Goal: Task Accomplishment & Management: Use online tool/utility

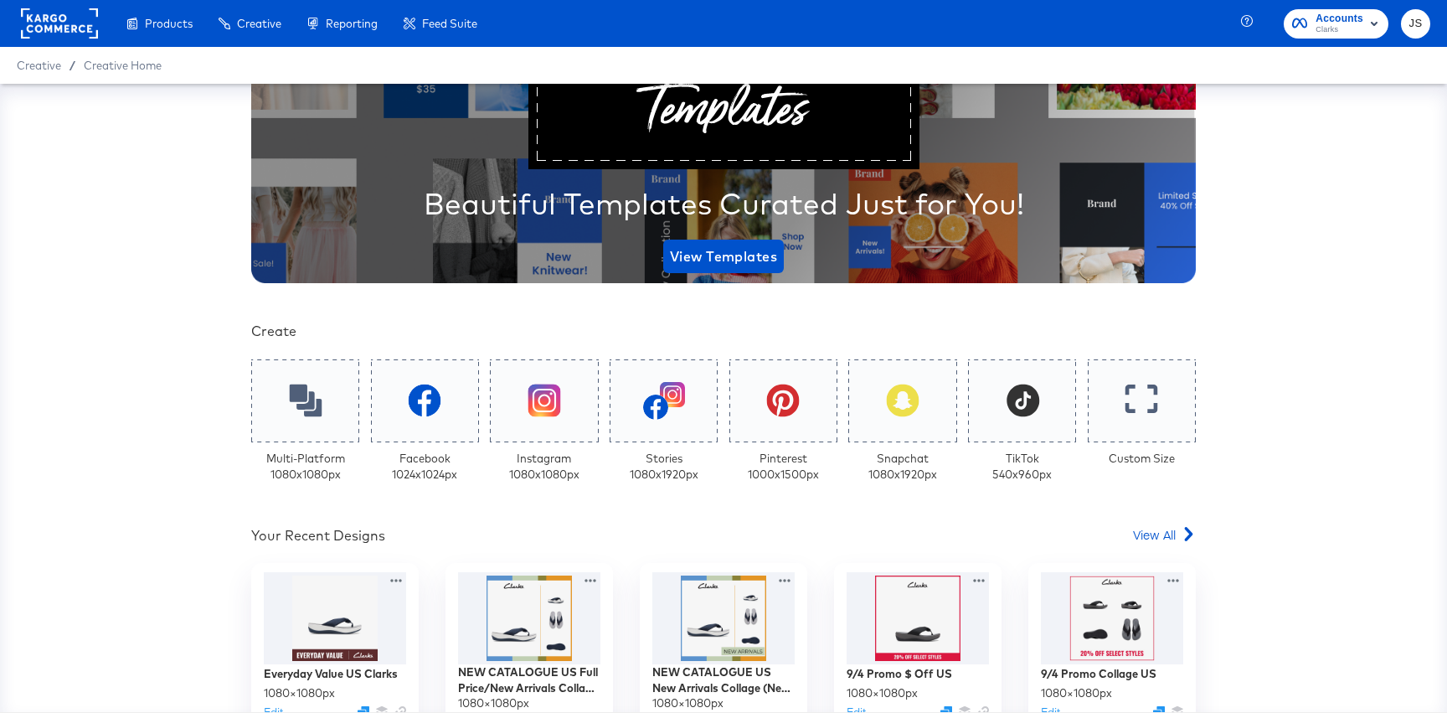
scroll to position [173, 0]
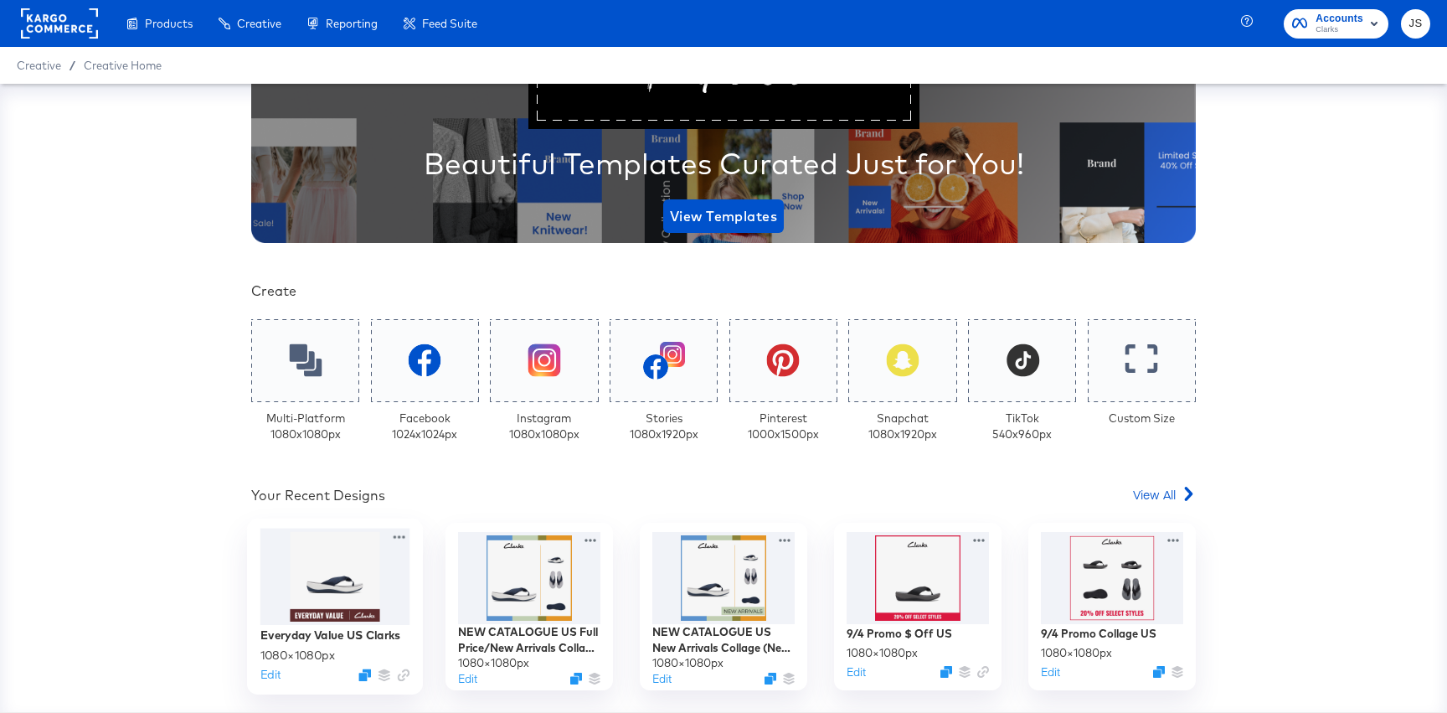
click at [296, 593] on div at bounding box center [335, 576] width 150 height 97
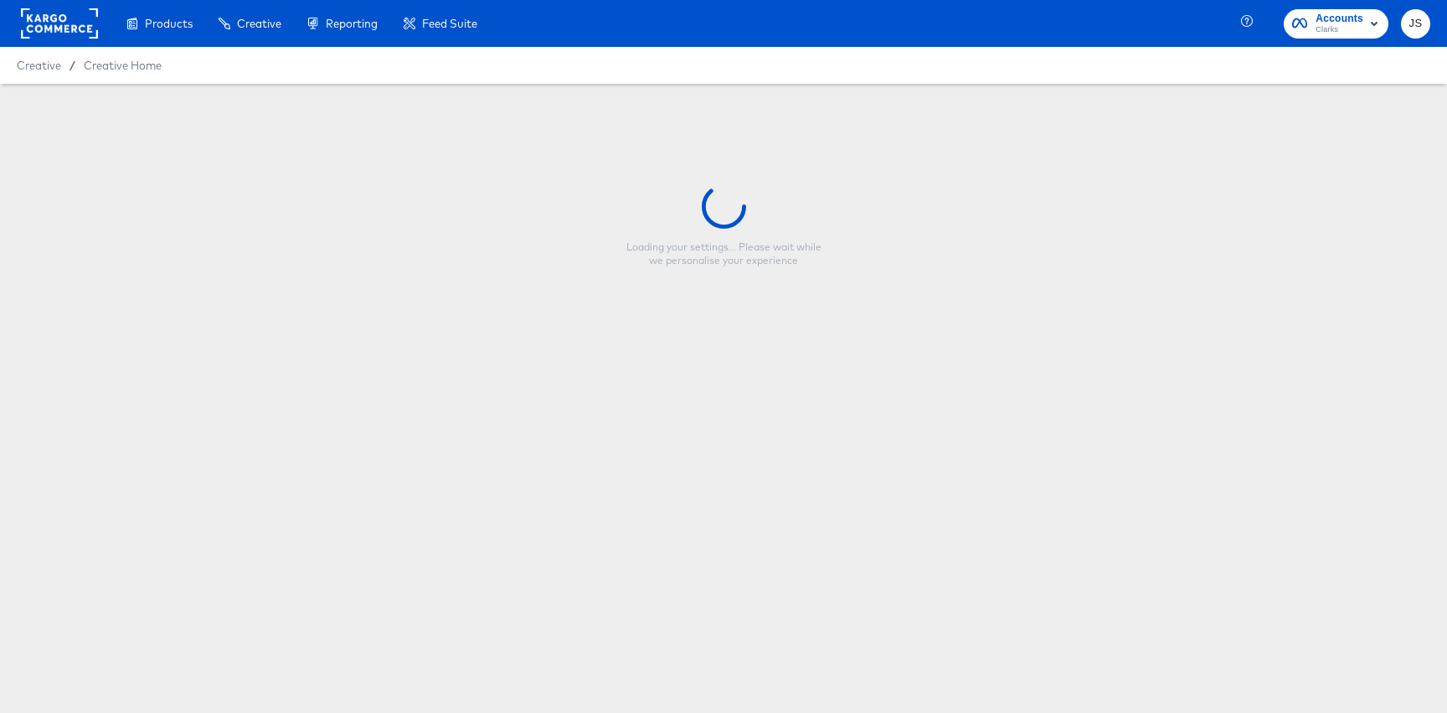
type input "Everyday Value US Clarks"
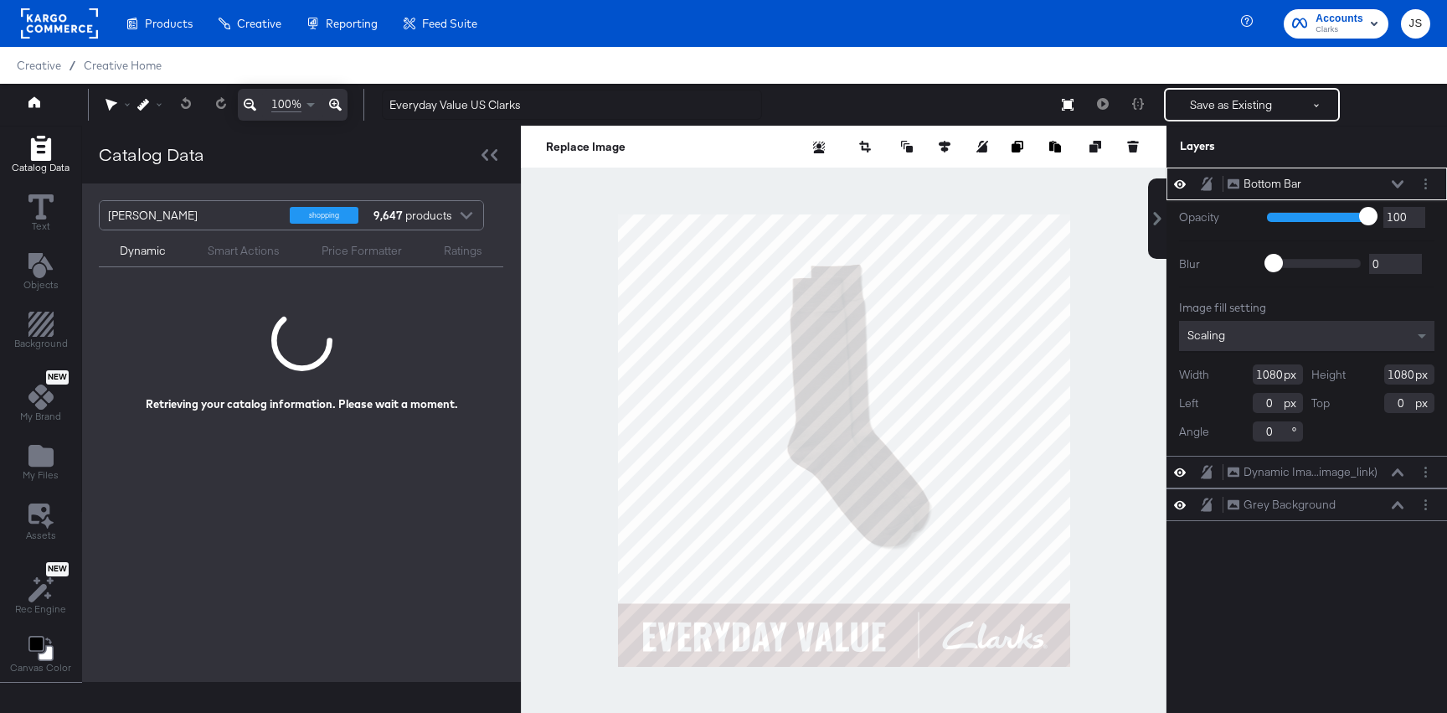
click at [580, 507] on div at bounding box center [844, 441] width 646 height 630
type input "26"
type input "-138"
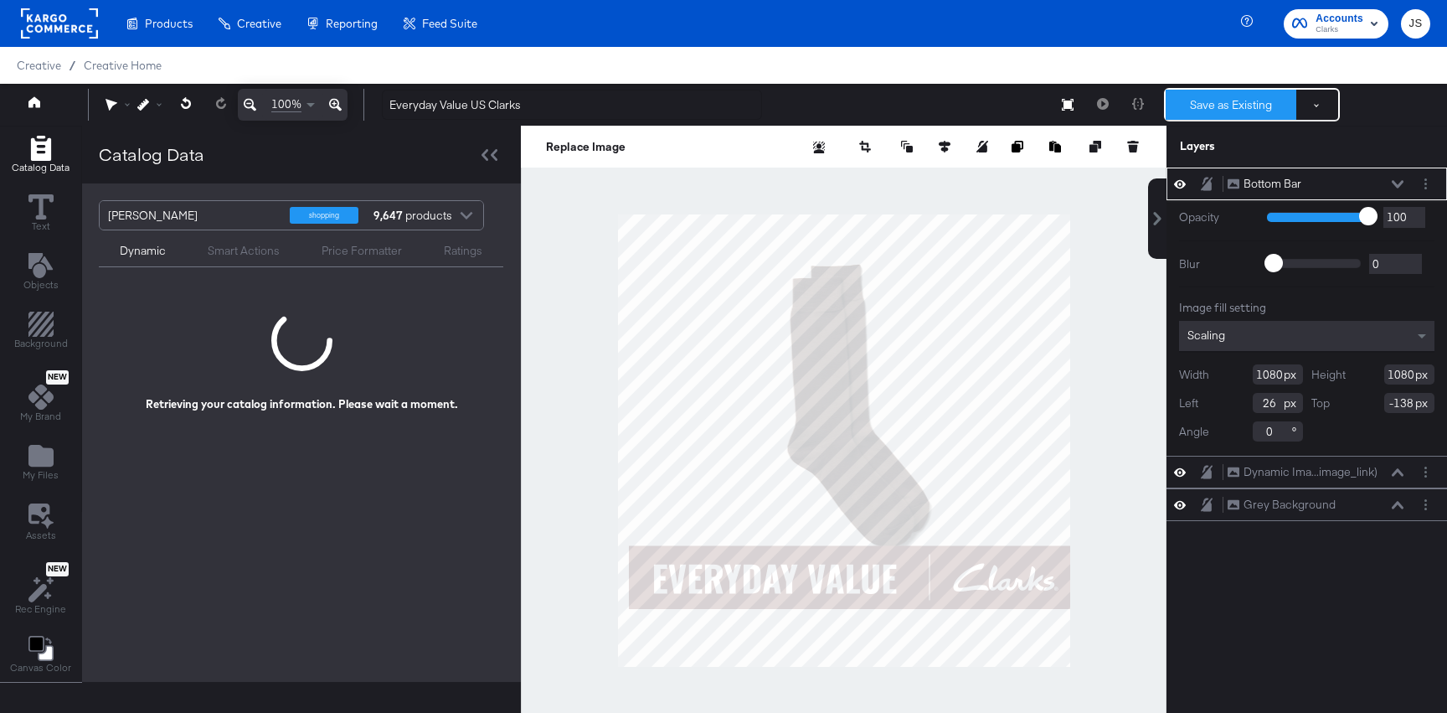
click at [1169, 110] on button "Save as Existing" at bounding box center [1231, 105] width 131 height 30
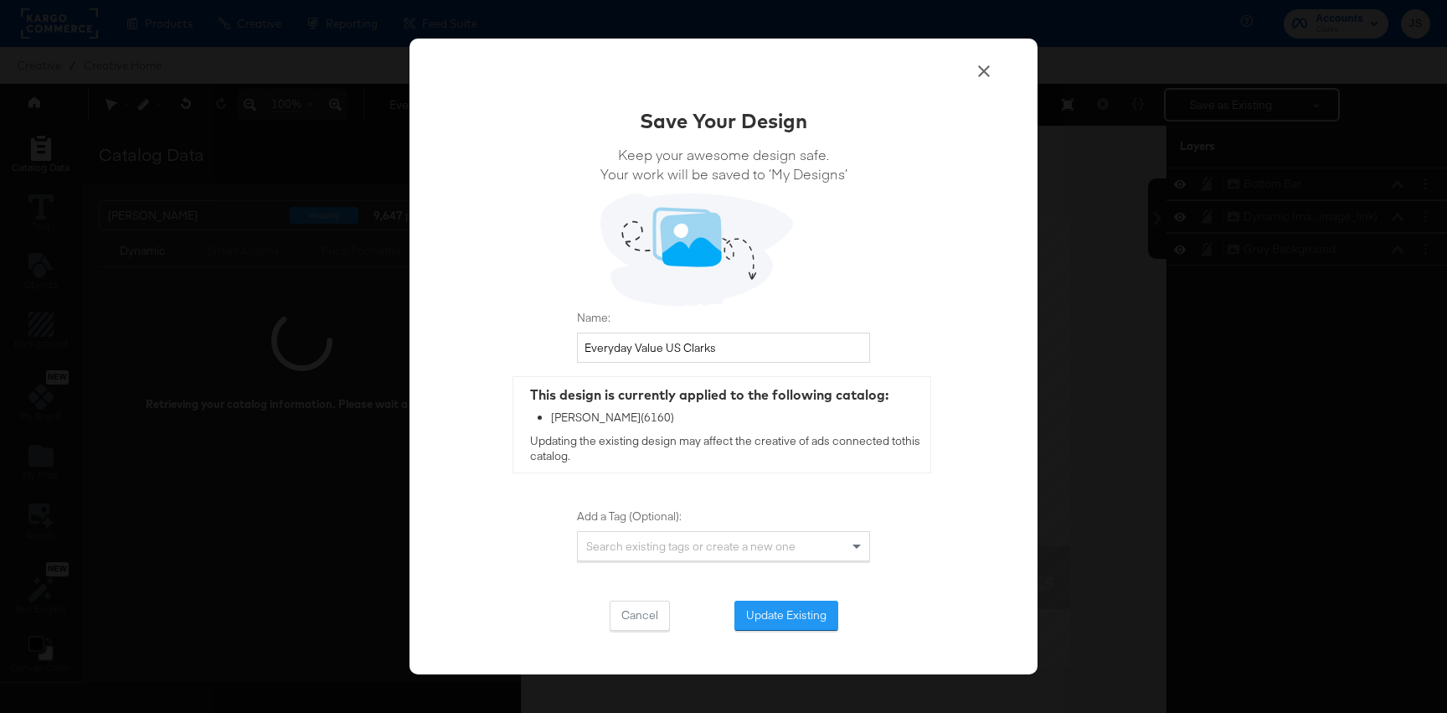
click at [985, 83] on span at bounding box center [984, 73] width 20 height 24
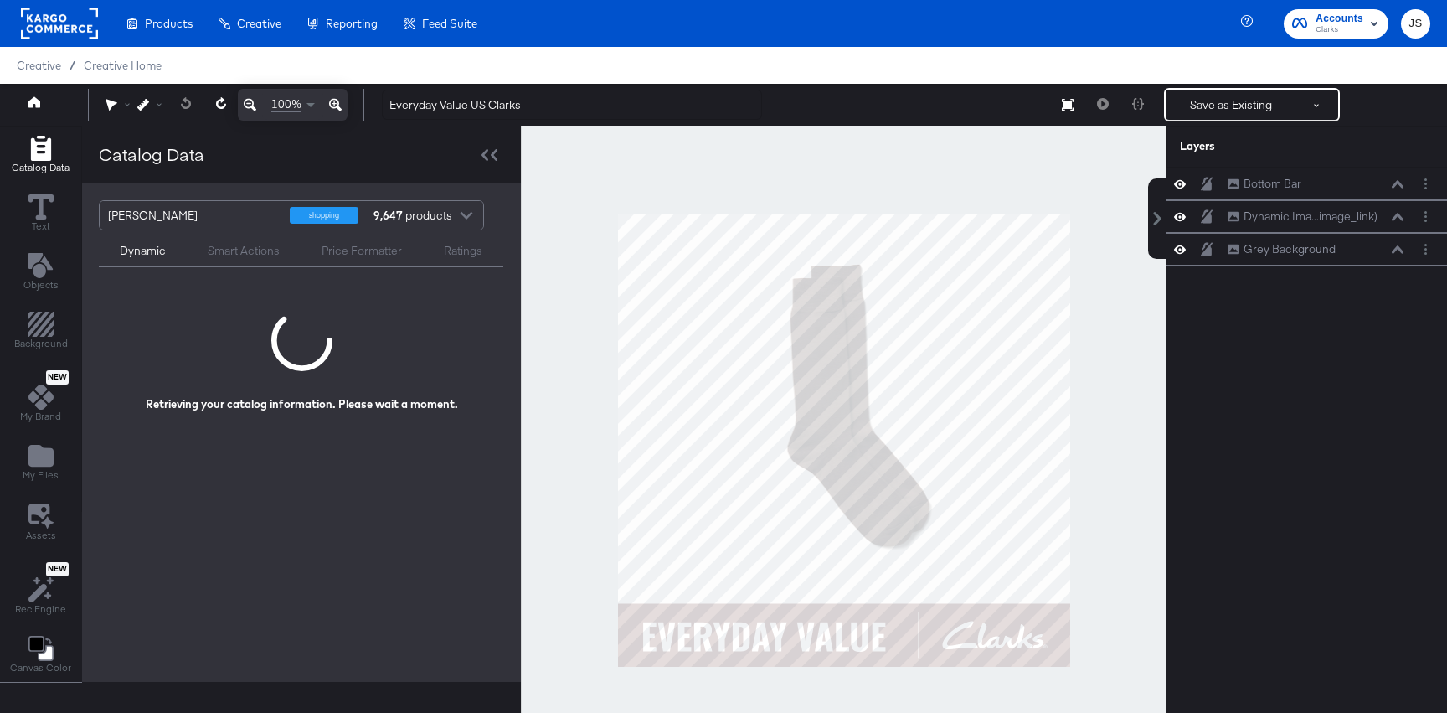
click at [49, 156] on icon "Add Rectangle" at bounding box center [40, 148] width 20 height 25
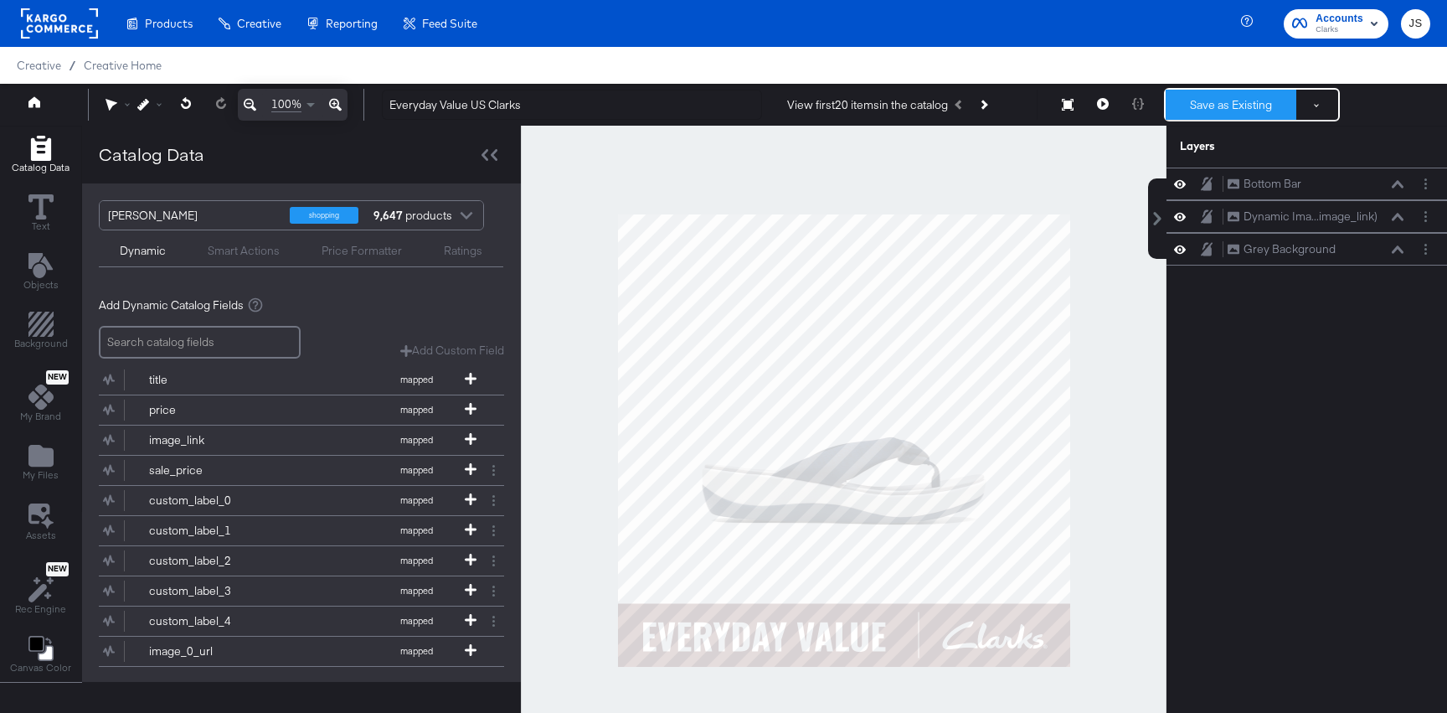
click at [1169, 104] on button "Save as Existing" at bounding box center [1231, 105] width 131 height 30
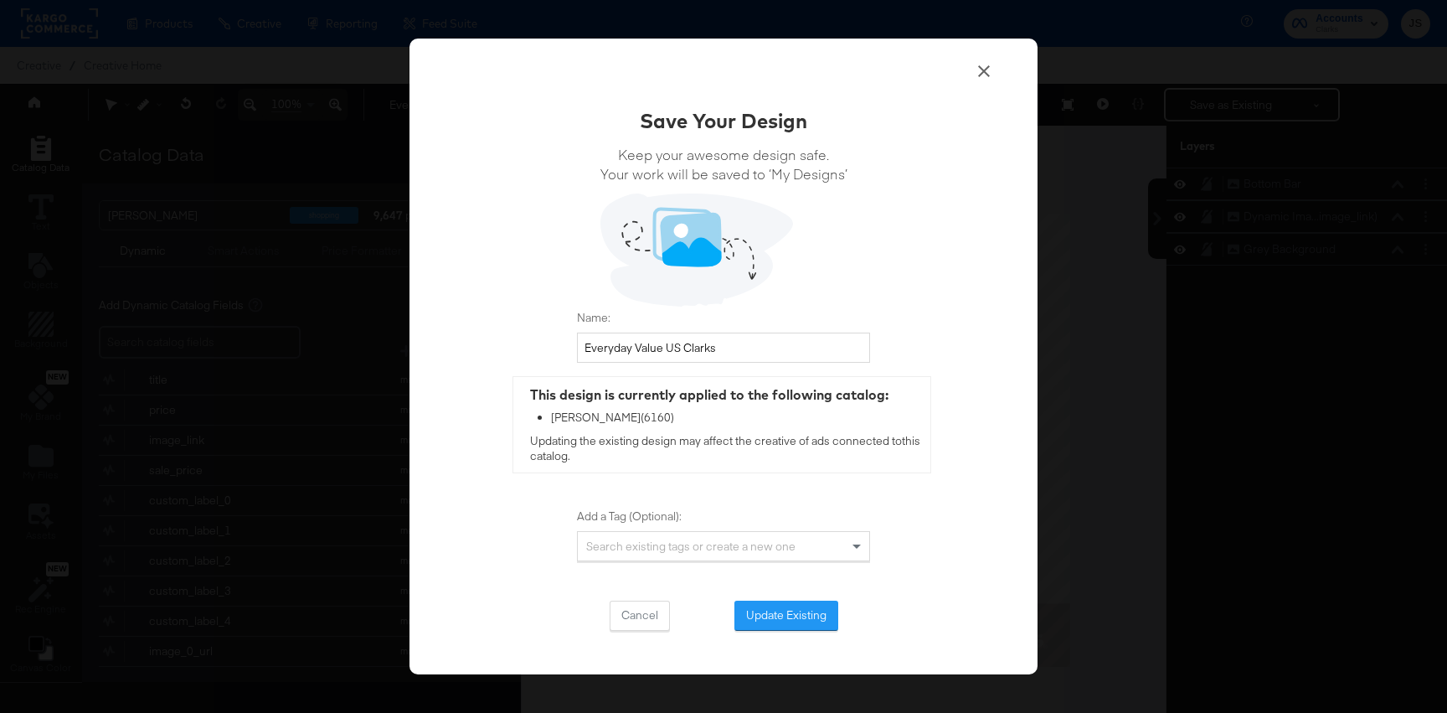
click at [978, 69] on icon at bounding box center [984, 71] width 20 height 20
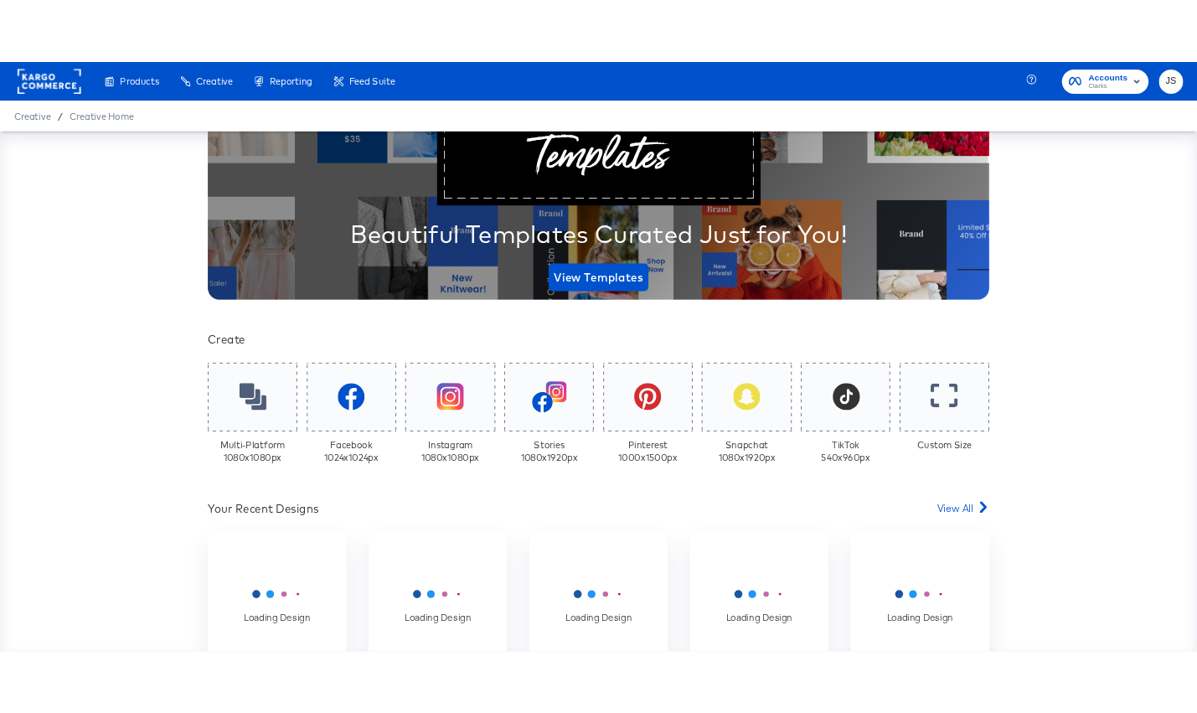
scroll to position [333, 0]
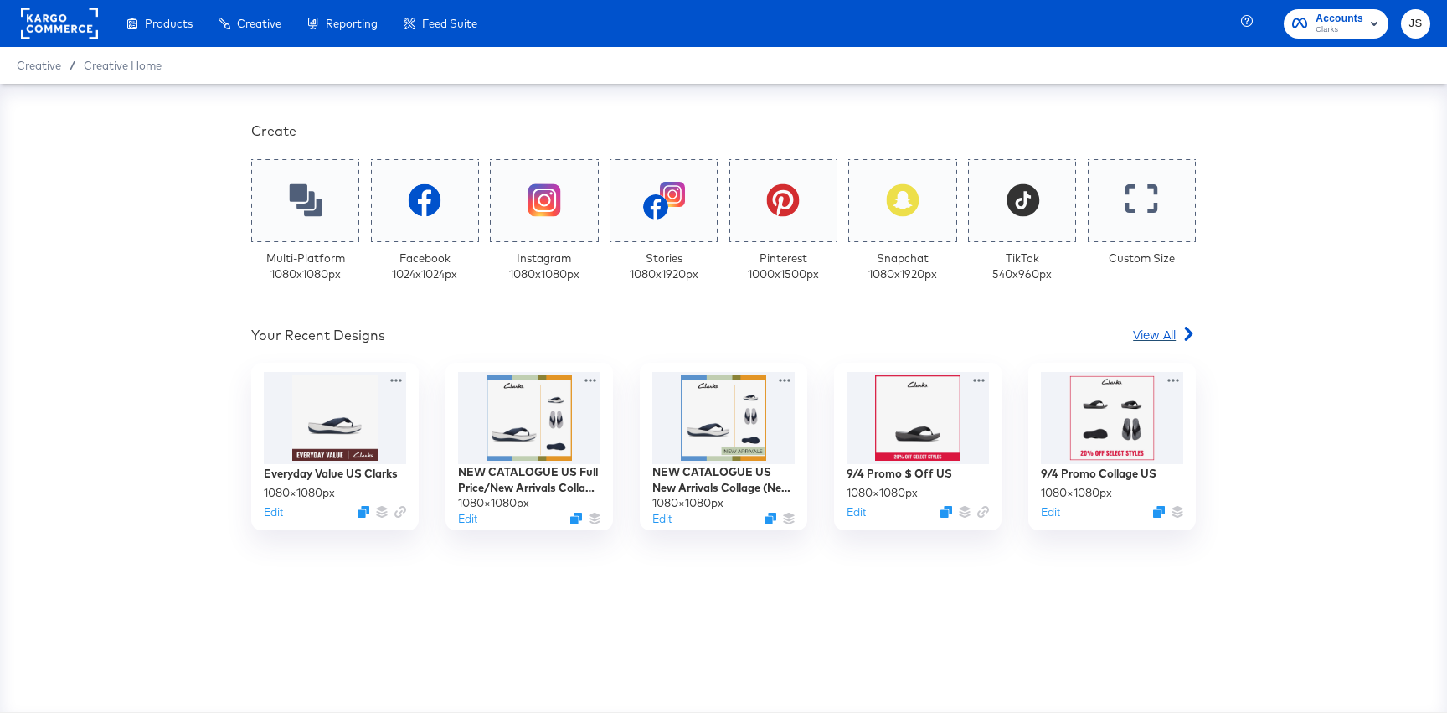
click at [1150, 343] on link "View All" at bounding box center [1164, 338] width 63 height 24
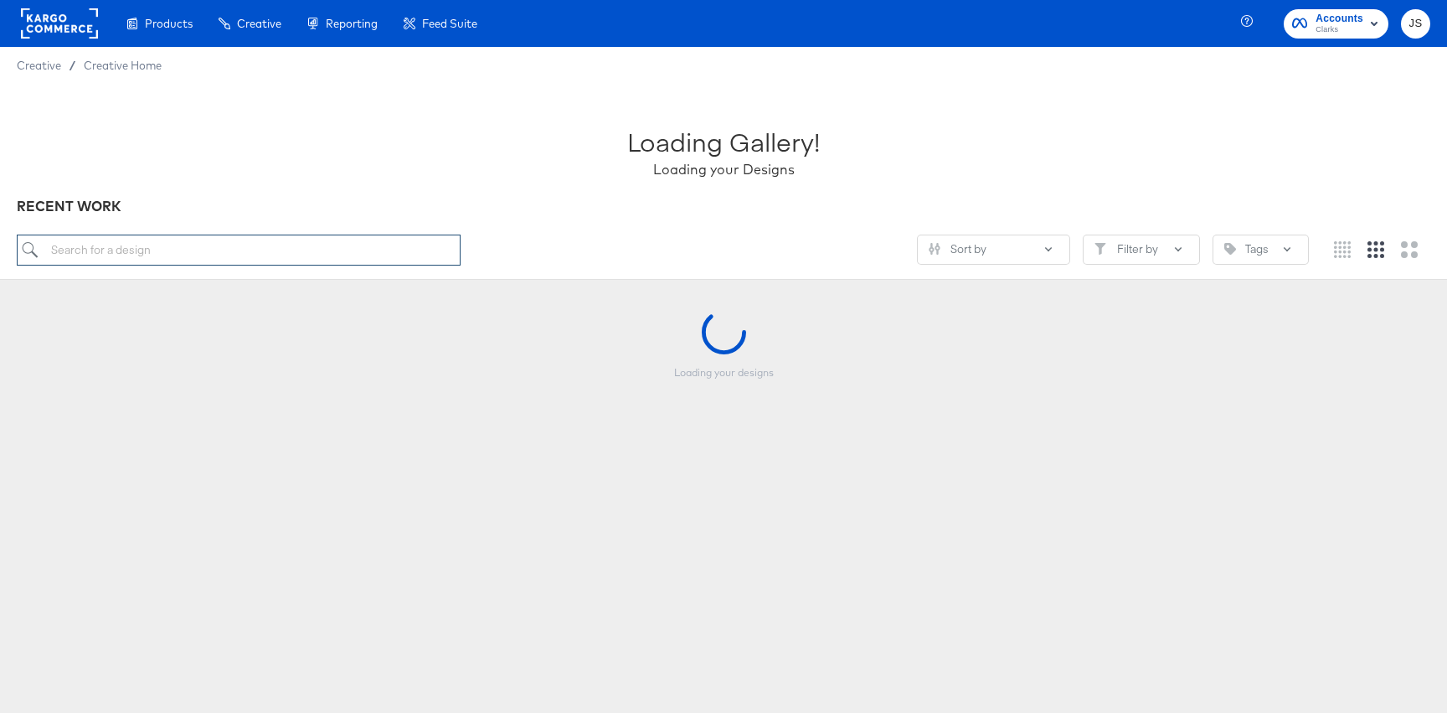
click at [174, 263] on input "search" at bounding box center [239, 249] width 444 height 31
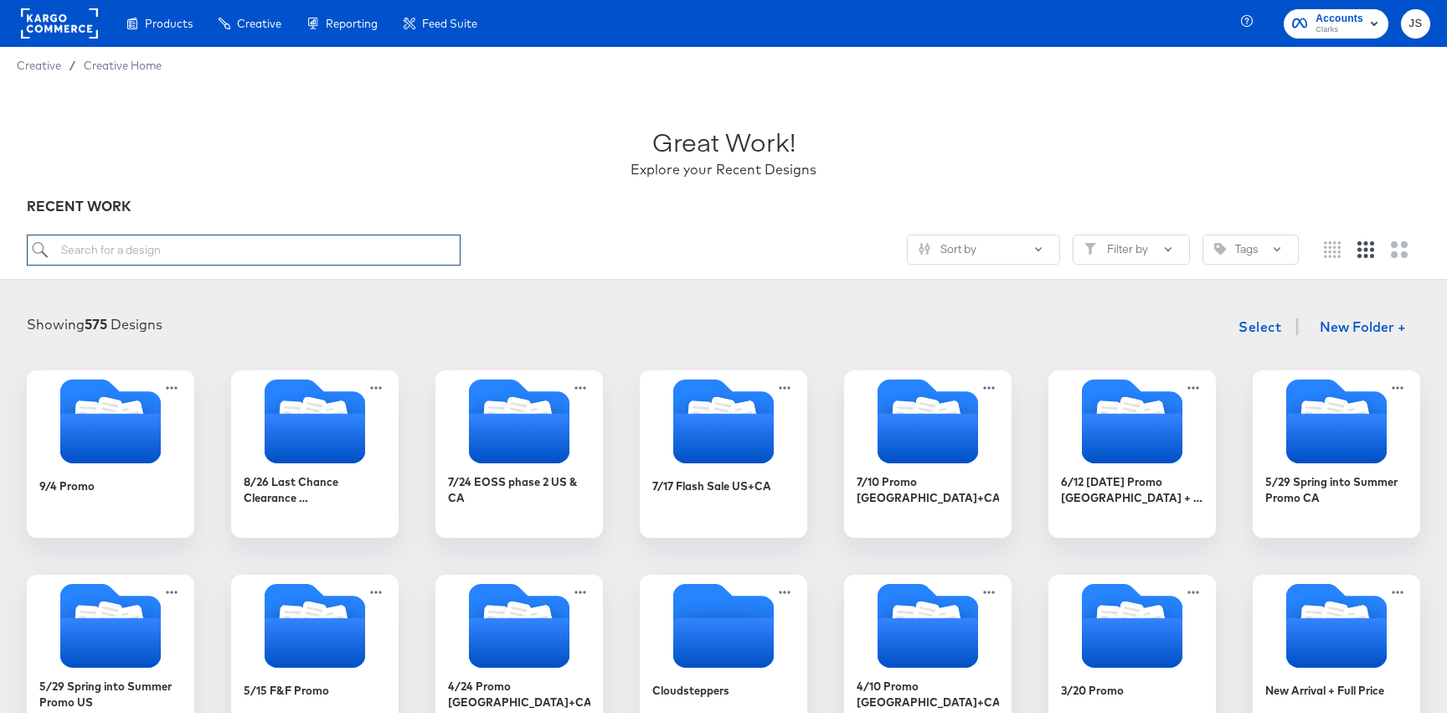
paste input "[PERSON_NAME] $ Off Badge Overlay - in CS"
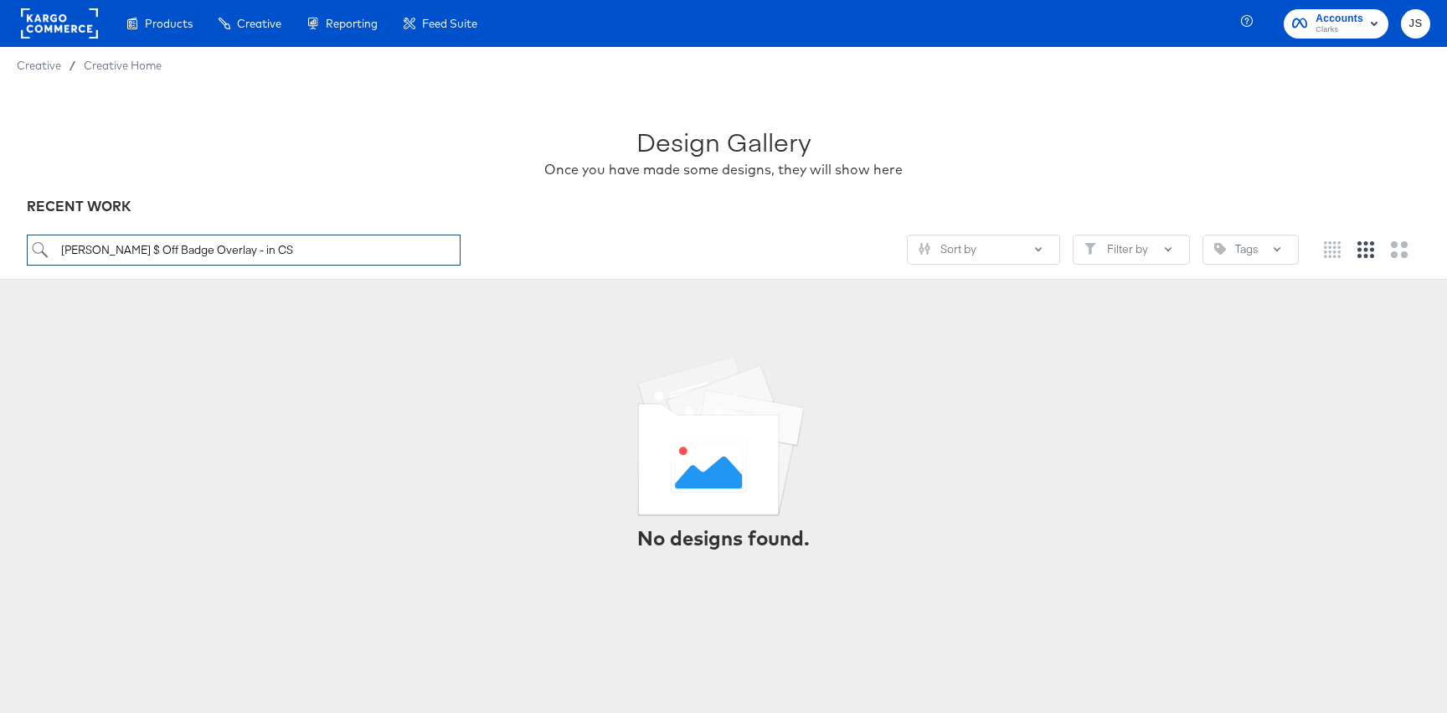
drag, startPoint x: 206, startPoint y: 255, endPoint x: 296, endPoint y: 255, distance: 89.6
click at [296, 255] on input "Clarks $ Off Badge Overlay - in CS" at bounding box center [244, 249] width 434 height 31
drag, startPoint x: 98, startPoint y: 253, endPoint x: 8, endPoint y: 253, distance: 89.6
click at [8, 253] on div "Design Gallery Once you have made some designs, they will show here RECENT WORK…" at bounding box center [723, 182] width 1447 height 196
type input "$ Off Badge Overlay"
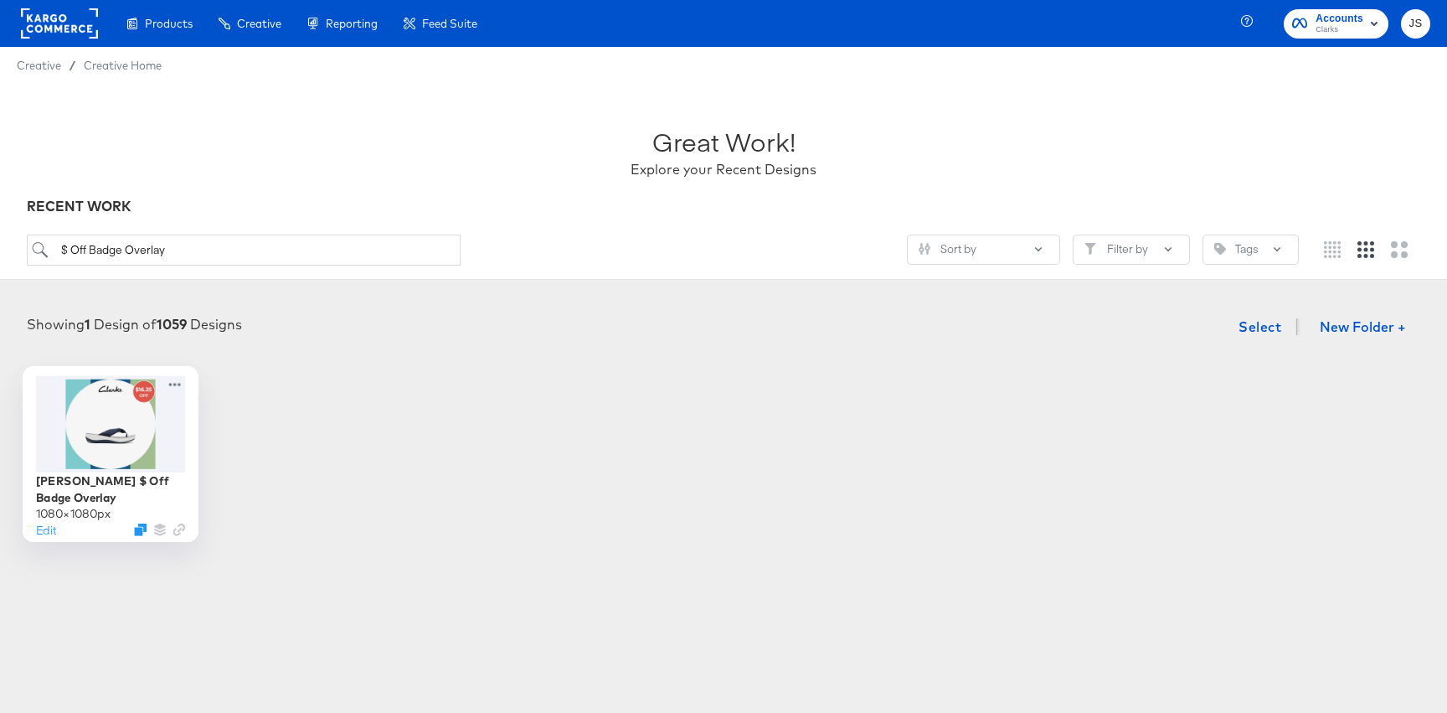
click at [142, 418] on div at bounding box center [111, 423] width 150 height 96
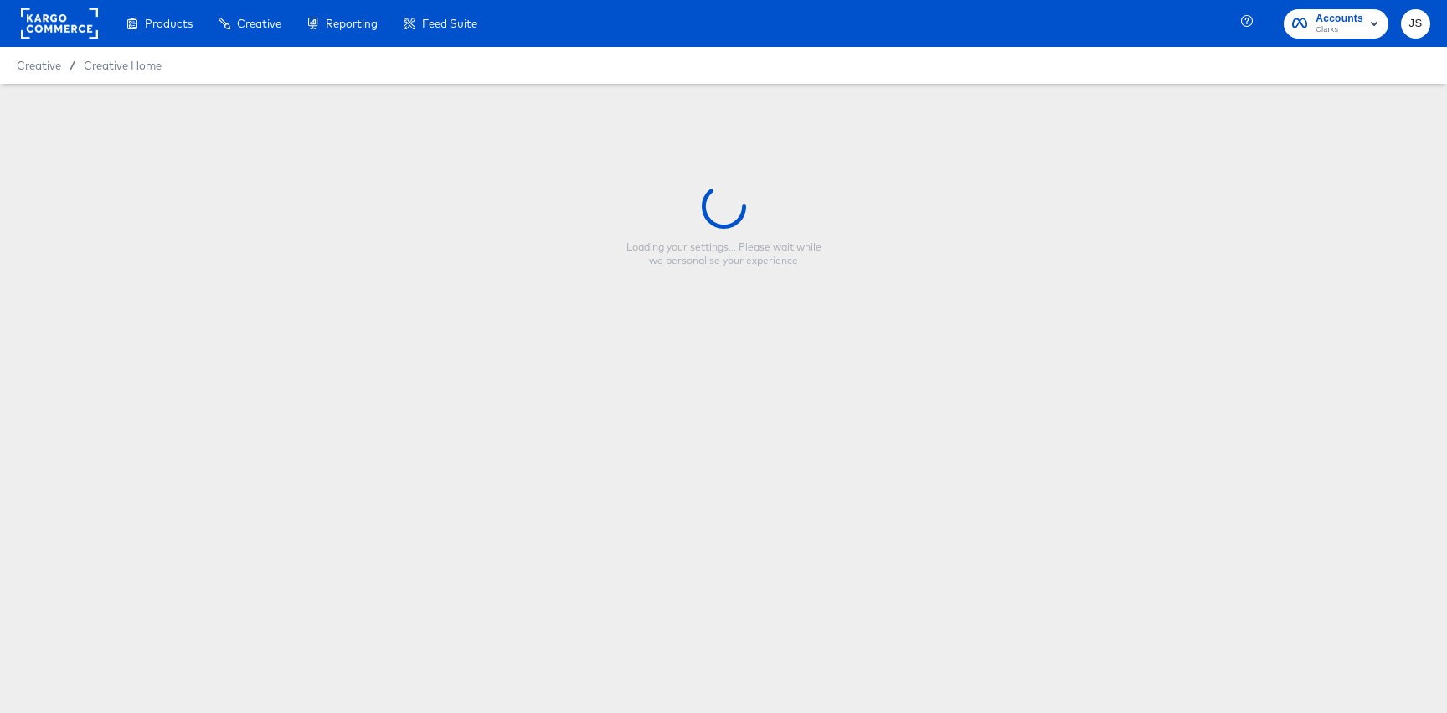
type input "Clarks $ Off Badge Overlay"
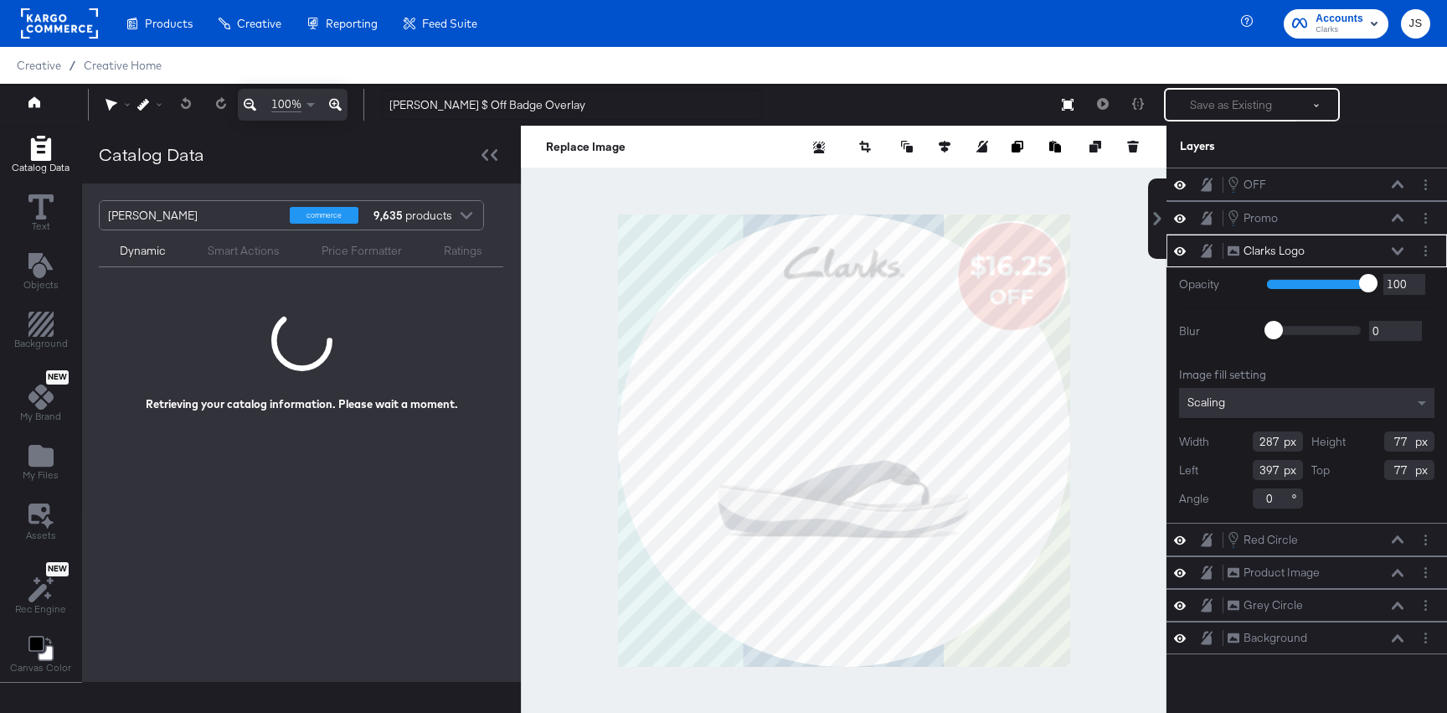
click at [1395, 260] on div "Clarks Logo Clarks Logo" at bounding box center [1306, 250] width 281 height 33
click at [1395, 255] on div "Clarks Logo Clarks Logo" at bounding box center [1316, 251] width 178 height 18
click at [1398, 250] on icon at bounding box center [1398, 251] width 12 height 8
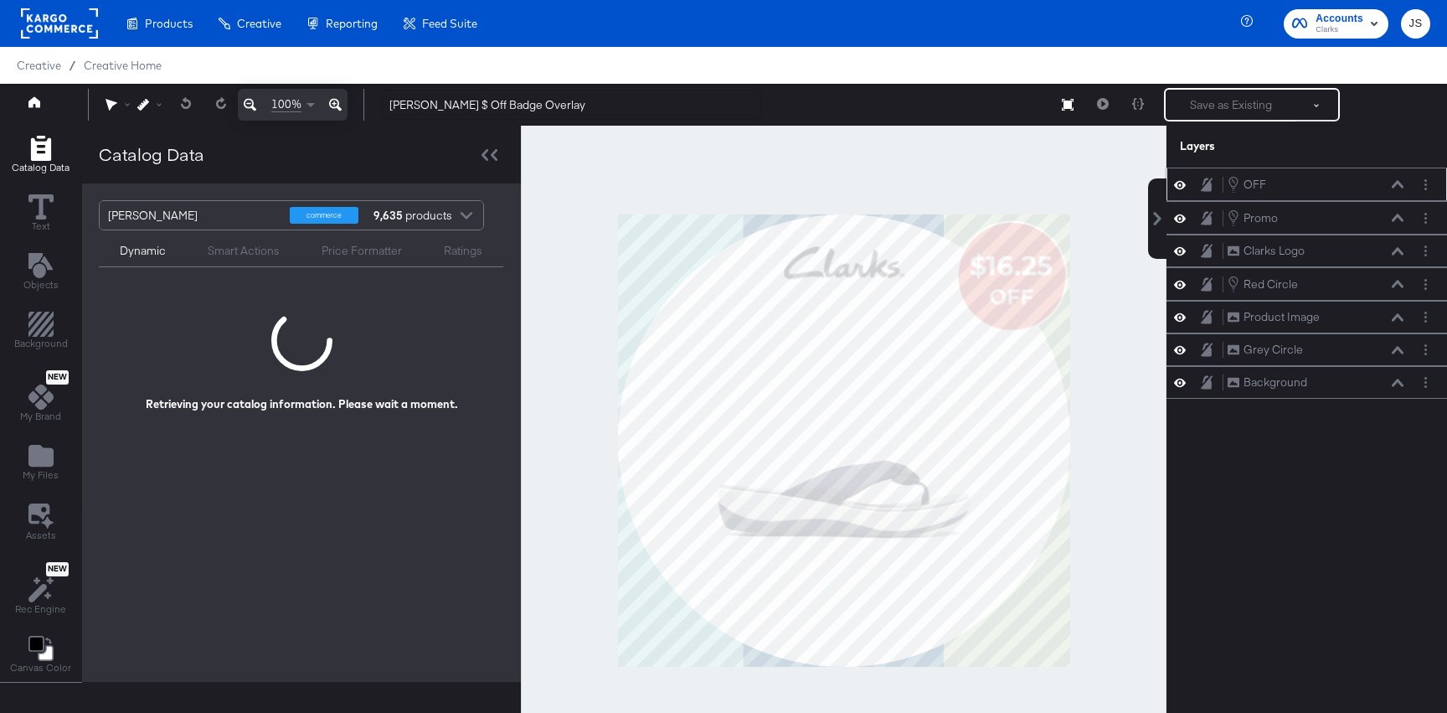
click at [1187, 186] on div at bounding box center [1184, 185] width 23 height 16
click at [1184, 186] on icon at bounding box center [1180, 184] width 12 height 8
click at [1184, 186] on icon at bounding box center [1180, 184] width 12 height 11
click at [1174, 216] on icon at bounding box center [1180, 218] width 12 height 14
click at [1174, 216] on icon at bounding box center [1180, 218] width 12 height 11
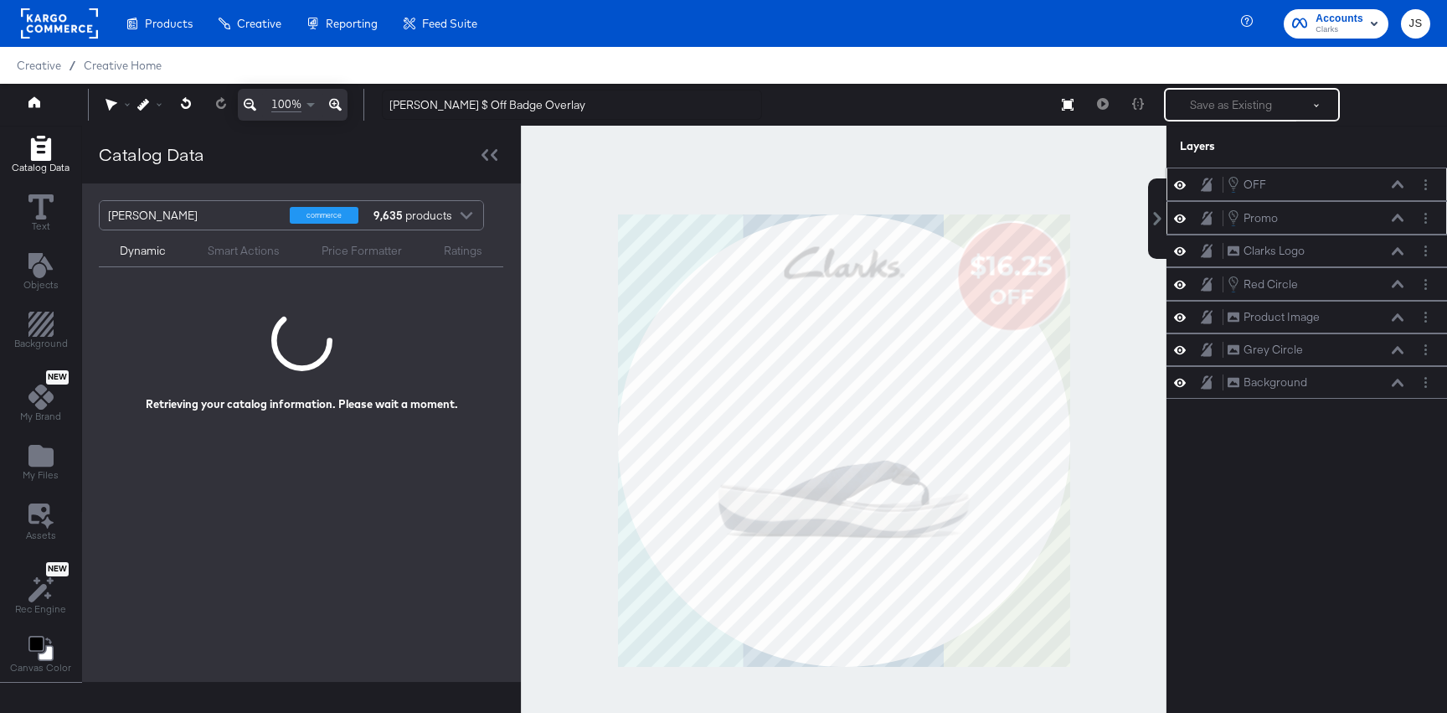
click at [1176, 214] on icon at bounding box center [1180, 218] width 12 height 14
click at [1176, 214] on icon at bounding box center [1180, 218] width 12 height 11
click at [1180, 249] on icon at bounding box center [1180, 251] width 12 height 14
click at [1180, 249] on icon at bounding box center [1180, 251] width 12 height 11
click at [1178, 280] on icon at bounding box center [1180, 284] width 12 height 14
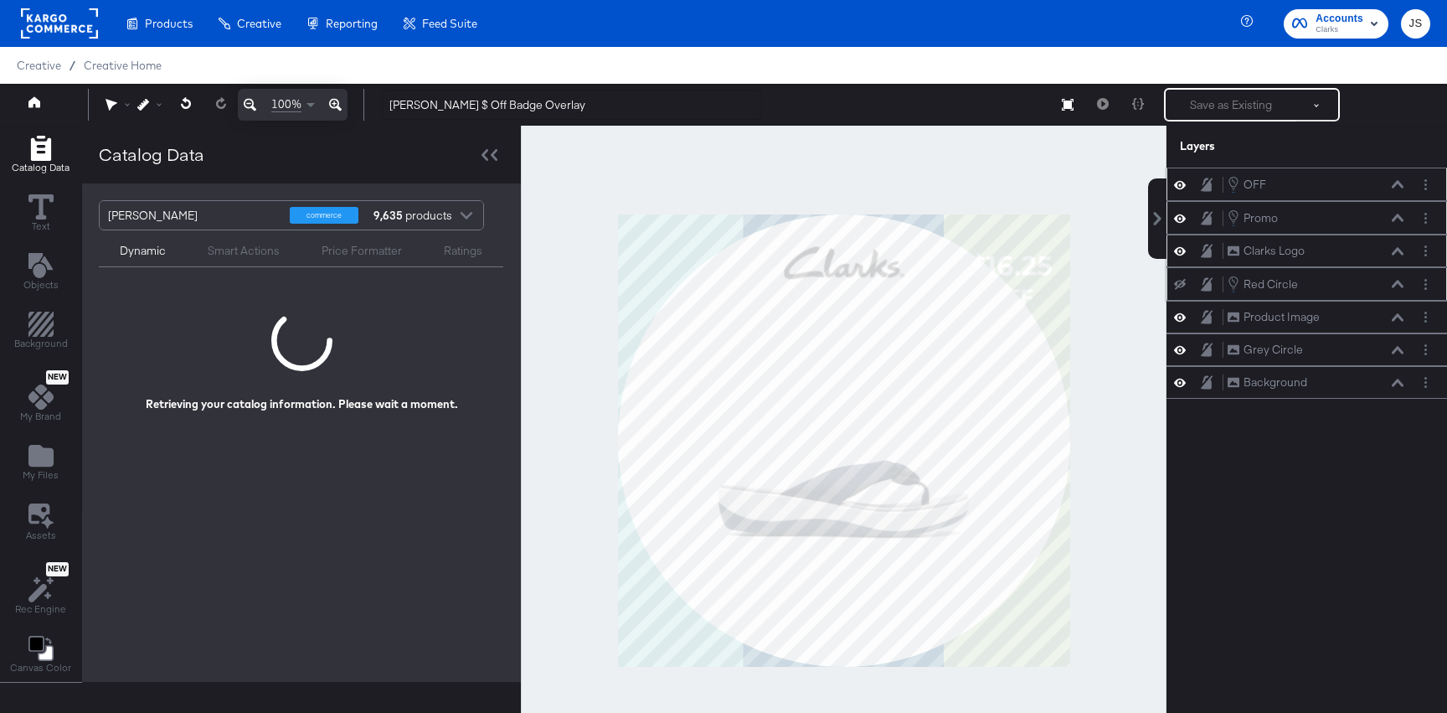
click at [1178, 280] on icon at bounding box center [1180, 284] width 12 height 11
click at [1428, 254] on button "Layer Options" at bounding box center [1426, 251] width 18 height 18
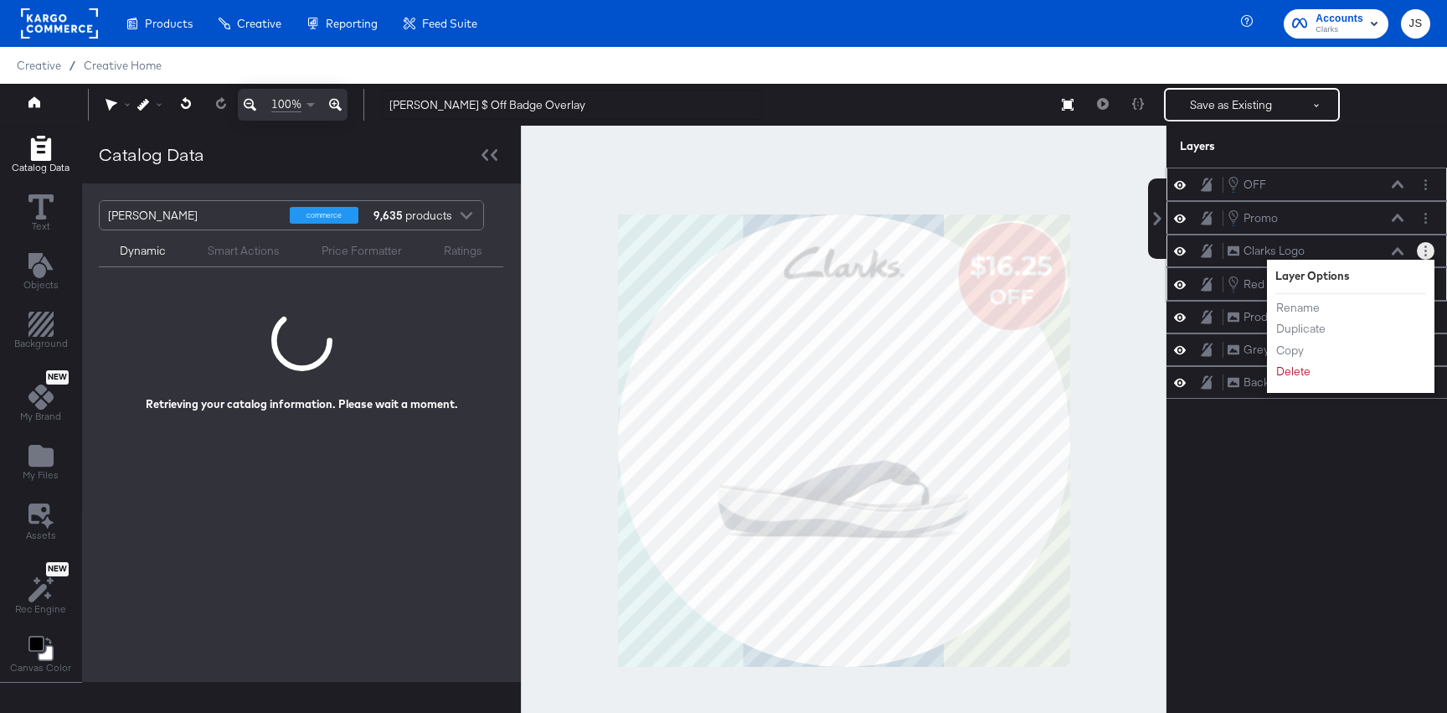
click at [1428, 254] on button "Layer Options" at bounding box center [1426, 251] width 18 height 18
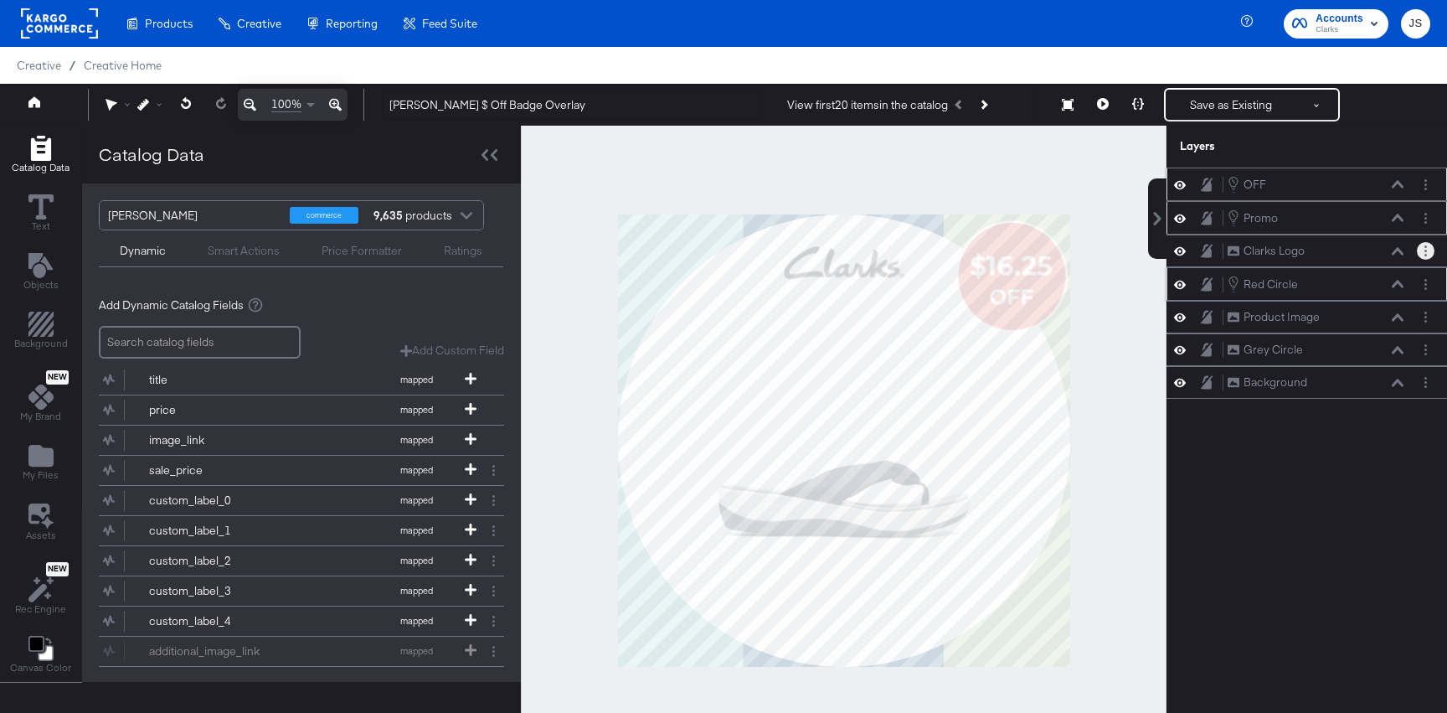
click at [1182, 219] on icon at bounding box center [1180, 218] width 12 height 14
click at [1182, 219] on icon at bounding box center [1180, 218] width 12 height 11
click at [1177, 248] on icon at bounding box center [1180, 251] width 12 height 8
click at [1177, 248] on icon at bounding box center [1180, 250] width 12 height 11
click at [1176, 281] on icon at bounding box center [1180, 284] width 12 height 14
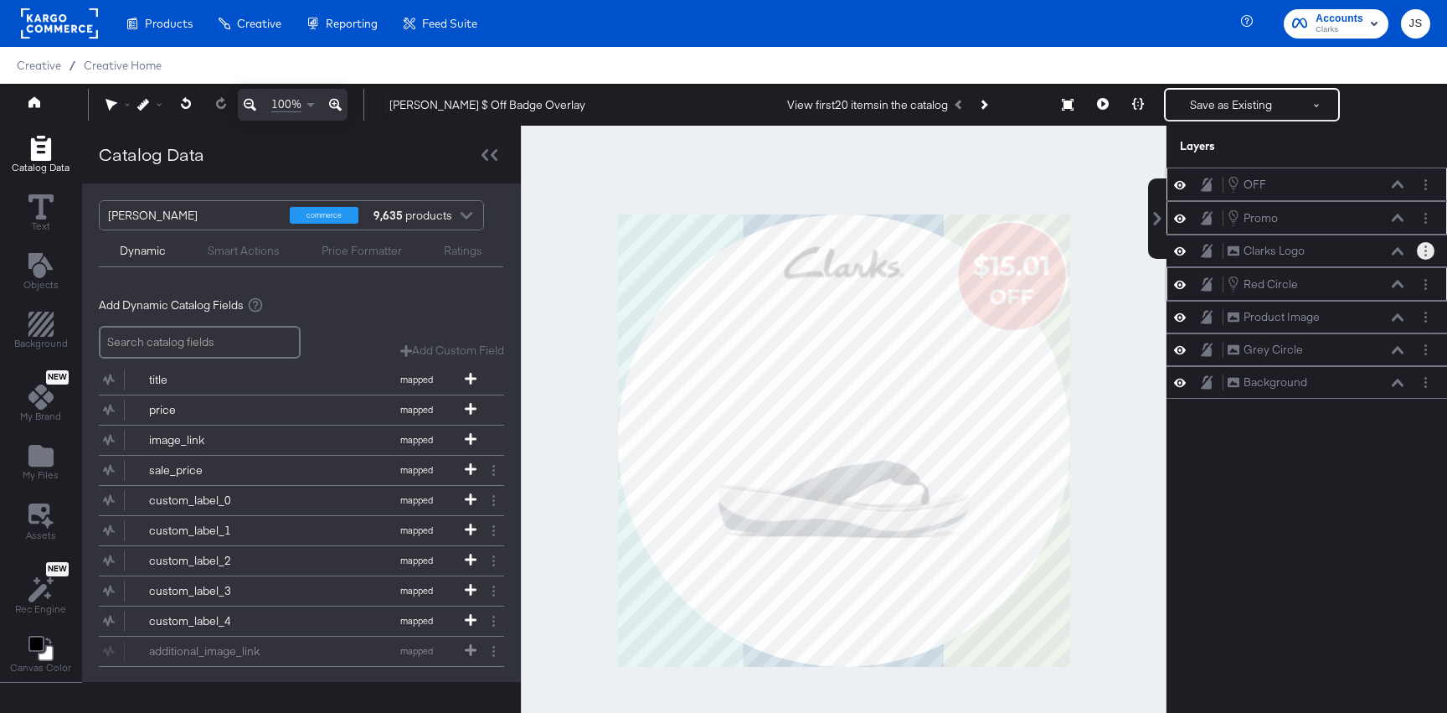
click at [1176, 281] on icon at bounding box center [1180, 284] width 12 height 14
click at [1176, 281] on icon at bounding box center [1180, 284] width 12 height 11
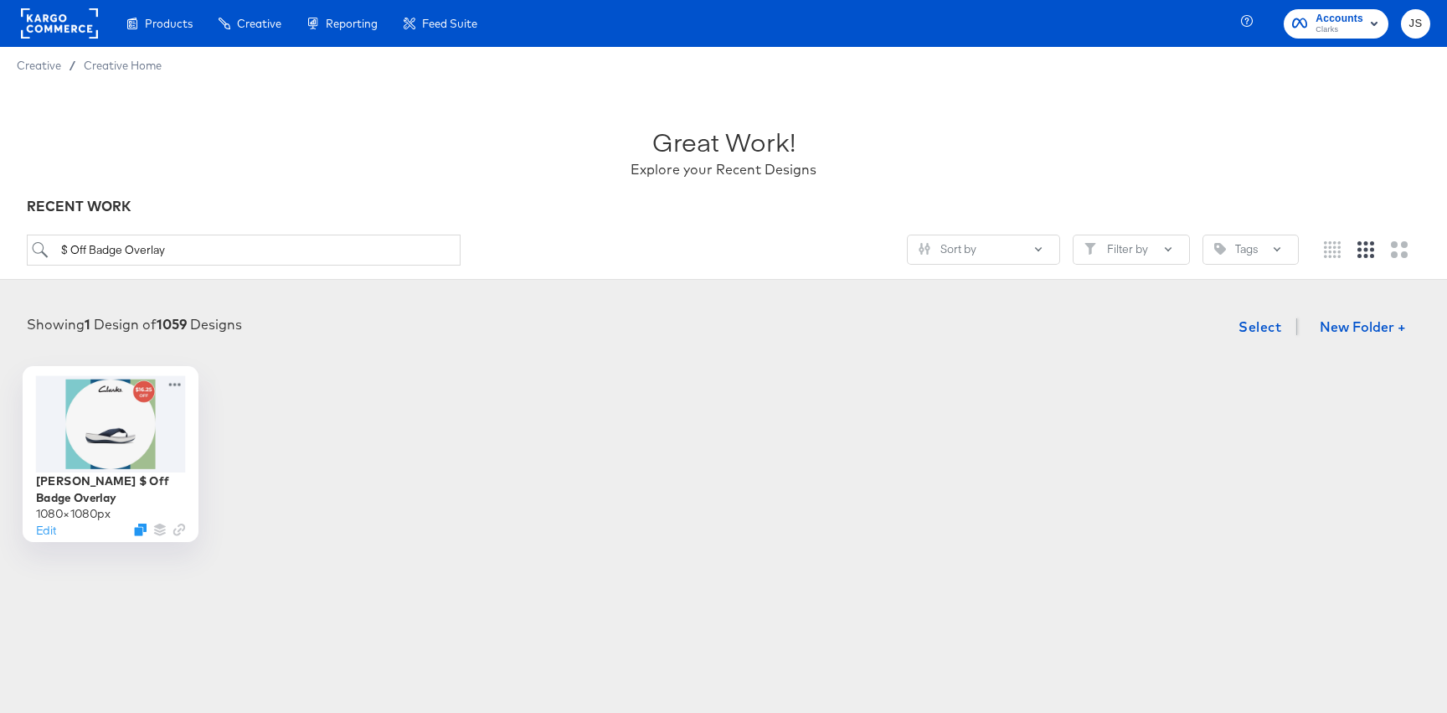
click at [137, 425] on div at bounding box center [111, 423] width 150 height 96
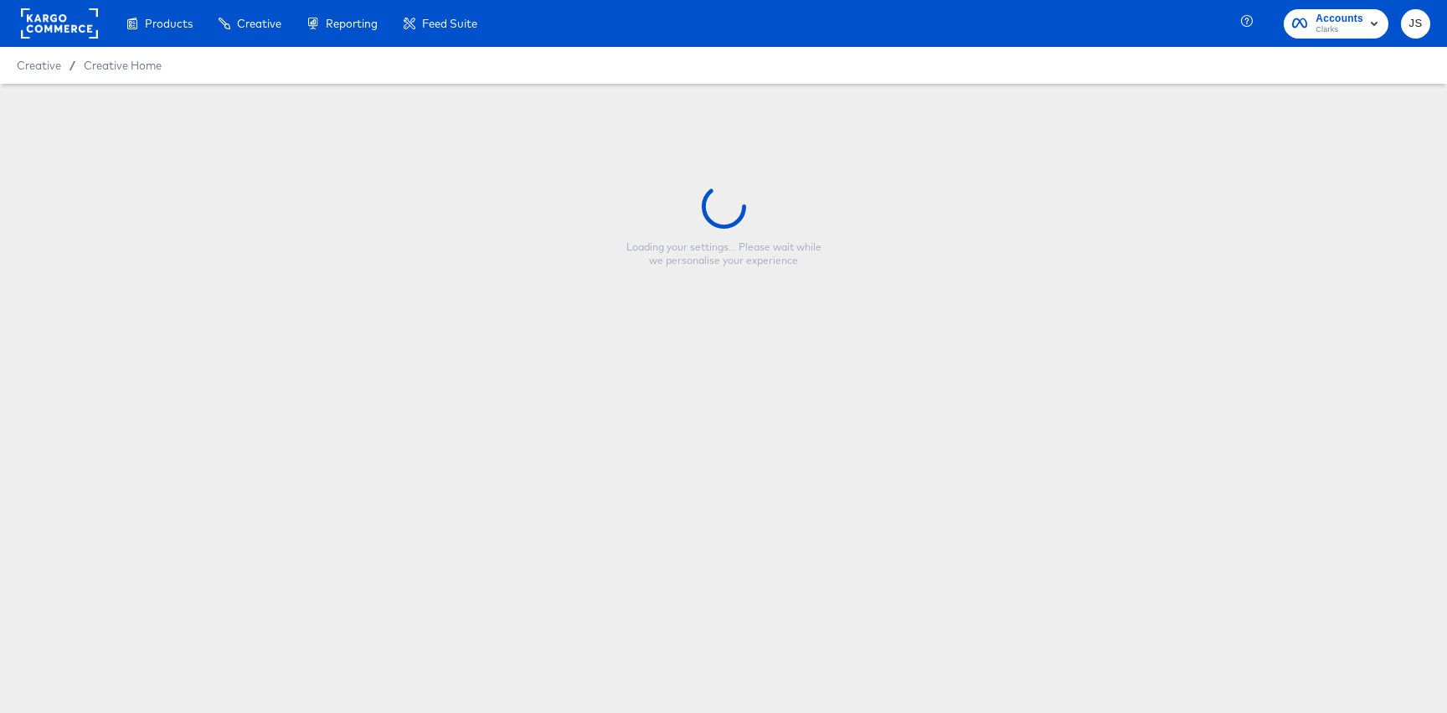
type input "Clarks $ Off Badge Overlay"
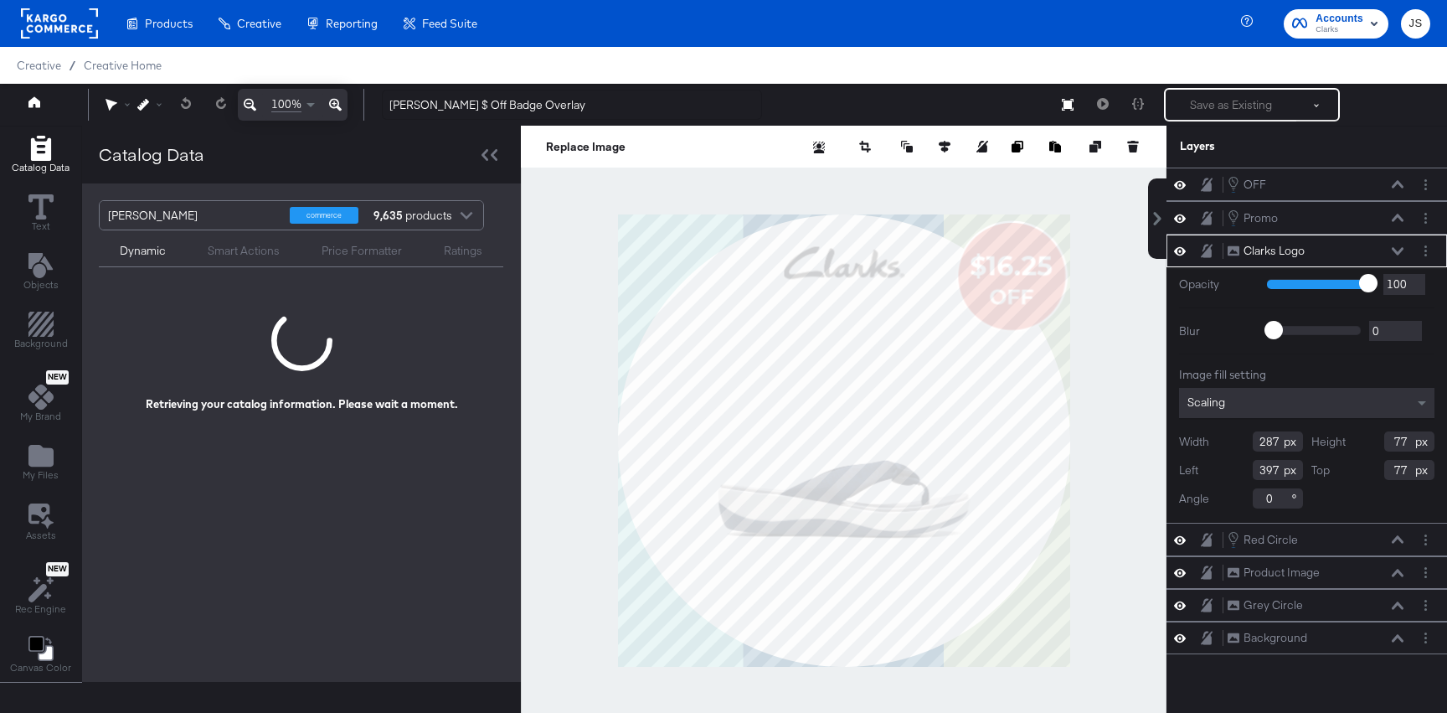
click at [1118, 337] on div at bounding box center [844, 441] width 646 height 630
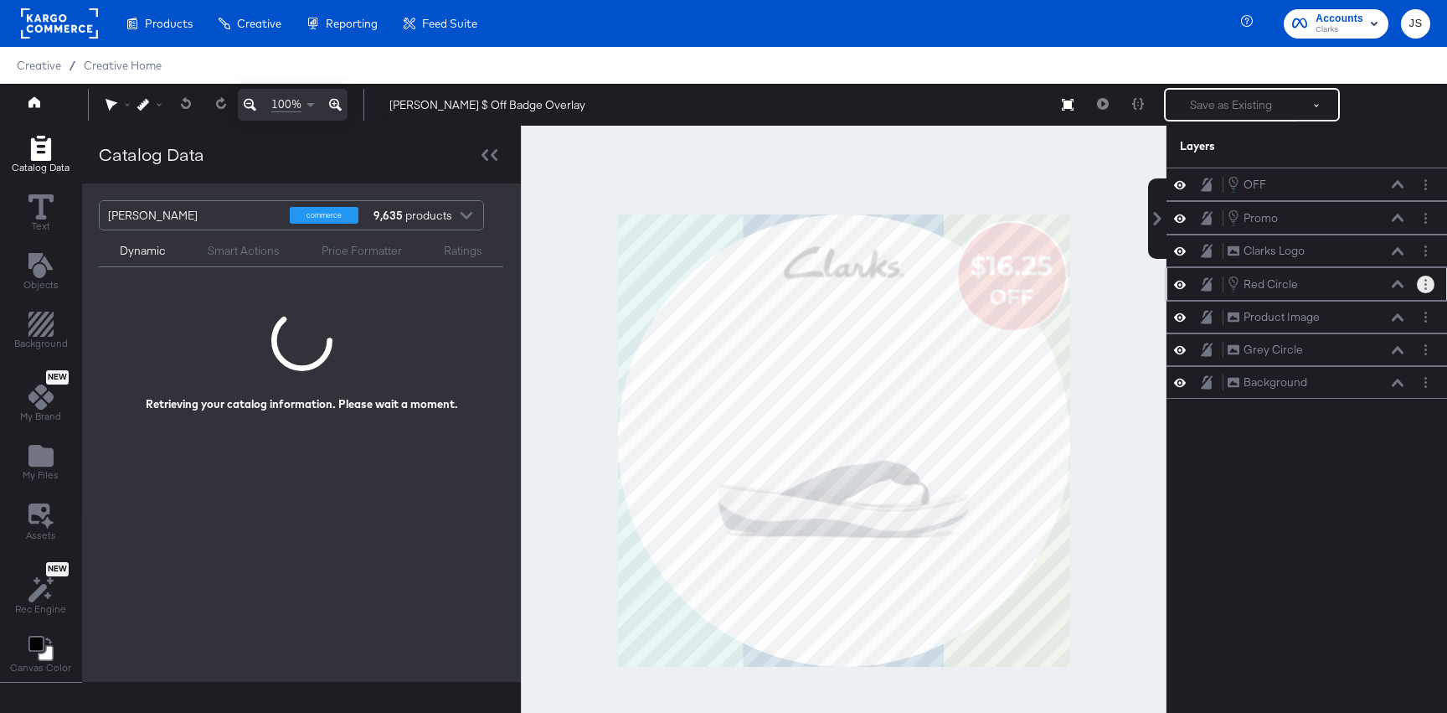
click at [1427, 282] on button "Layer Options" at bounding box center [1426, 284] width 18 height 18
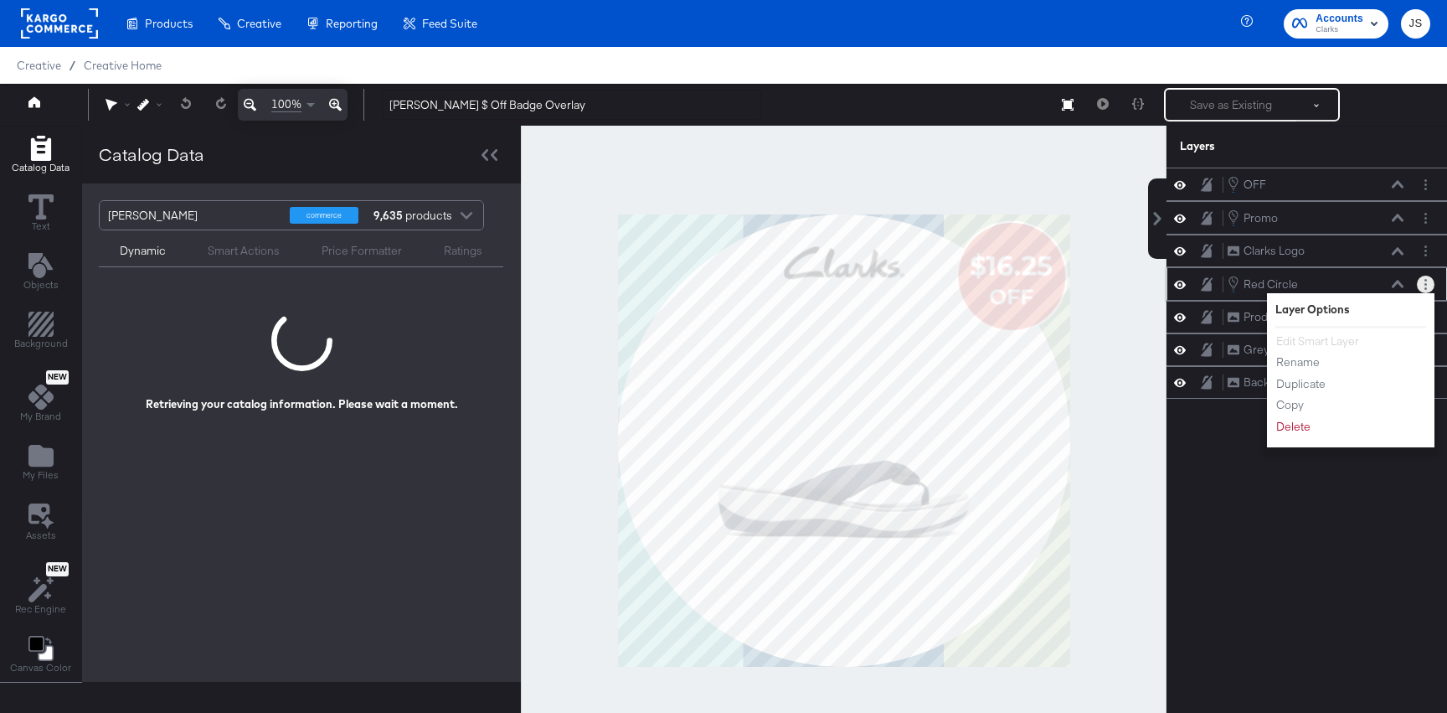
click at [1181, 283] on icon at bounding box center [1180, 284] width 12 height 14
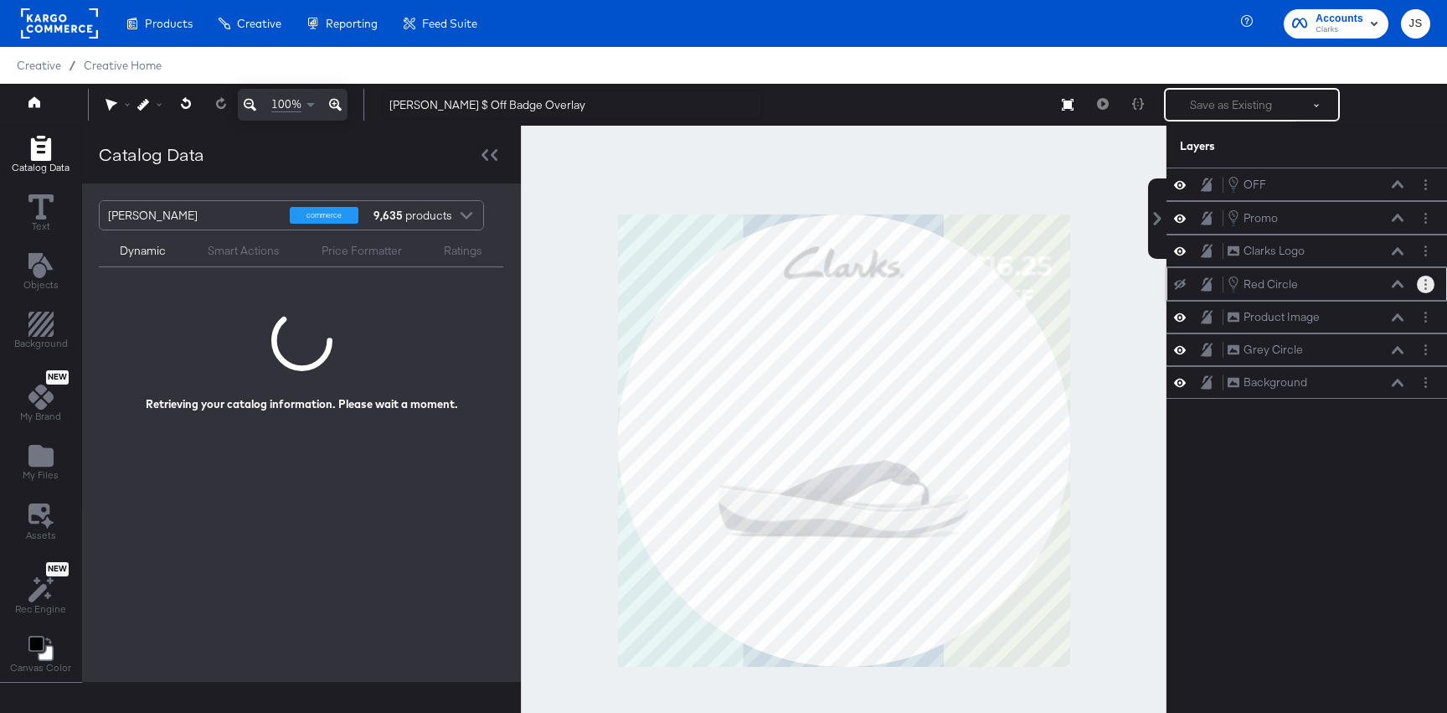
click at [1181, 283] on icon at bounding box center [1180, 284] width 12 height 11
click at [1084, 141] on div at bounding box center [844, 441] width 646 height 630
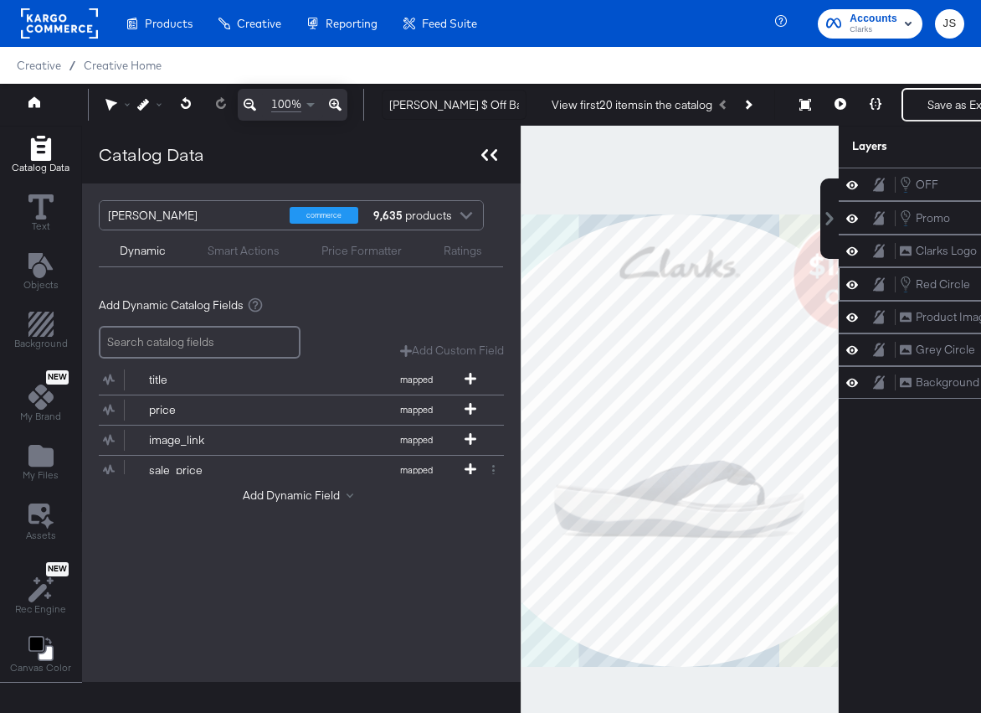
click at [485, 157] on icon at bounding box center [489, 155] width 16 height 12
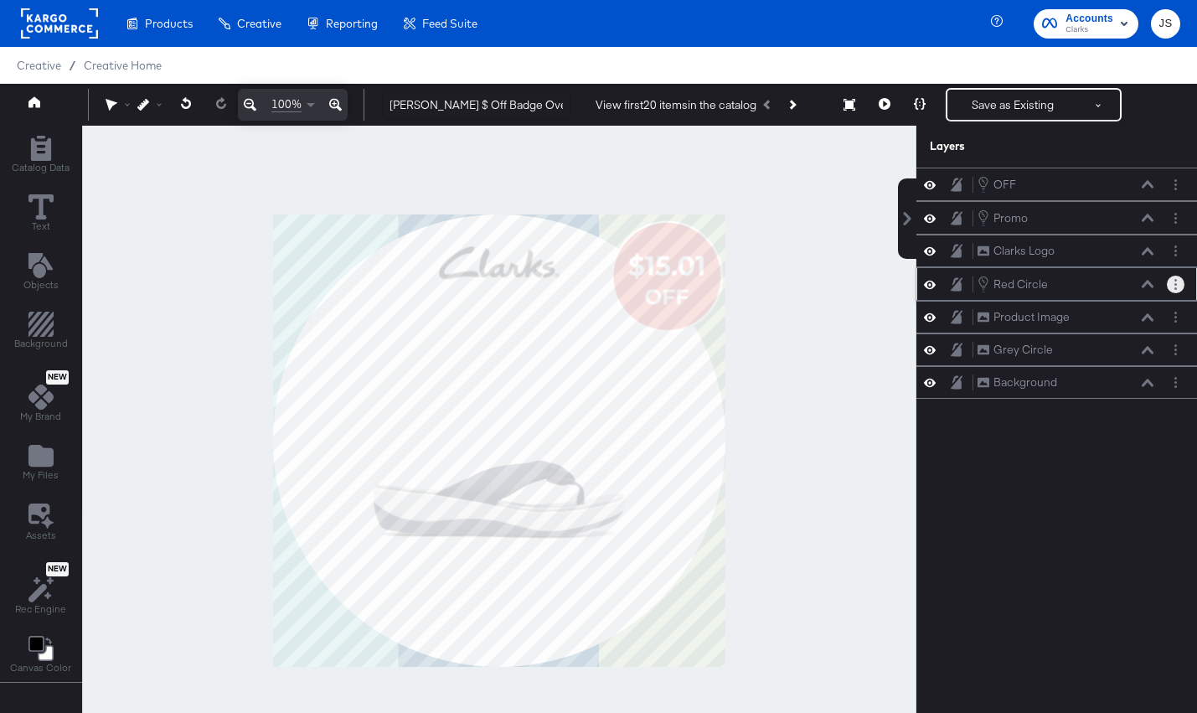
click at [1176, 276] on button "Layer Options" at bounding box center [1175, 284] width 18 height 18
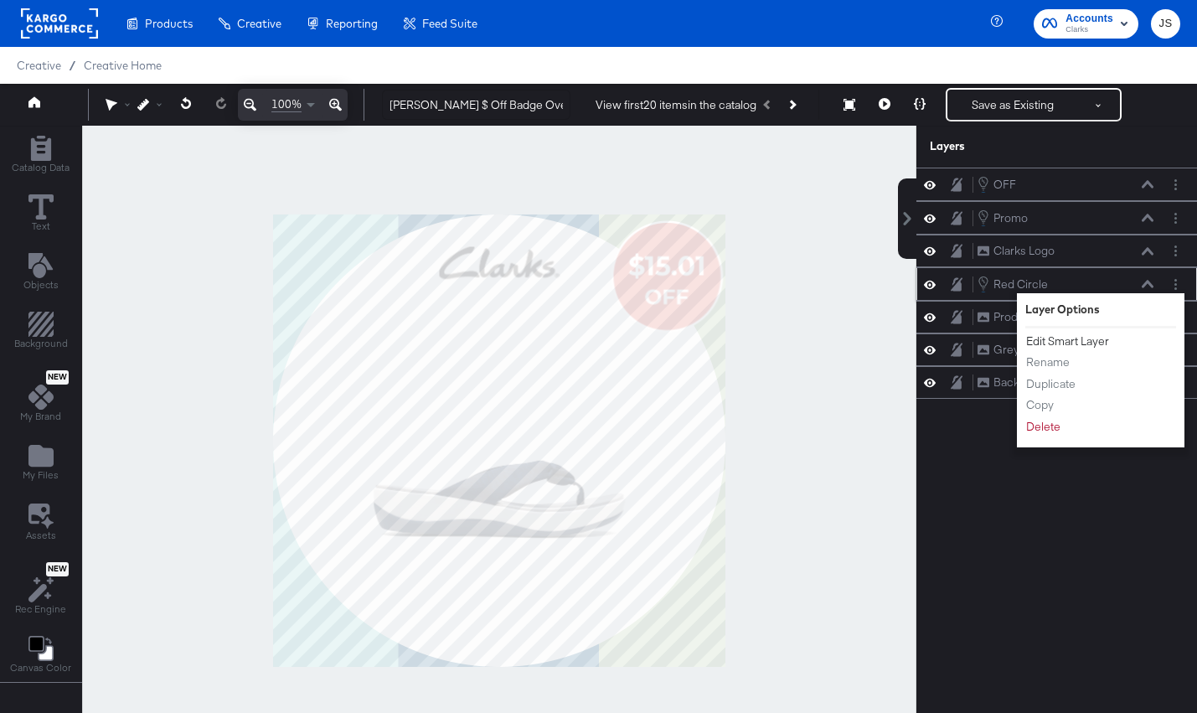
click at [1089, 341] on button "Edit Smart Layer" at bounding box center [1067, 341] width 85 height 18
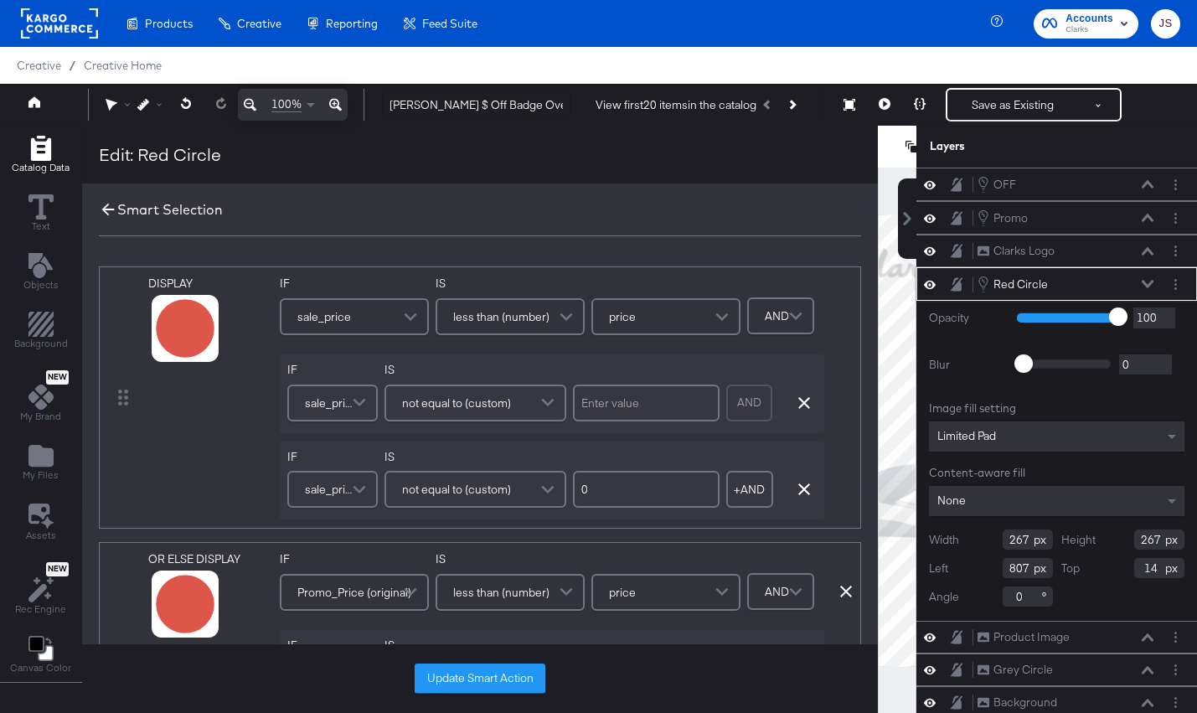
click at [104, 210] on icon at bounding box center [108, 209] width 18 height 18
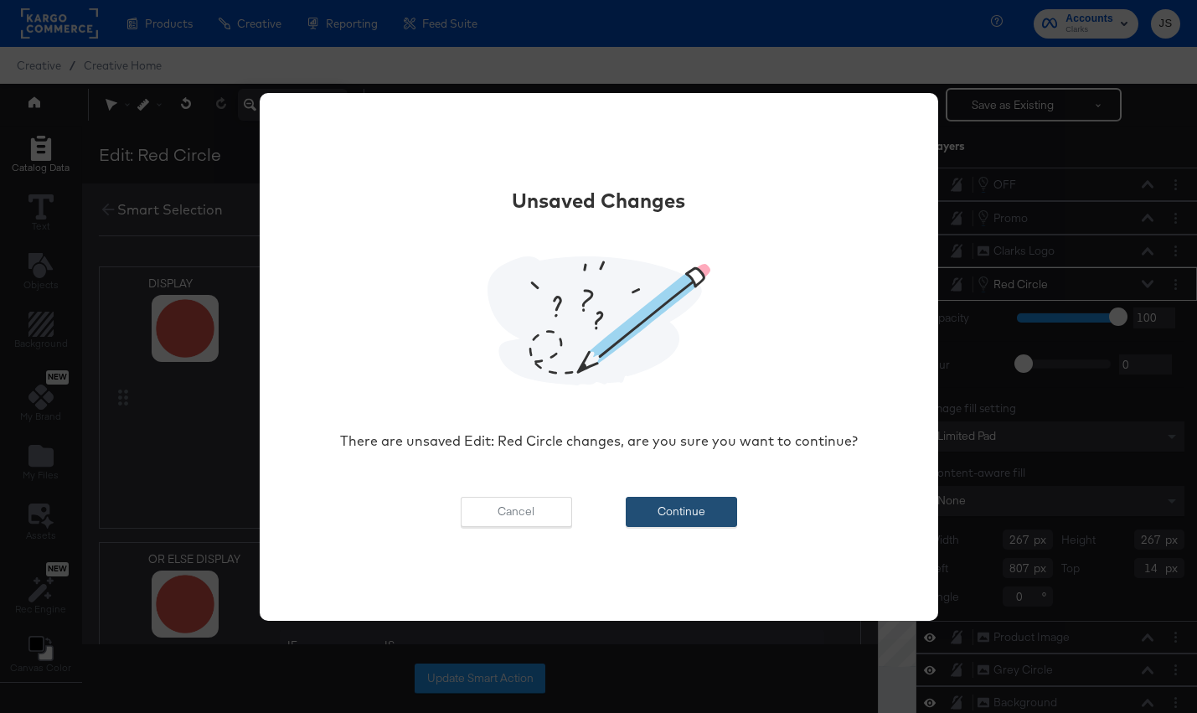
click at [688, 521] on button "Continue" at bounding box center [680, 512] width 111 height 30
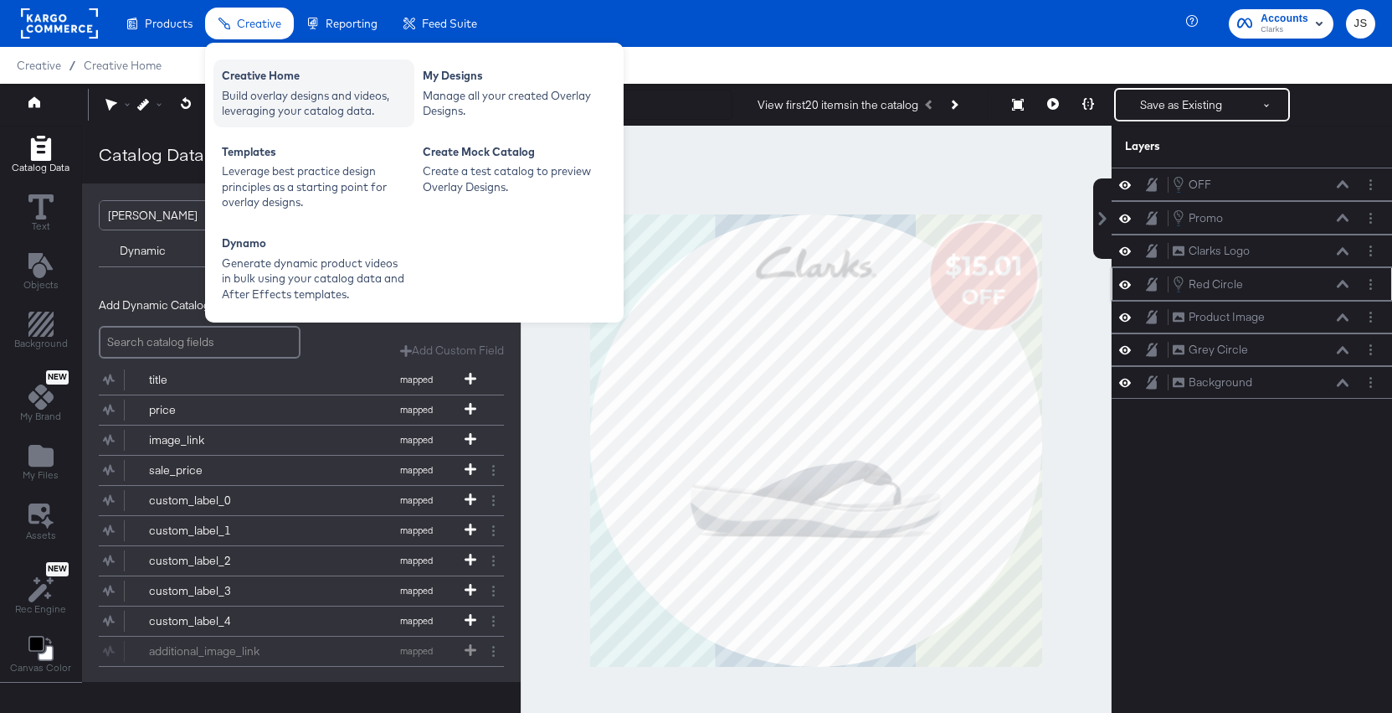
click at [281, 98] on div "Build overlay designs and videos, leveraging your catalog data." at bounding box center [314, 103] width 184 height 31
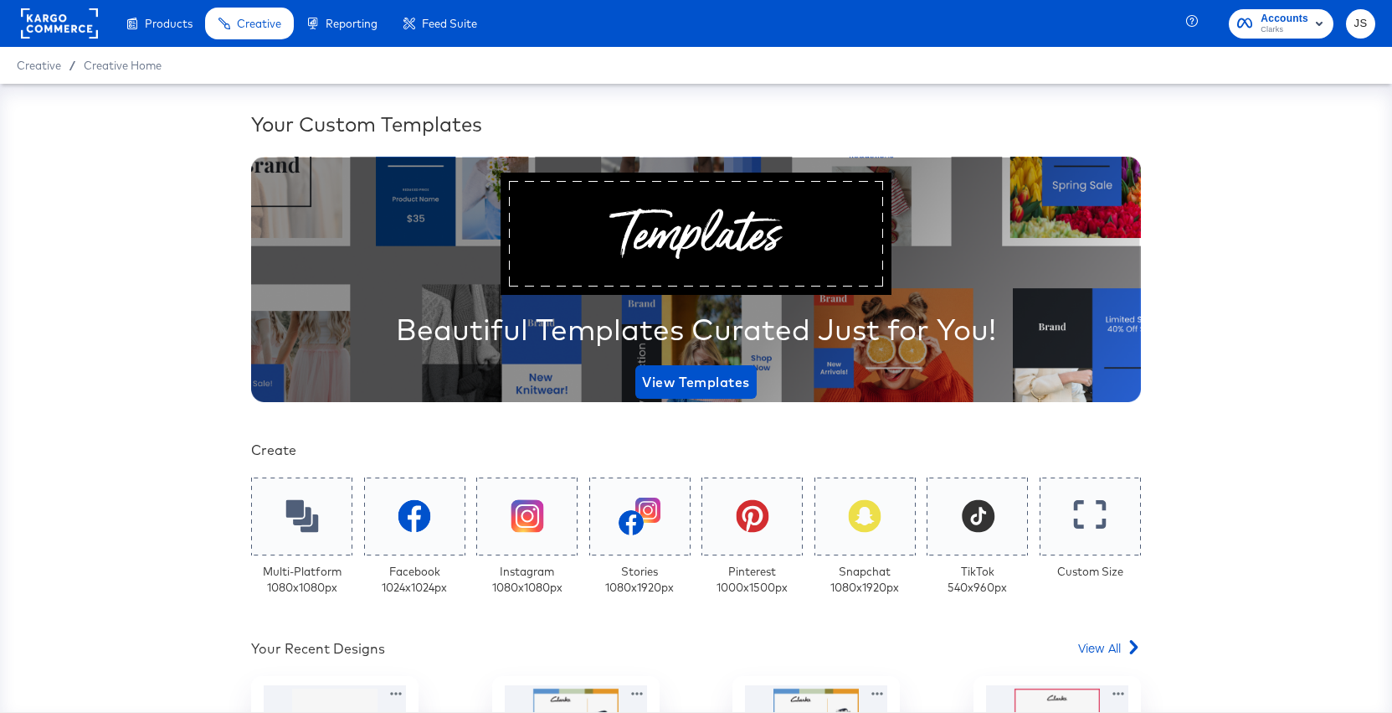
scroll to position [313, 0]
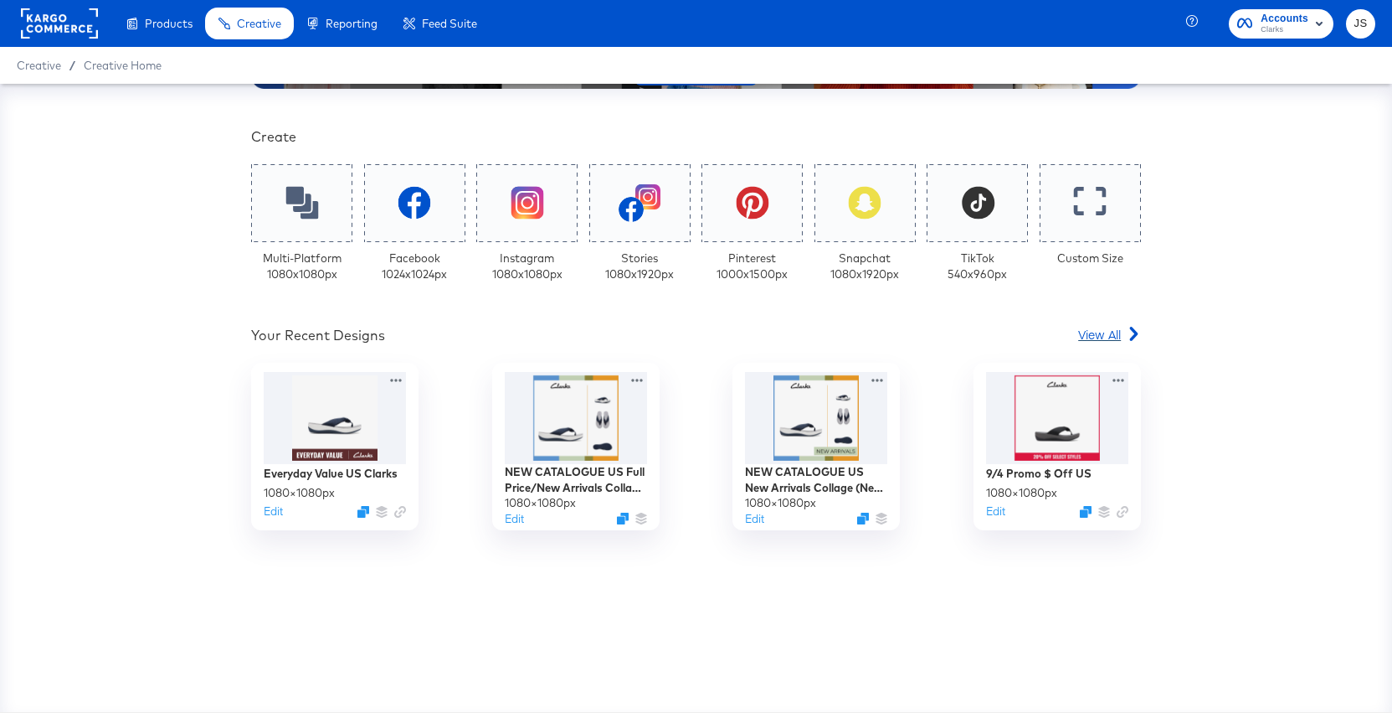
click at [1112, 342] on span "View All" at bounding box center [1099, 334] width 43 height 17
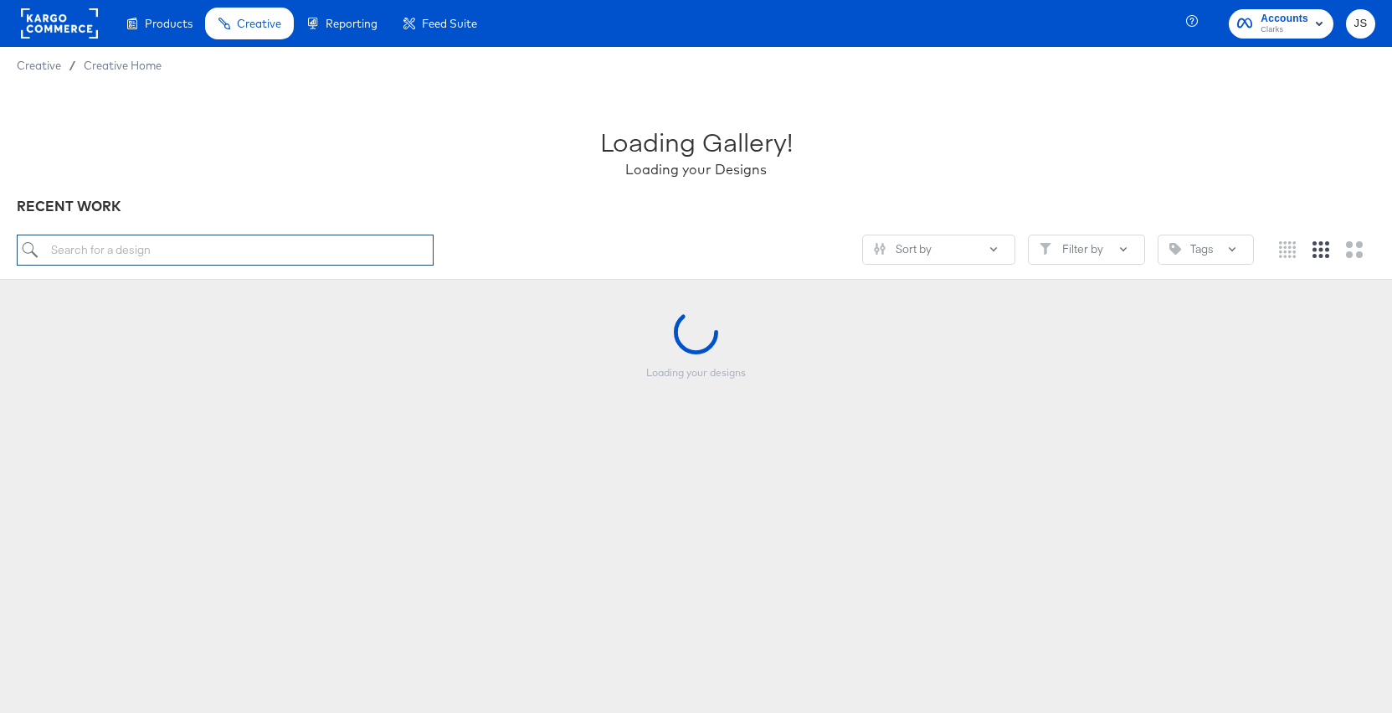
click at [286, 253] on input "search" at bounding box center [225, 249] width 417 height 31
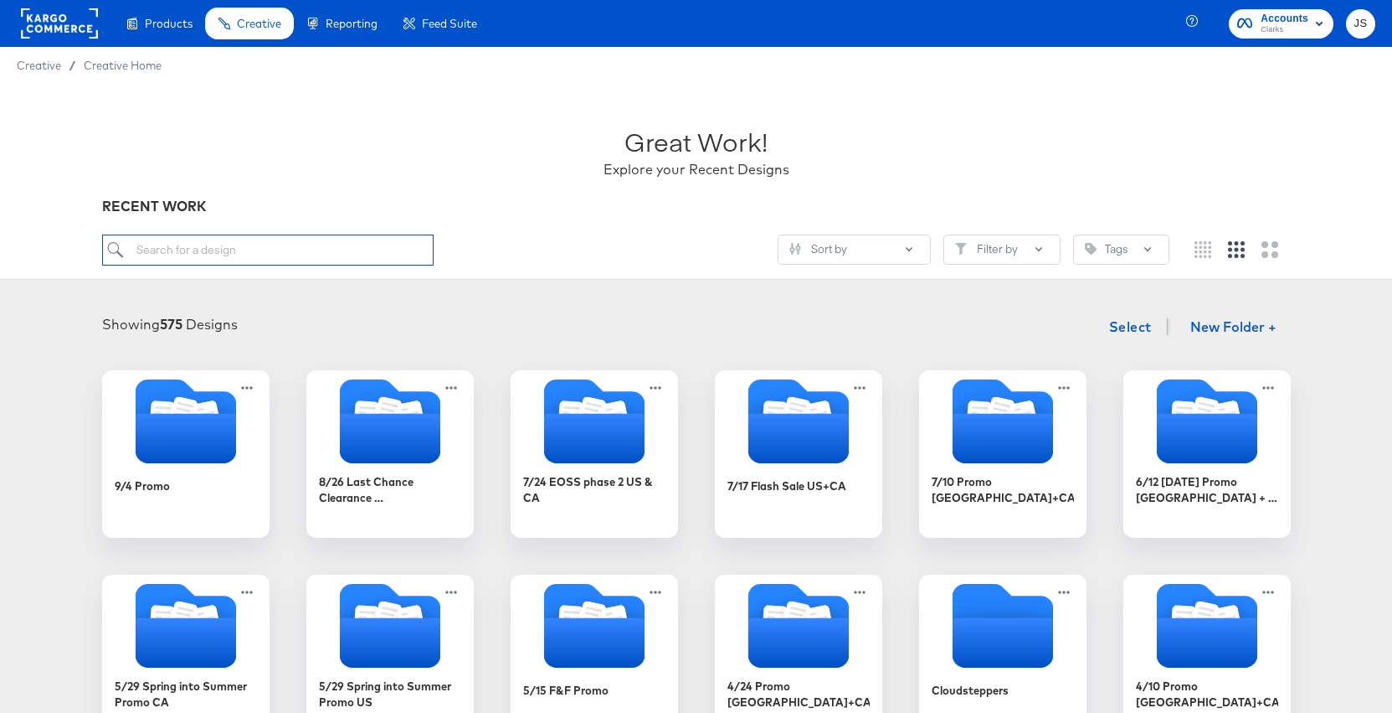
paste input "Clarks $ Off Badge Overlay"
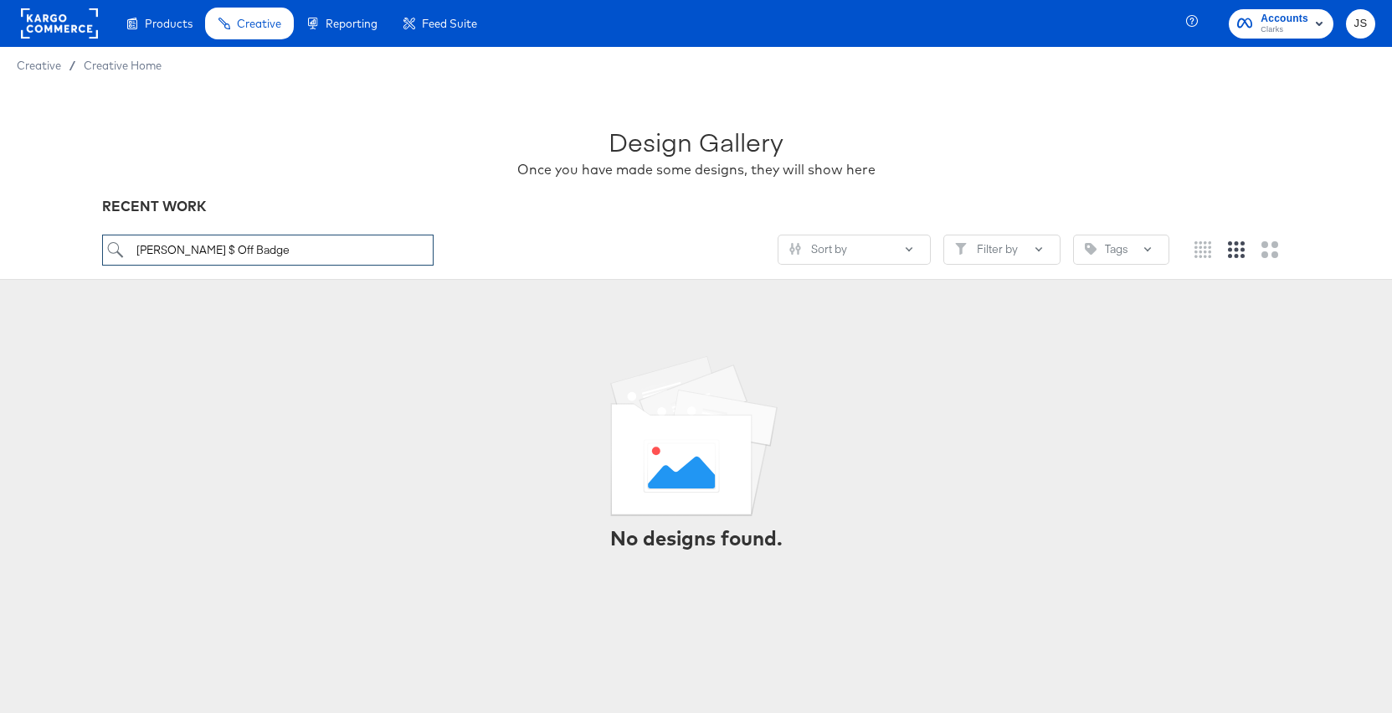
drag, startPoint x: 172, startPoint y: 249, endPoint x: 87, endPoint y: 251, distance: 84.6
click at [87, 251] on div "Design Gallery Once you have made some designs, they will show here RECENT WORK…" at bounding box center [696, 182] width 1392 height 196
drag, startPoint x: 174, startPoint y: 249, endPoint x: 90, endPoint y: 244, distance: 83.9
click at [90, 244] on div "Design Gallery Once you have made some designs, they will show here RECENT WORK…" at bounding box center [696, 182] width 1392 height 196
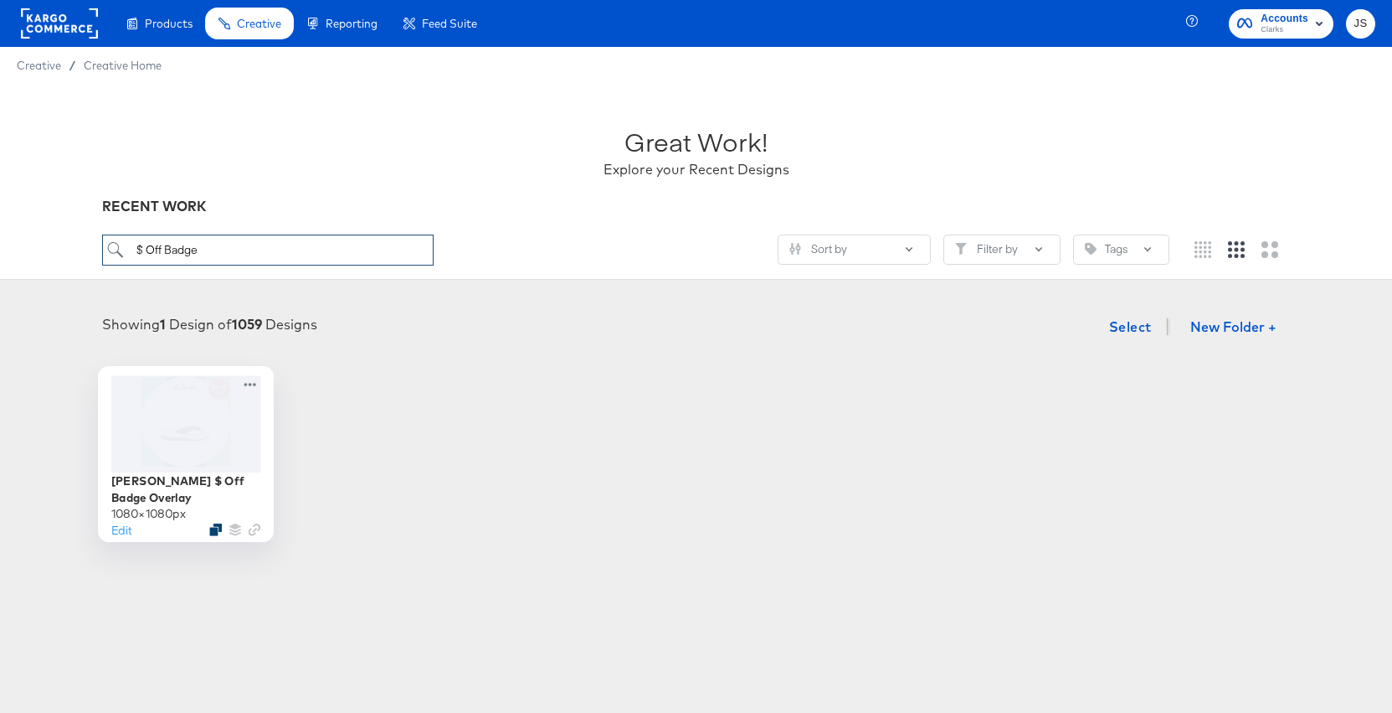
type input "$ Off Badge"
click at [217, 527] on icon "Duplicate" at bounding box center [215, 529] width 13 height 13
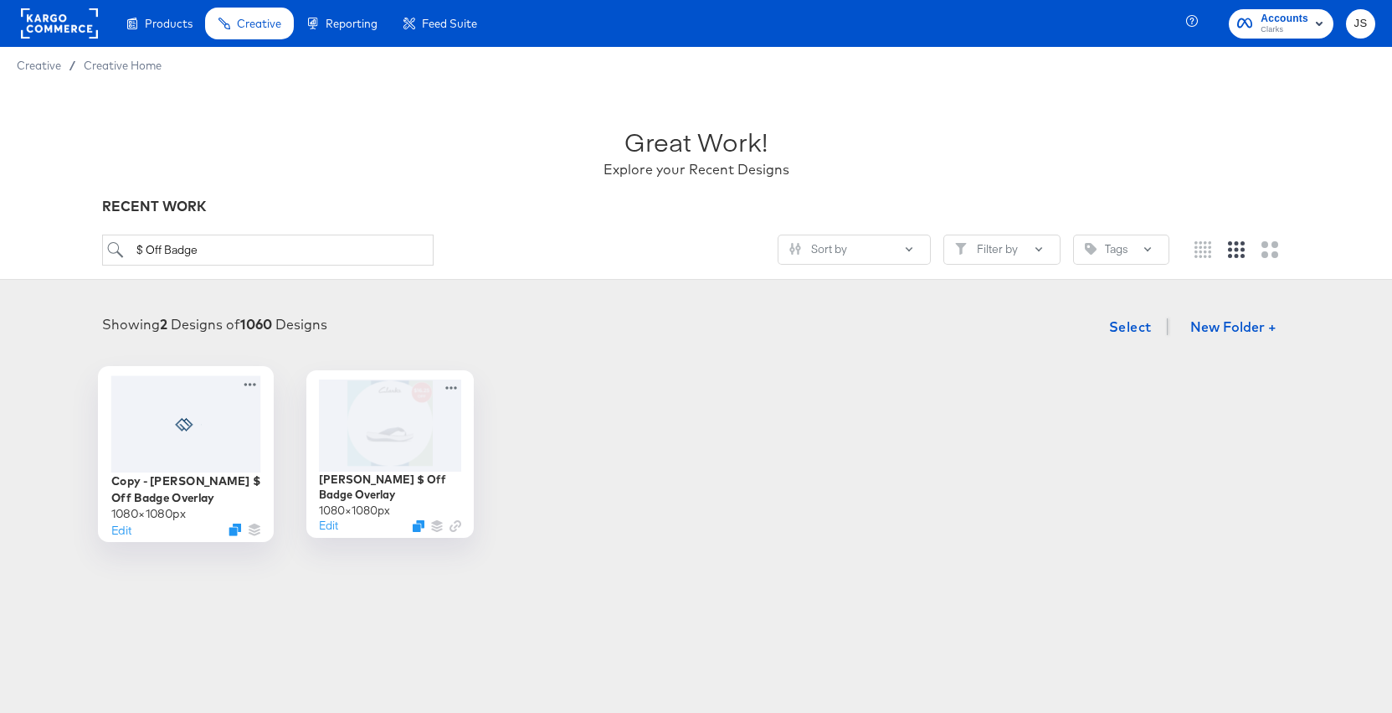
click at [217, 419] on div at bounding box center [186, 423] width 150 height 96
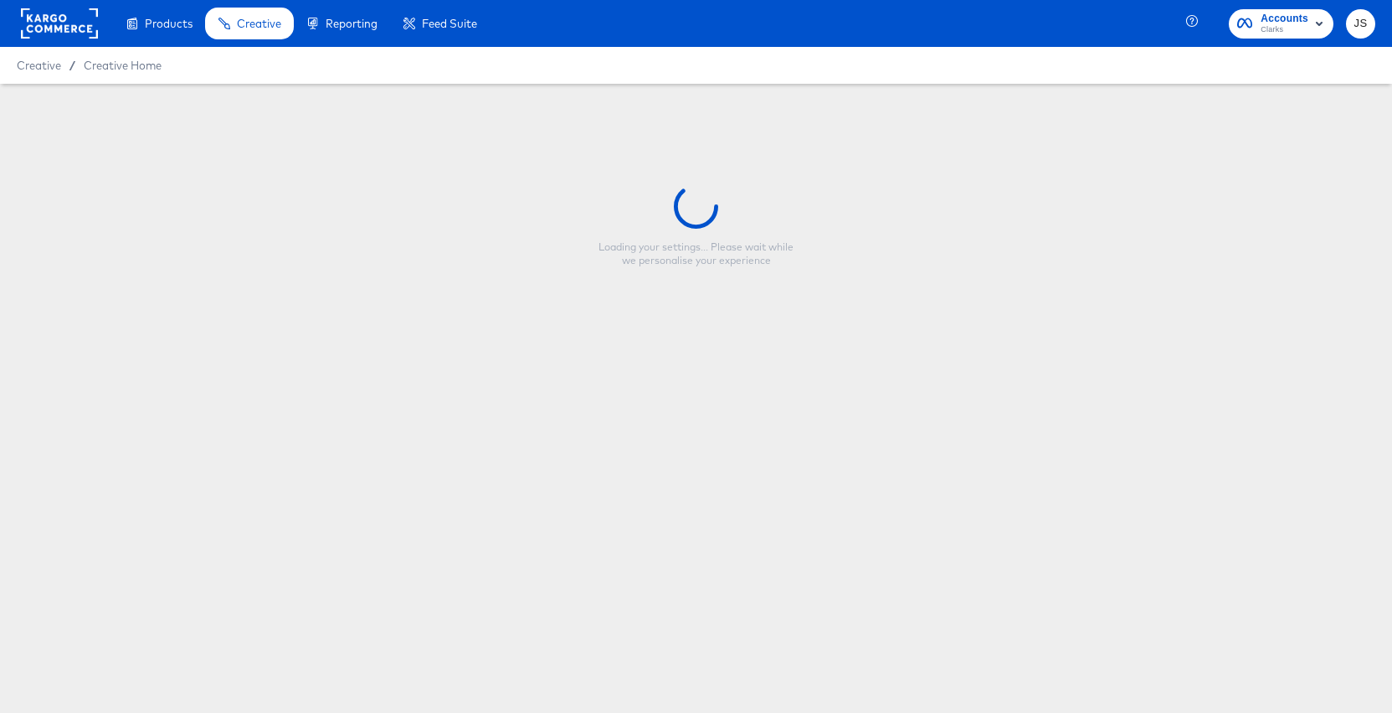
type input "Copy - Clarks $ Off Badge Overlay"
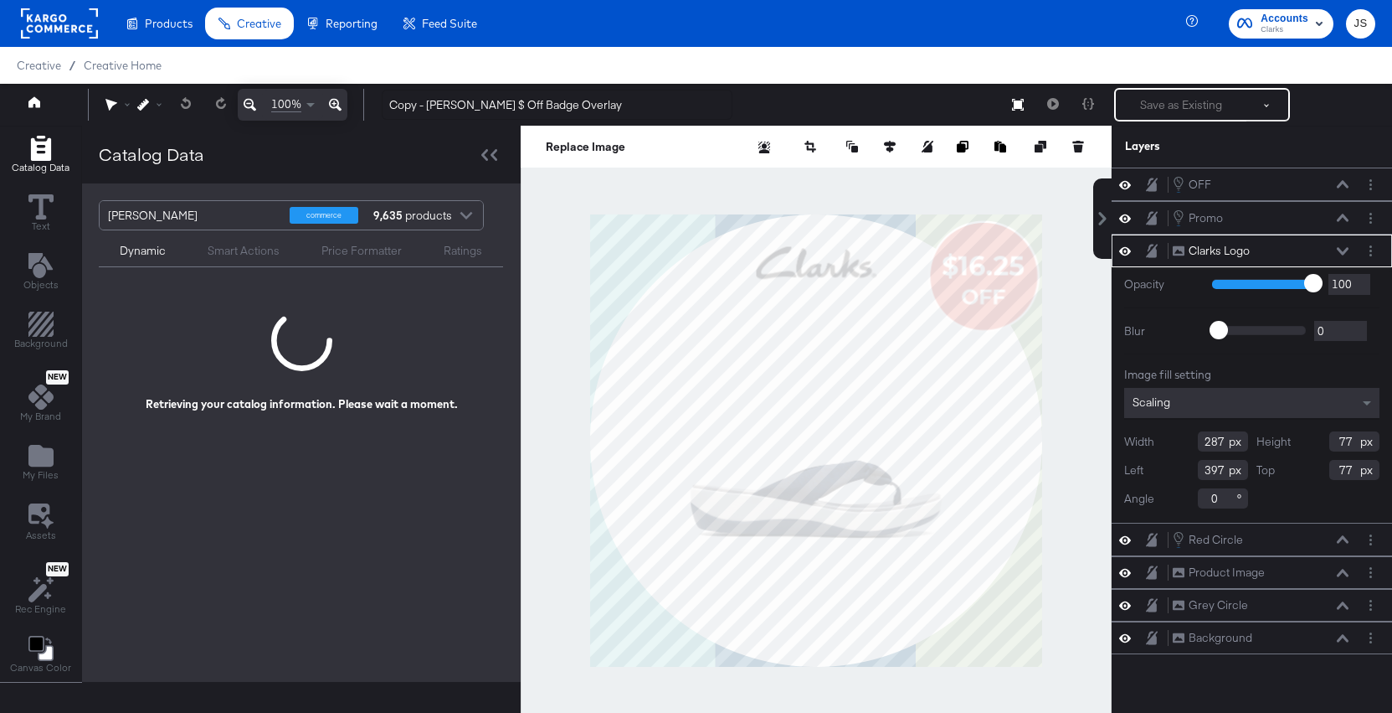
click at [192, 223] on div "Clarks_US_SA_Production" at bounding box center [192, 215] width 169 height 28
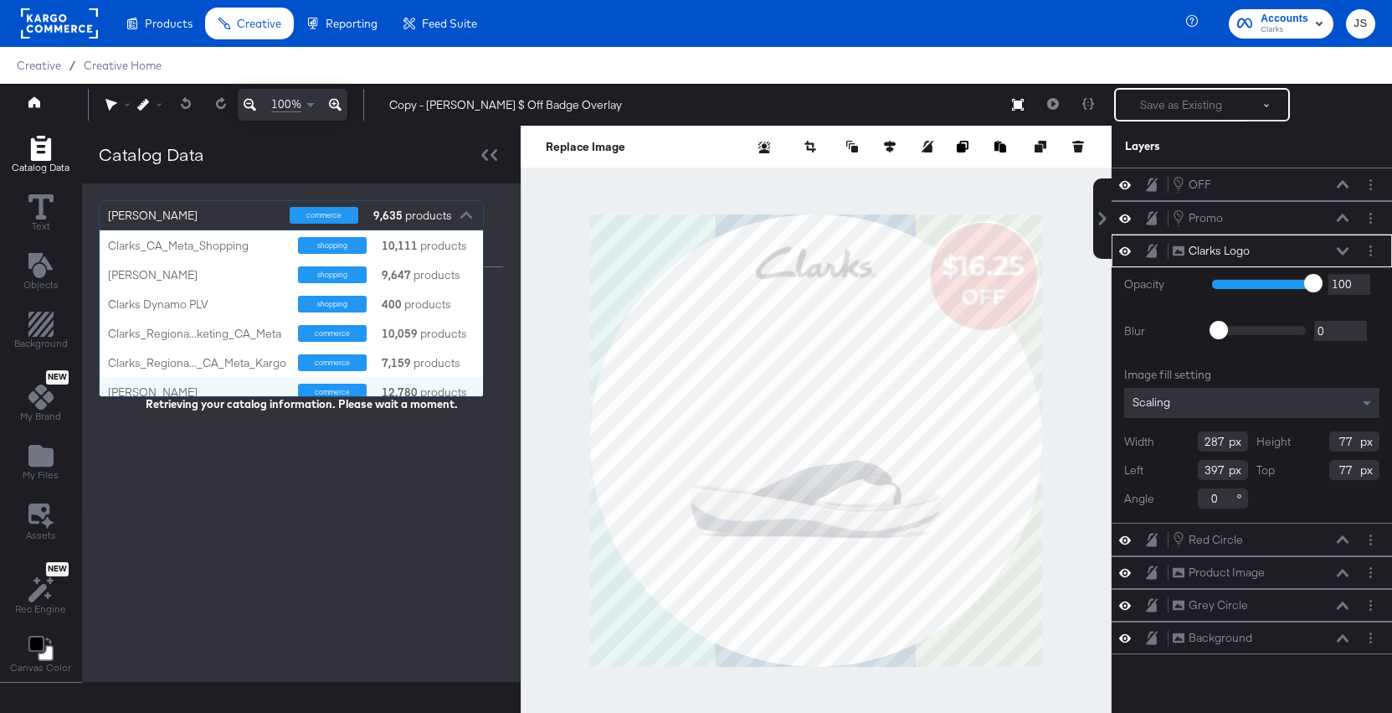
scroll to position [8, 0]
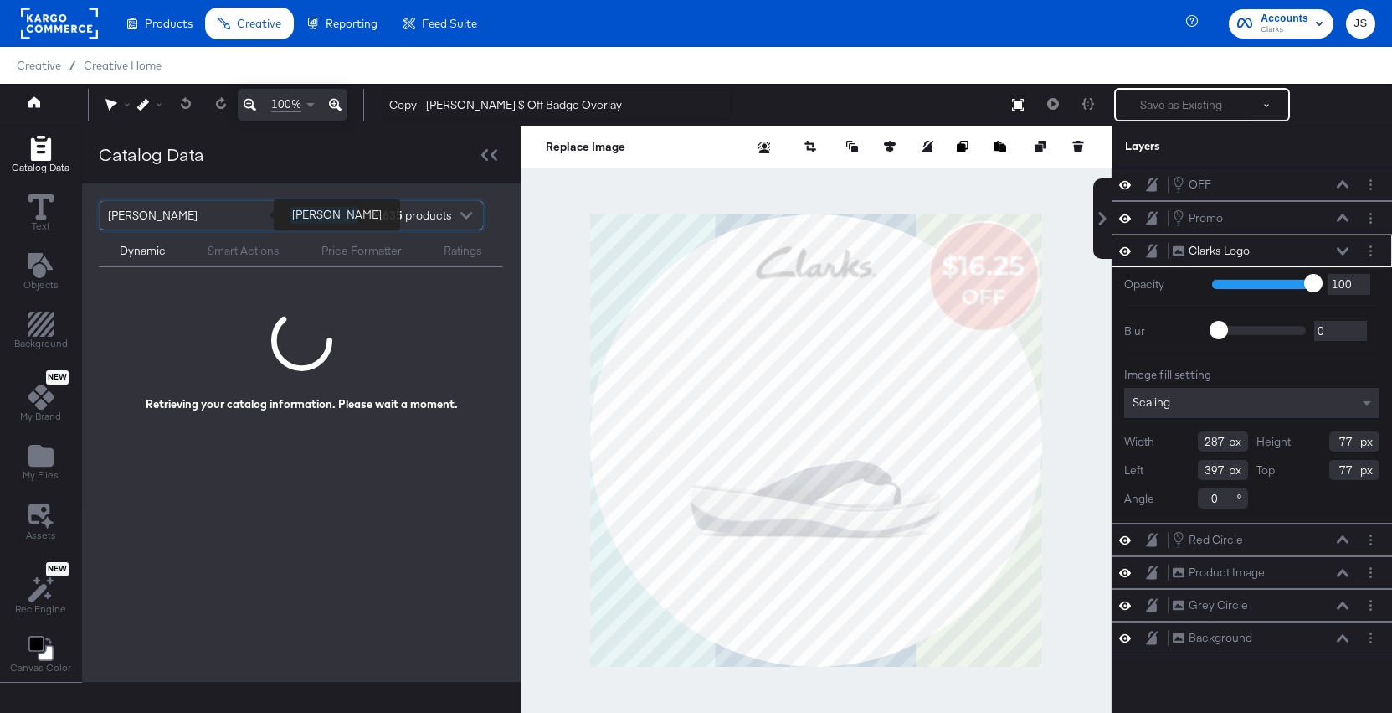
click at [212, 222] on div "Clarks_US_SA_Production" at bounding box center [192, 215] width 169 height 28
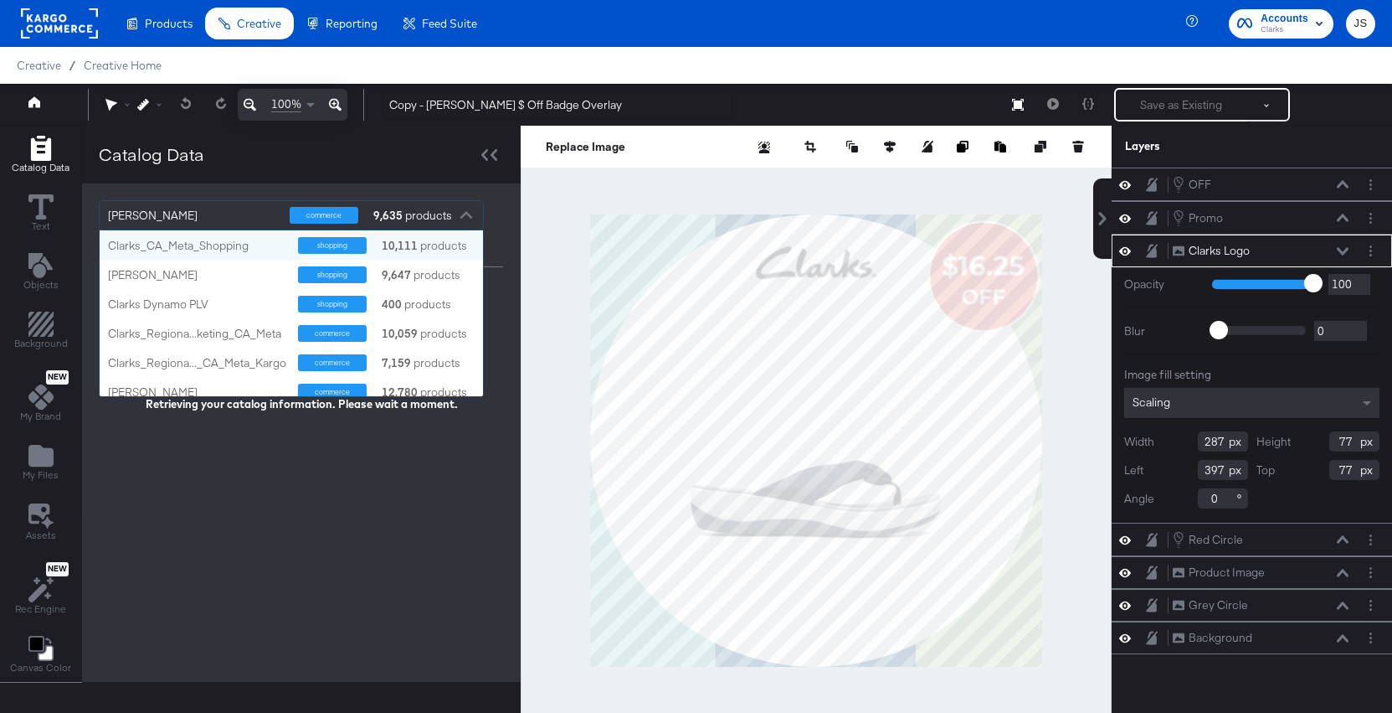
scroll to position [166, 384]
click at [205, 265] on div "Clarks_US_Meta_SA_Shopping shopping 9,647 products" at bounding box center [292, 274] width 384 height 29
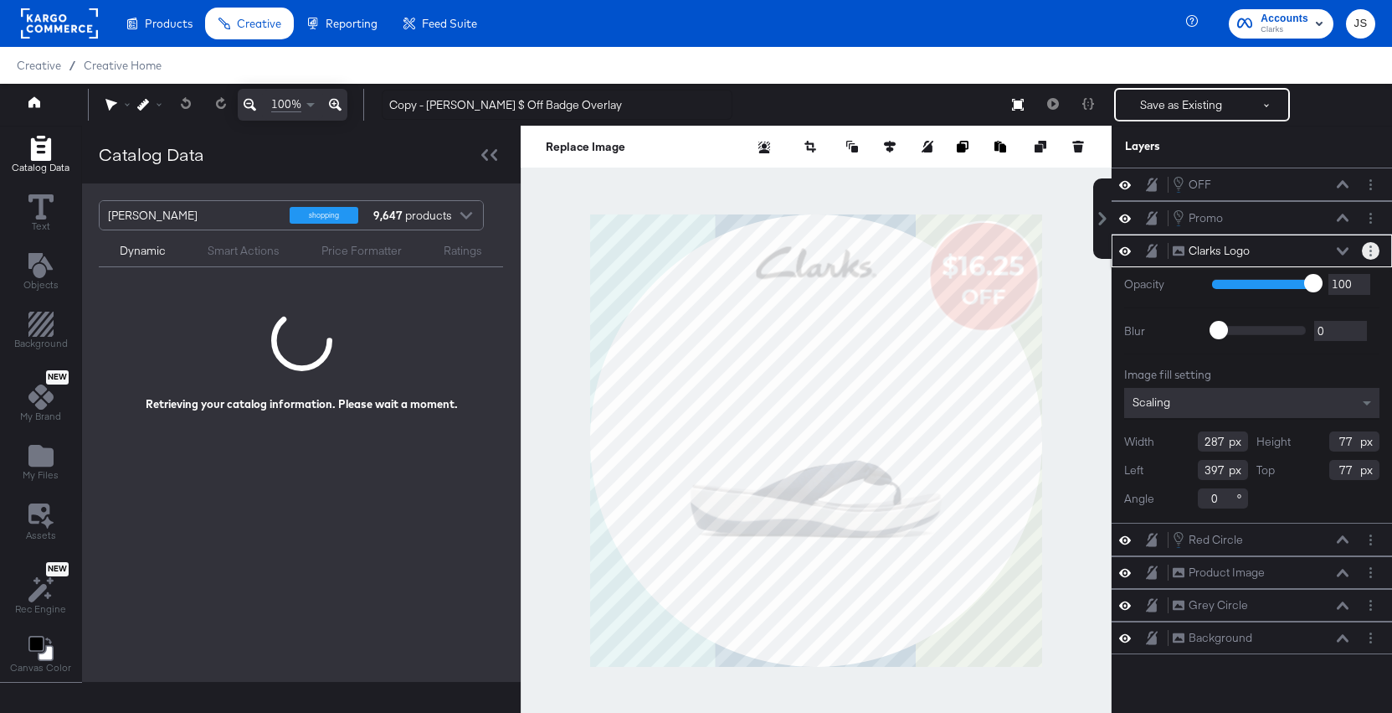
click at [1371, 252] on icon "Layer Options" at bounding box center [1371, 250] width 3 height 11
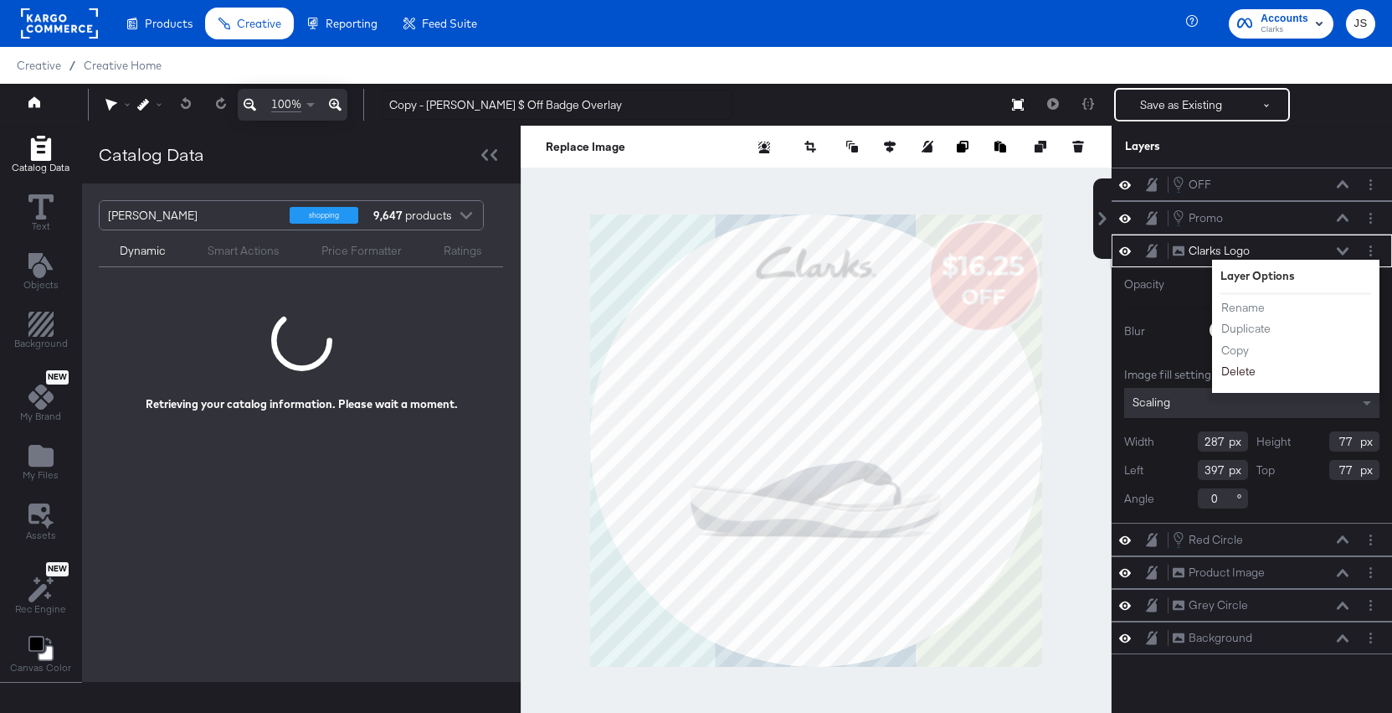
click at [1248, 368] on button "Delete" at bounding box center [1239, 372] width 36 height 18
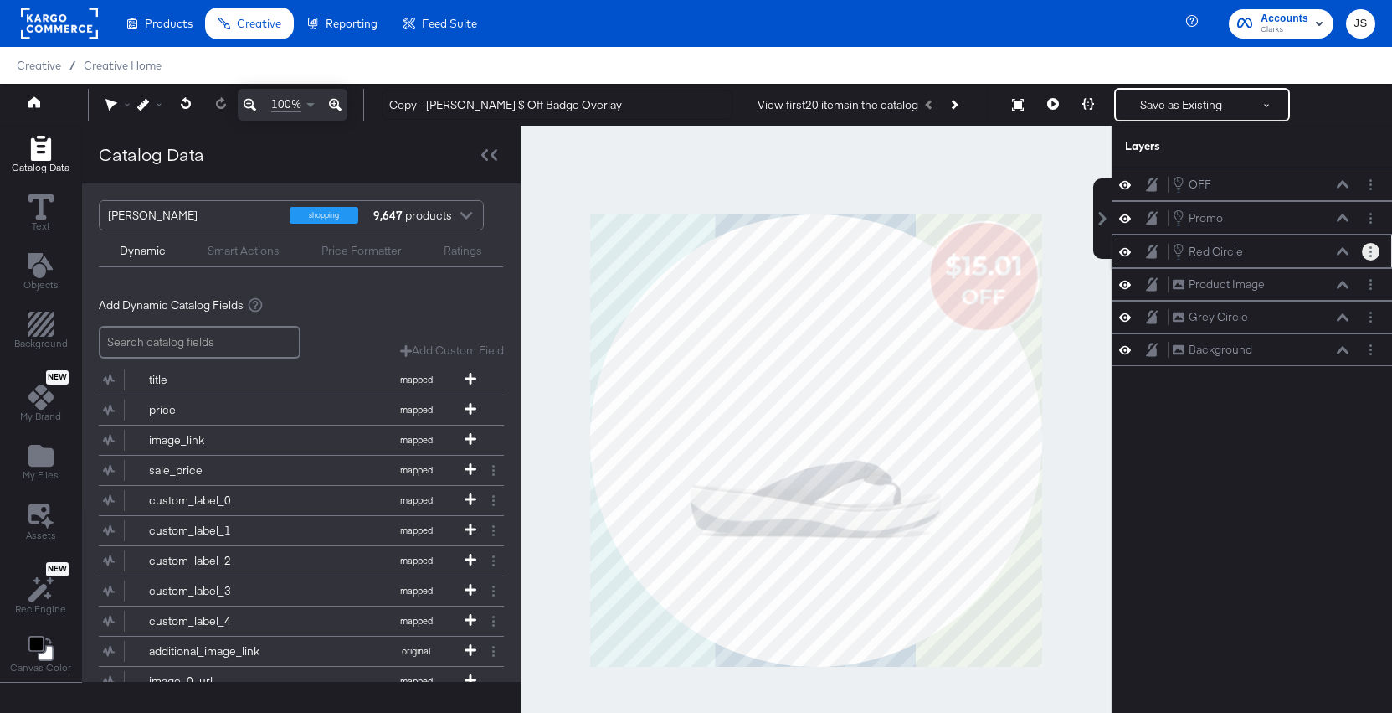
click at [1372, 251] on circle "Layer Options" at bounding box center [1371, 251] width 3 height 3
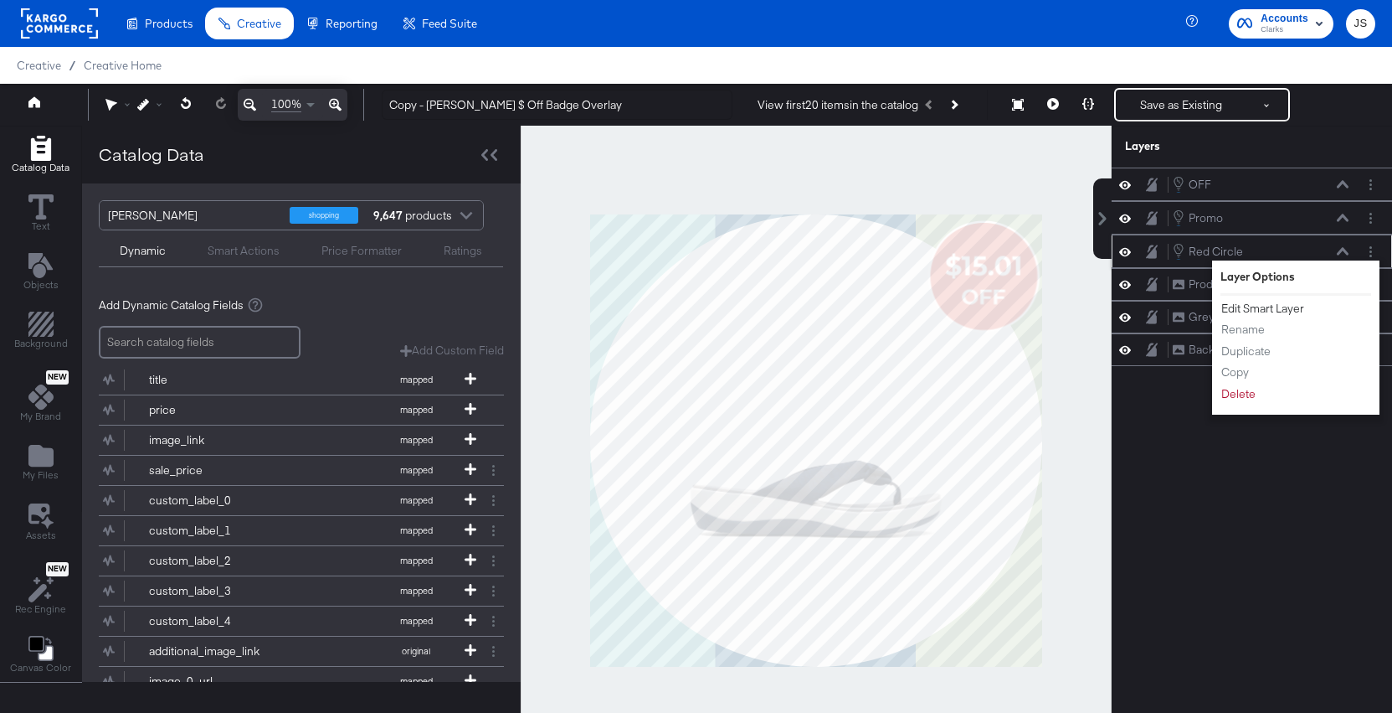
click at [1258, 311] on button "Edit Smart Layer" at bounding box center [1263, 309] width 85 height 18
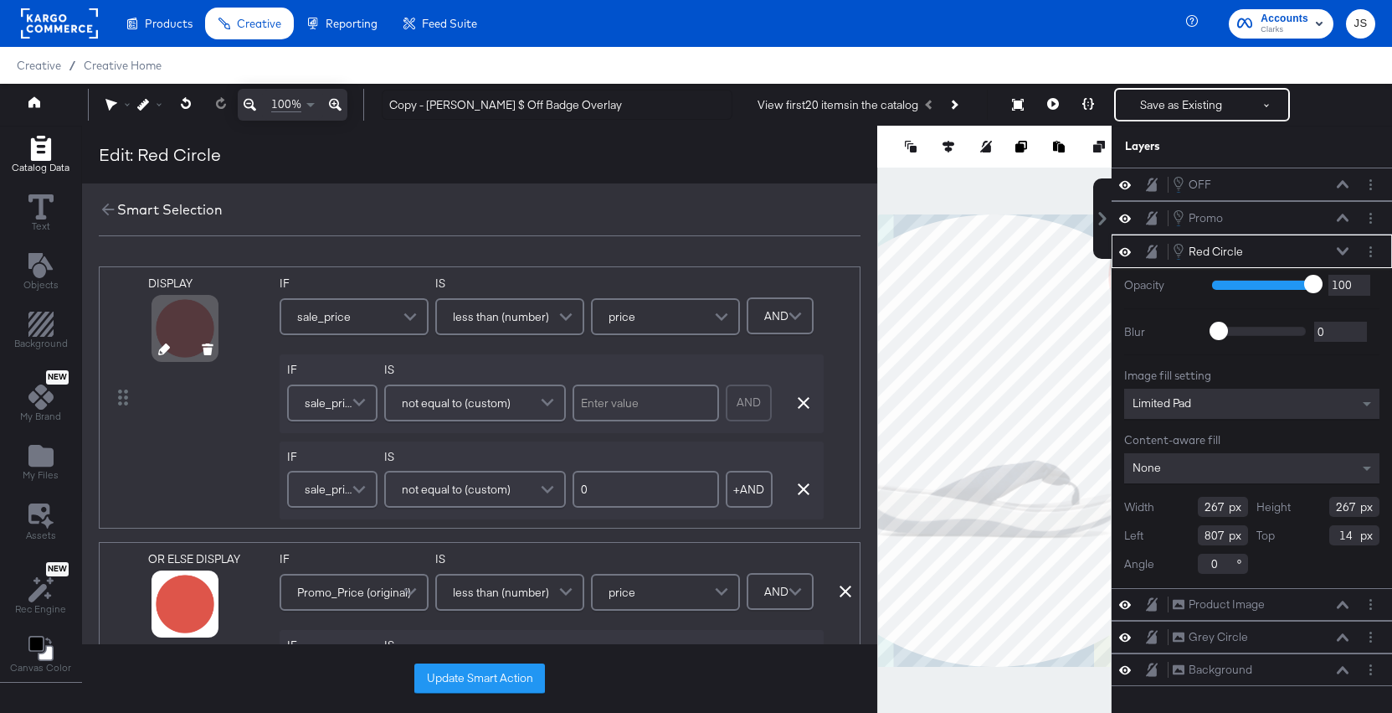
click at [161, 349] on icon at bounding box center [164, 349] width 12 height 12
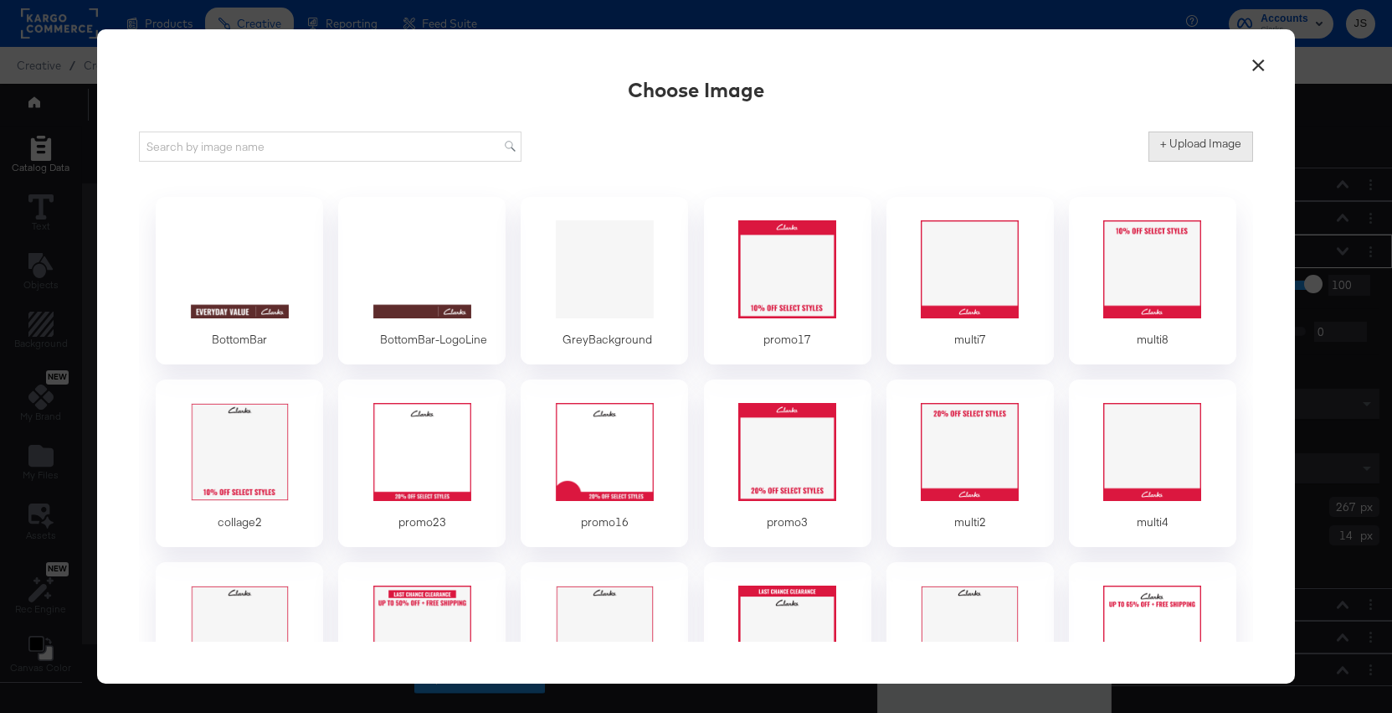
click at [1172, 144] on label "+ Upload Image" at bounding box center [1201, 144] width 81 height 16
click at [1172, 162] on input "+ Upload Image" at bounding box center [1340, 162] width 383 height 0
type input "C:\fakepath\Percent Off Circle.png"
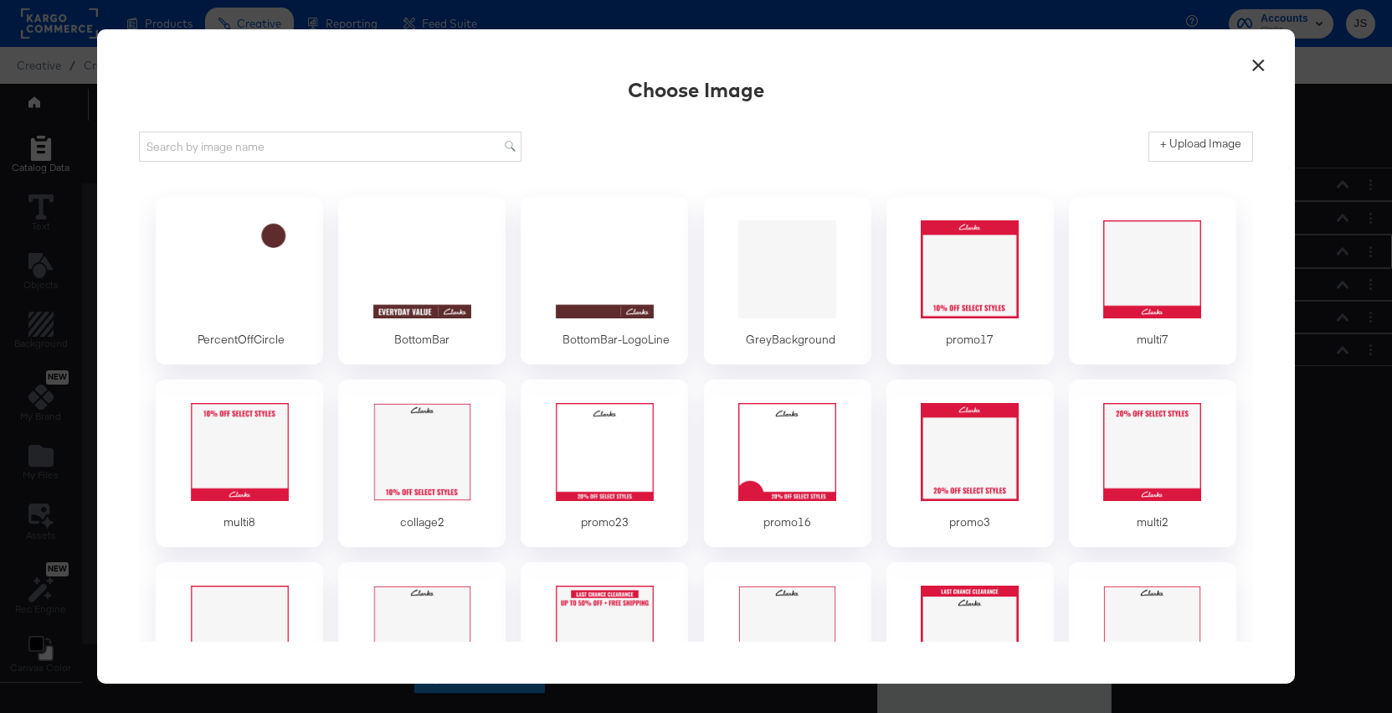
click at [234, 277] on div at bounding box center [239, 269] width 142 height 105
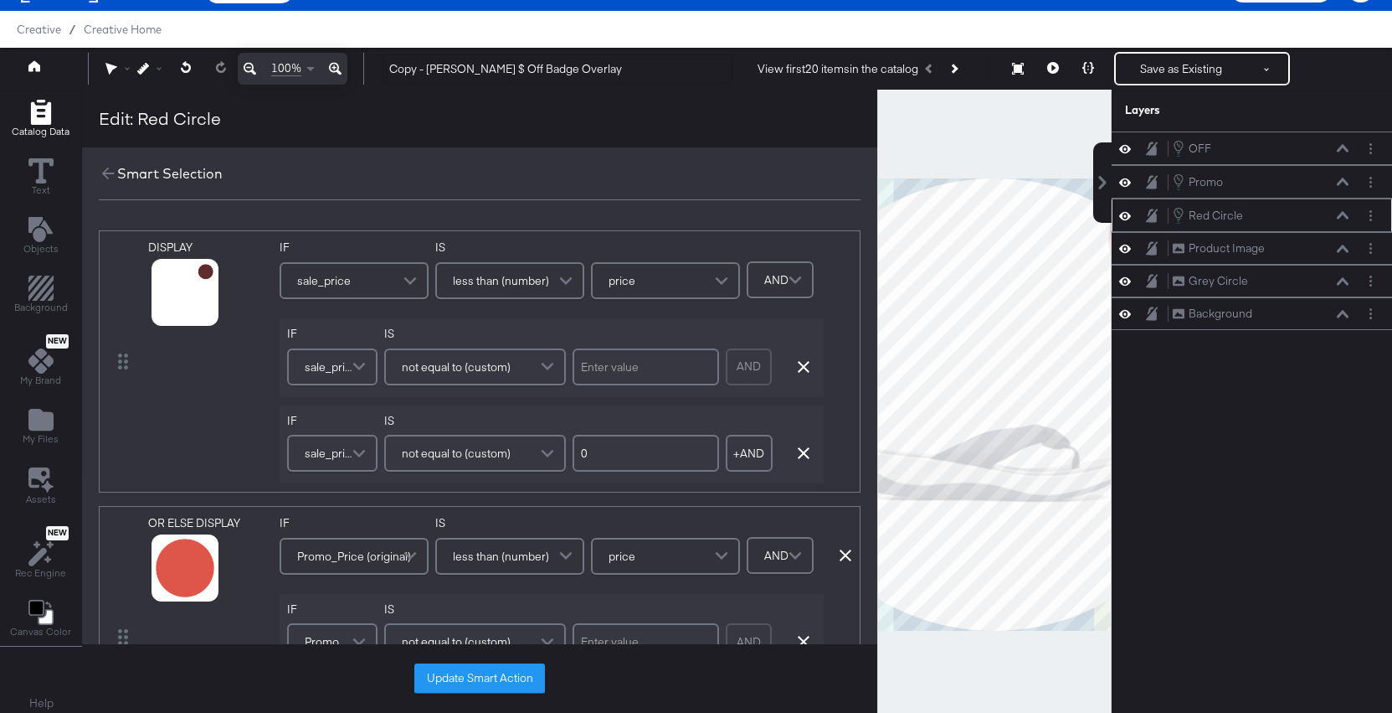
scroll to position [43, 0]
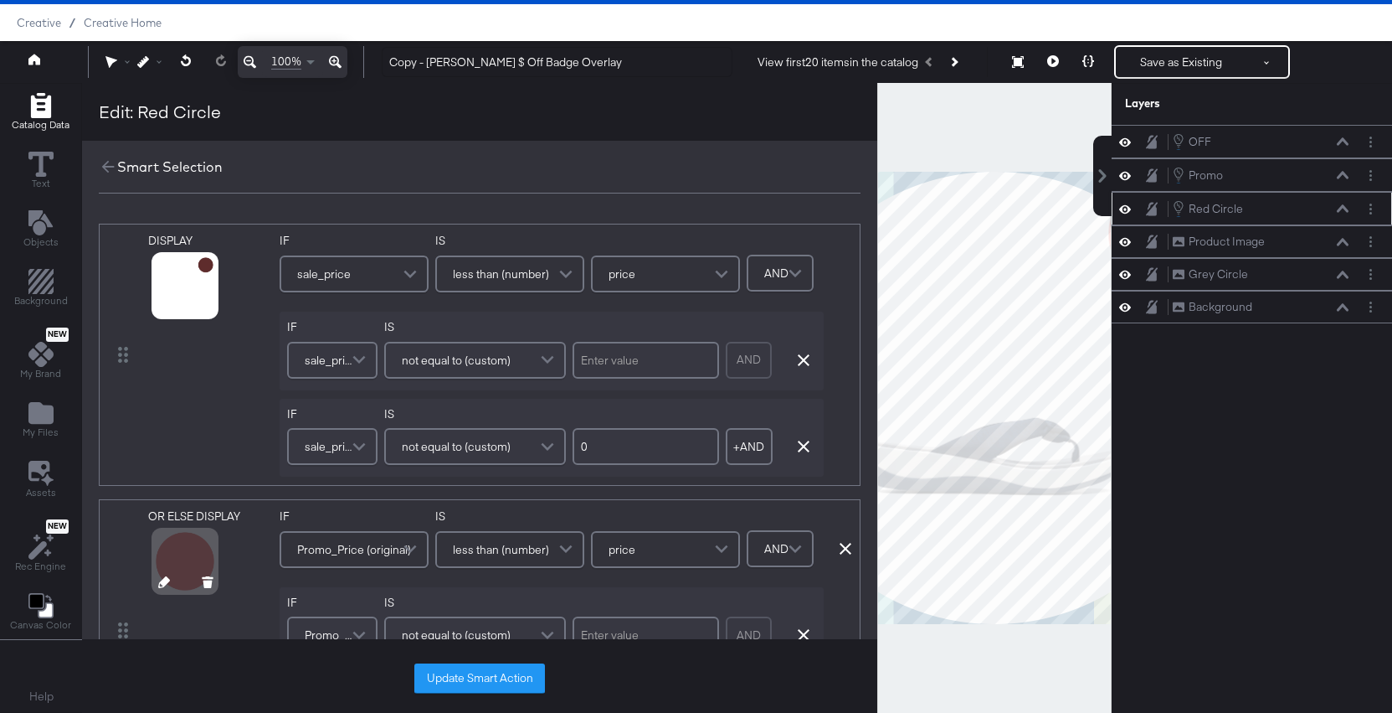
click at [160, 585] on icon at bounding box center [164, 582] width 12 height 12
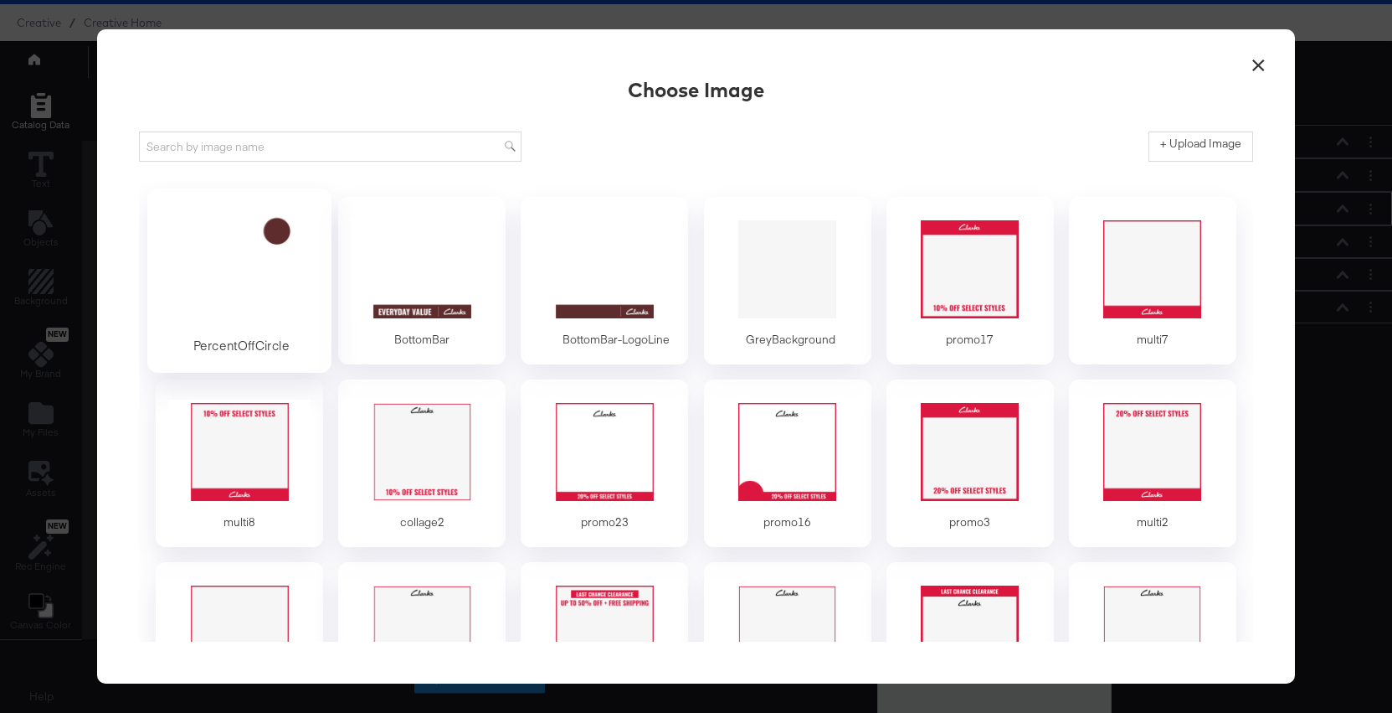
click at [250, 265] on div at bounding box center [240, 269] width 157 height 116
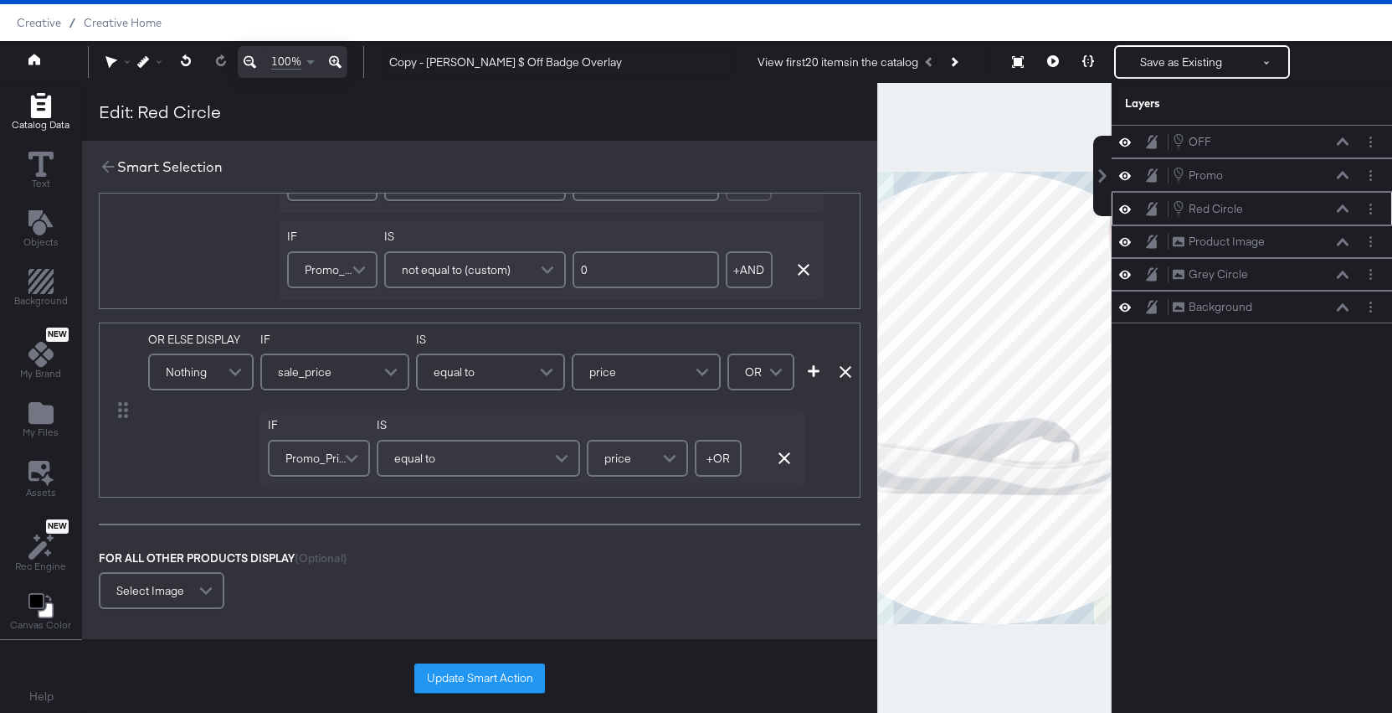
scroll to position [476, 0]
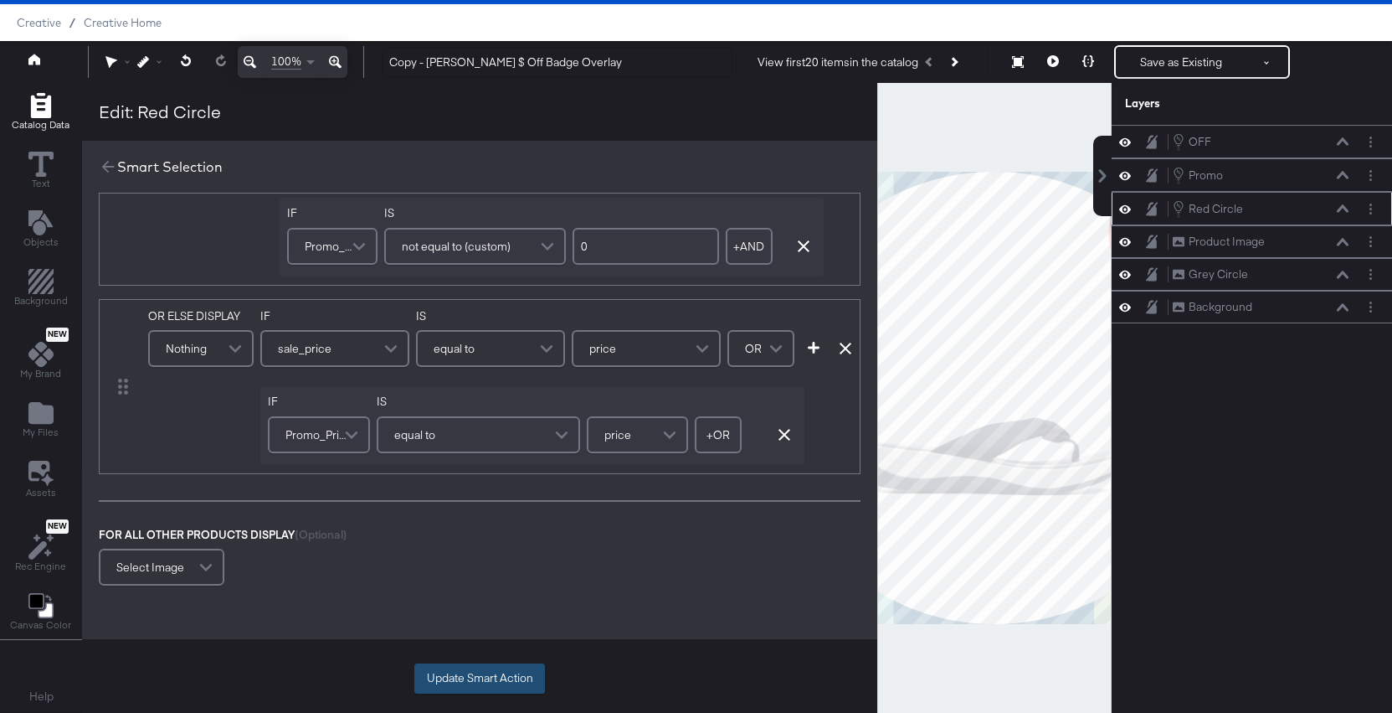
click at [458, 679] on button "Update Smart Action" at bounding box center [479, 678] width 131 height 30
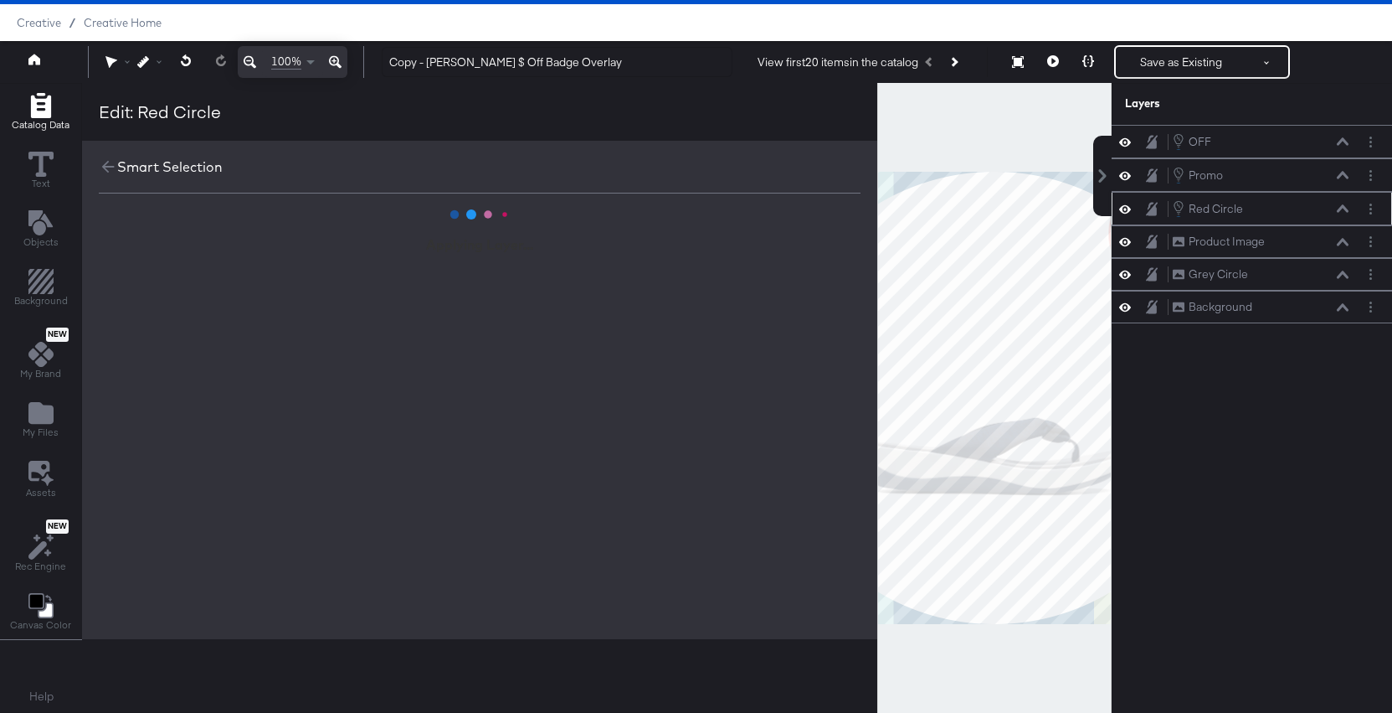
scroll to position [0, 0]
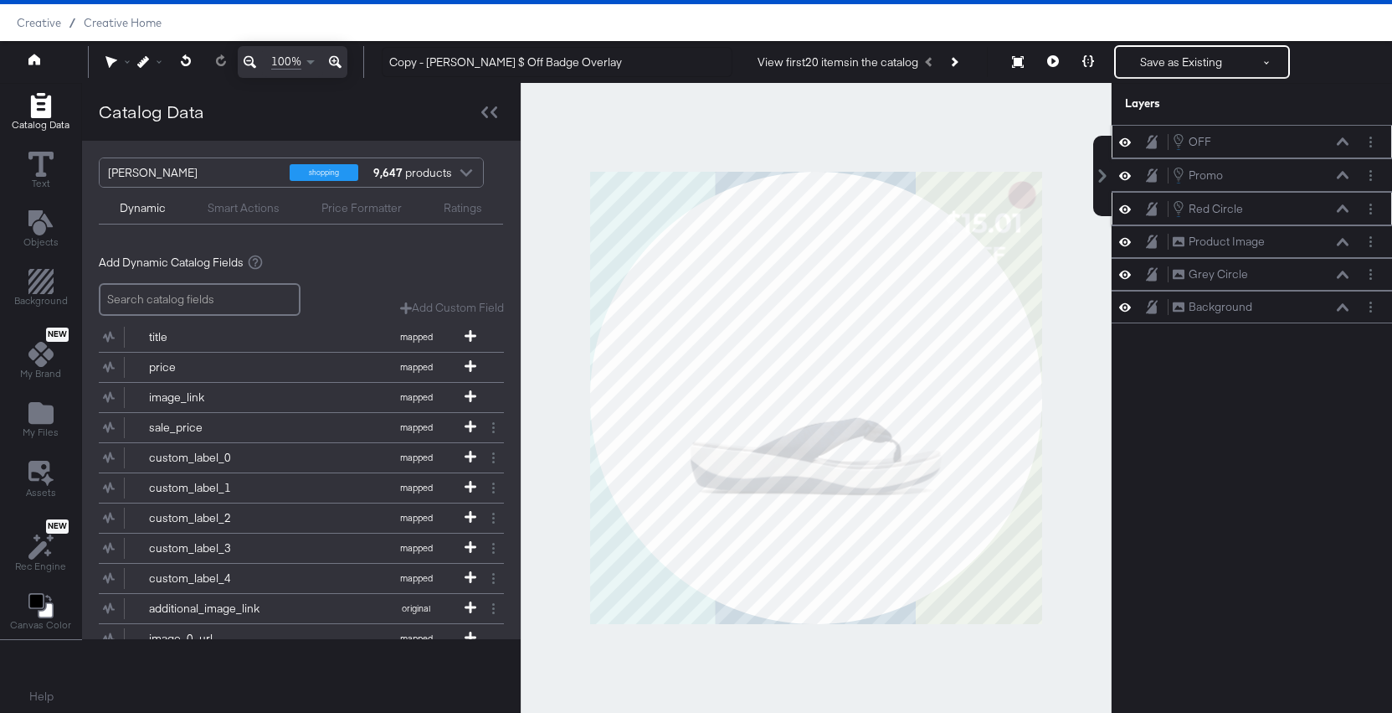
click at [1343, 143] on icon at bounding box center [1343, 141] width 12 height 8
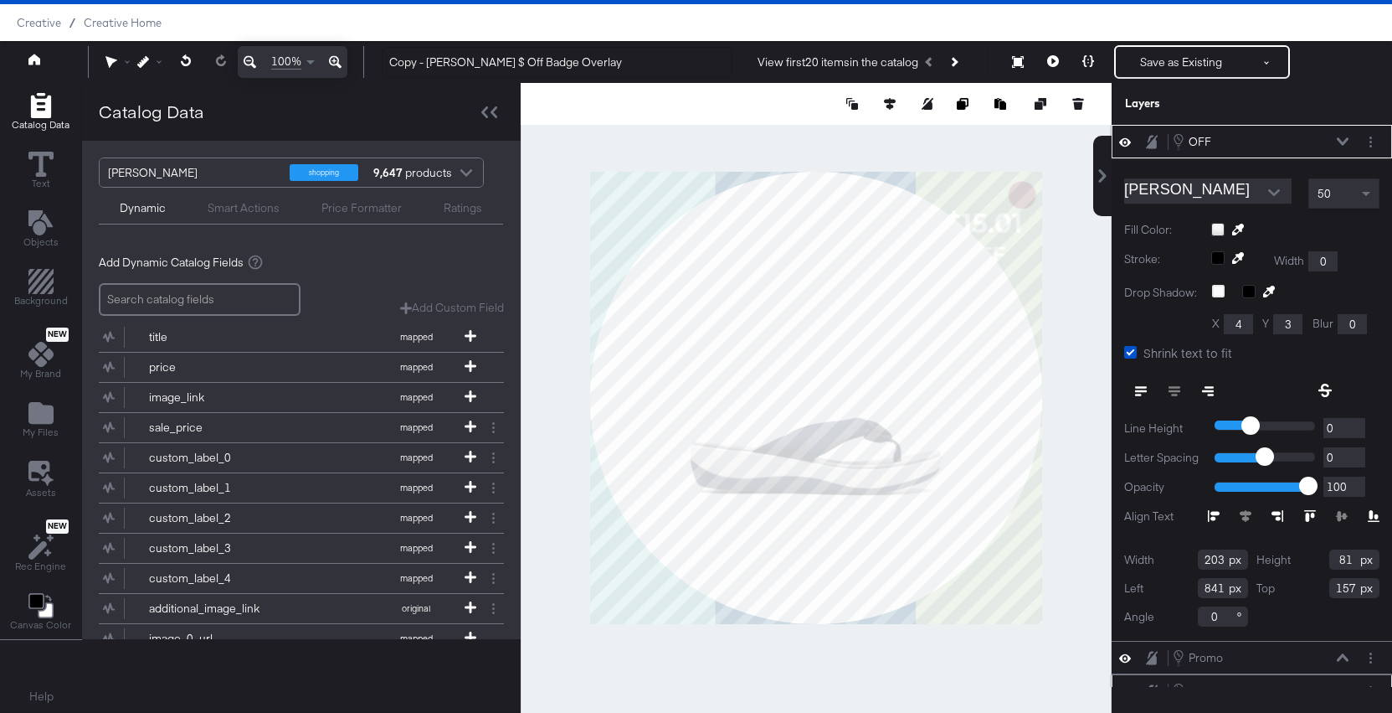
click at [1343, 143] on icon at bounding box center [1343, 141] width 12 height 8
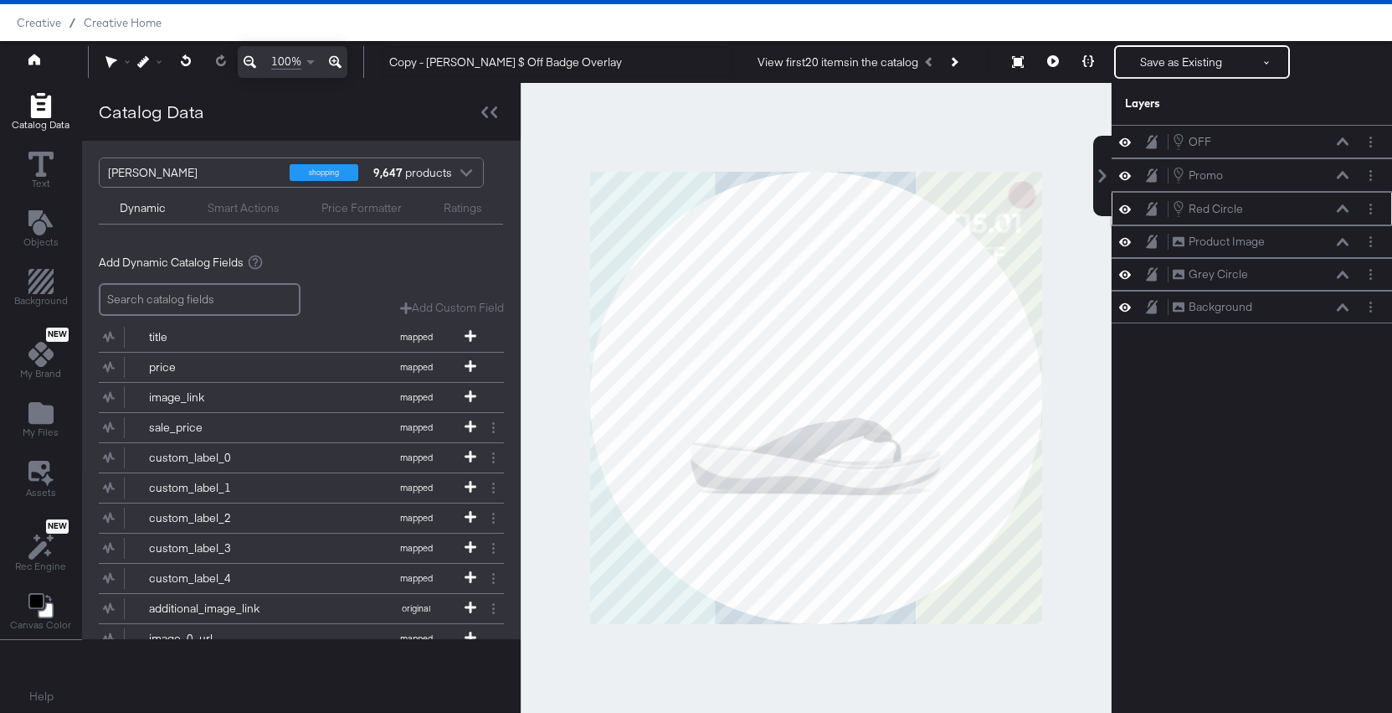
click at [1344, 205] on icon at bounding box center [1343, 208] width 12 height 8
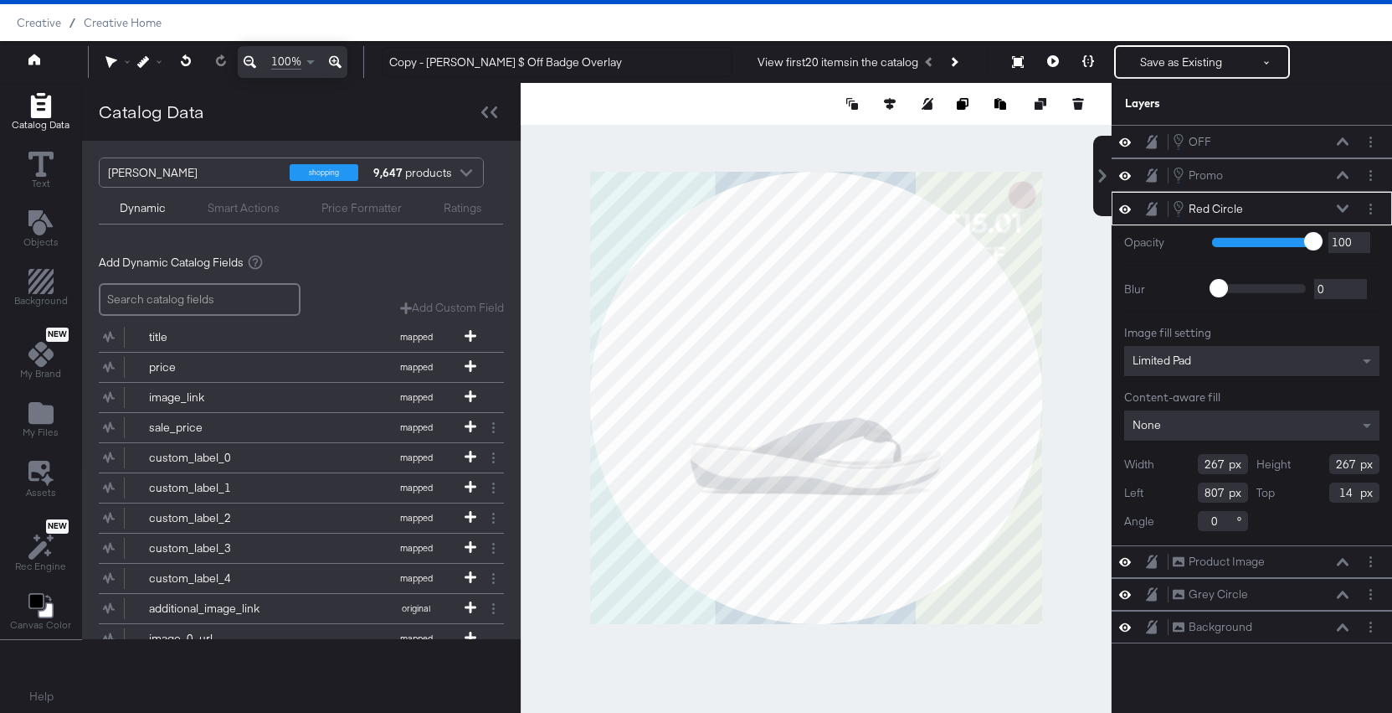
drag, startPoint x: 1223, startPoint y: 462, endPoint x: 1180, endPoint y: 462, distance: 43.5
click at [1180, 462] on div "Width 267" at bounding box center [1187, 464] width 124 height 20
type input "1080"
drag, startPoint x: 1354, startPoint y: 463, endPoint x: 1280, endPoint y: 463, distance: 73.7
click at [1280, 463] on div "Height 267" at bounding box center [1319, 464] width 124 height 20
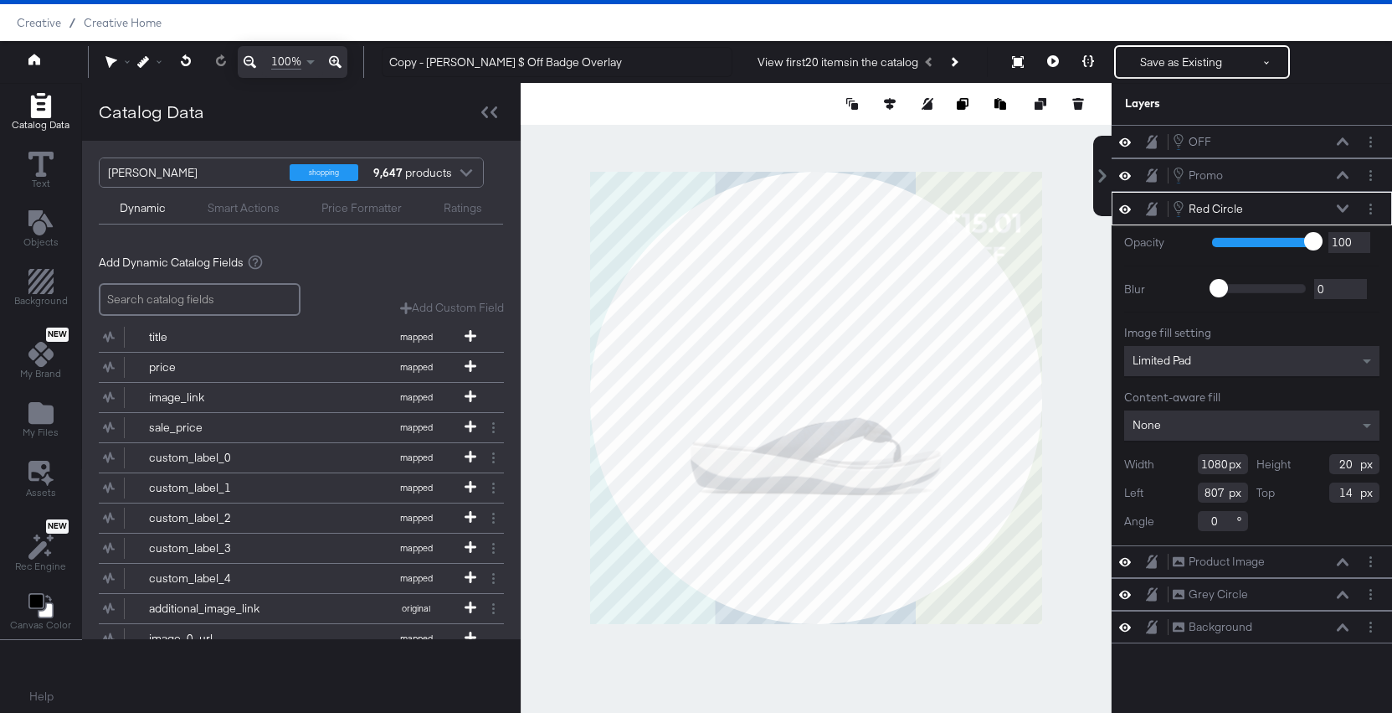
type input "2"
type input "1080"
drag, startPoint x: 1226, startPoint y: 489, endPoint x: 1175, endPoint y: 489, distance: 51.1
click at [1175, 489] on div "Left 807" at bounding box center [1187, 492] width 124 height 20
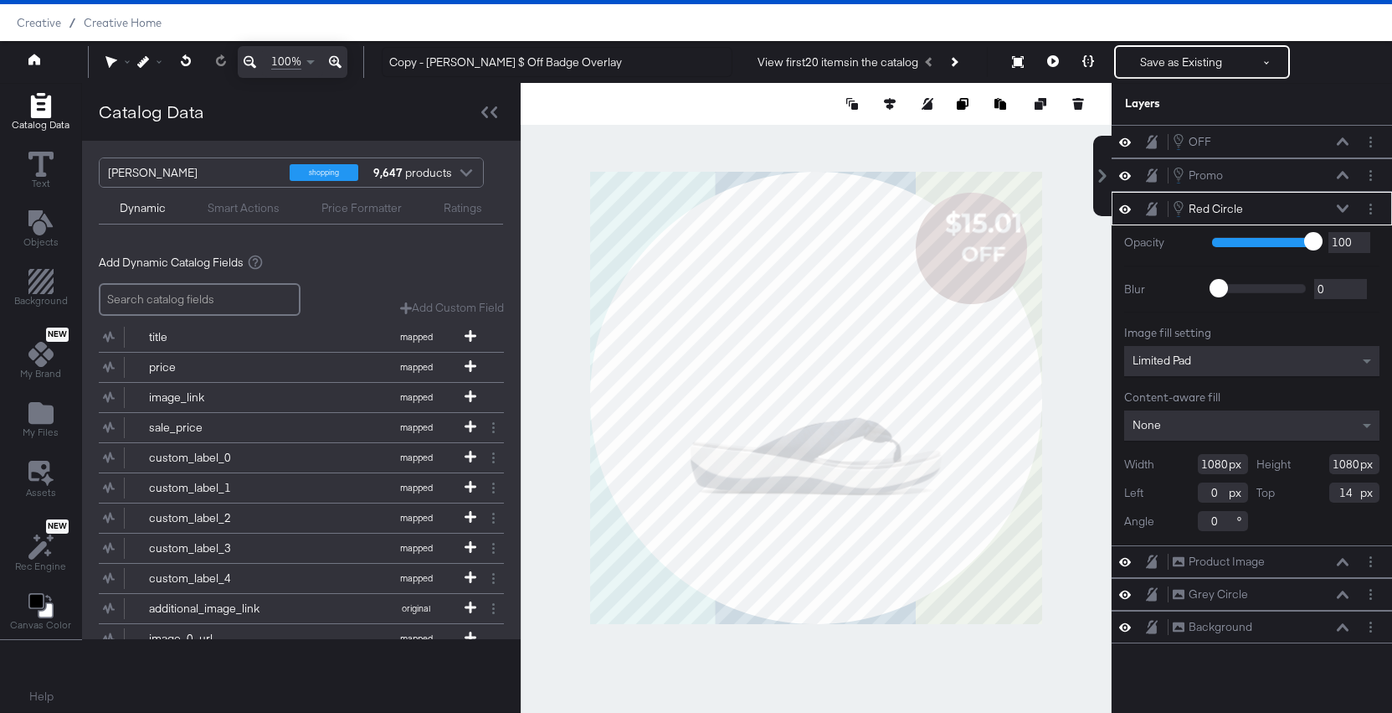
type input "0"
drag, startPoint x: 1355, startPoint y: 490, endPoint x: 1192, endPoint y: 490, distance: 162.4
click at [1192, 490] on div "Width 1080 Height 1080 Left 0 Top 14 Angle 0" at bounding box center [1252, 492] width 255 height 77
type input "0"
click at [1321, 523] on div "Width 1080 Height 1080 Left 0 Top 0 Angle 0" at bounding box center [1252, 492] width 255 height 77
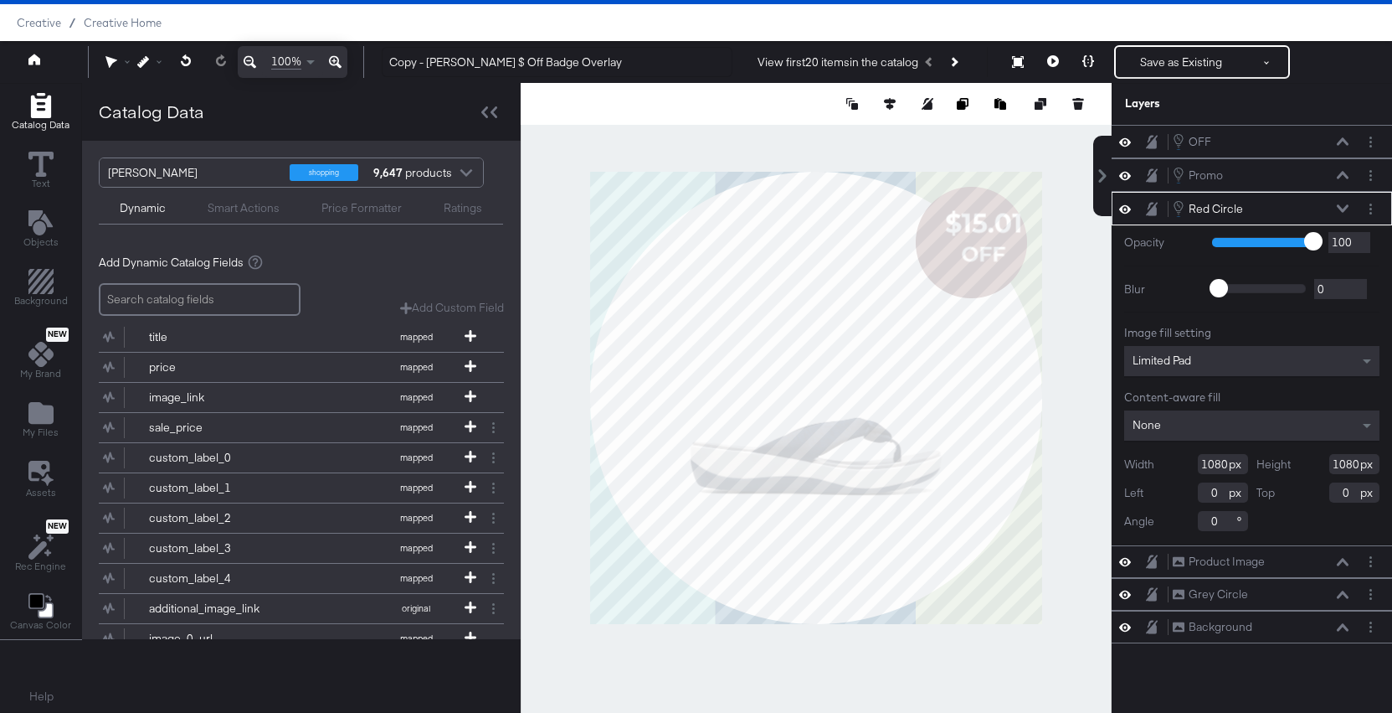
click at [1341, 208] on icon at bounding box center [1343, 208] width 12 height 8
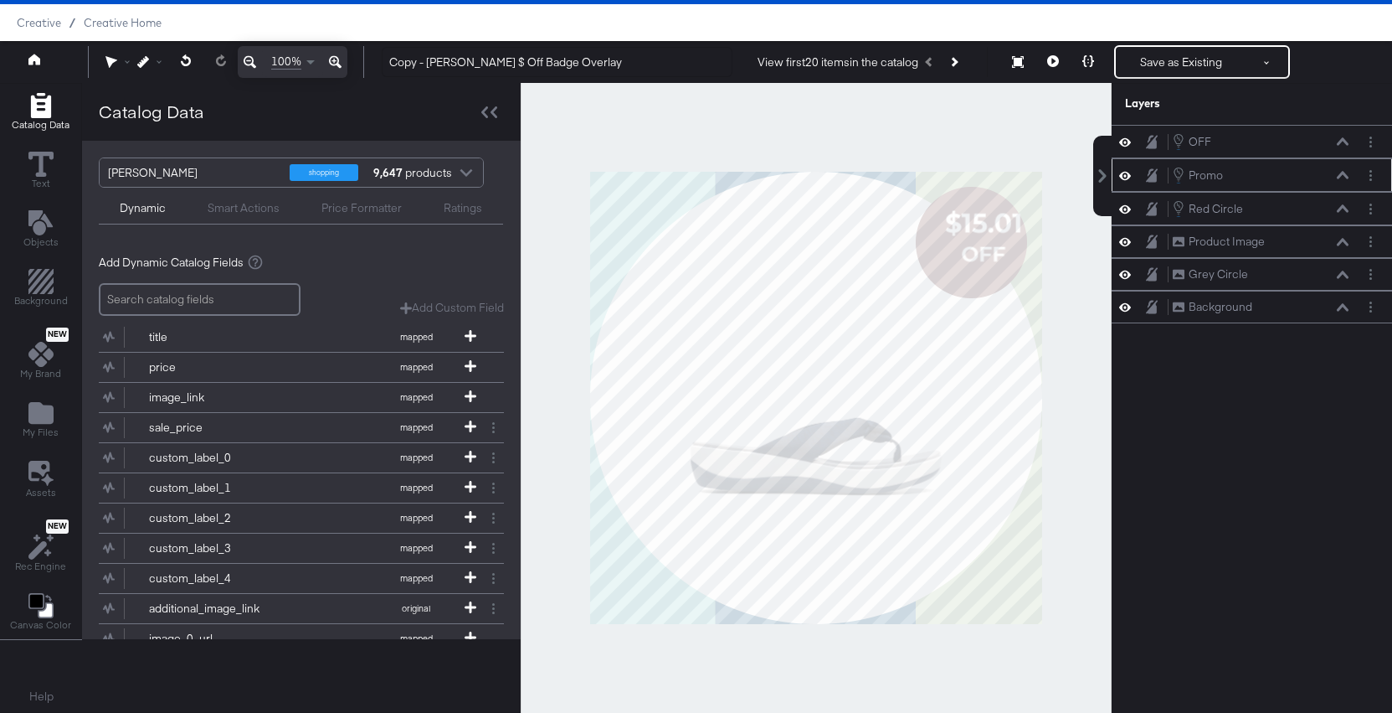
click at [1343, 163] on div "Promo Promo" at bounding box center [1252, 174] width 281 height 33
click at [1346, 172] on icon at bounding box center [1343, 175] width 12 height 8
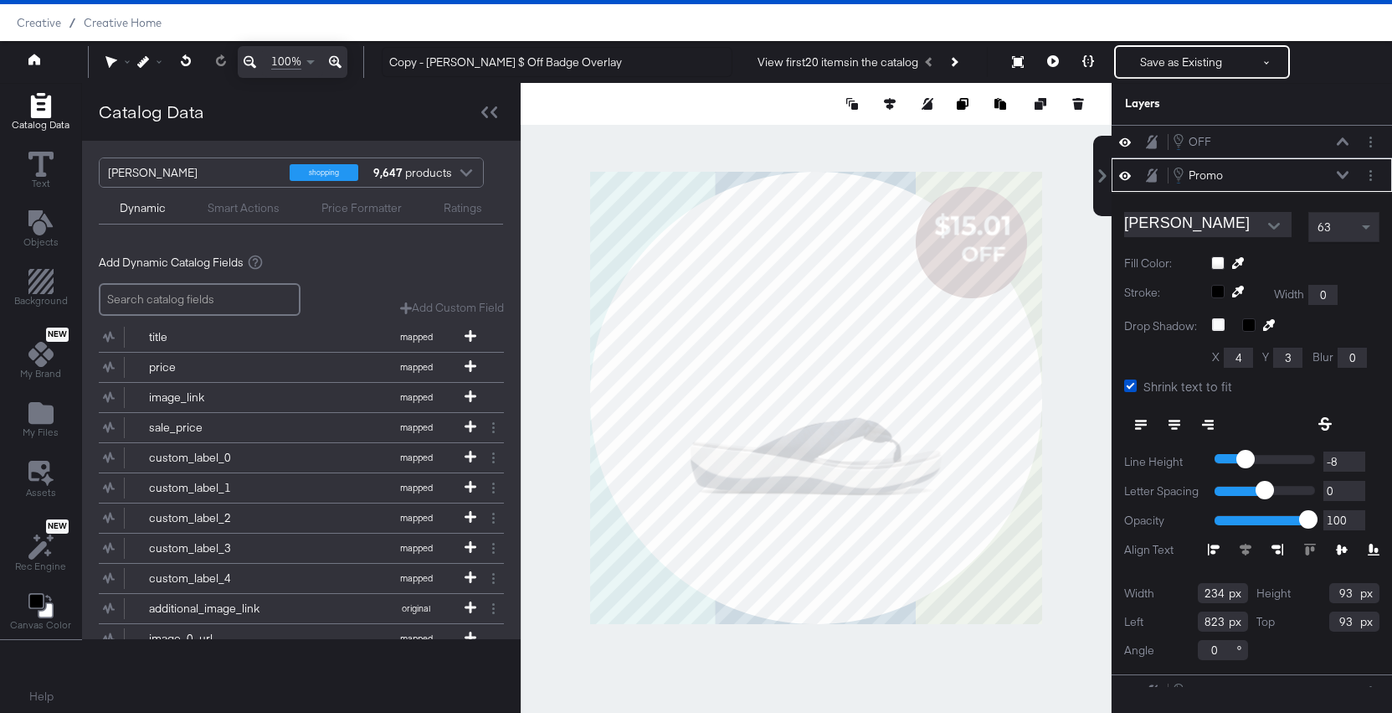
type input "797"
type input "99"
click at [1348, 173] on icon at bounding box center [1343, 175] width 12 height 8
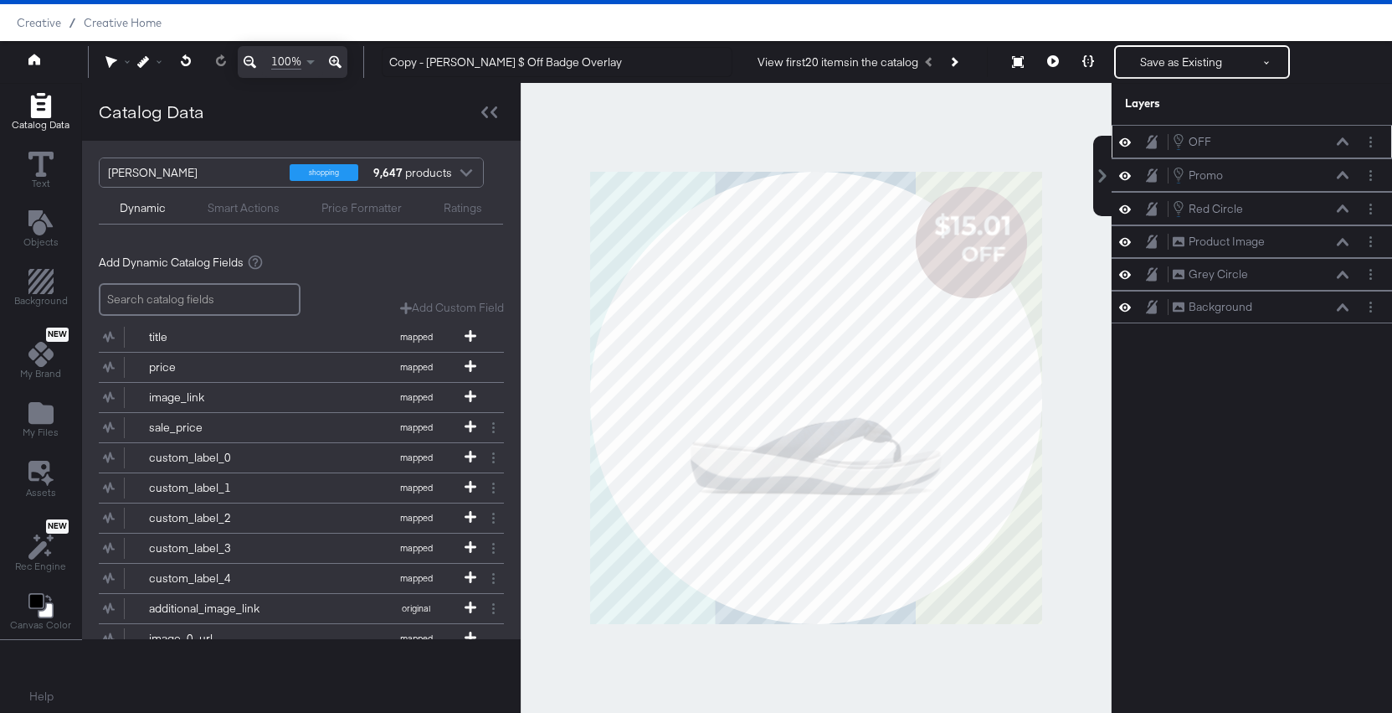
click at [1341, 141] on icon at bounding box center [1343, 141] width 12 height 8
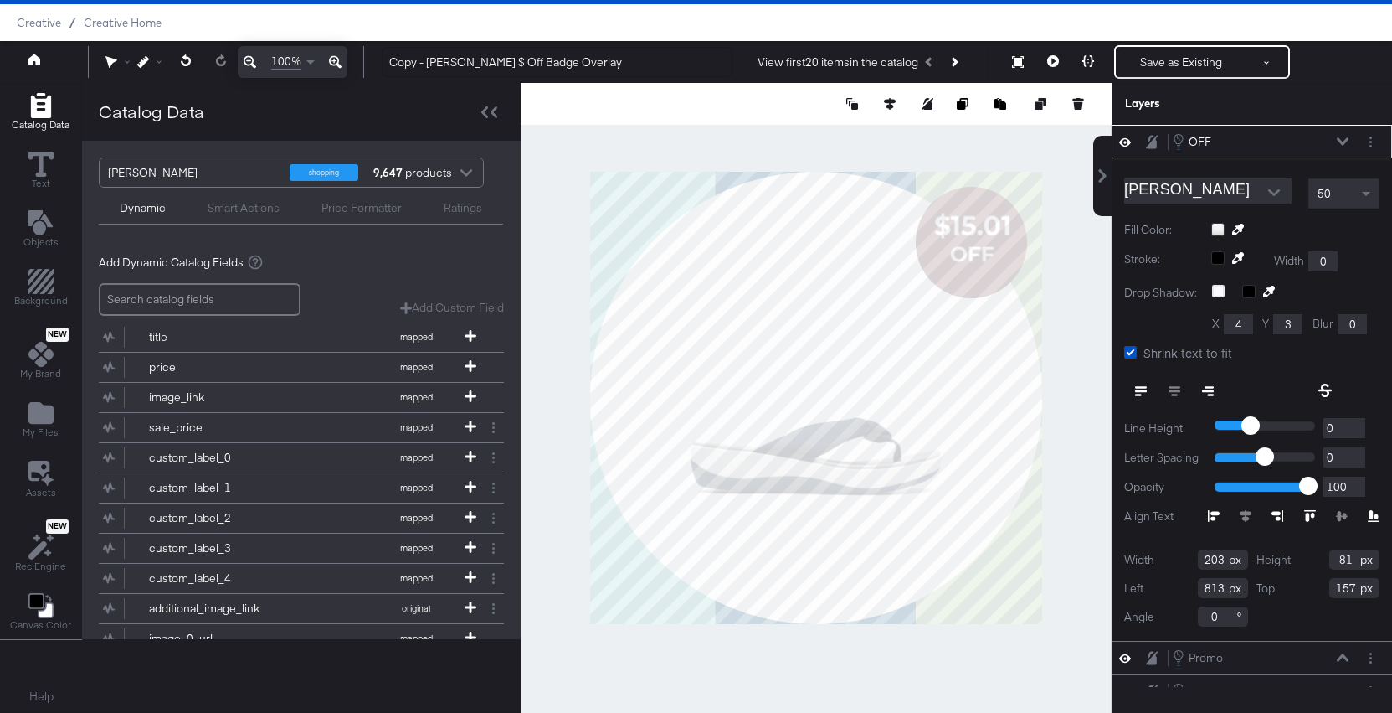
type input "812"
click at [1340, 145] on icon at bounding box center [1343, 141] width 12 height 8
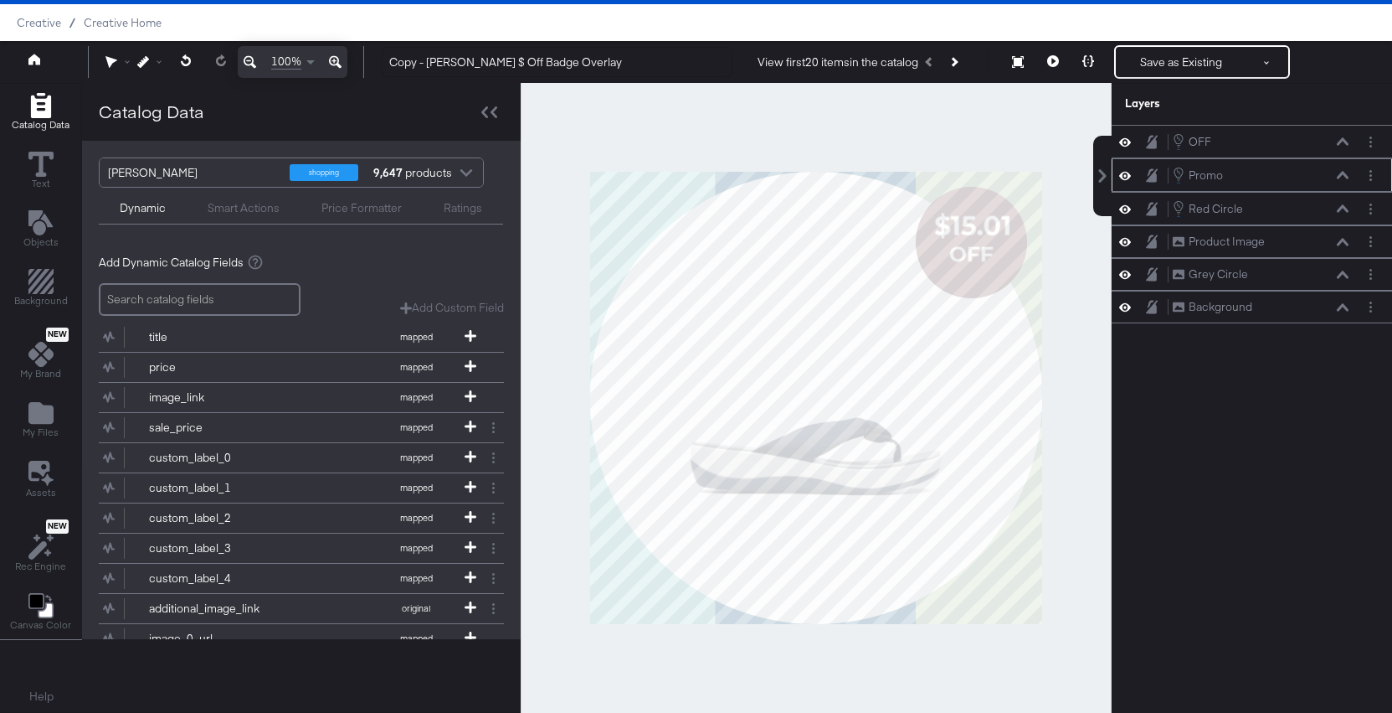
click at [1343, 174] on icon at bounding box center [1343, 175] width 12 height 8
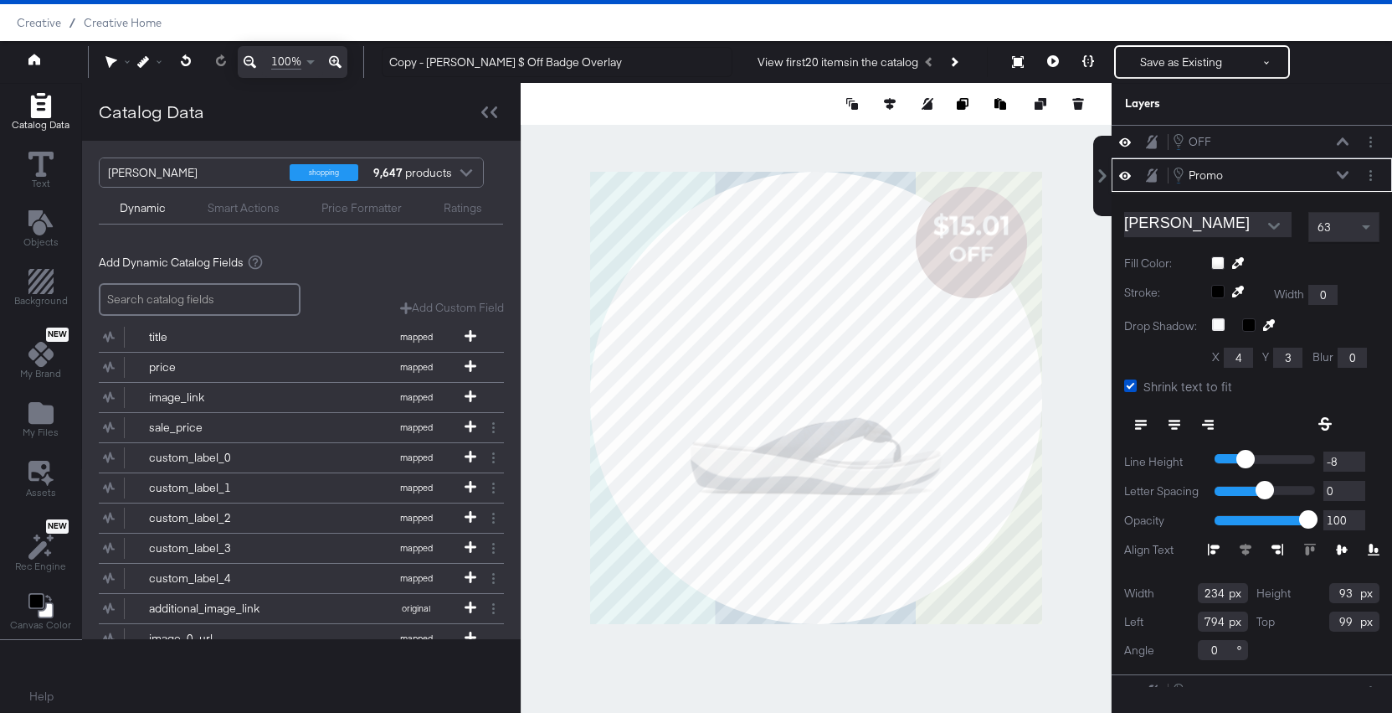
type input "793"
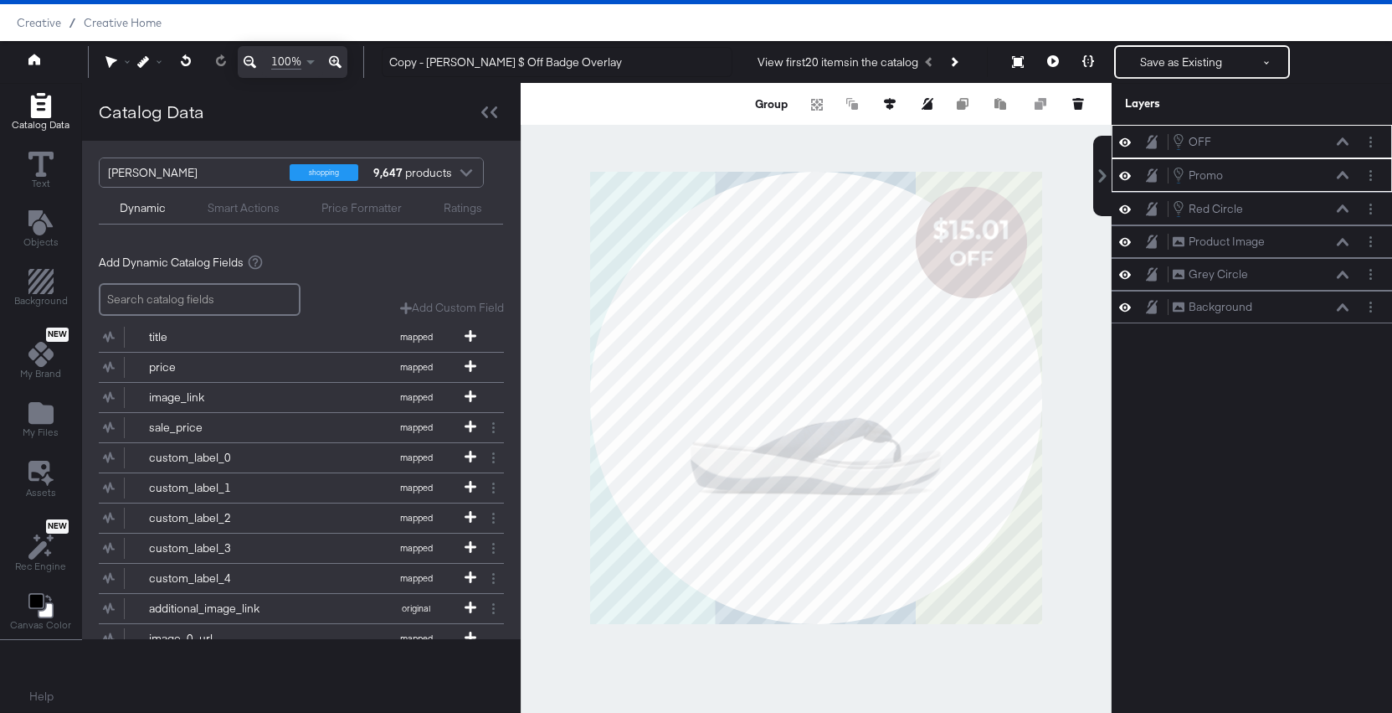
click at [1118, 345] on div "OFF OFF Promo Promo Red Circle Red Circle Product Image Product Image Grey Circ…" at bounding box center [1252, 406] width 281 height 562
click at [1094, 358] on div at bounding box center [816, 398] width 591 height 630
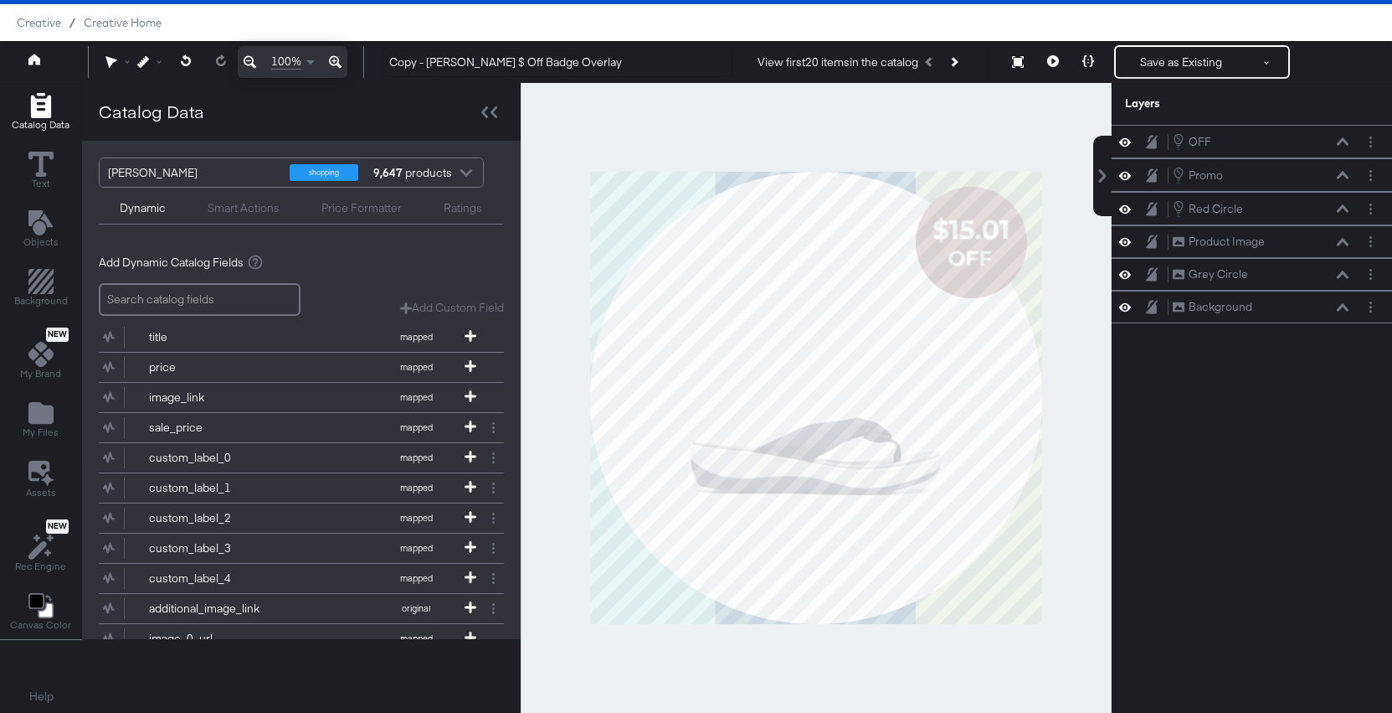
click at [1080, 346] on div at bounding box center [816, 398] width 591 height 630
click at [1372, 203] on button "Layer Options" at bounding box center [1371, 209] width 18 height 18
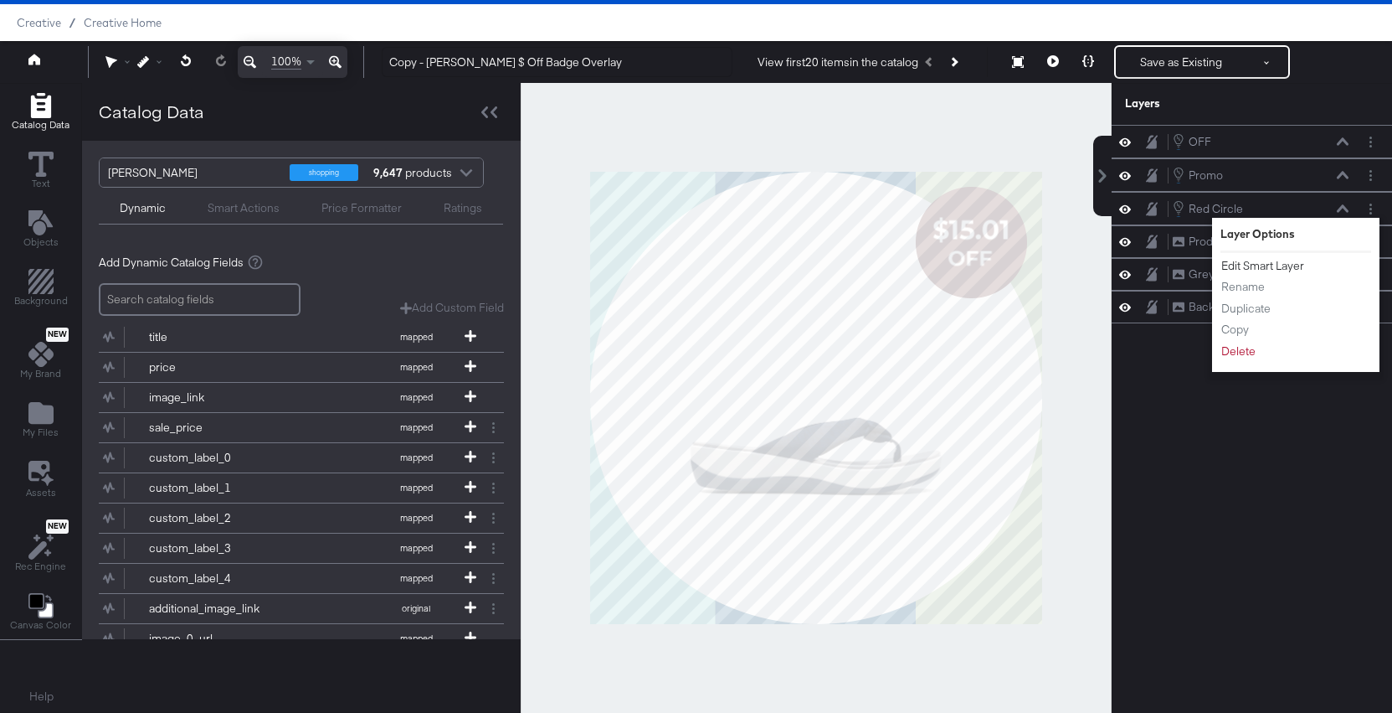
click at [1245, 270] on button "Edit Smart Layer" at bounding box center [1263, 266] width 85 height 18
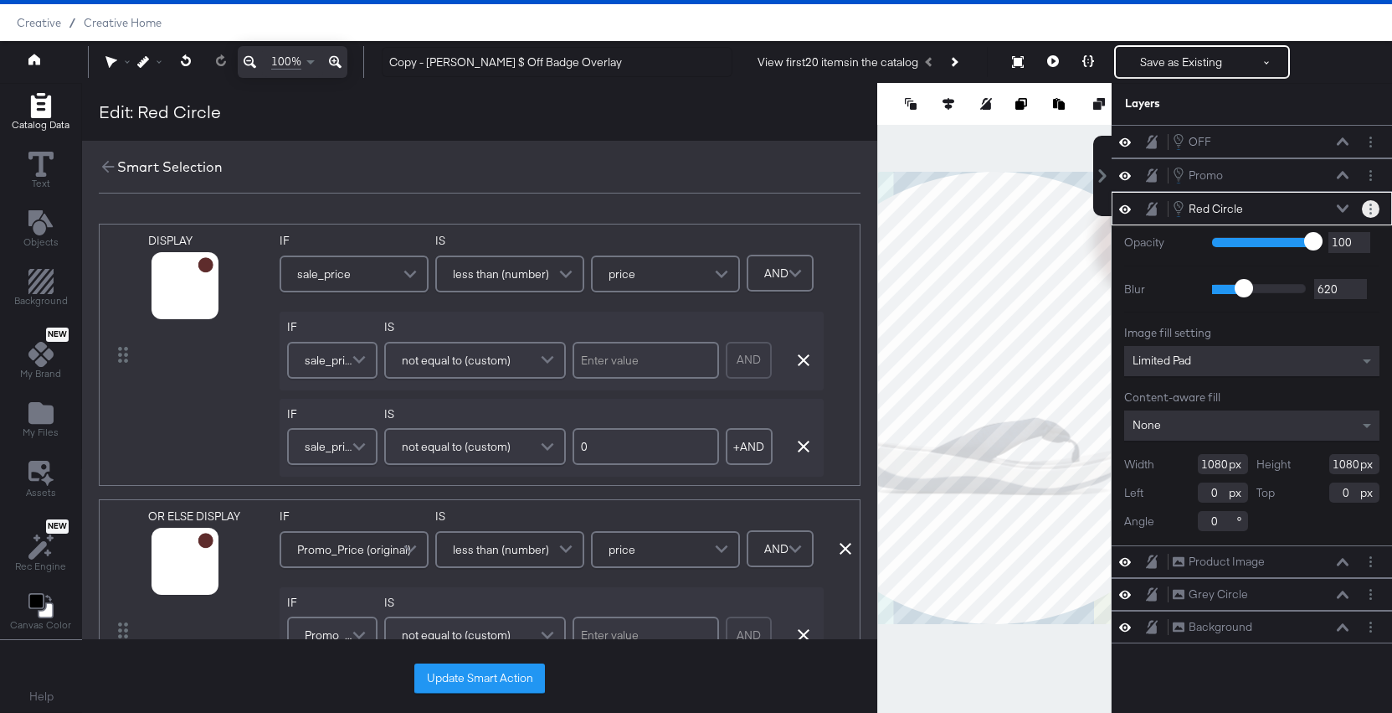
click at [1372, 208] on button "Layer Options" at bounding box center [1371, 209] width 18 height 18
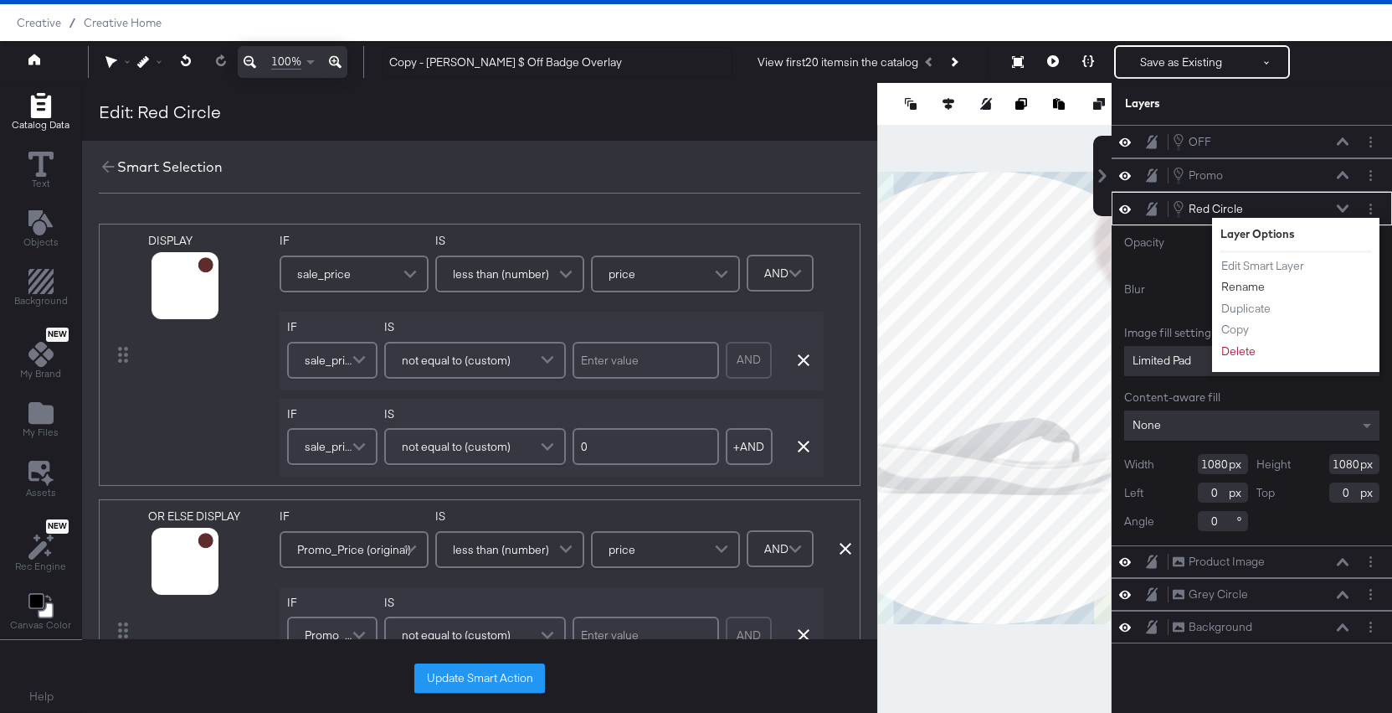
click at [1241, 281] on button "Rename" at bounding box center [1243, 287] width 45 height 18
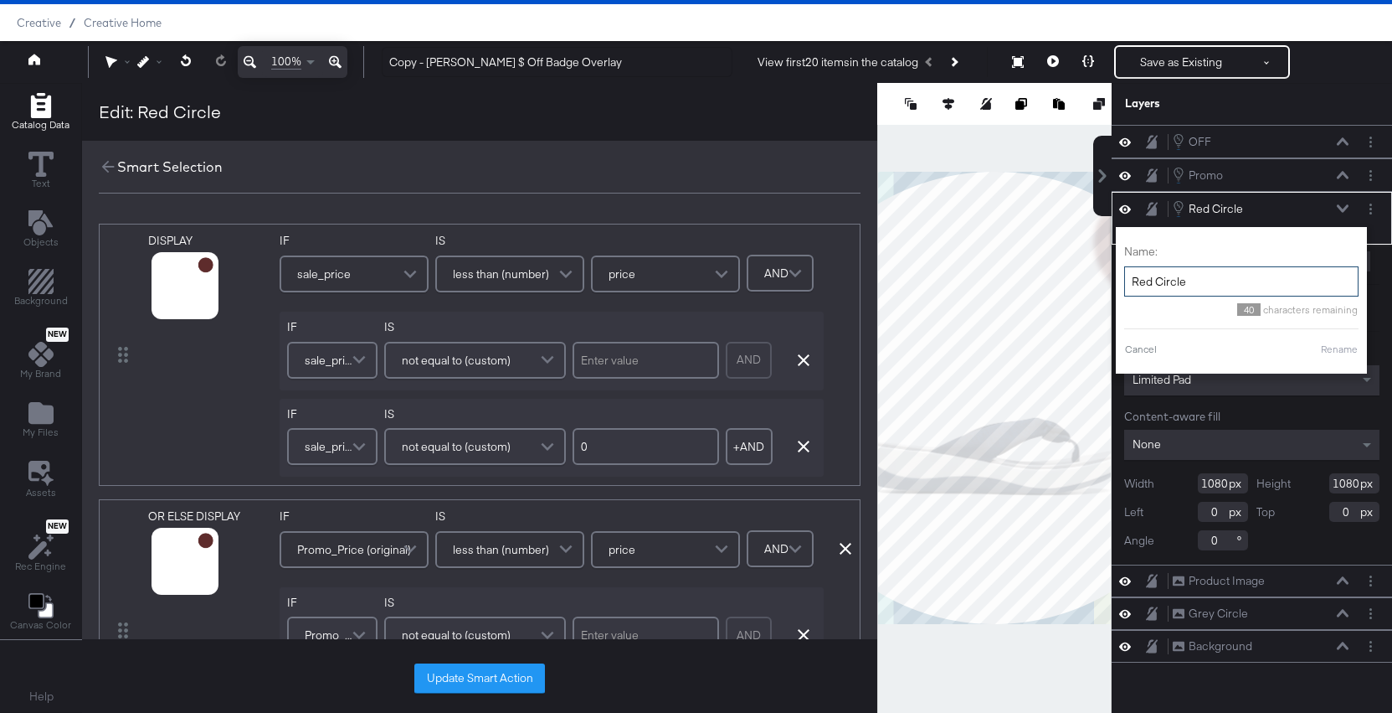
click at [1223, 284] on input "Red Circle" at bounding box center [1242, 281] width 234 height 31
type input "Promo Circle"
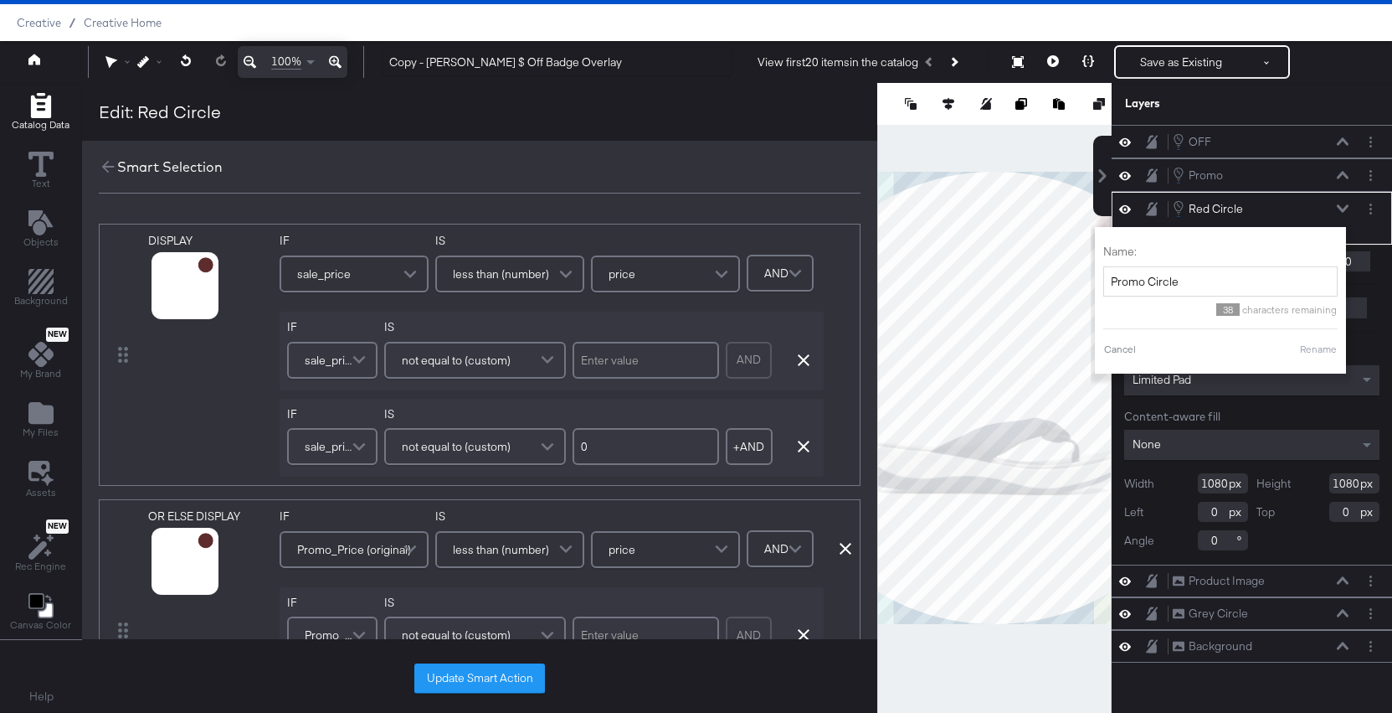
click at [1315, 347] on button "Rename" at bounding box center [1319, 349] width 39 height 15
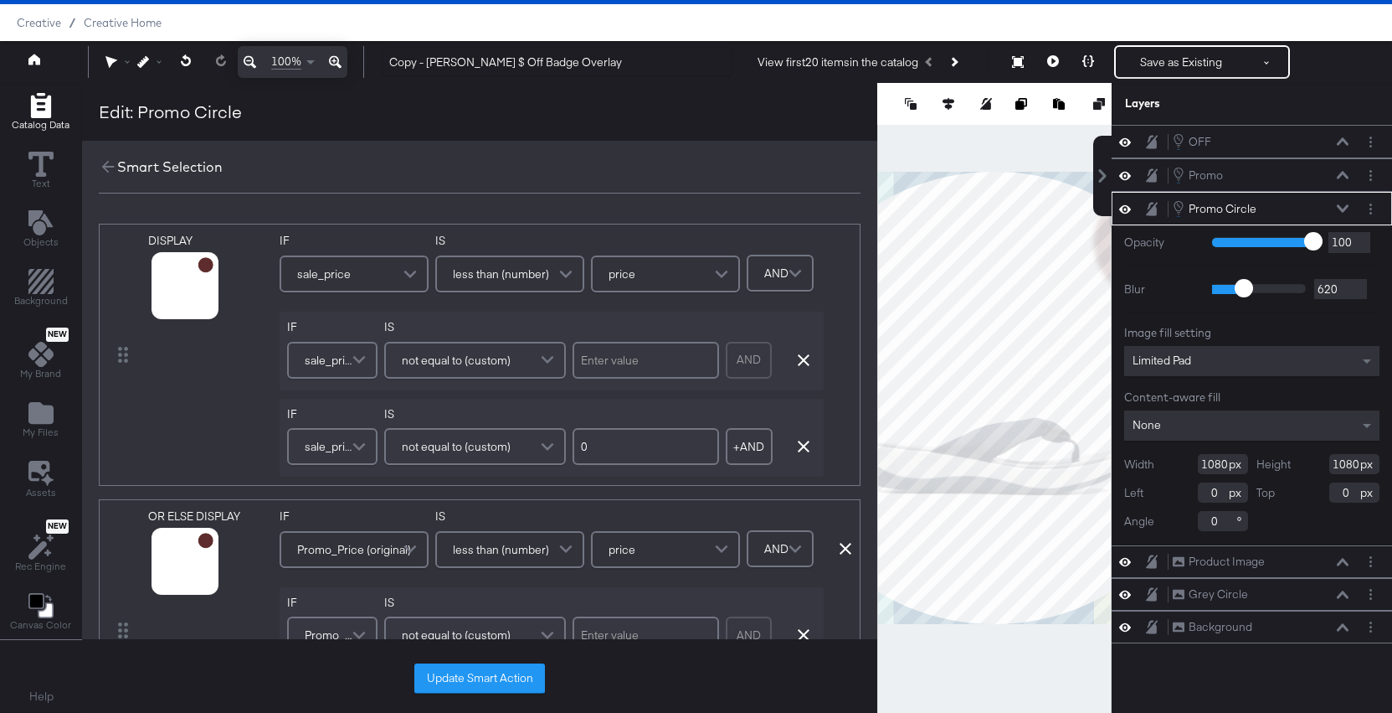
click at [1340, 213] on button at bounding box center [1342, 208] width 13 height 10
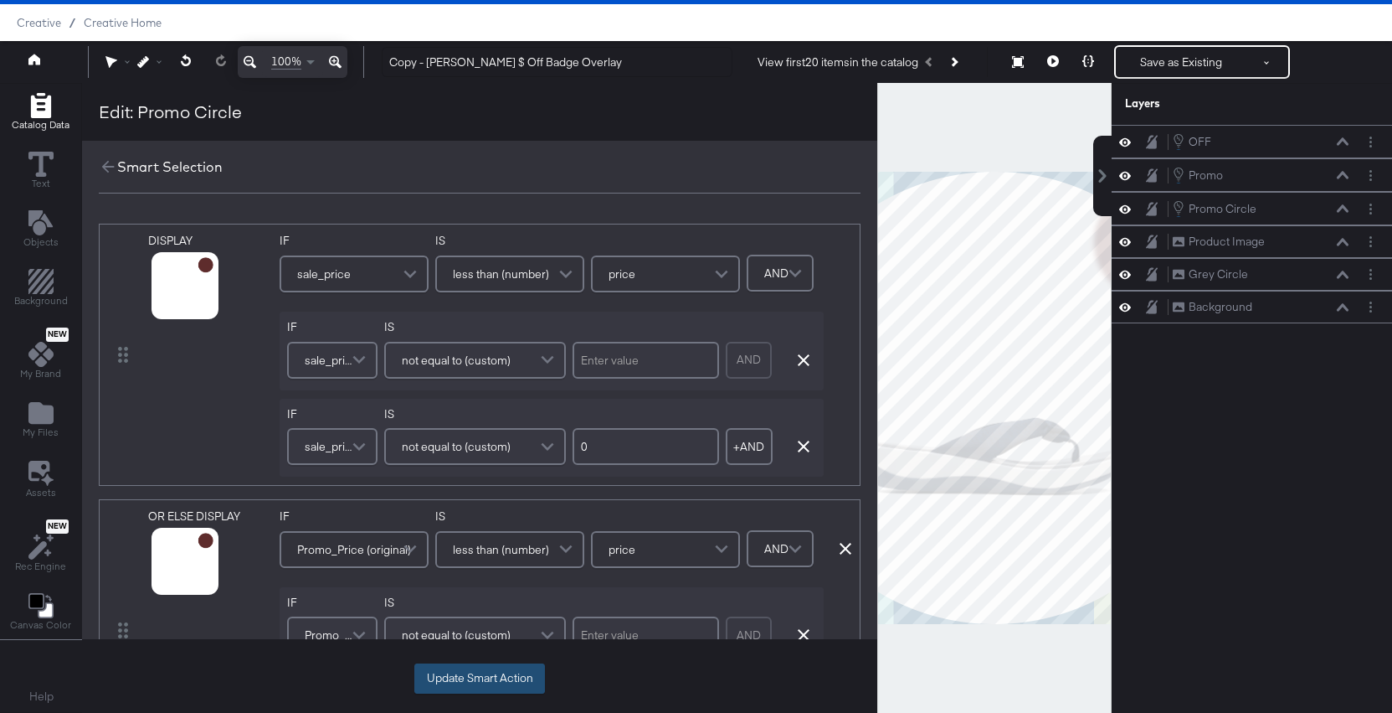
click at [523, 679] on button "Update Smart Action" at bounding box center [479, 678] width 131 height 30
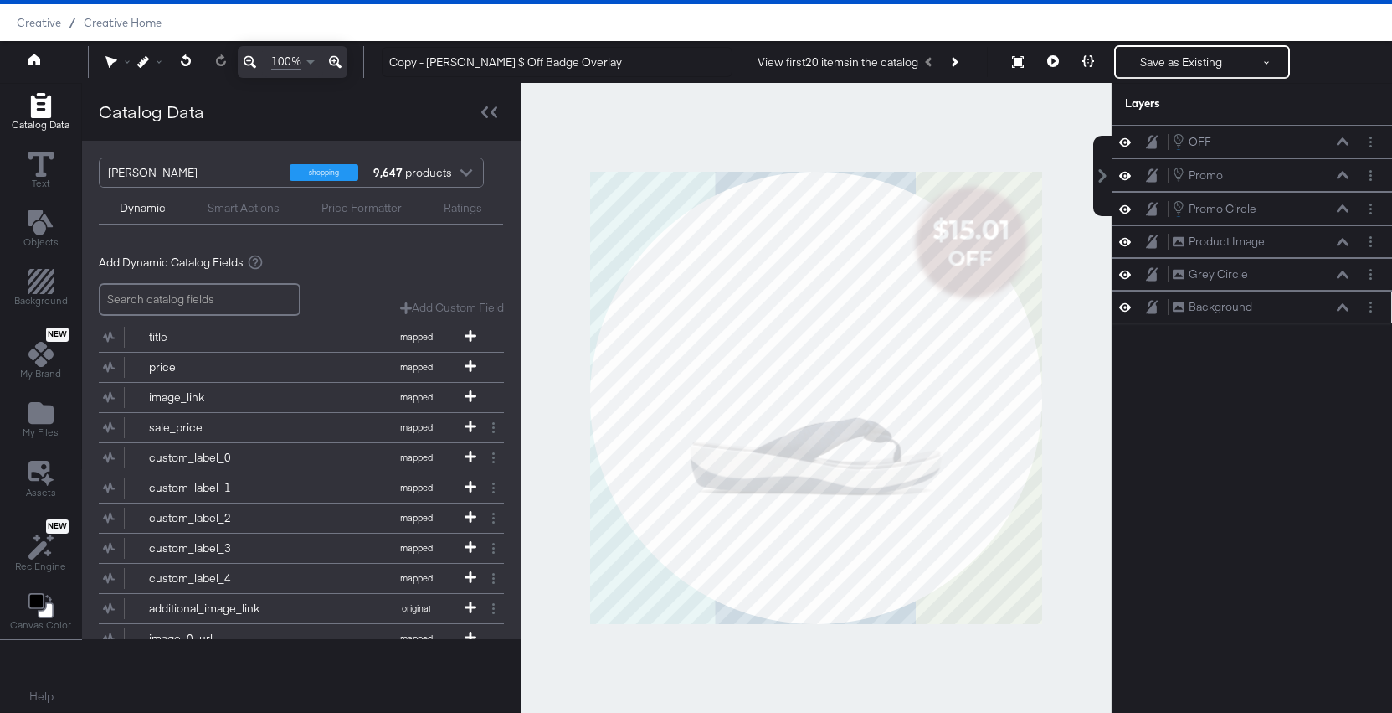
click at [1129, 311] on icon at bounding box center [1126, 307] width 12 height 14
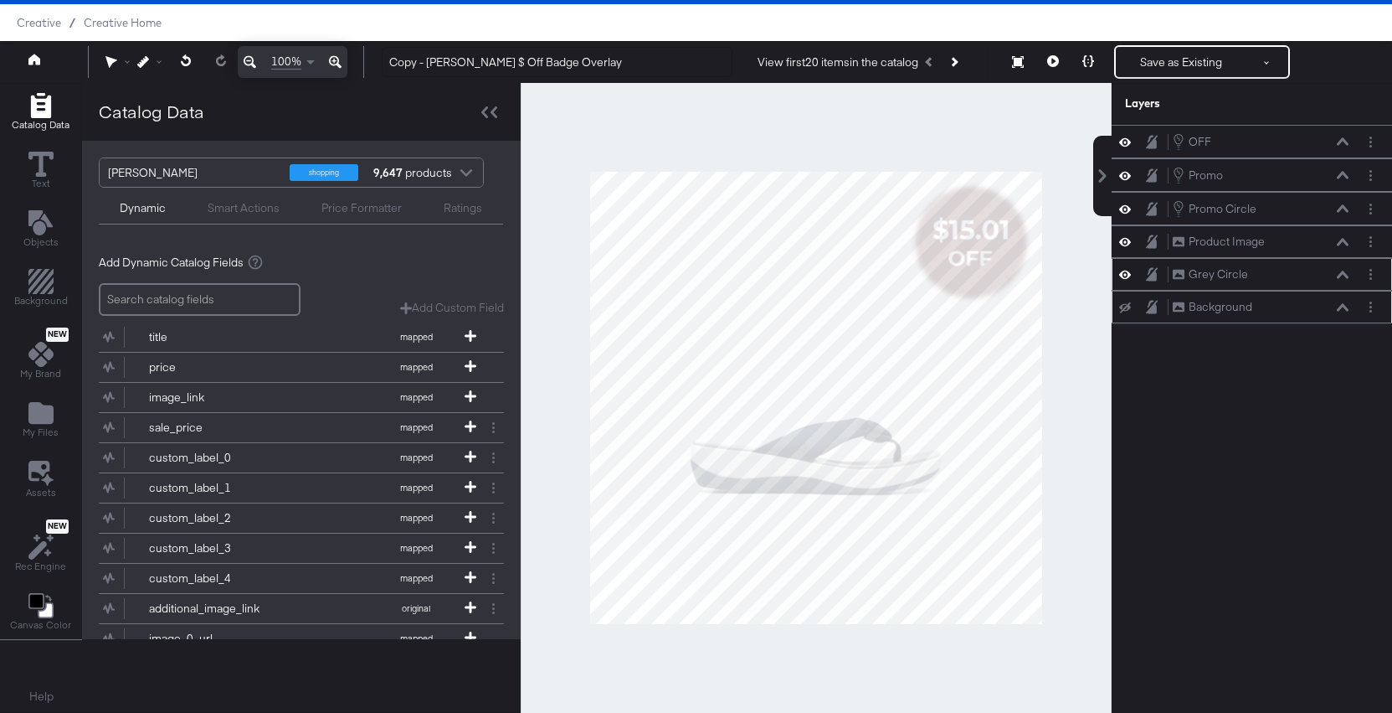
click at [1129, 275] on icon at bounding box center [1126, 274] width 12 height 8
click at [1337, 207] on icon at bounding box center [1343, 208] width 12 height 8
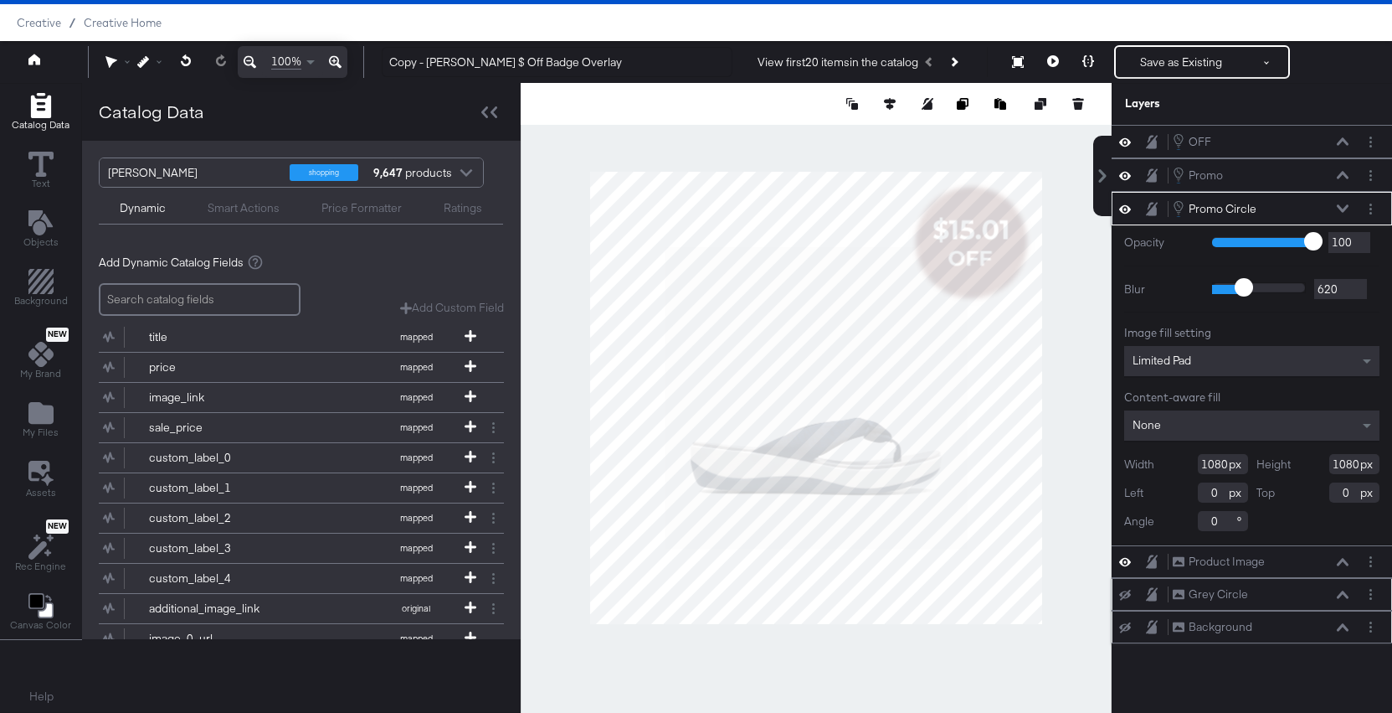
type input "573"
type input "537"
type input "488"
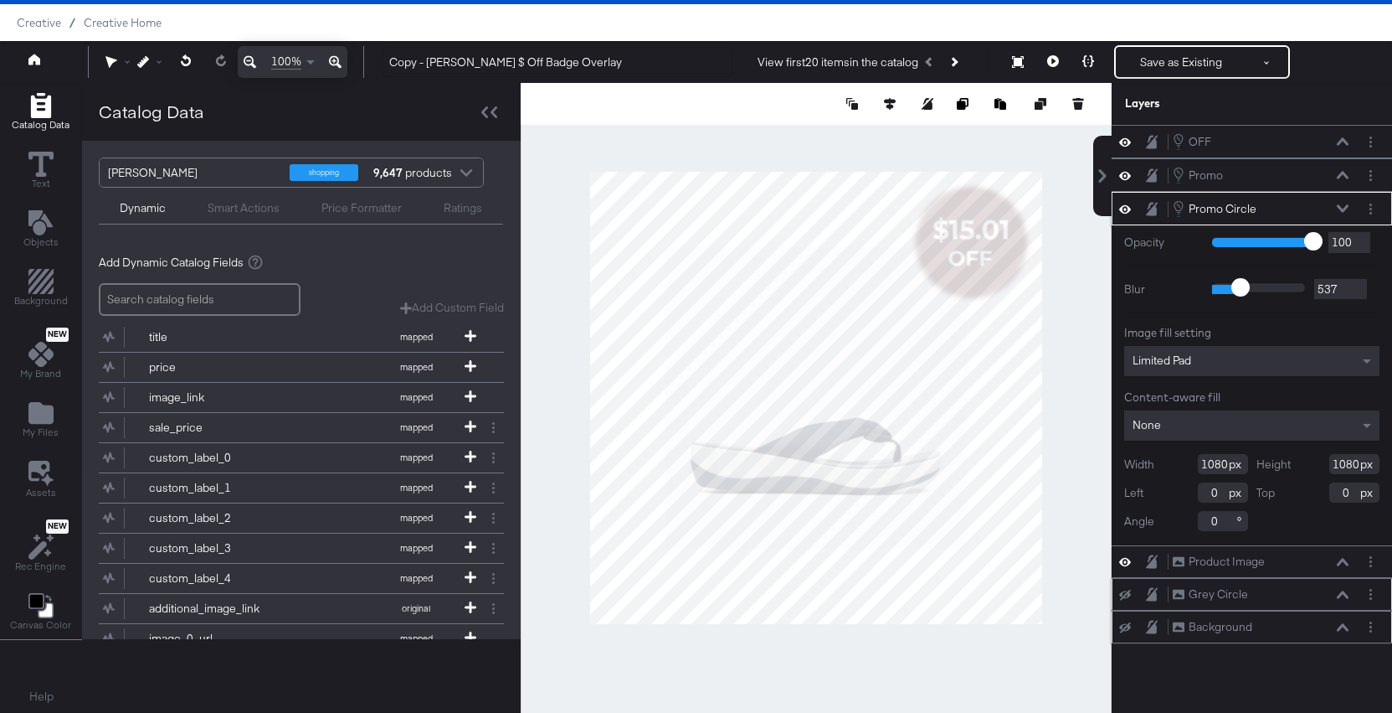
type input "488"
type input "378"
type input "320"
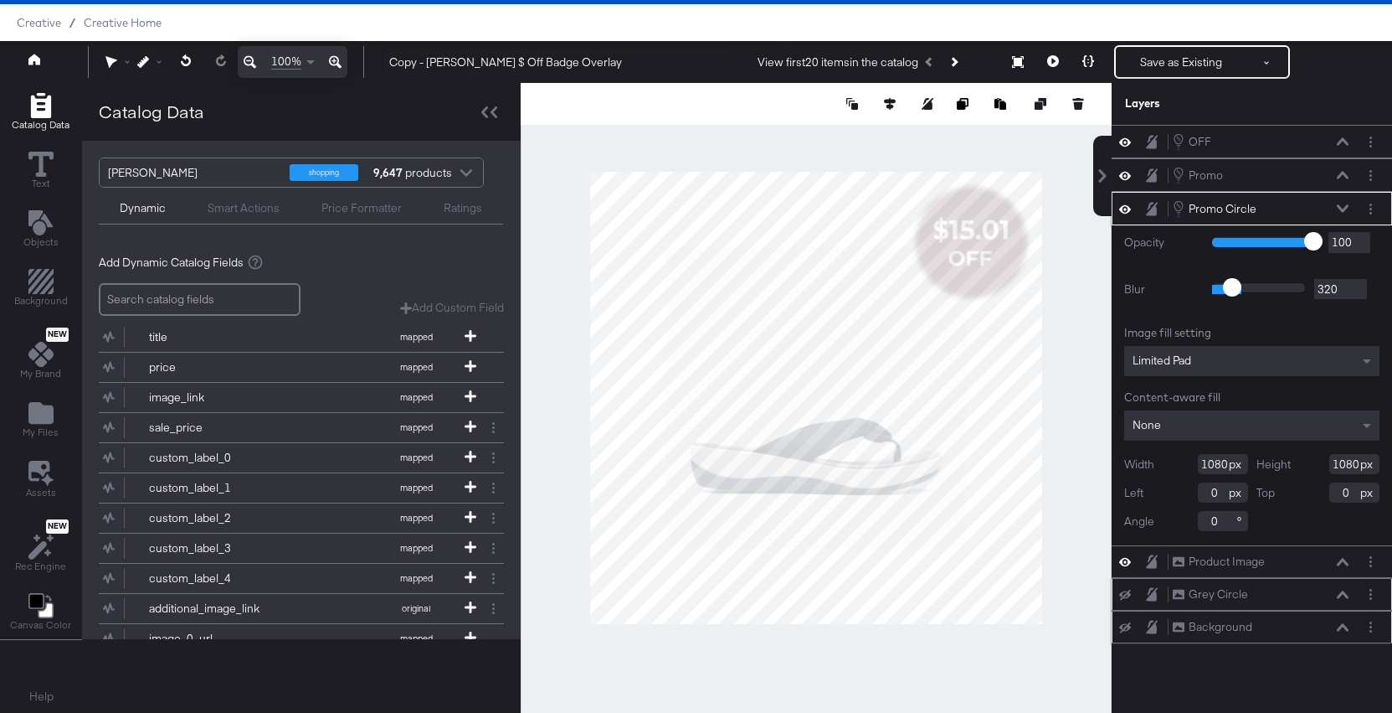
type input "256"
type input "180"
type input "112"
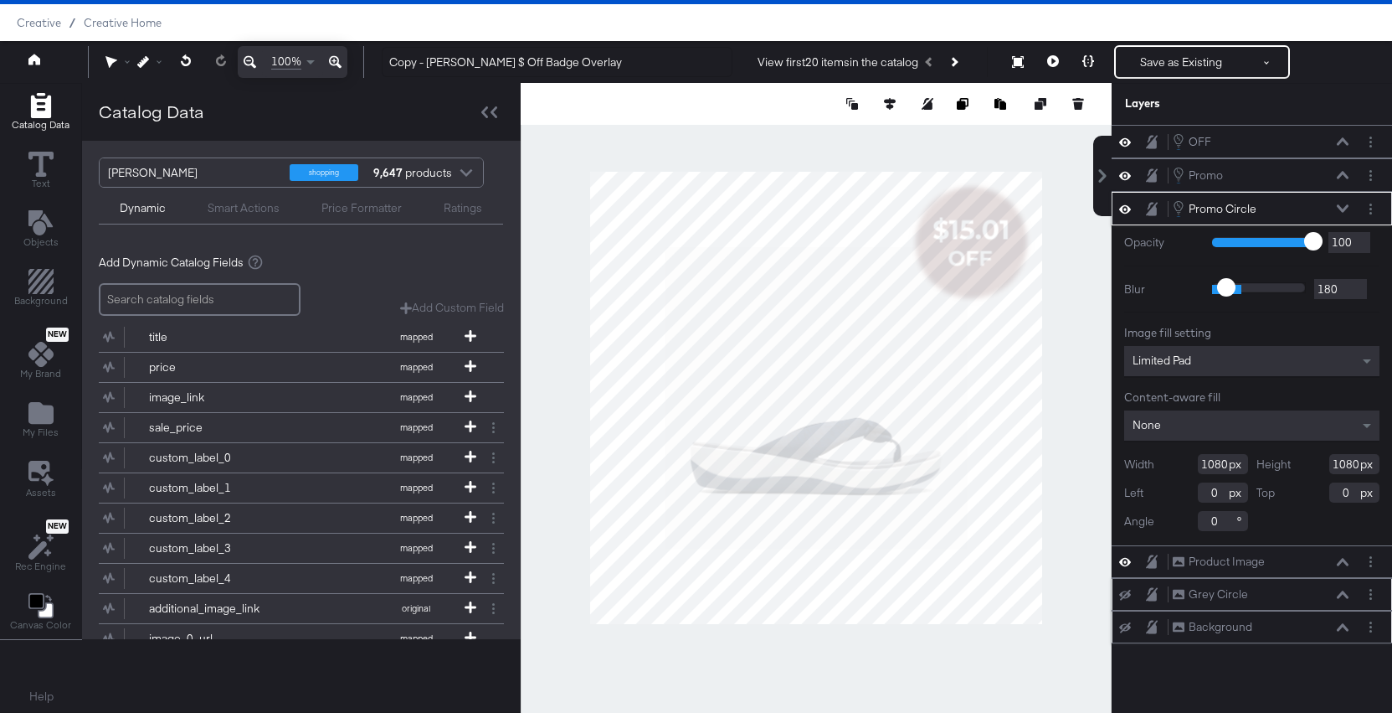
type input "112"
type input "46"
type input "0"
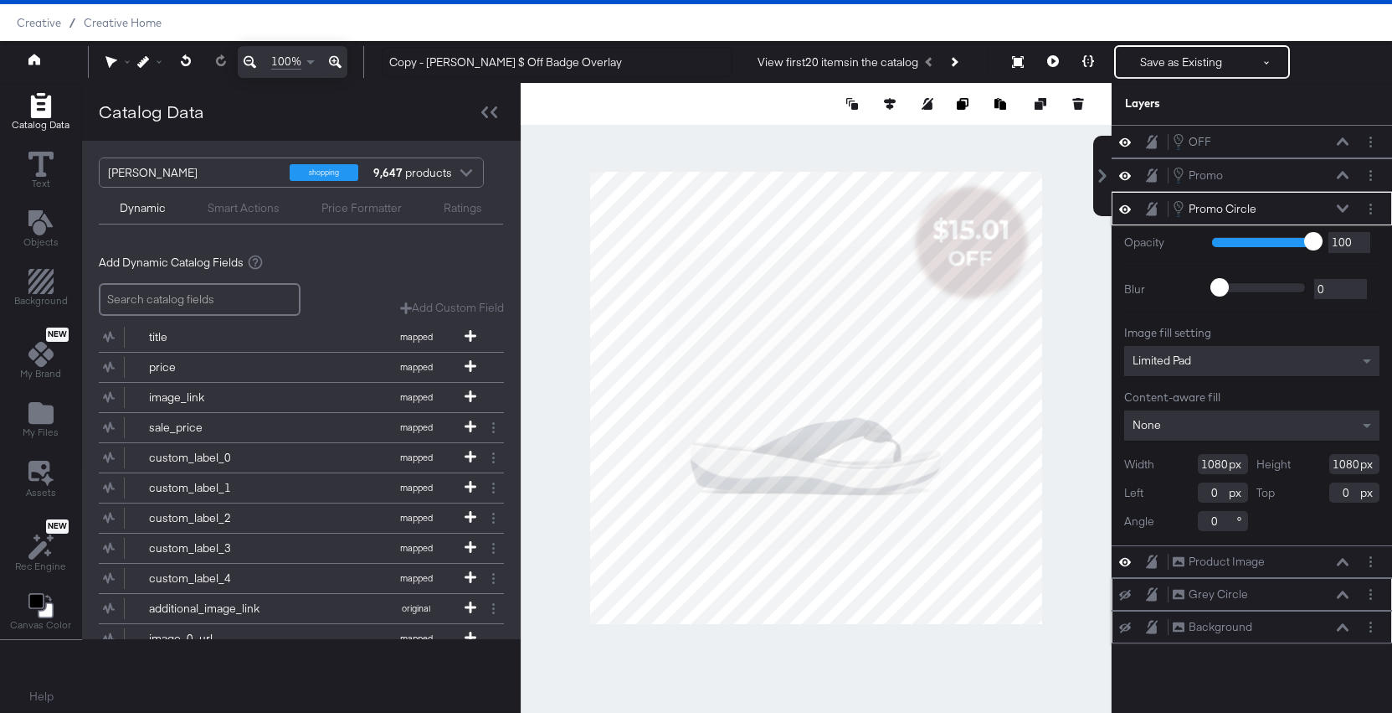
drag, startPoint x: 1241, startPoint y: 285, endPoint x: 1187, endPoint y: 286, distance: 54.5
type input "0"
click at [1212, 286] on input "range" at bounding box center [1259, 287] width 94 height 11
click at [41, 414] on icon "Add Files" at bounding box center [40, 413] width 25 height 22
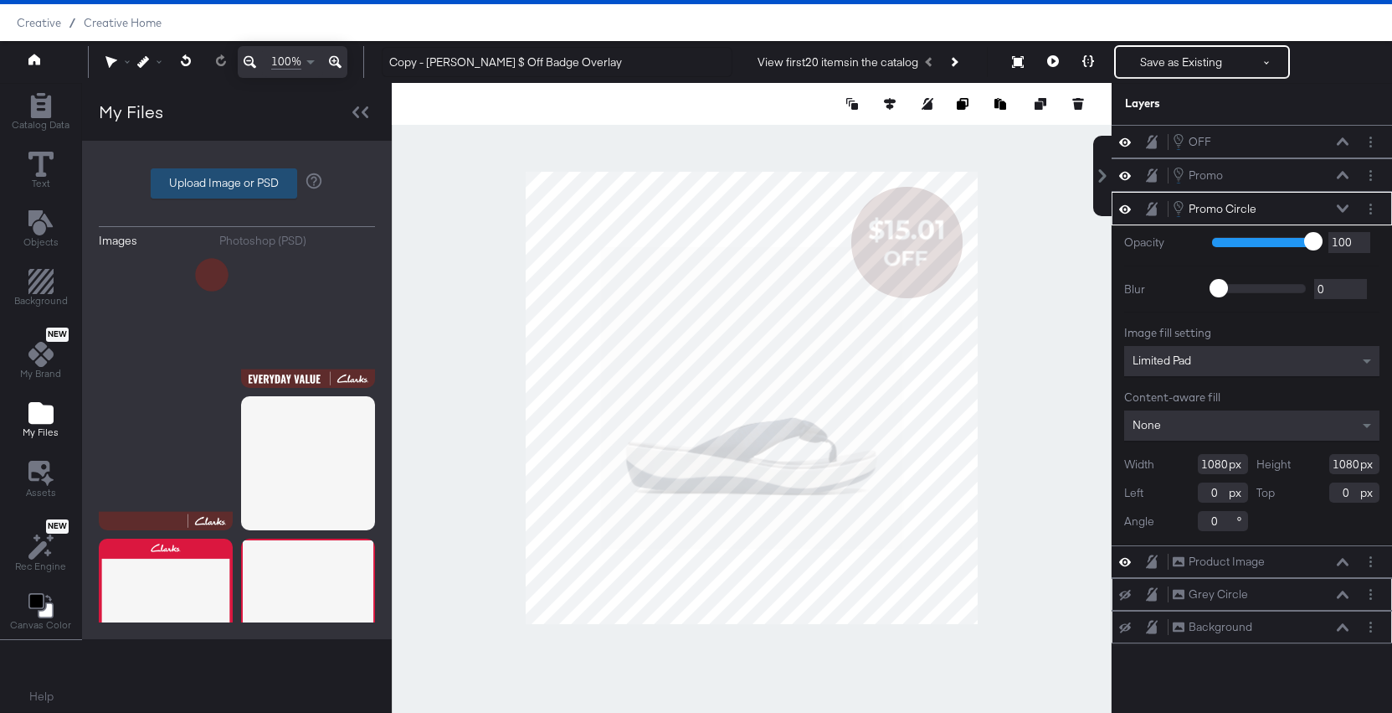
click at [278, 187] on label "Upload Image or PSD" at bounding box center [224, 183] width 145 height 28
click at [237, 183] on input "Upload Image or PSD" at bounding box center [237, 183] width 0 height 0
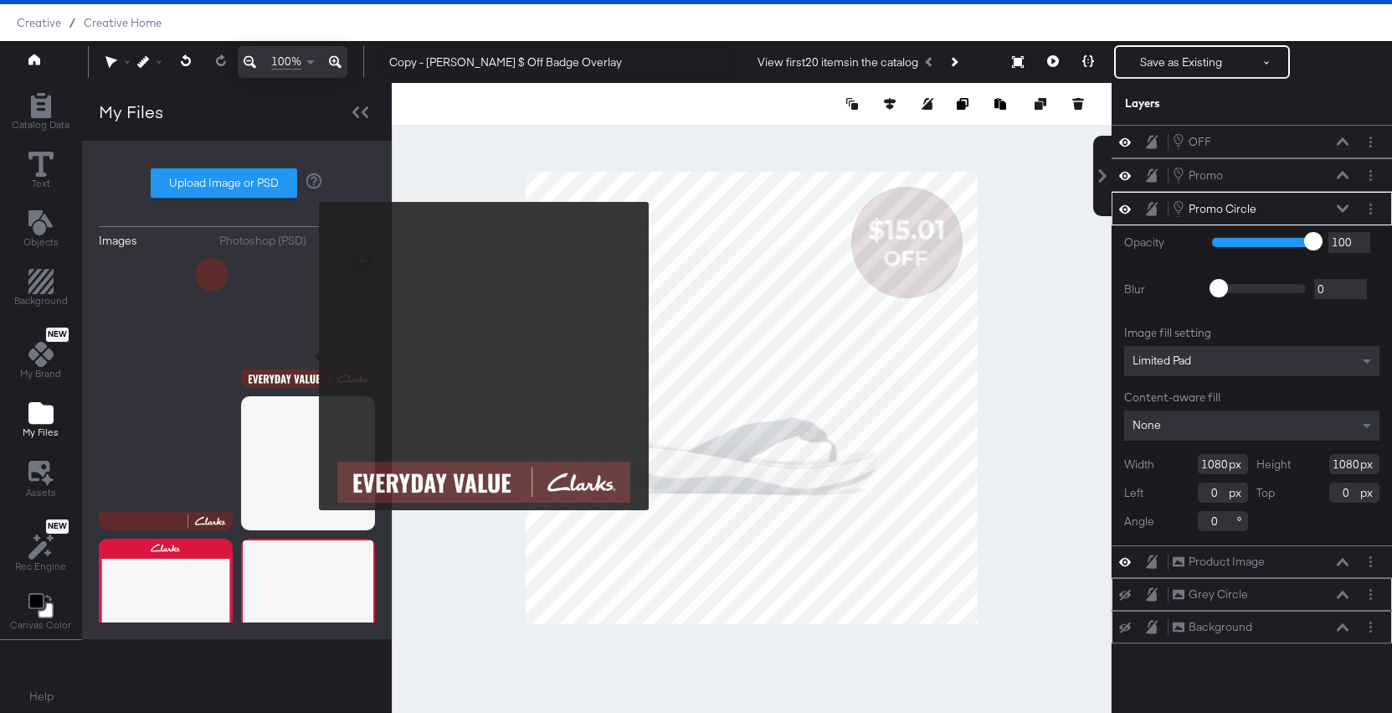
click at [308, 356] on img at bounding box center [308, 321] width 134 height 134
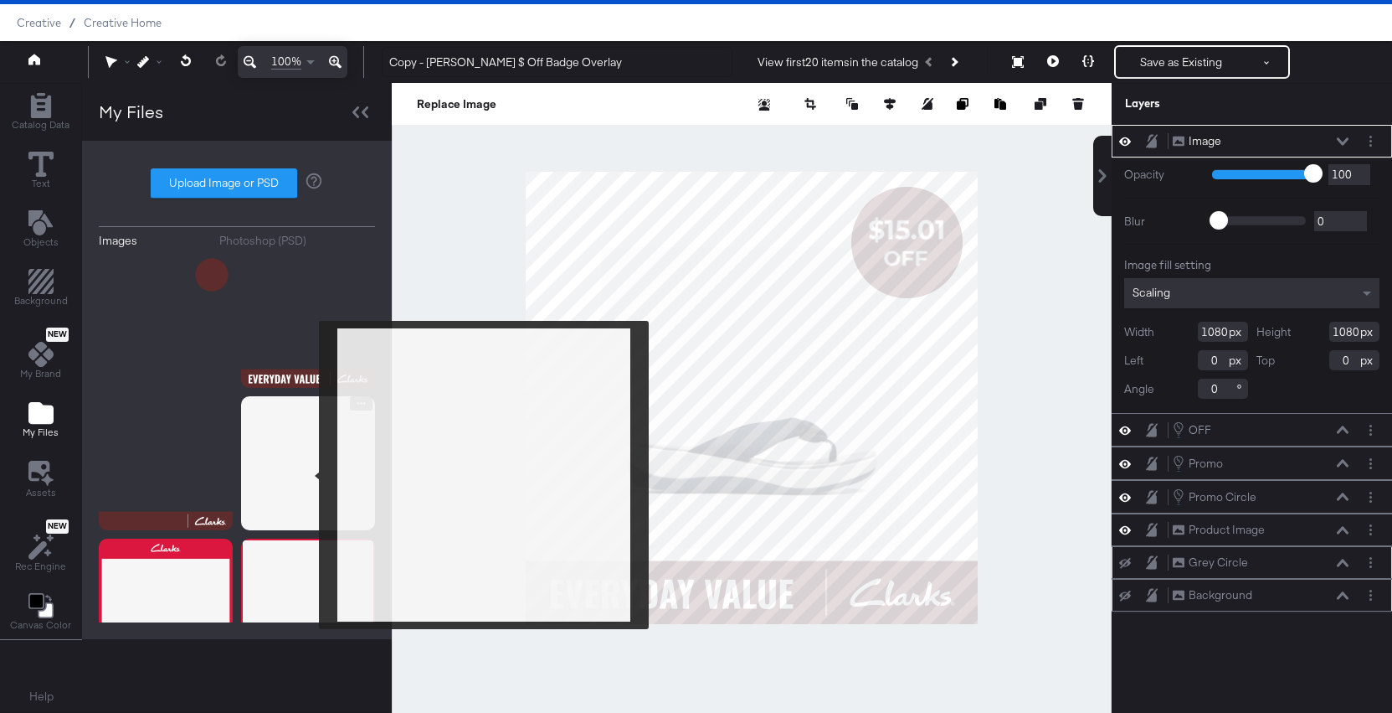
click at [309, 472] on img at bounding box center [308, 463] width 134 height 134
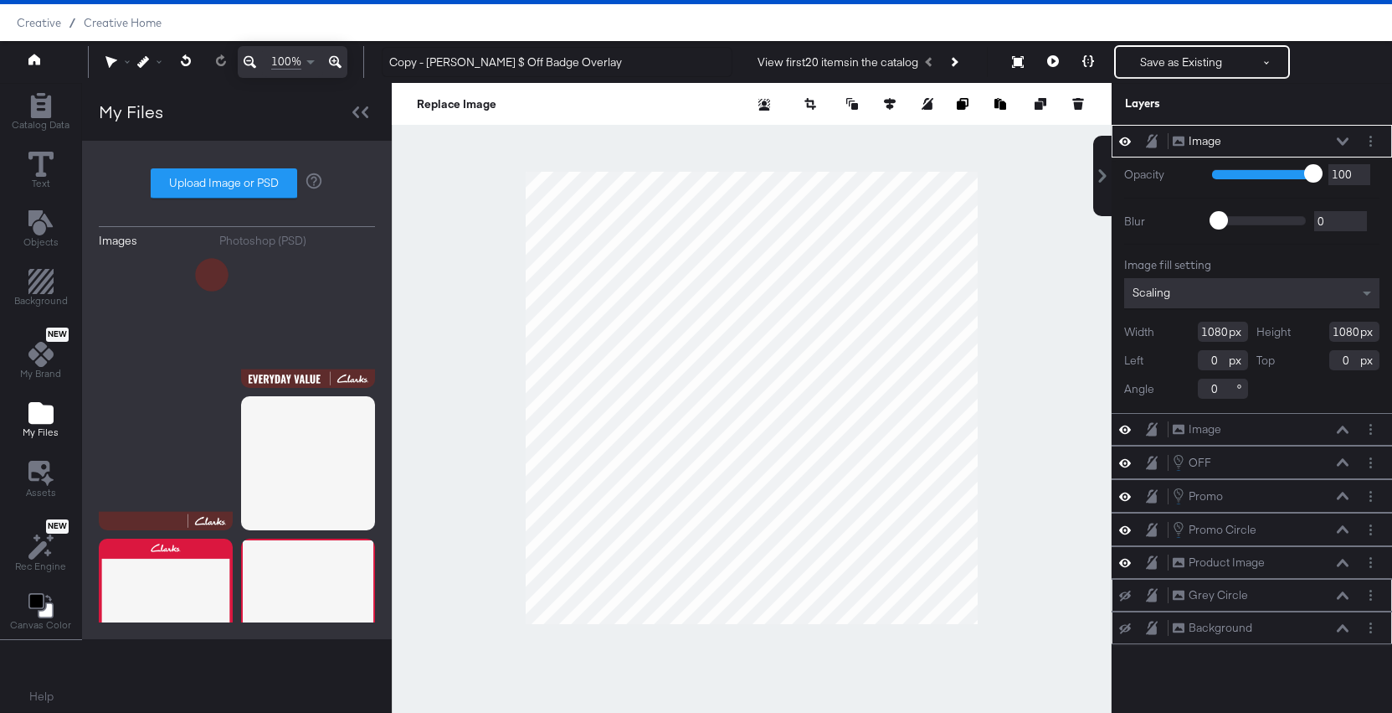
click at [1360, 140] on div "Image Image" at bounding box center [1252, 141] width 267 height 18
click at [1371, 137] on circle "Layer Options" at bounding box center [1371, 137] width 3 height 3
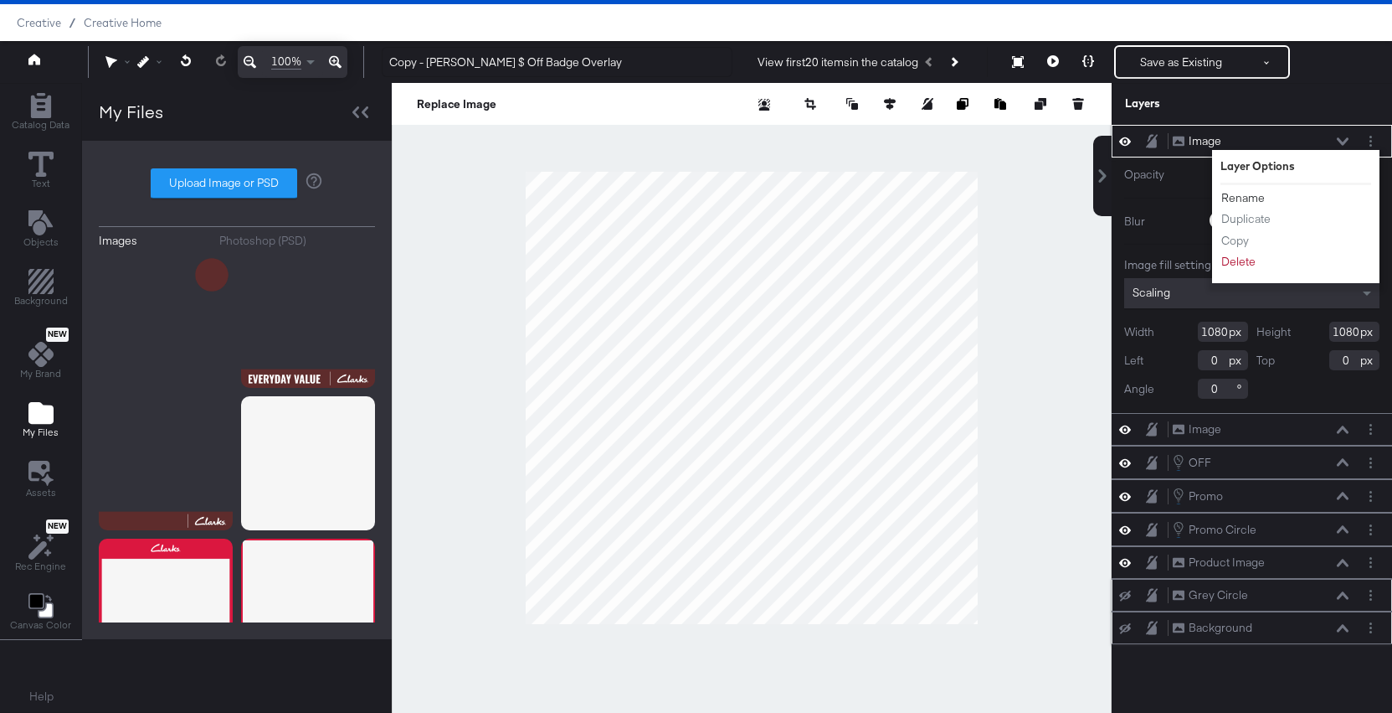
click at [1246, 193] on button "Rename" at bounding box center [1243, 198] width 45 height 18
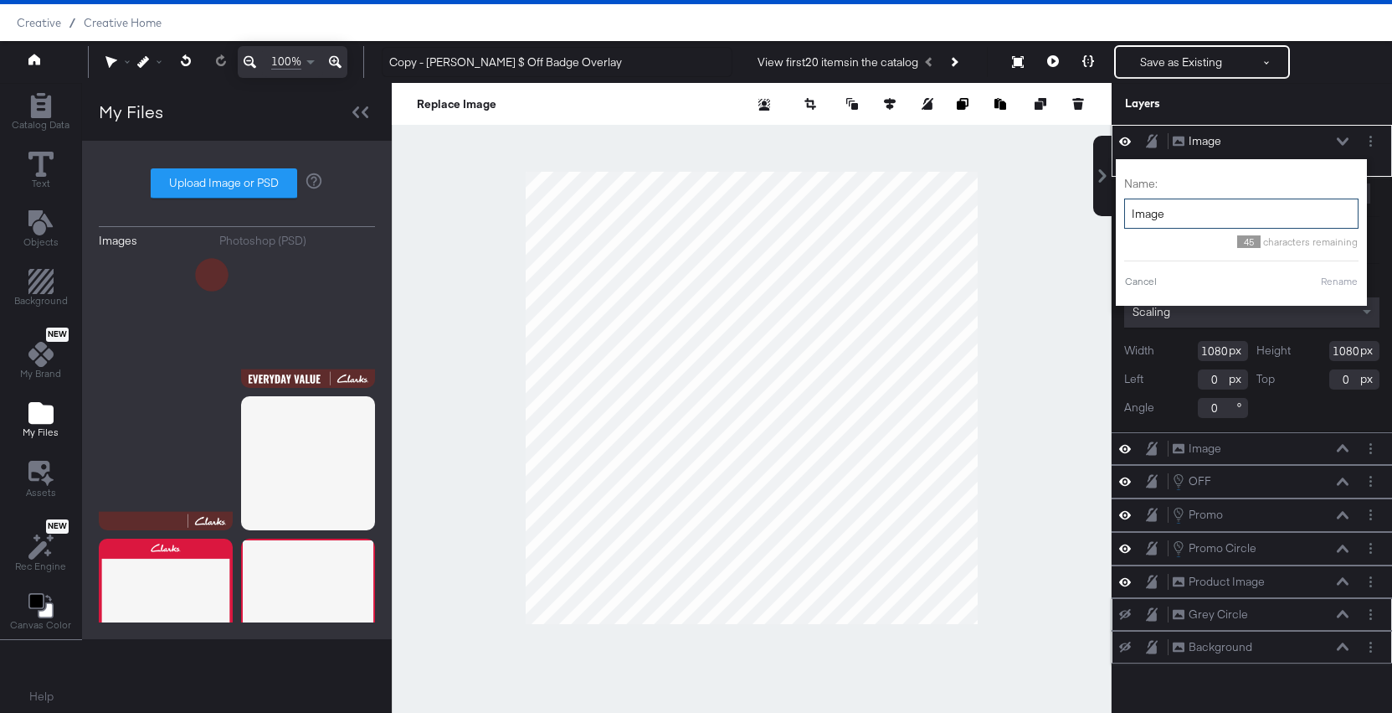
click at [1197, 214] on input "Image" at bounding box center [1242, 213] width 234 height 31
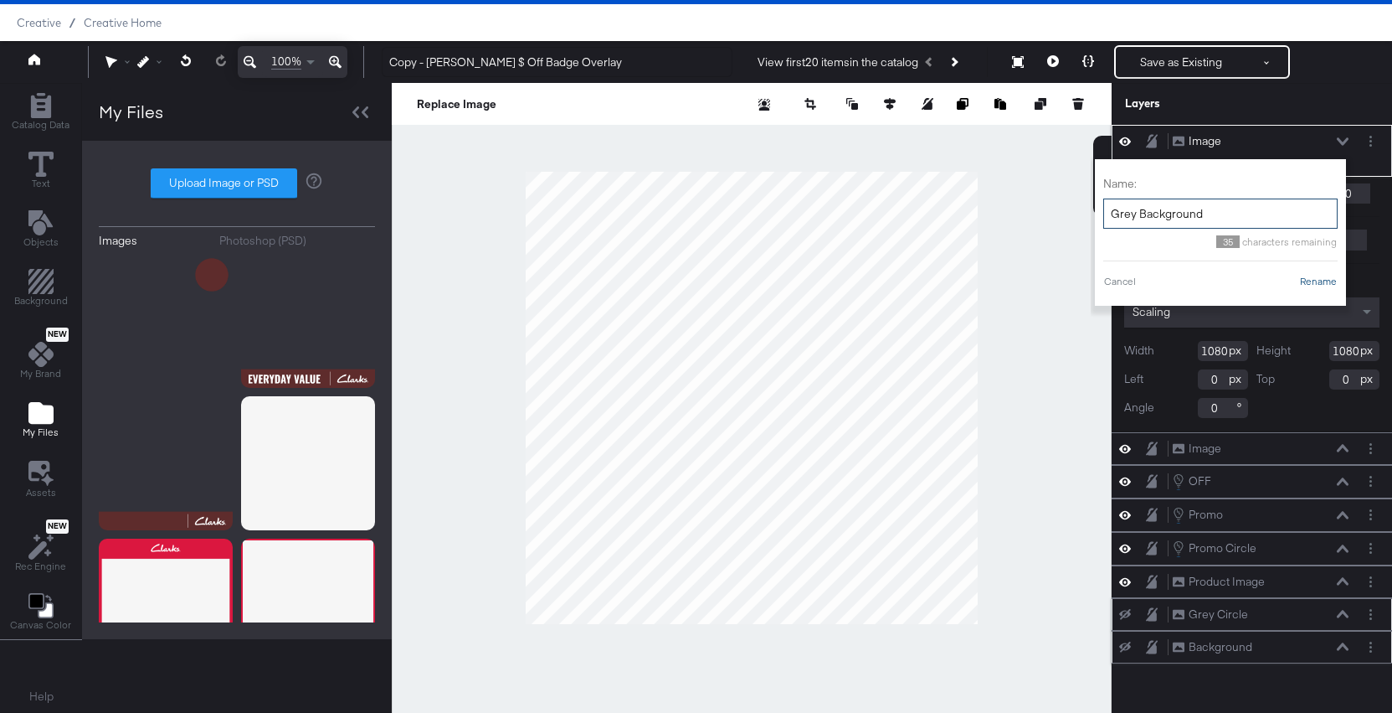
type input "Grey Background"
click at [1326, 281] on button "Rename" at bounding box center [1319, 281] width 39 height 15
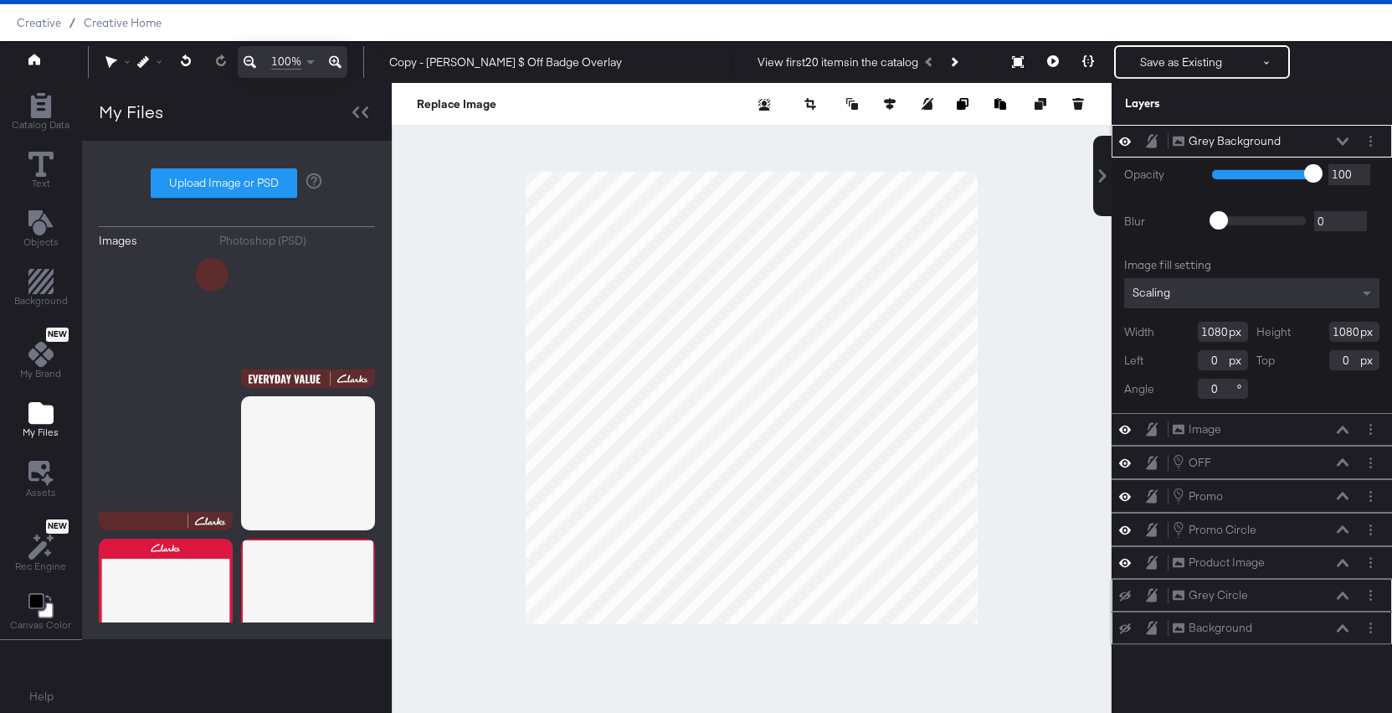
click at [1348, 145] on icon at bounding box center [1343, 141] width 12 height 8
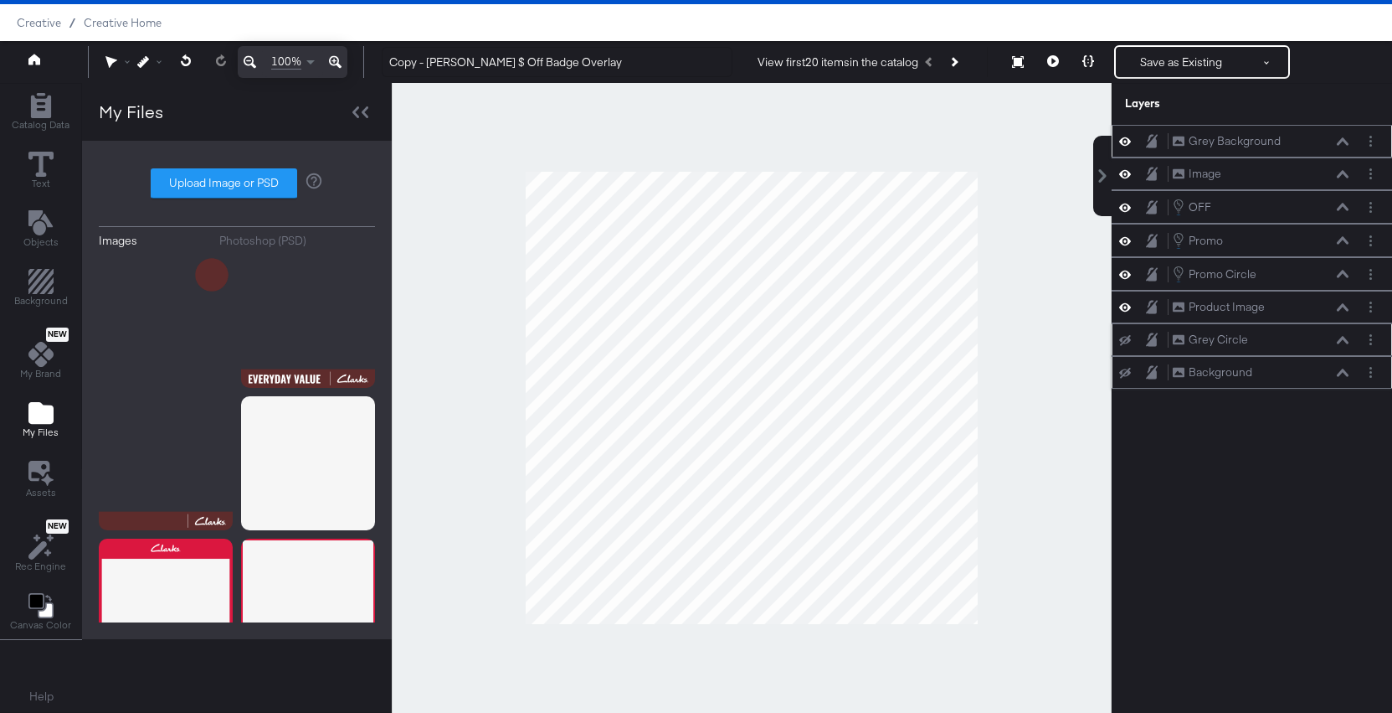
scroll to position [39, 0]
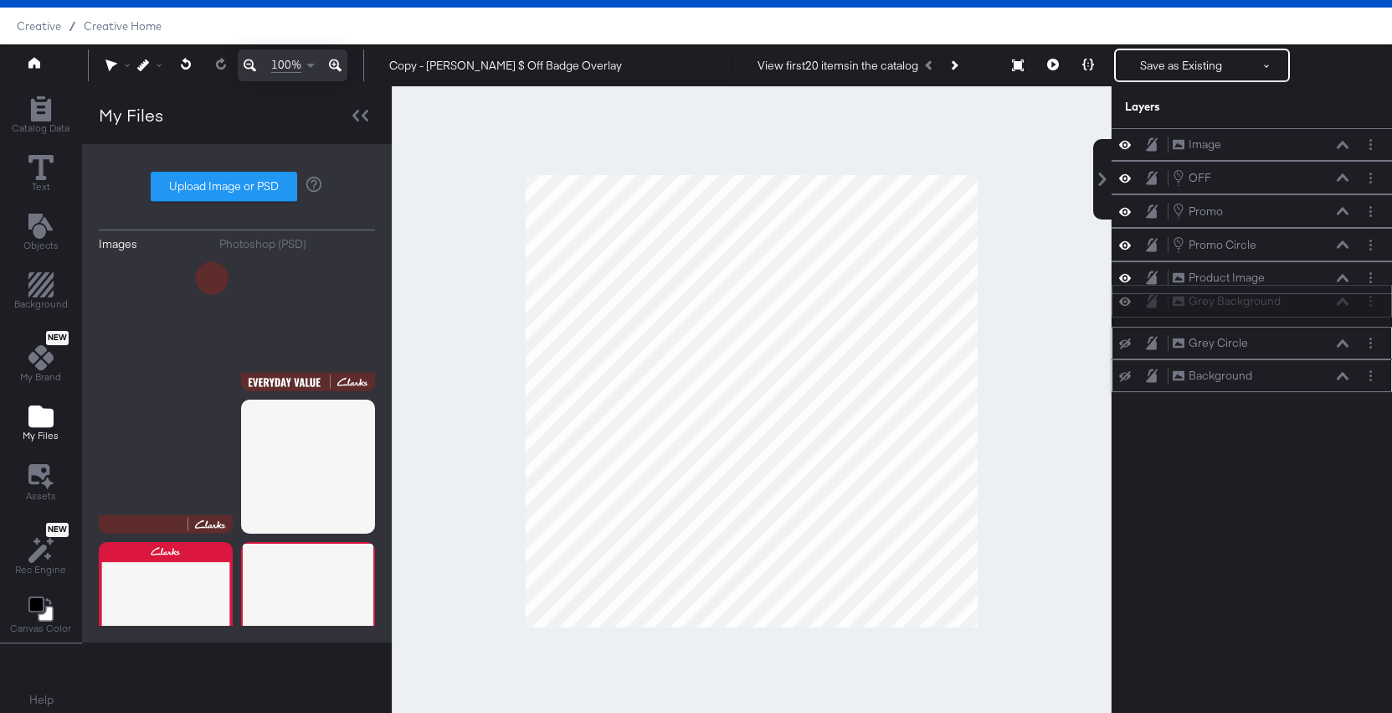
drag, startPoint x: 1324, startPoint y: 136, endPoint x: 1324, endPoint y: 303, distance: 167.5
click at [1324, 303] on div "Grey Background Grey Background" at bounding box center [1261, 301] width 178 height 18
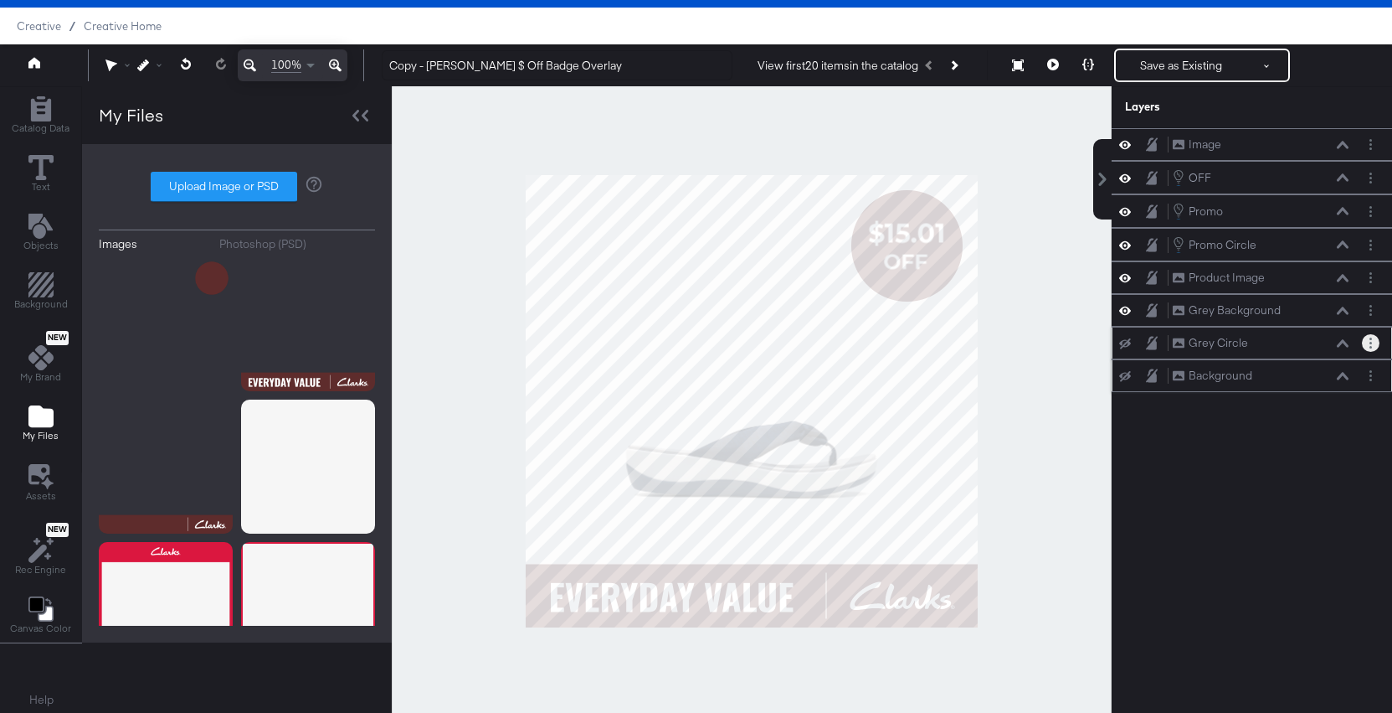
click at [1372, 335] on button "Layer Options" at bounding box center [1371, 343] width 18 height 18
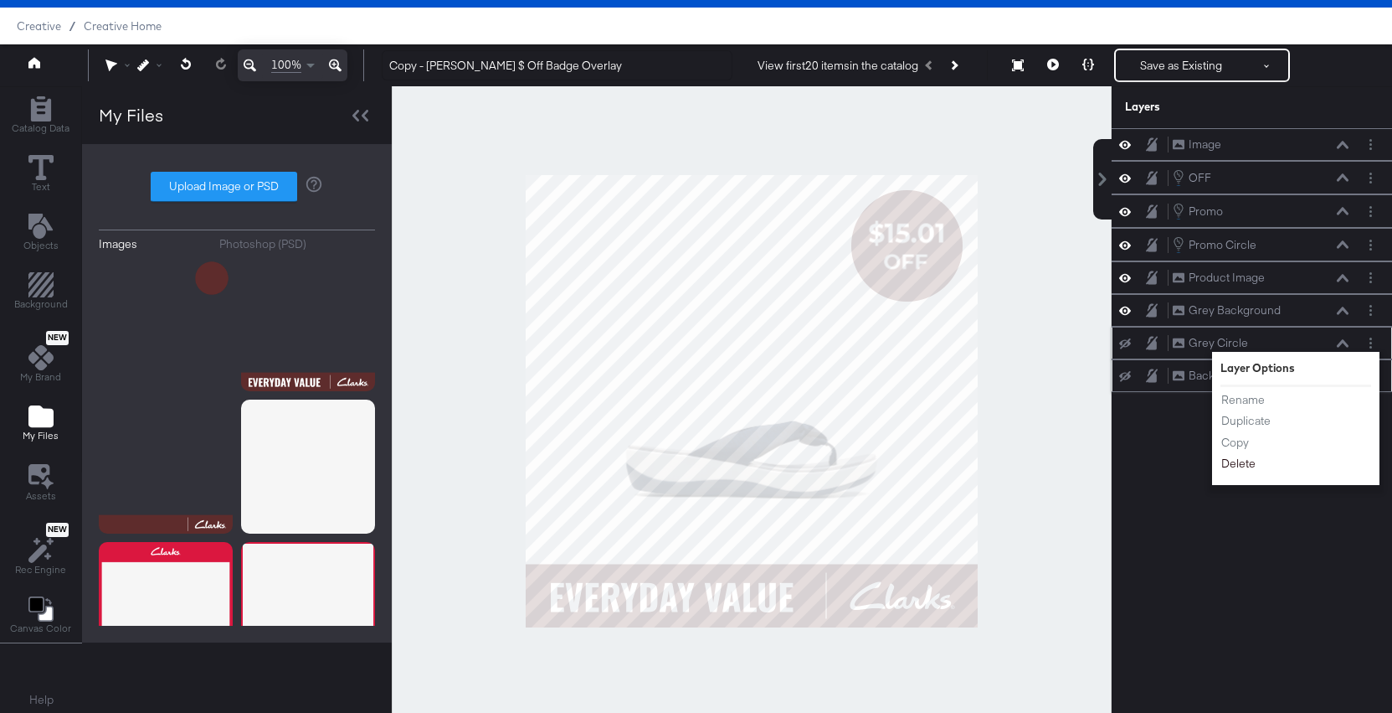
click at [1242, 468] on button "Delete" at bounding box center [1239, 464] width 36 height 18
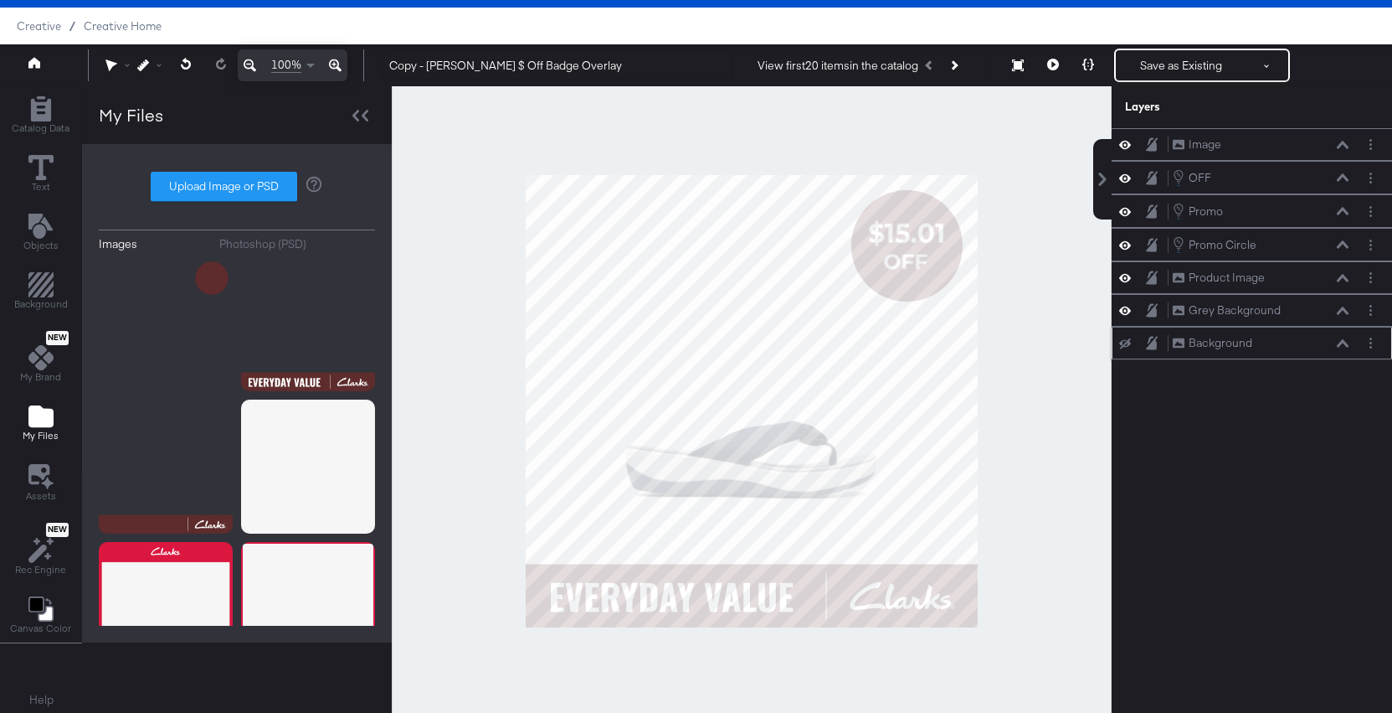
click at [1382, 340] on div at bounding box center [1373, 343] width 23 height 18
click at [1373, 340] on button "Layer Options" at bounding box center [1371, 343] width 18 height 18
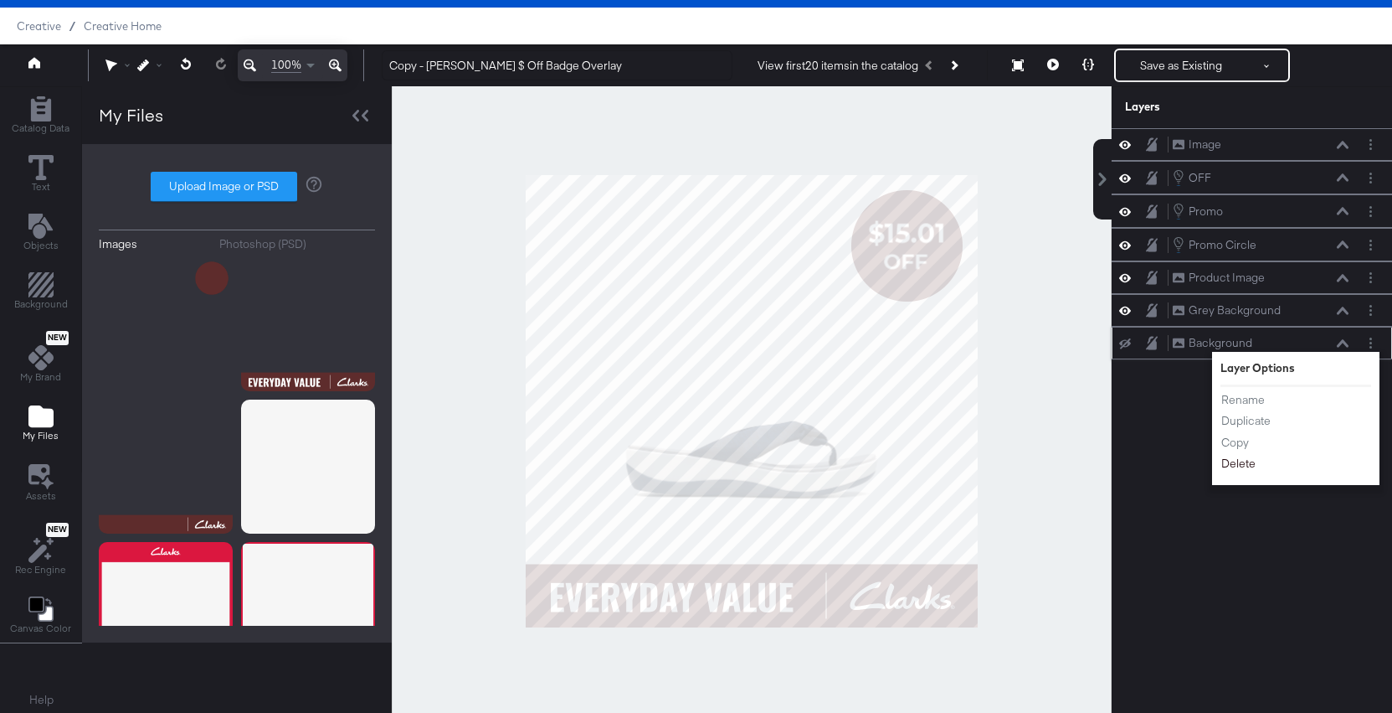
click at [1243, 463] on button "Delete" at bounding box center [1239, 464] width 36 height 18
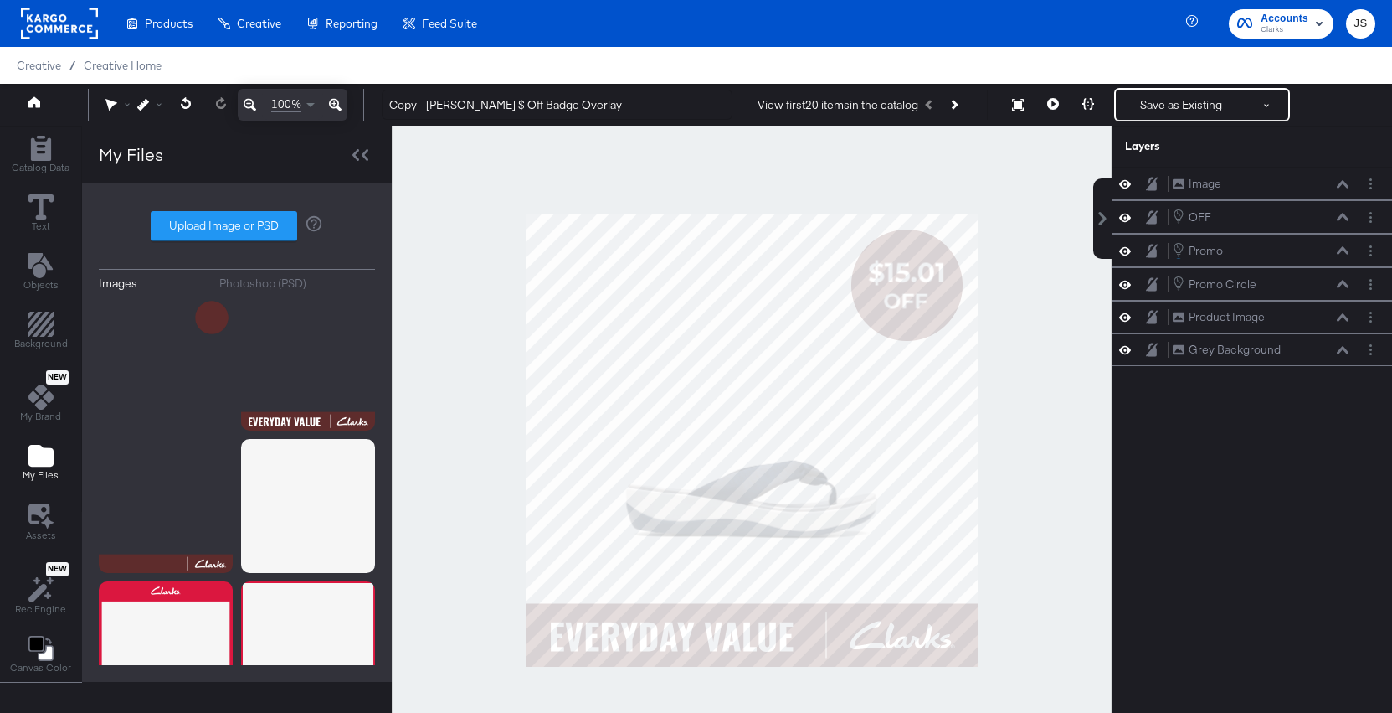
scroll to position [39, 0]
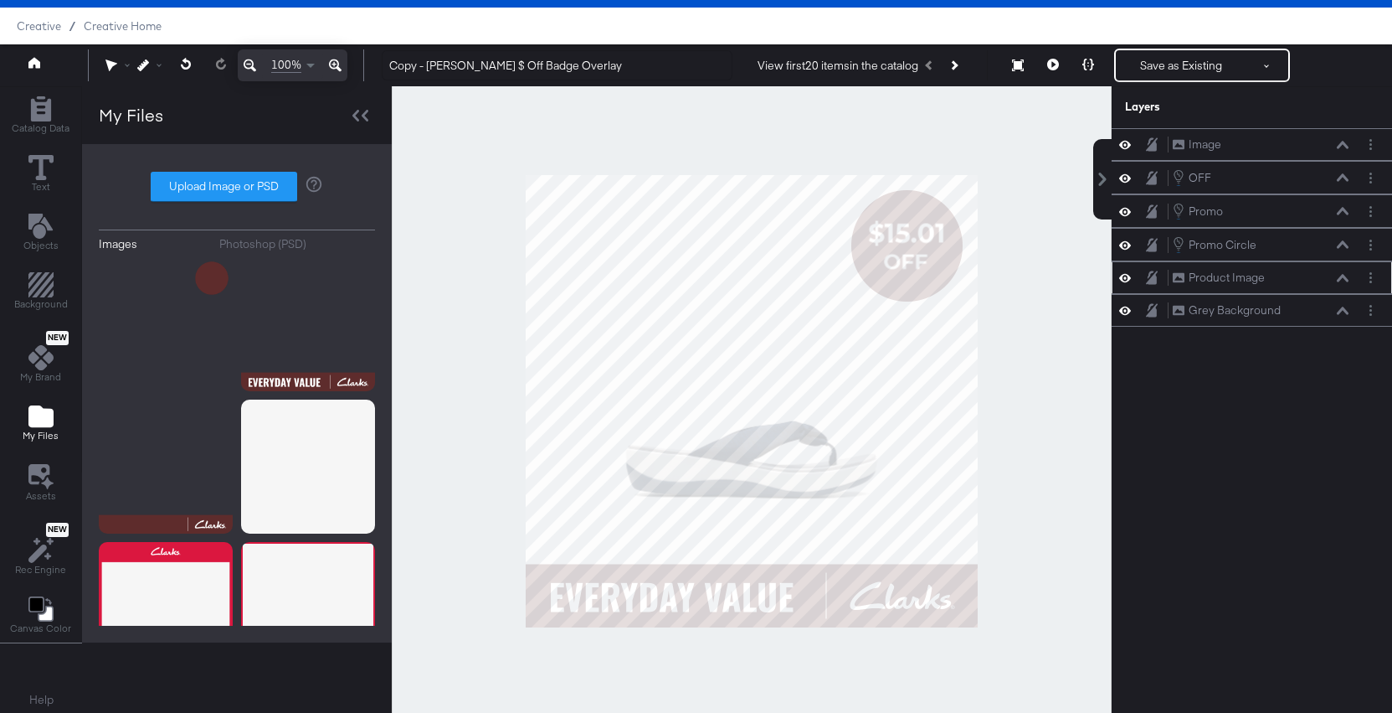
click at [1341, 278] on icon at bounding box center [1343, 278] width 12 height 8
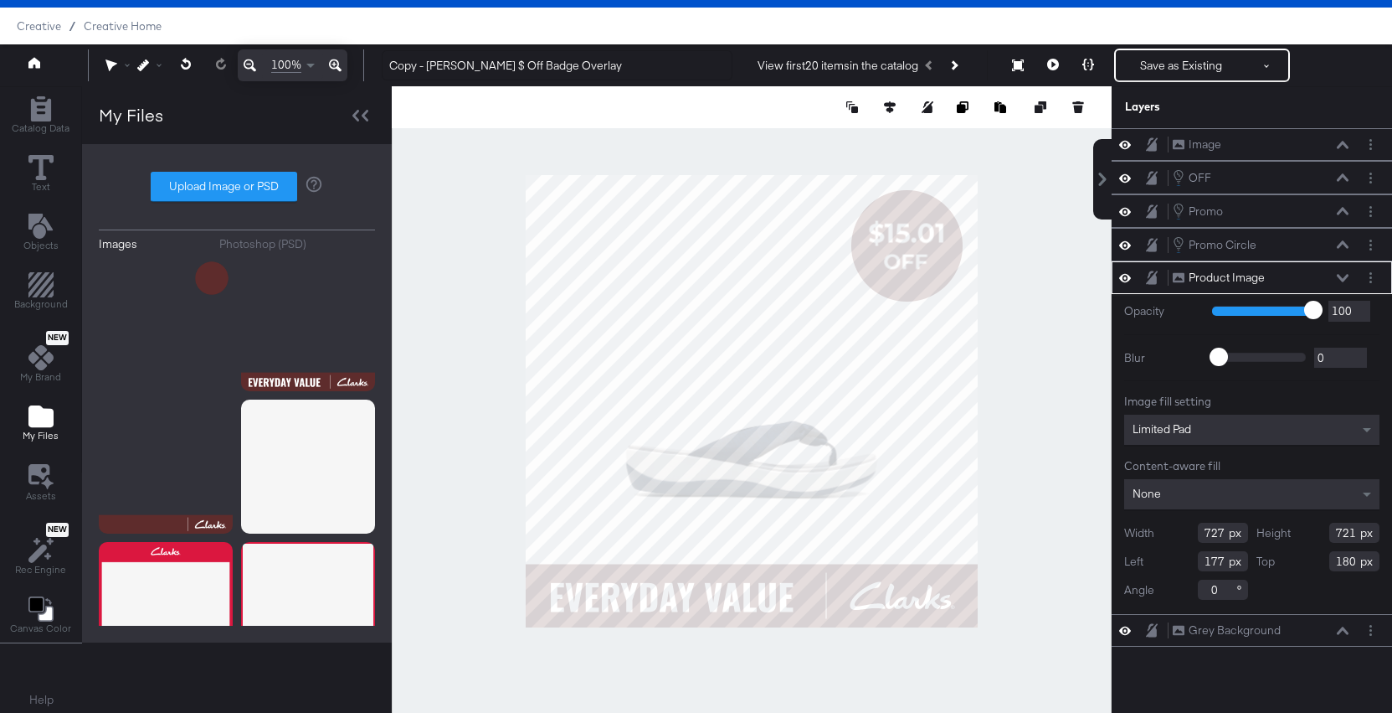
type input "754"
type input "182"
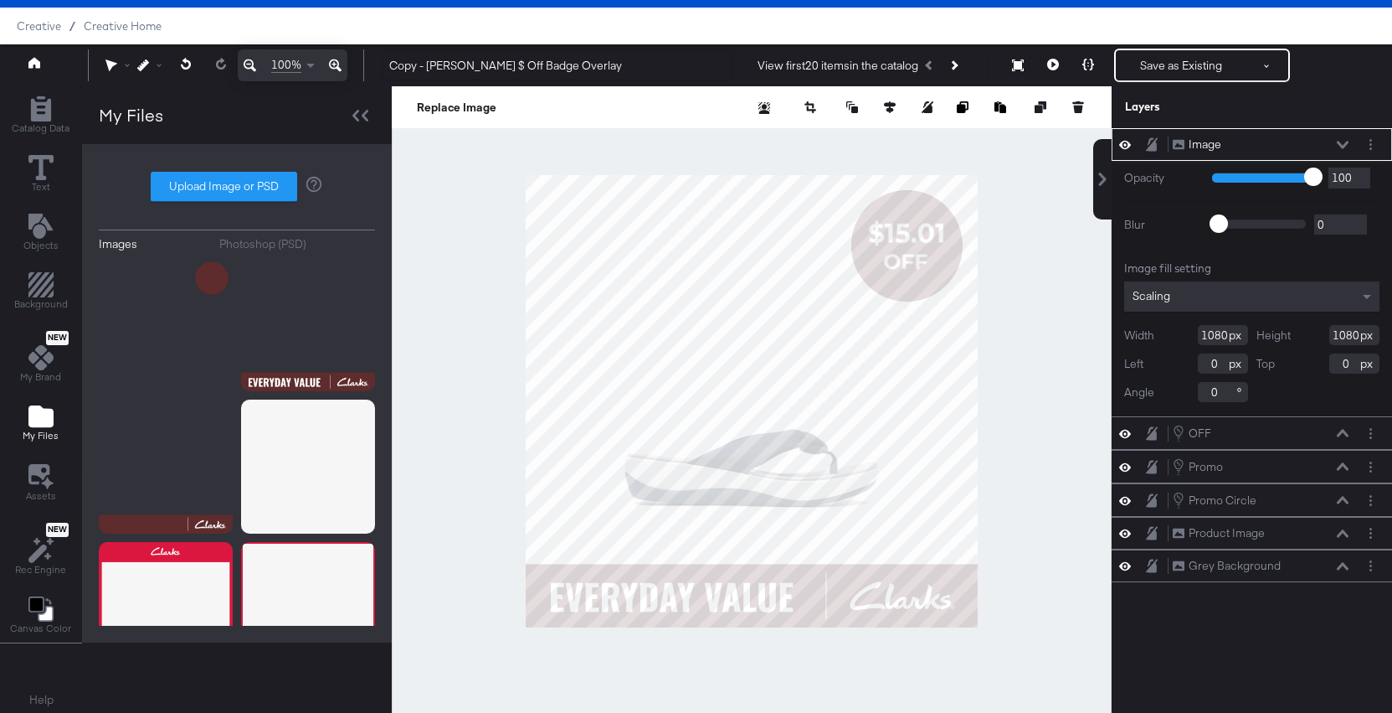
type input "24"
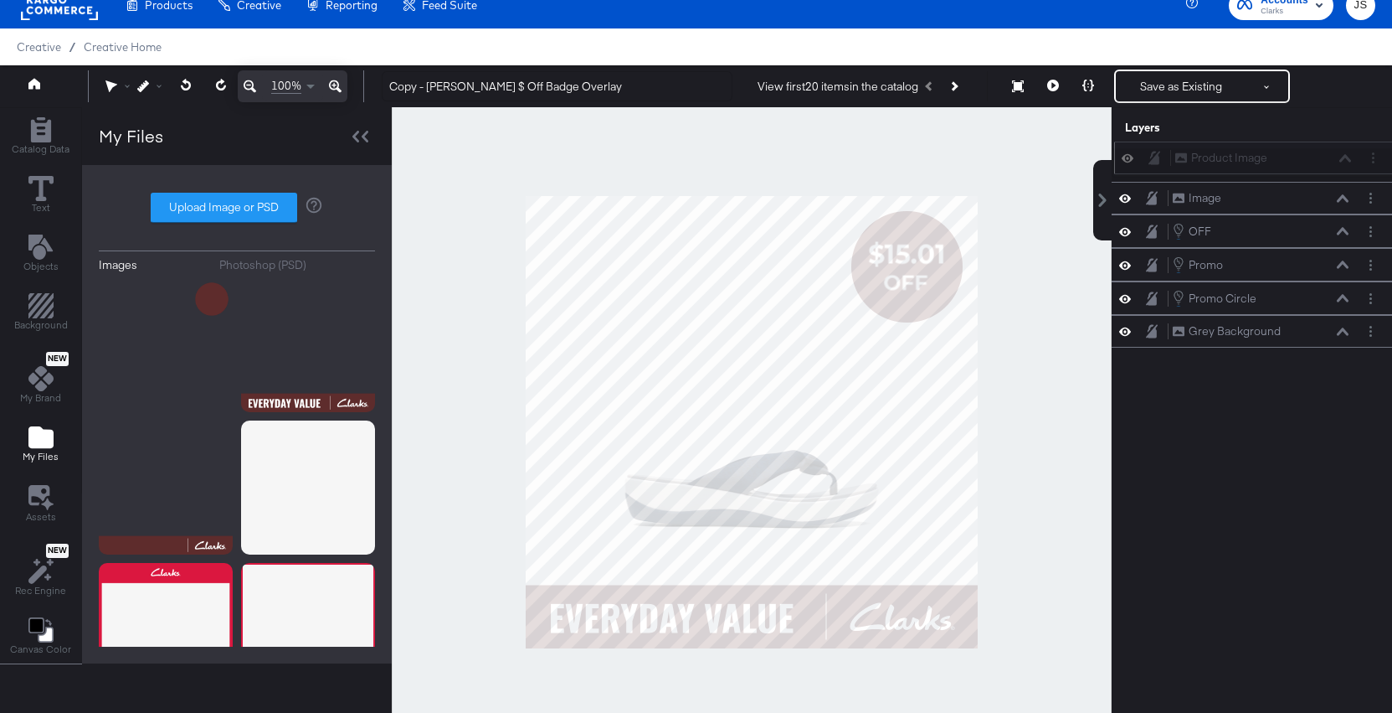
scroll to position [9, 0]
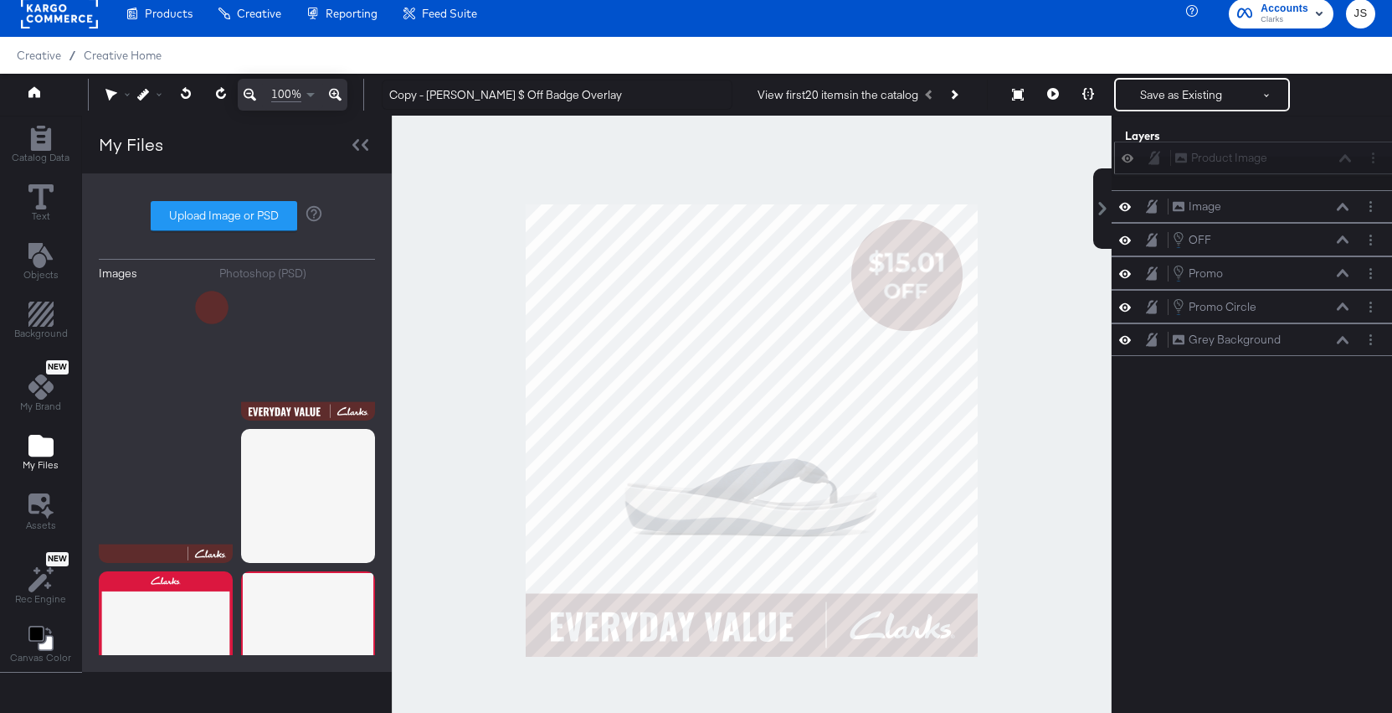
drag, startPoint x: 1292, startPoint y: 281, endPoint x: 1295, endPoint y: 160, distance: 120.6
click at [1295, 159] on div "Product Image Product Image" at bounding box center [1264, 158] width 178 height 18
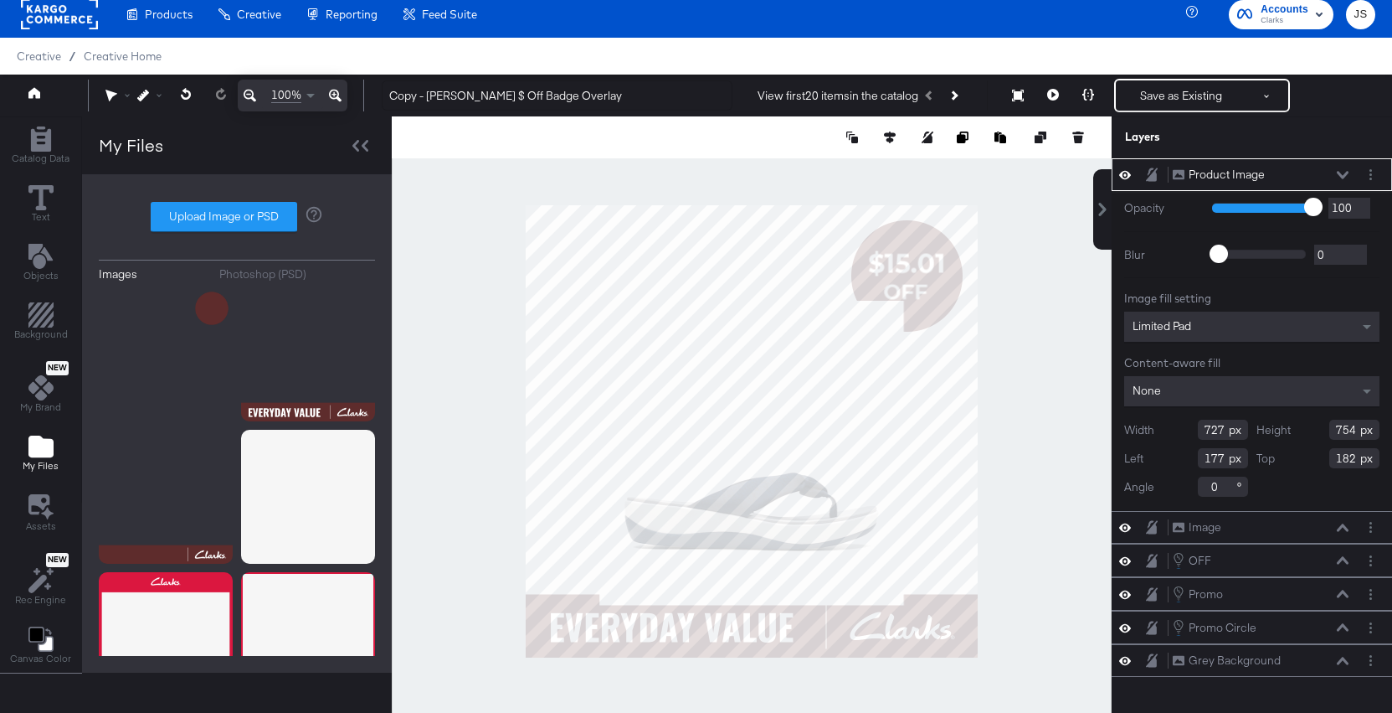
type input "214"
type input "783"
type input "801"
type input "121"
type input "167"
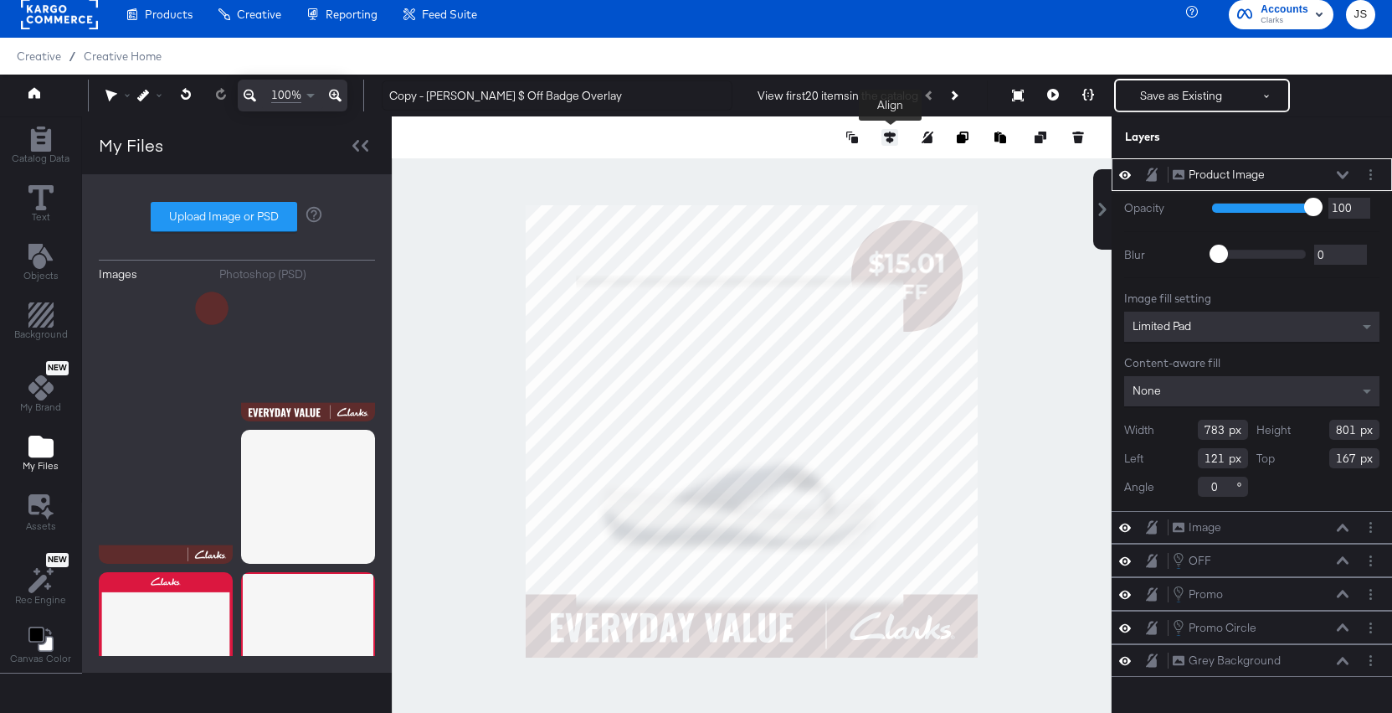
click at [893, 136] on icon at bounding box center [890, 137] width 12 height 12
click at [761, 170] on icon at bounding box center [766, 168] width 12 height 12
type input "149"
click at [1341, 168] on div "Product Image Product Image" at bounding box center [1261, 175] width 178 height 18
click at [1341, 179] on button at bounding box center [1342, 175] width 13 height 10
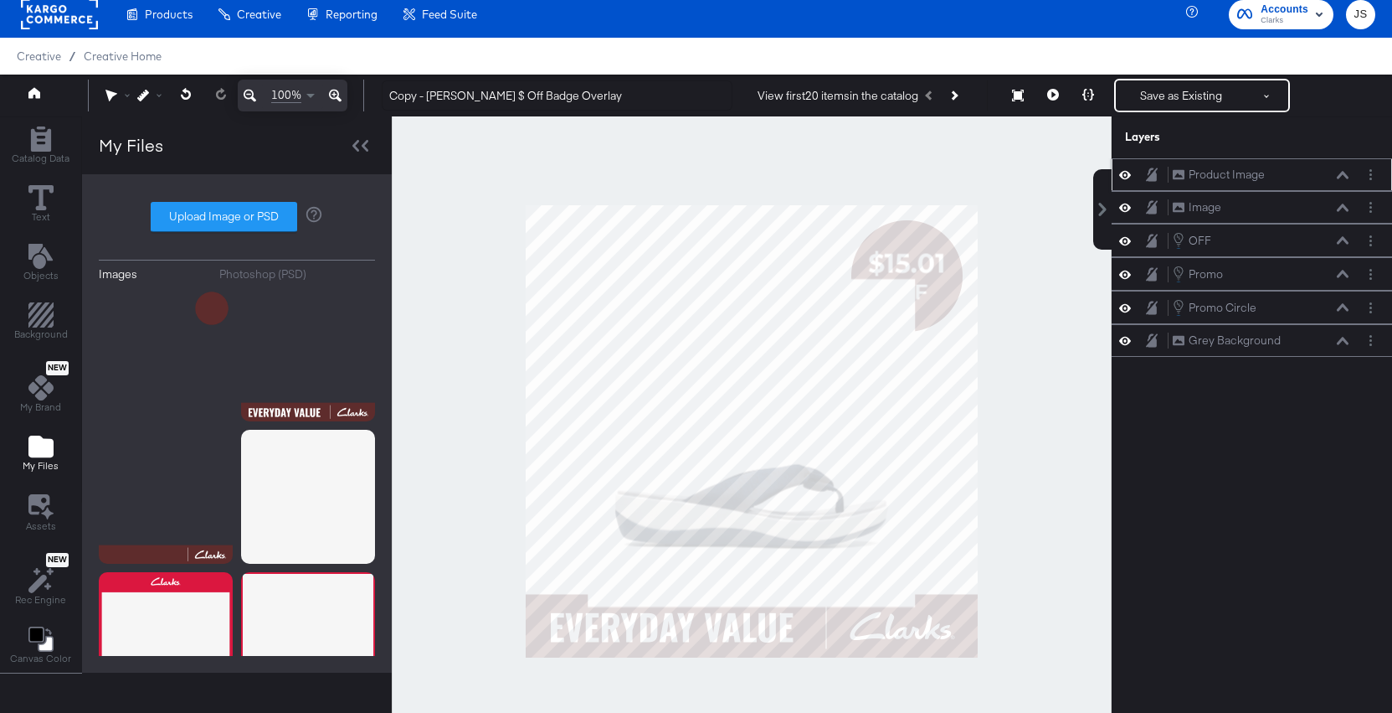
scroll to position [8, 0]
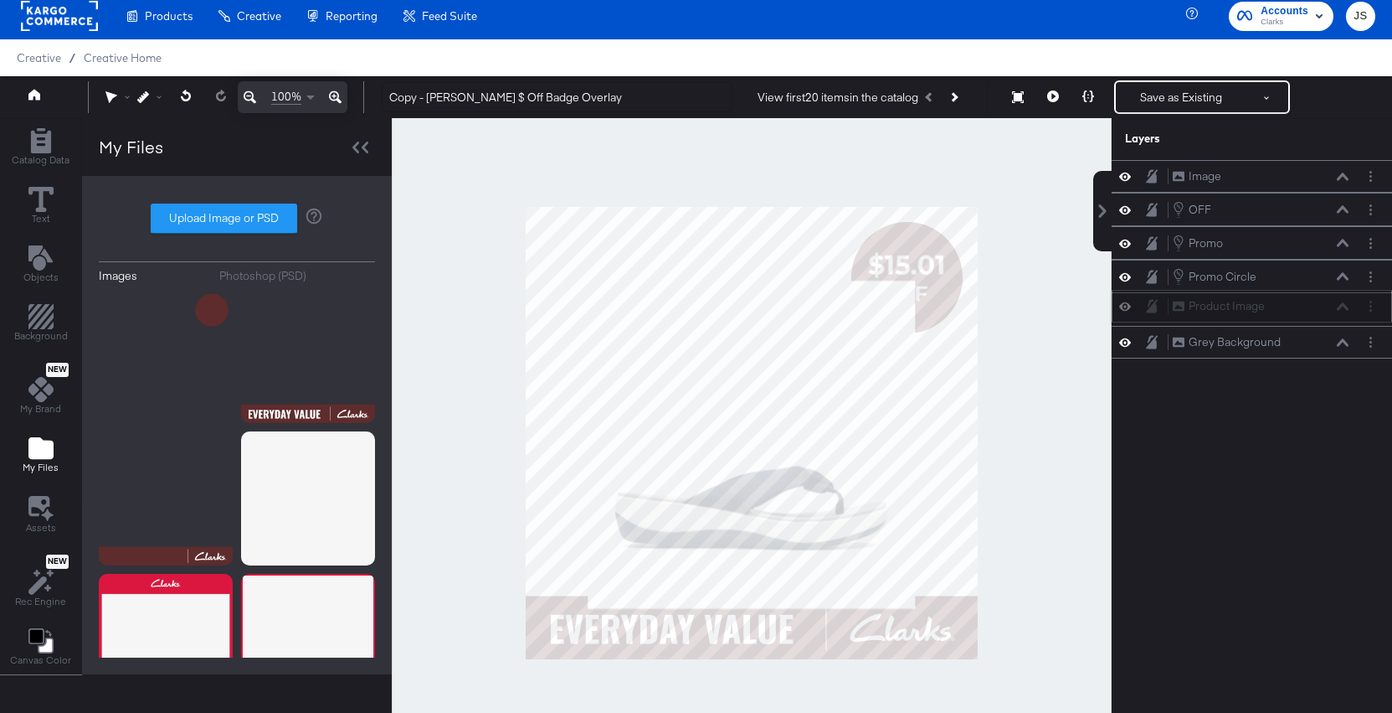
drag, startPoint x: 1302, startPoint y: 172, endPoint x: 1301, endPoint y: 308, distance: 135.7
click at [1301, 308] on div "Product Image Product Image" at bounding box center [1261, 306] width 178 height 18
click at [1049, 445] on div at bounding box center [752, 433] width 720 height 630
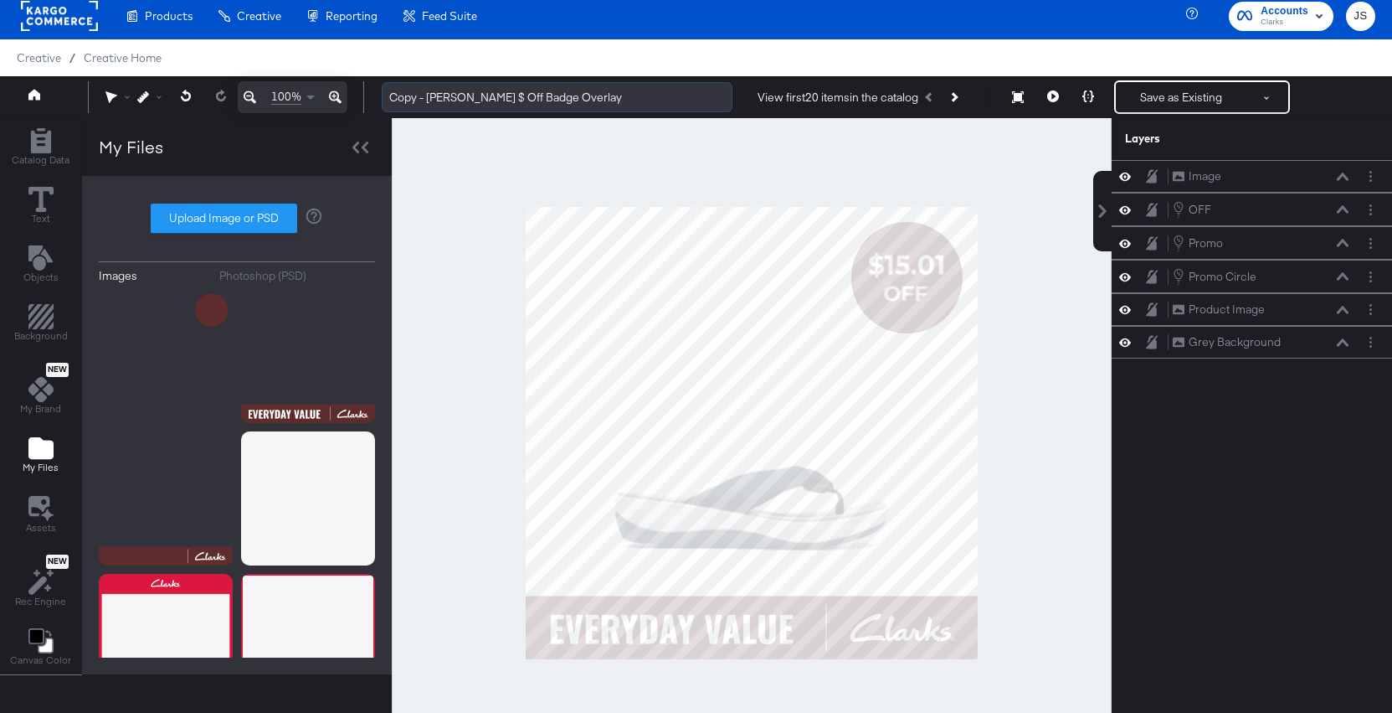
click at [555, 101] on input "Copy - Clarks $ Off Badge Overlay" at bounding box center [557, 97] width 351 height 31
click at [404, 100] on input "Everday Value & Percent Off Badge" at bounding box center [557, 97] width 351 height 31
click at [411, 99] on input "Everyday Value & Percent Off Badge" at bounding box center [557, 97] width 351 height 31
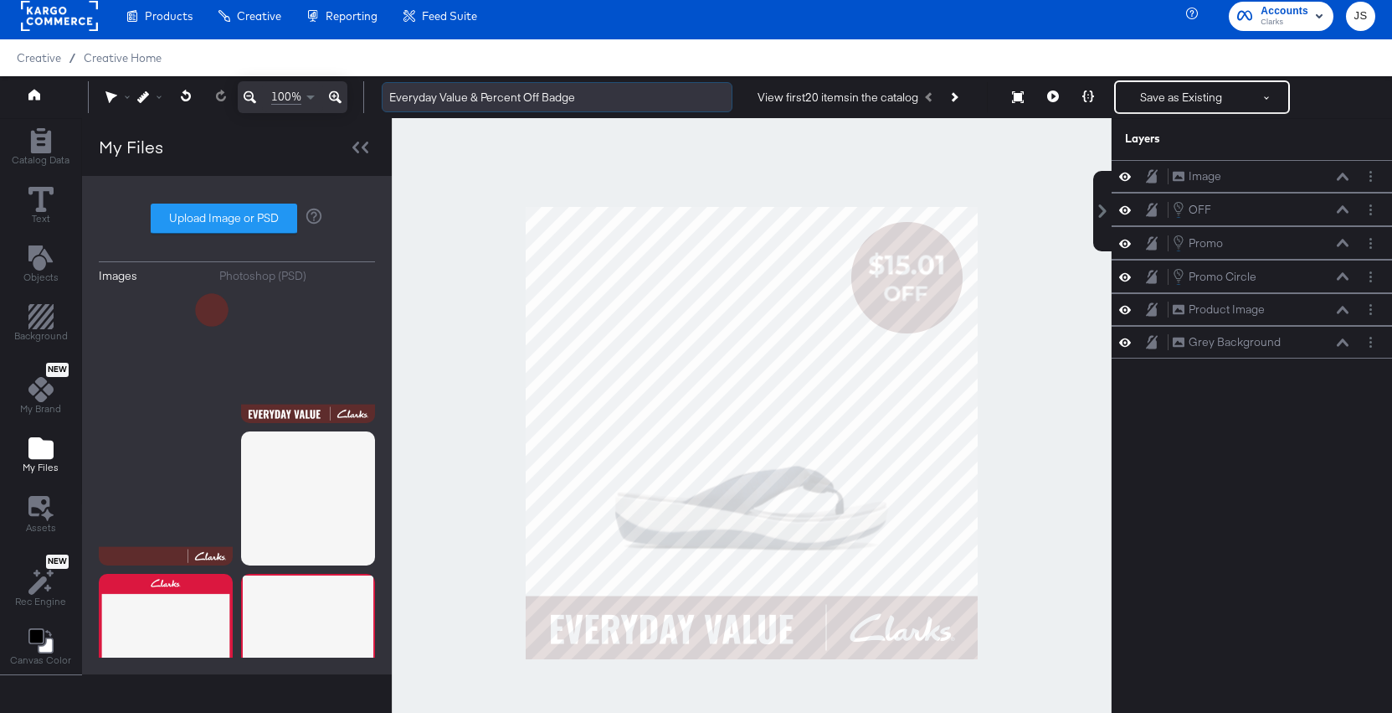
click at [389, 95] on input "Everyday Value & Percent Off Badge" at bounding box center [557, 97] width 351 height 31
type input "Clarks - Everyday Value & Percent Off Badge"
click at [616, 159] on div at bounding box center [752, 433] width 720 height 630
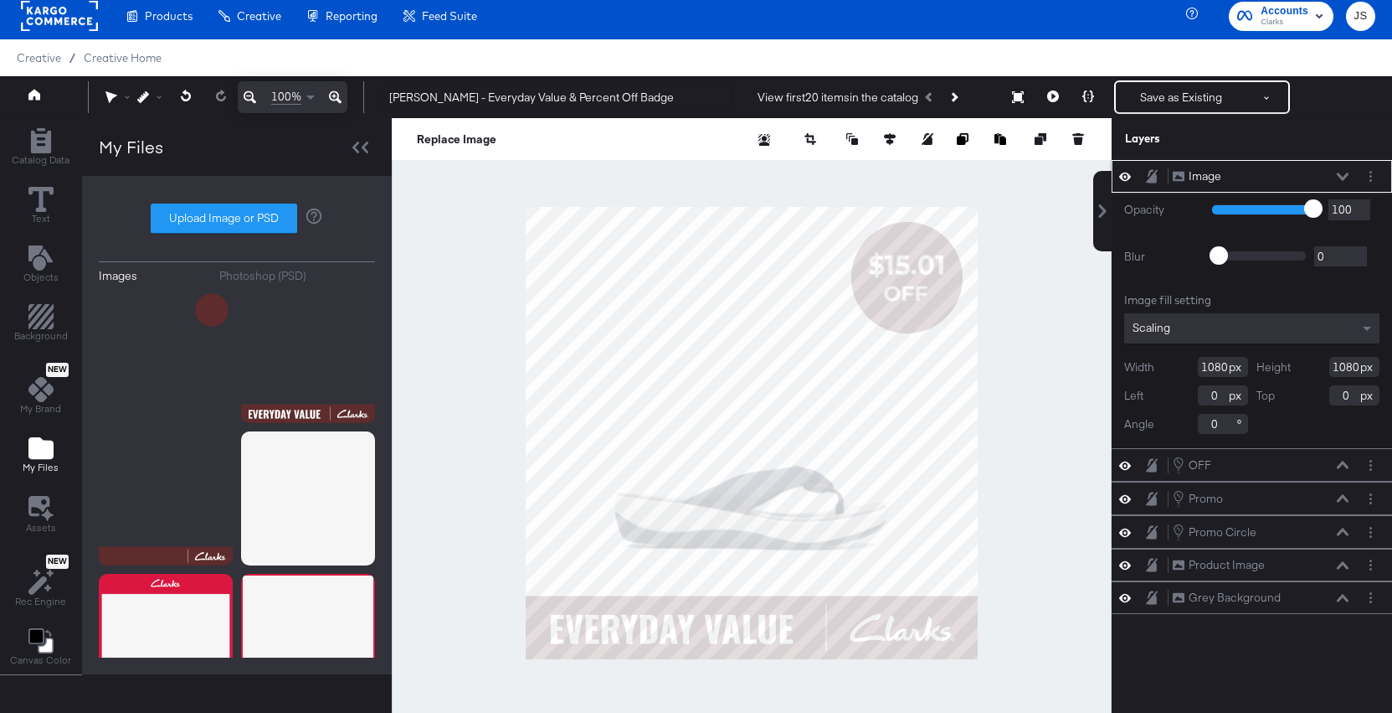
click at [1346, 171] on div "Image Image" at bounding box center [1261, 176] width 178 height 18
click at [1121, 167] on div "Image Image" at bounding box center [1252, 176] width 267 height 18
click at [1122, 172] on icon at bounding box center [1126, 176] width 12 height 14
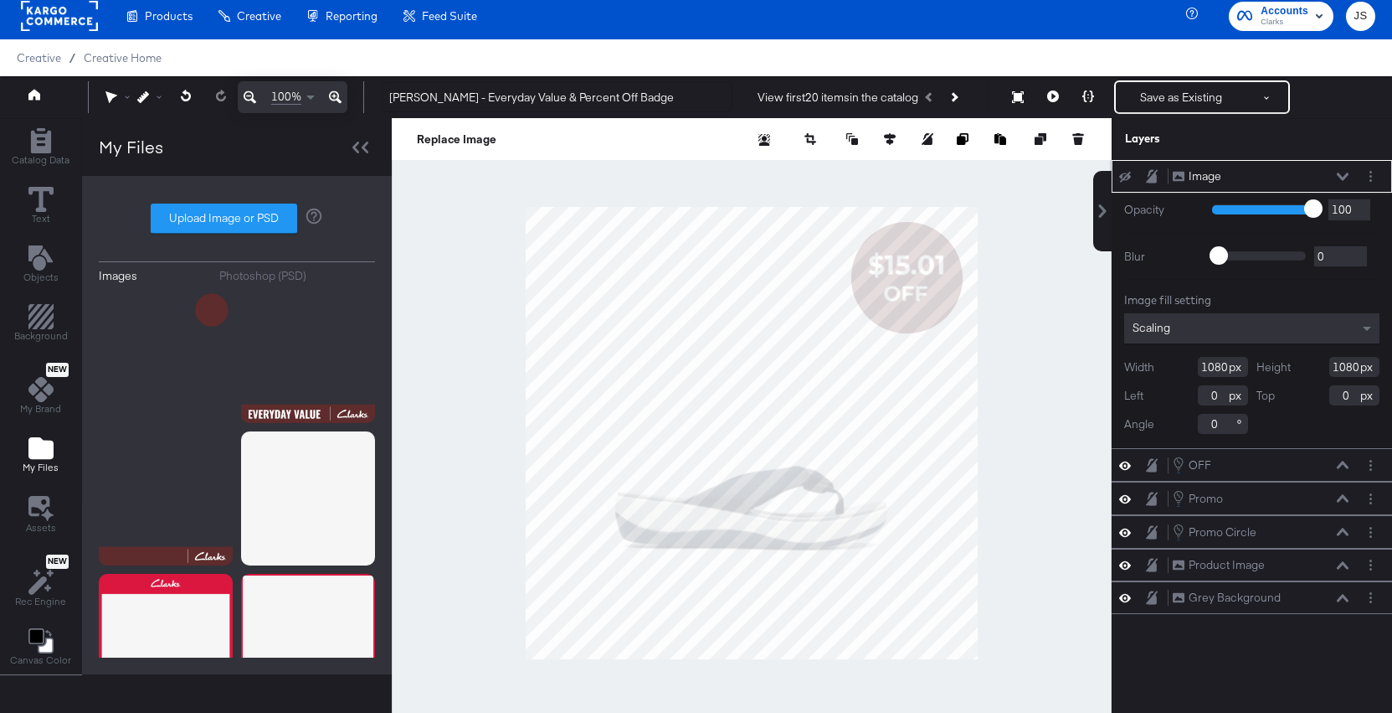
click at [1122, 172] on icon at bounding box center [1126, 177] width 12 height 11
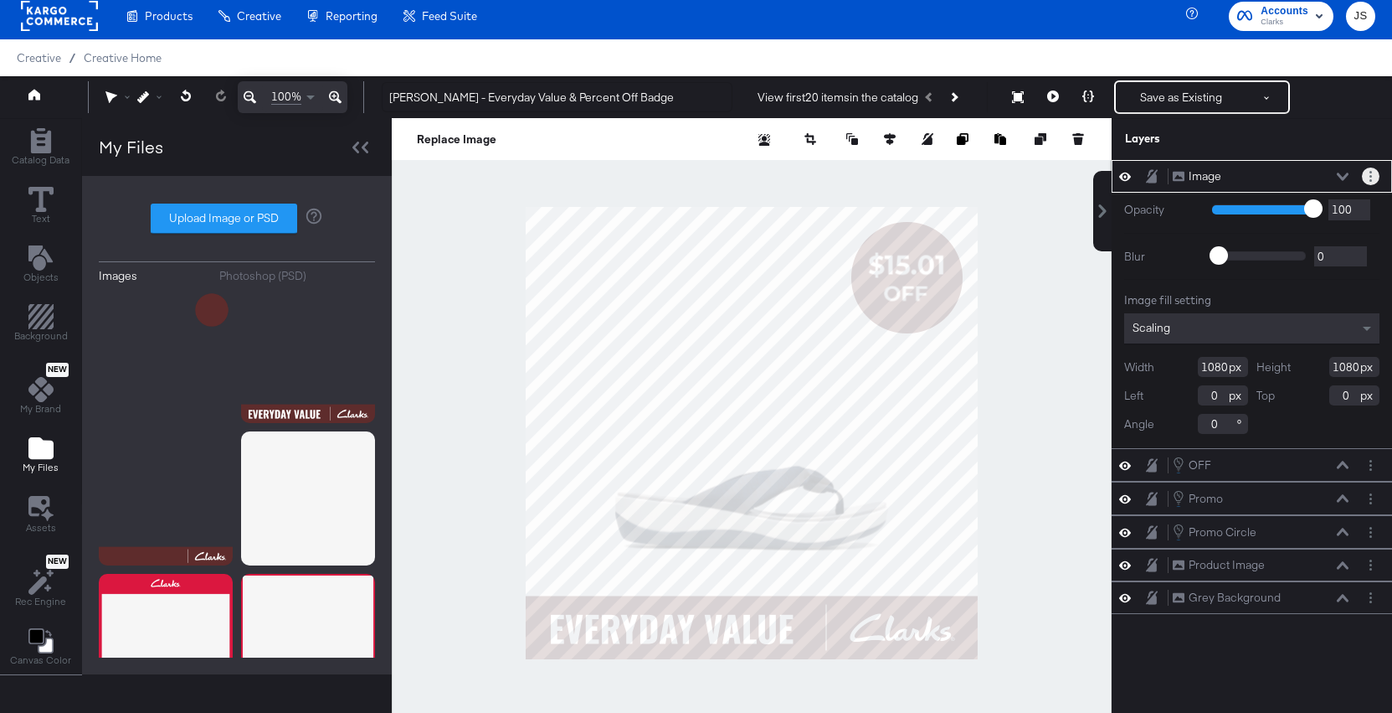
click at [1369, 173] on button "Layer Options" at bounding box center [1371, 176] width 18 height 18
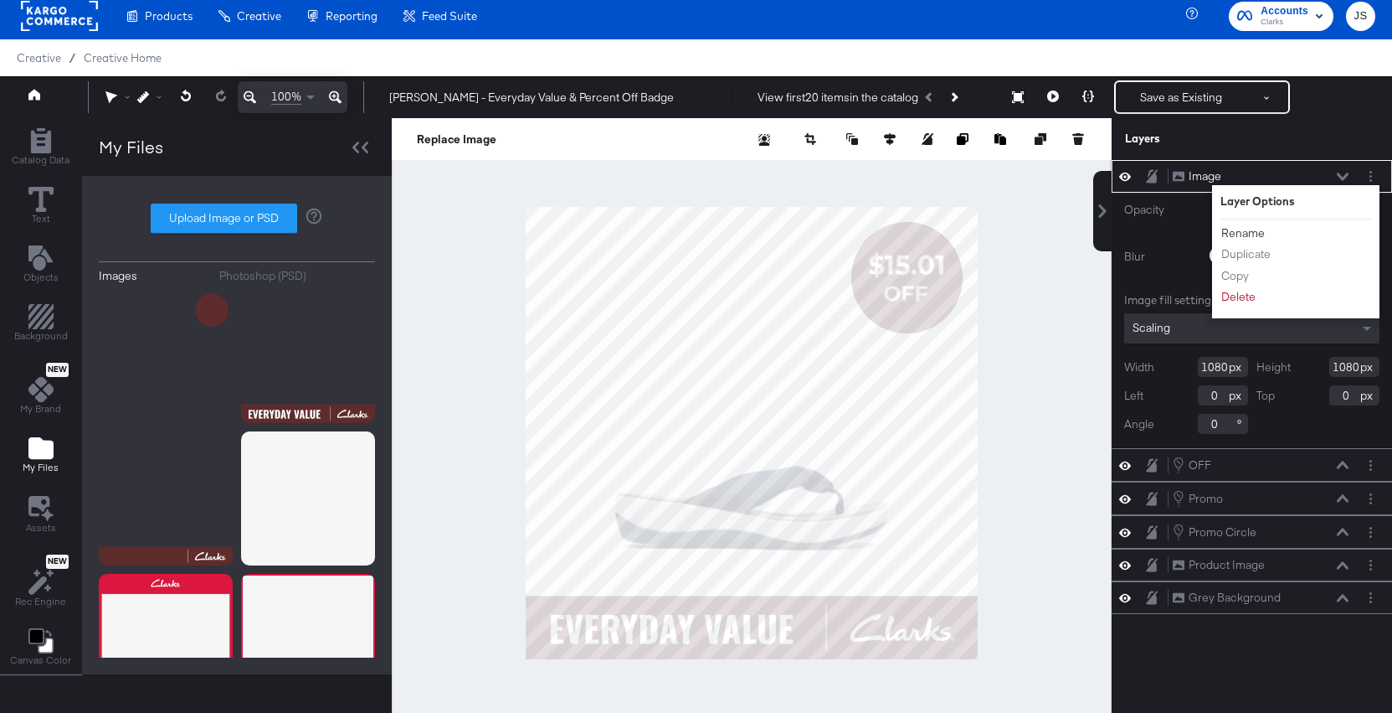
click at [1238, 229] on button "Rename" at bounding box center [1243, 233] width 45 height 18
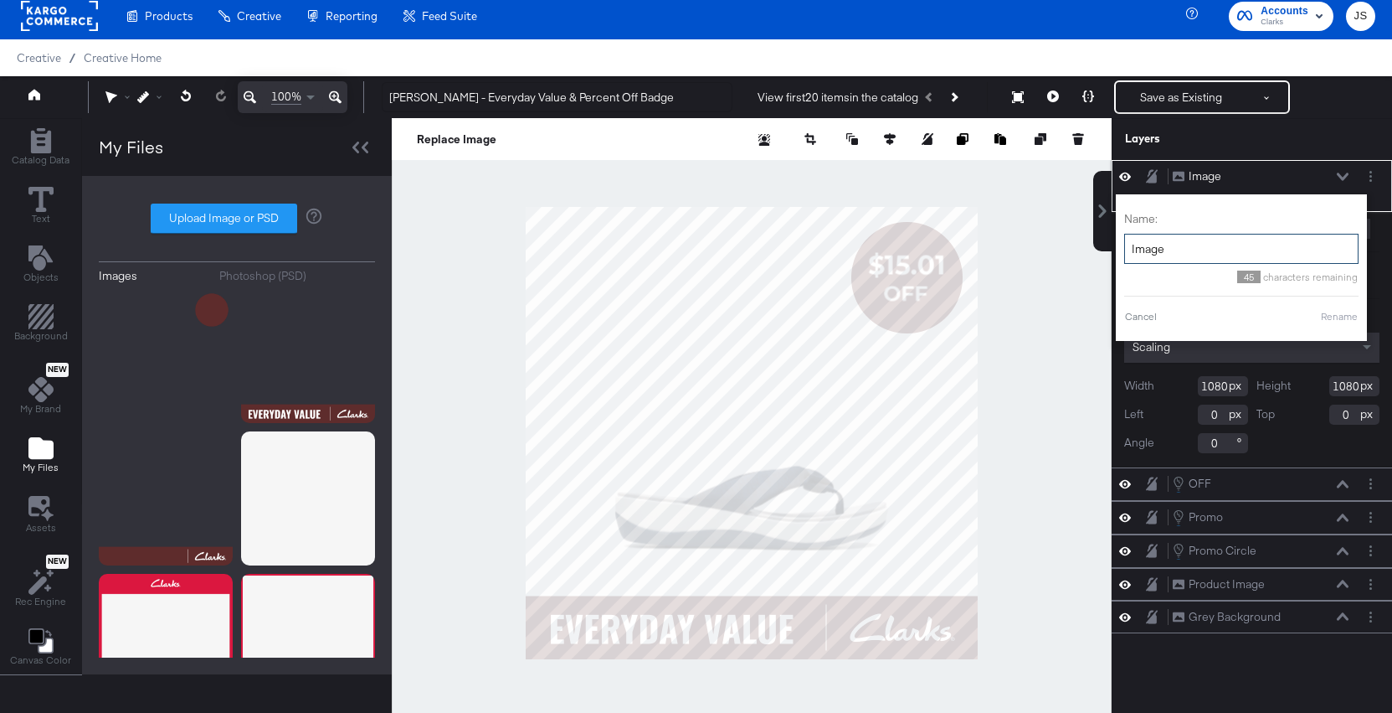
click at [1192, 260] on input "Image" at bounding box center [1242, 249] width 234 height 31
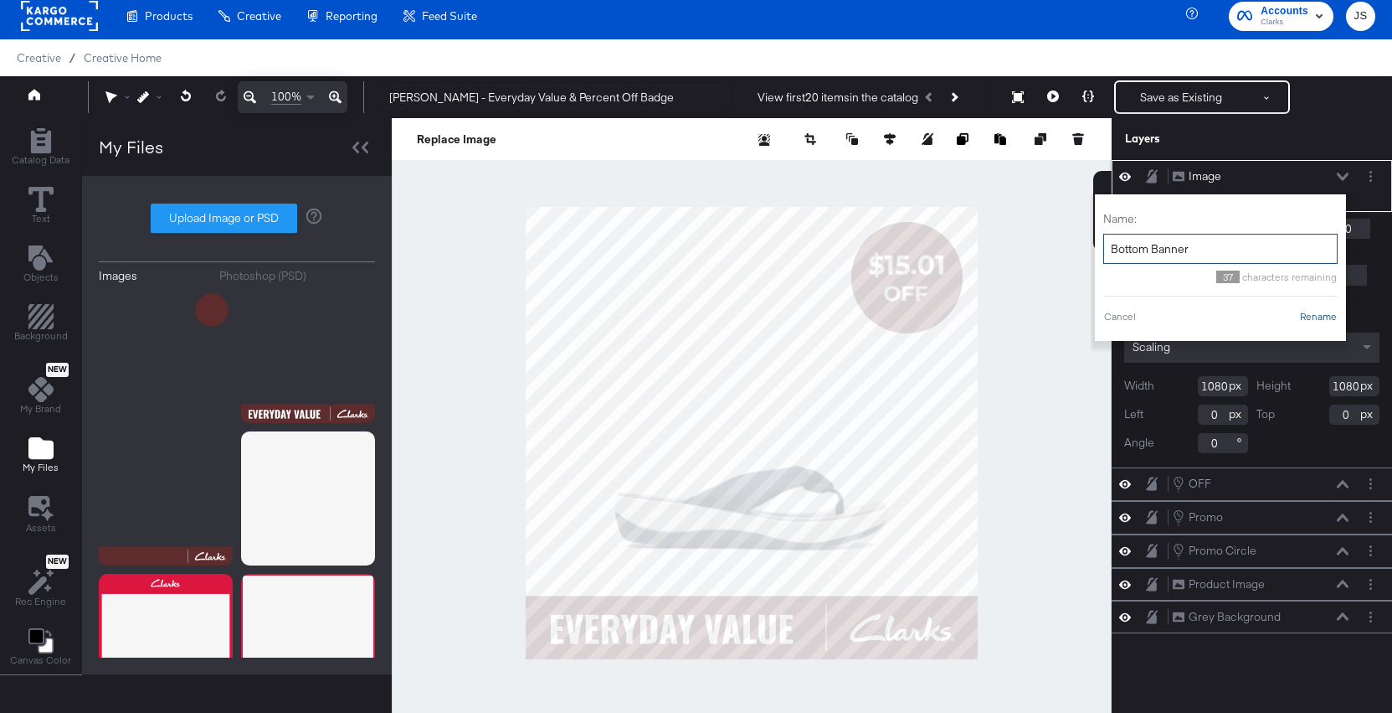
type input "Bottom Banner"
click at [1316, 317] on button "Rename" at bounding box center [1319, 316] width 39 height 15
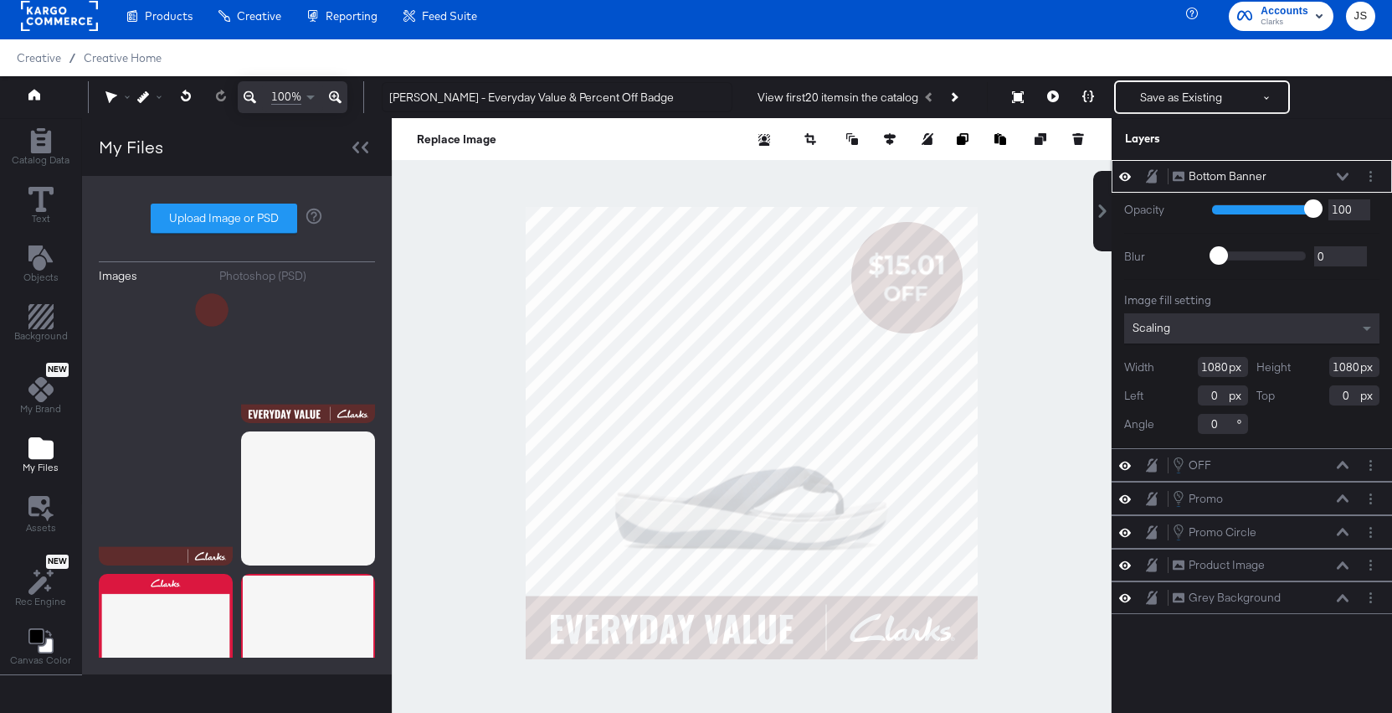
click at [1344, 178] on icon at bounding box center [1343, 176] width 12 height 8
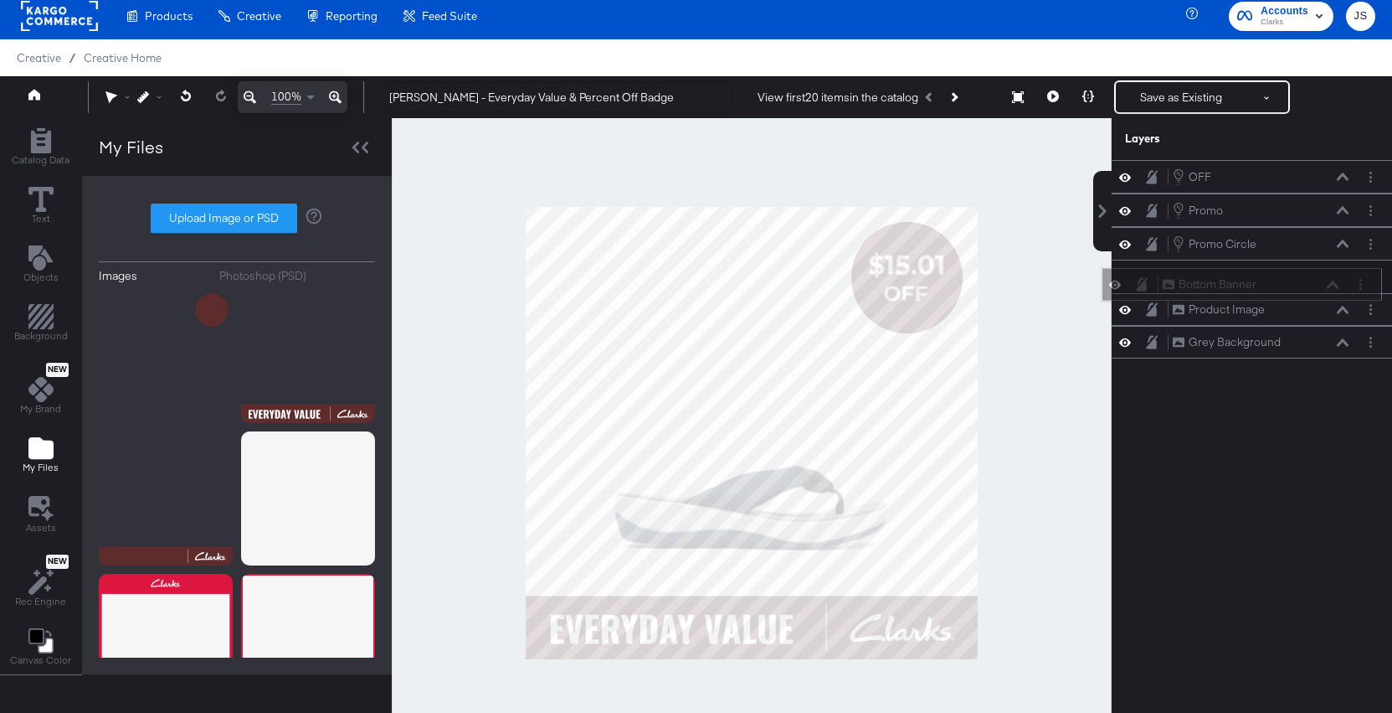
drag, startPoint x: 1307, startPoint y: 176, endPoint x: 1297, endPoint y: 291, distance: 115.2
click at [1297, 291] on div "Bottom Banner Bottom Banner" at bounding box center [1251, 284] width 178 height 18
click at [1338, 207] on icon at bounding box center [1343, 210] width 12 height 8
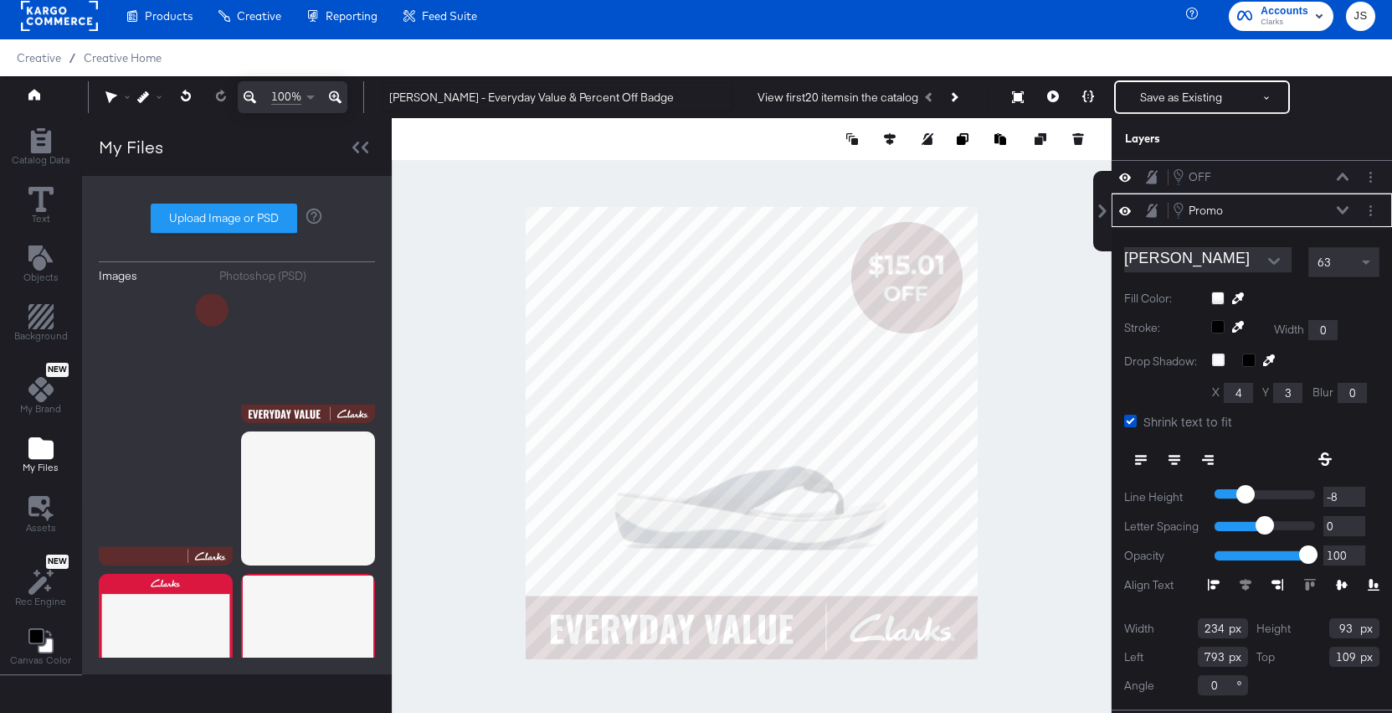
click at [1173, 455] on icon at bounding box center [1175, 456] width 12 height 2
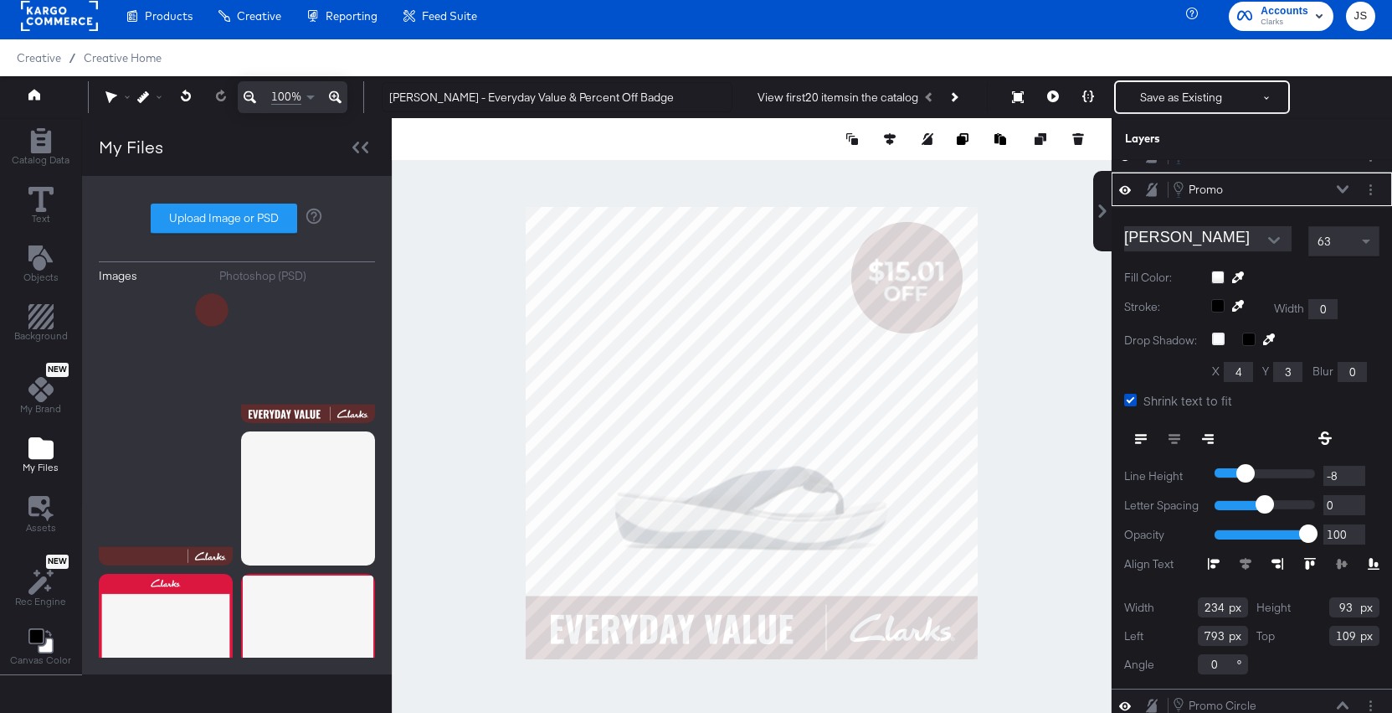
scroll to position [0, 0]
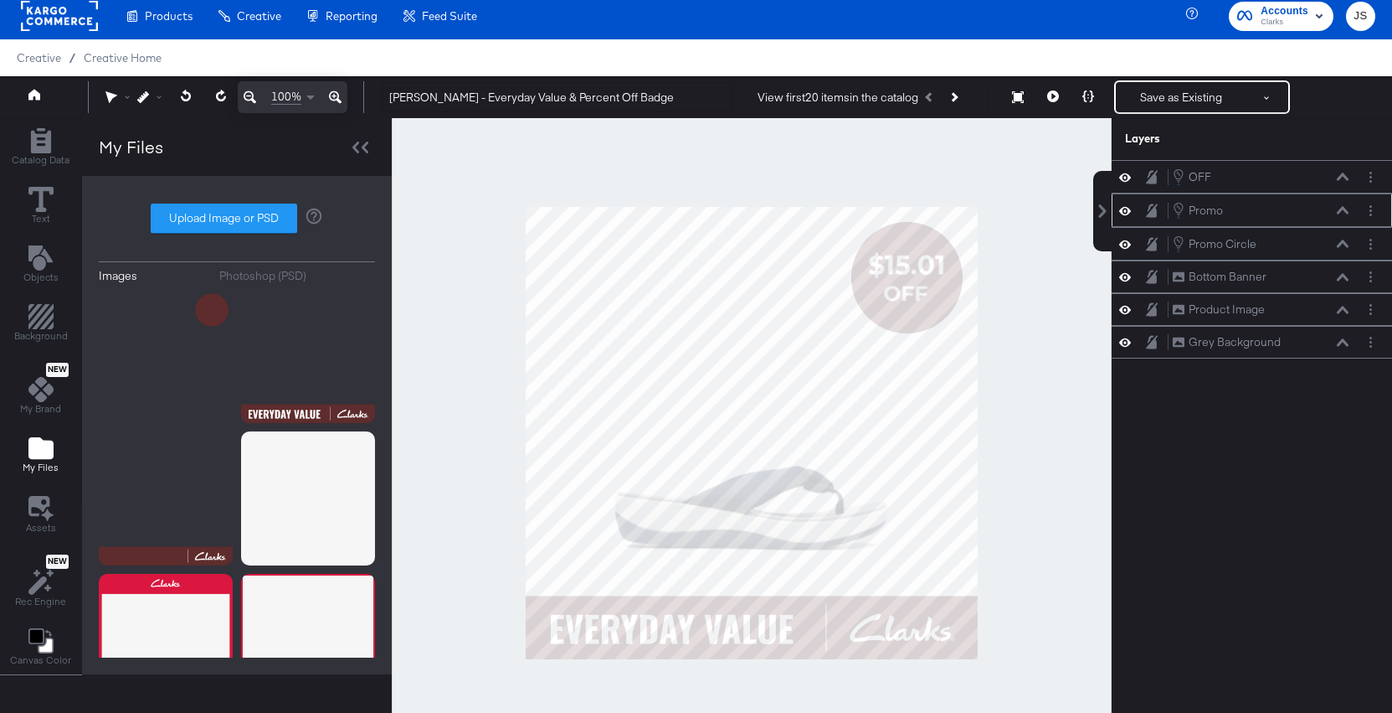
click at [1341, 211] on icon at bounding box center [1343, 210] width 12 height 8
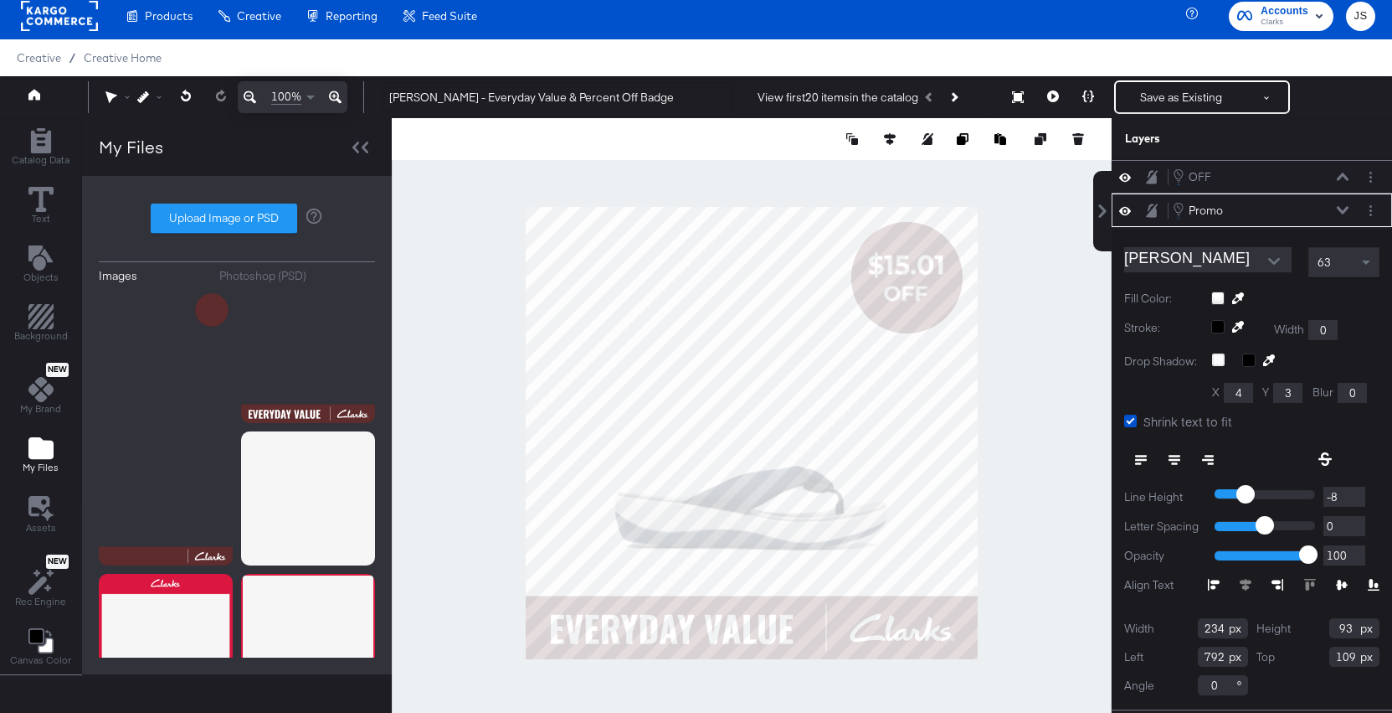
type input "793"
type input "110"
click at [1345, 210] on icon at bounding box center [1343, 210] width 12 height 8
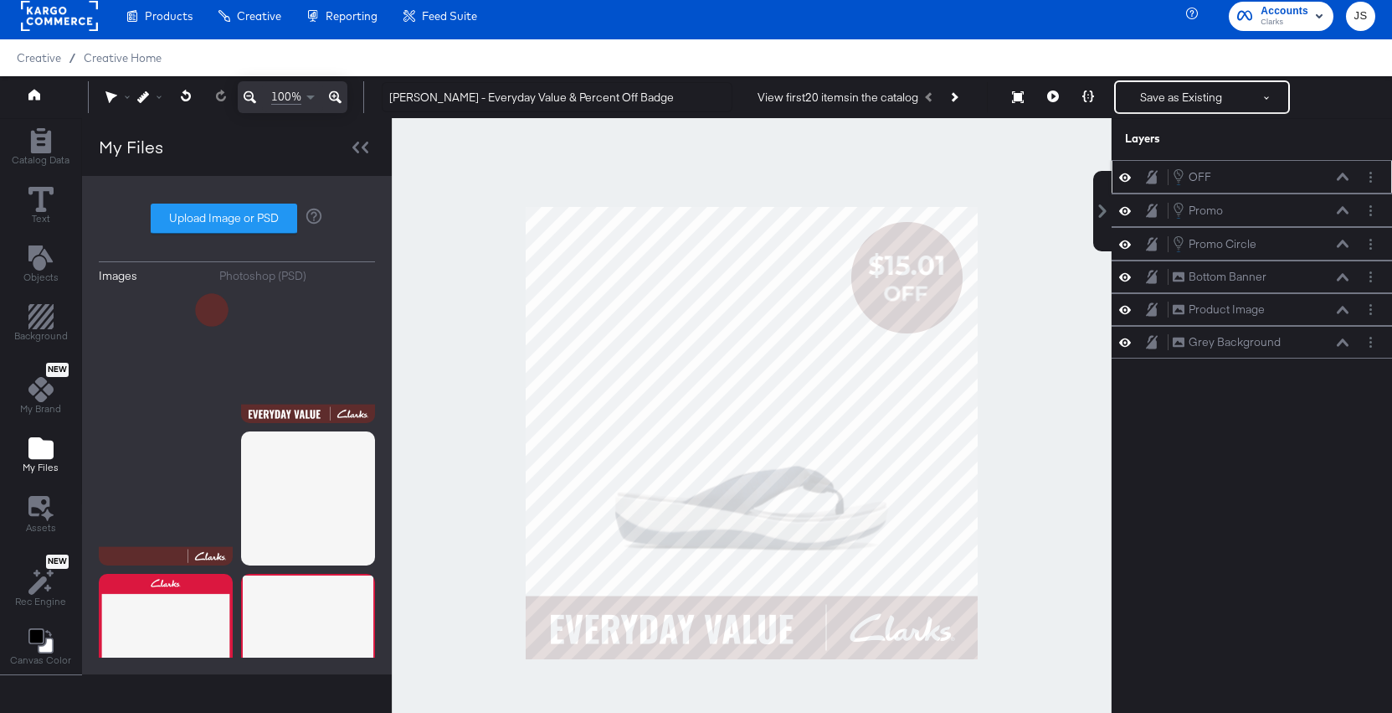
click at [1345, 183] on div "OFF OFF" at bounding box center [1261, 176] width 178 height 18
click at [1343, 178] on icon at bounding box center [1343, 176] width 12 height 8
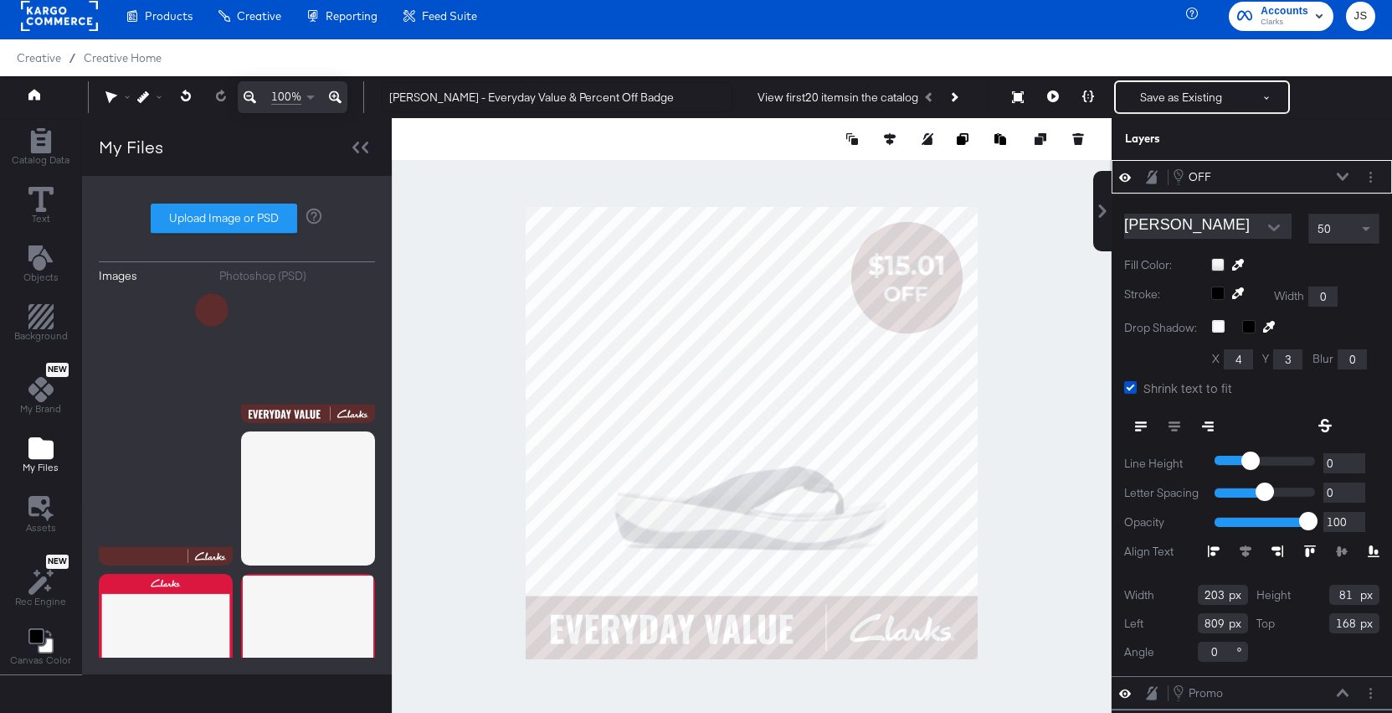
type input "169"
click at [1347, 172] on button at bounding box center [1342, 177] width 13 height 10
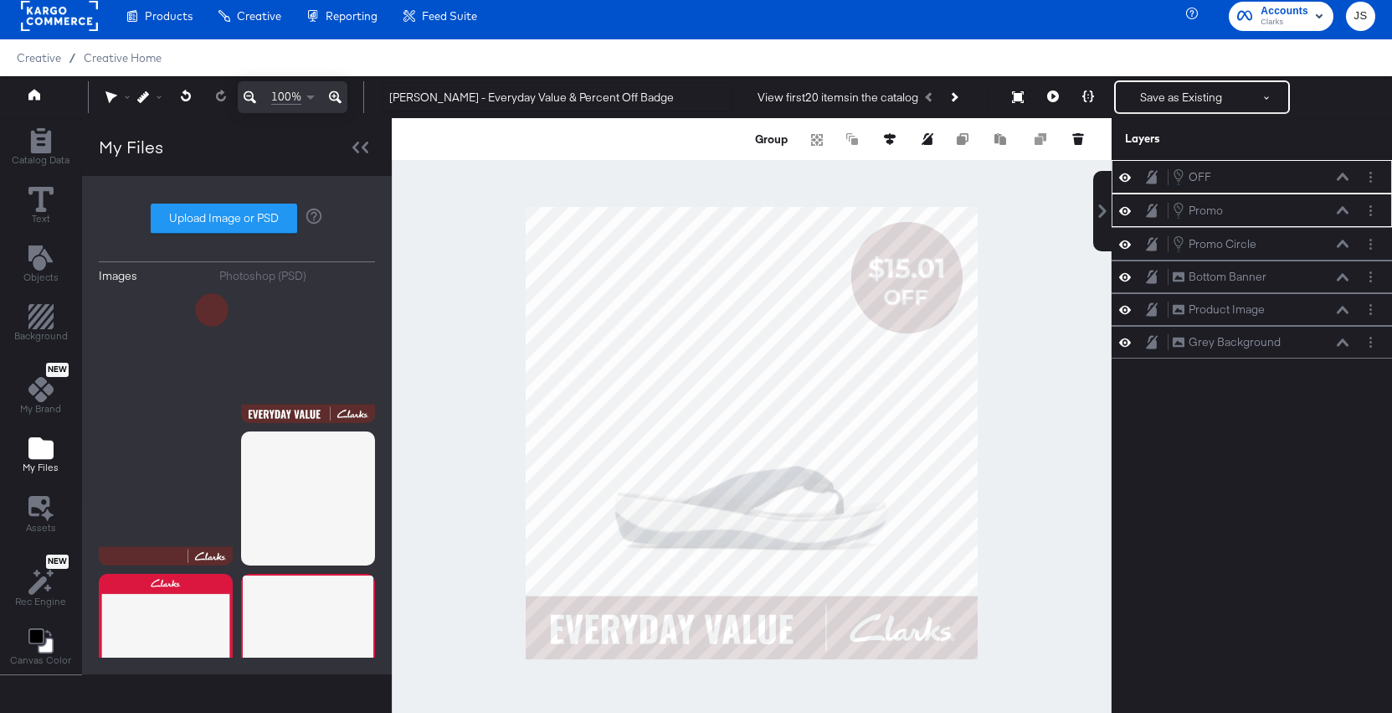
click at [1049, 316] on div at bounding box center [752, 433] width 720 height 630
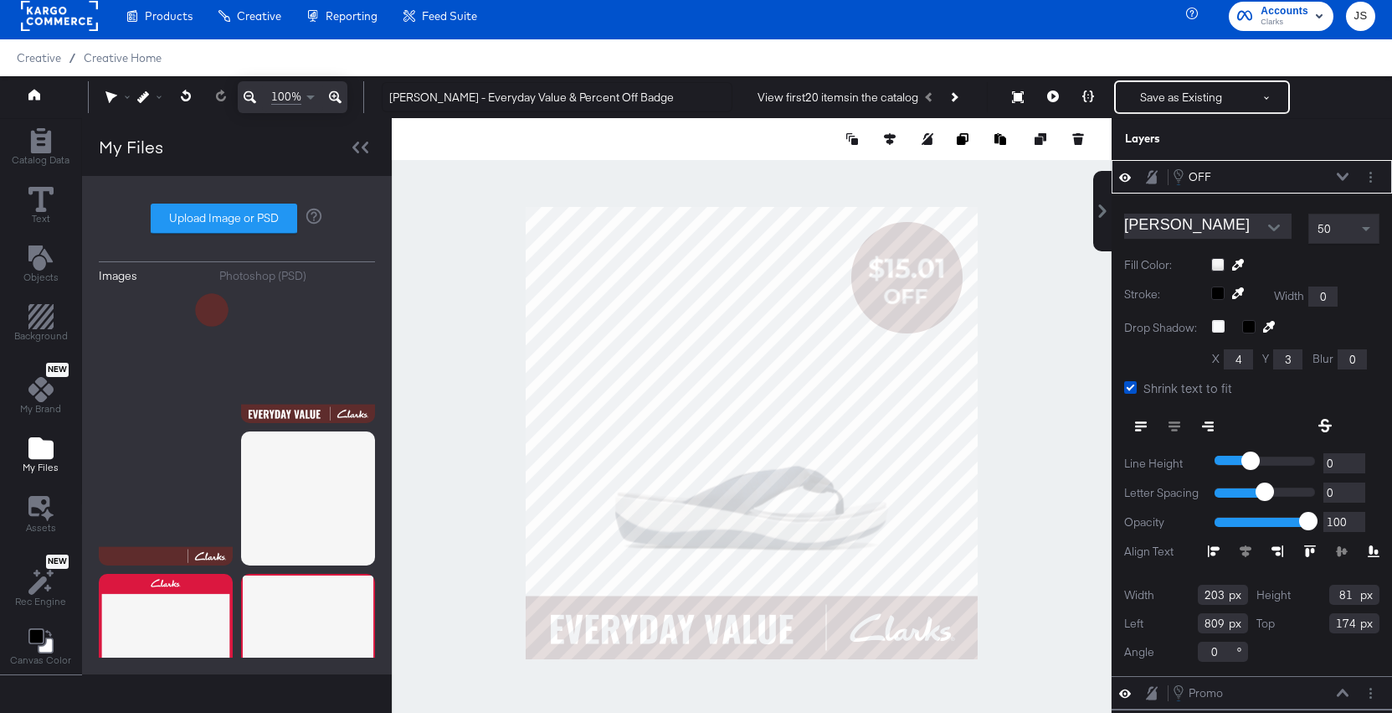
type input "173"
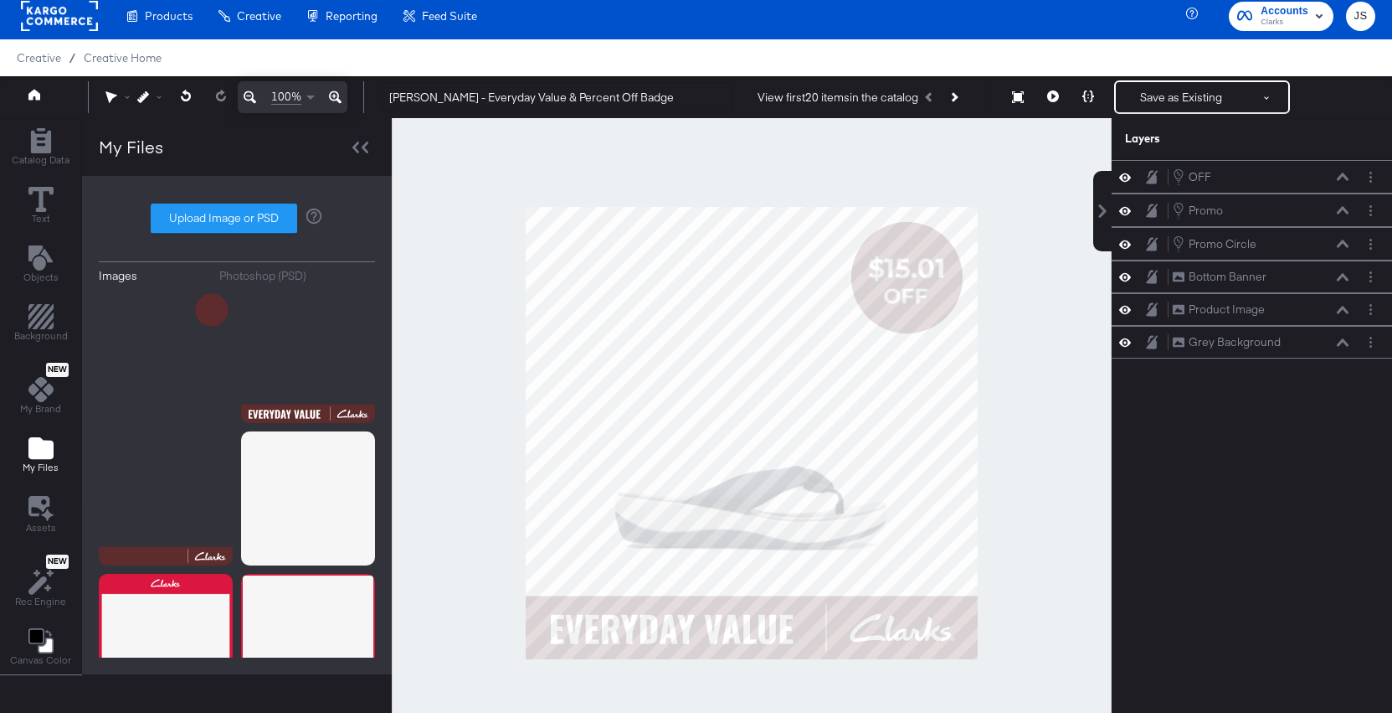
click at [1093, 329] on div at bounding box center [752, 433] width 720 height 630
click at [1050, 97] on icon at bounding box center [1054, 96] width 12 height 12
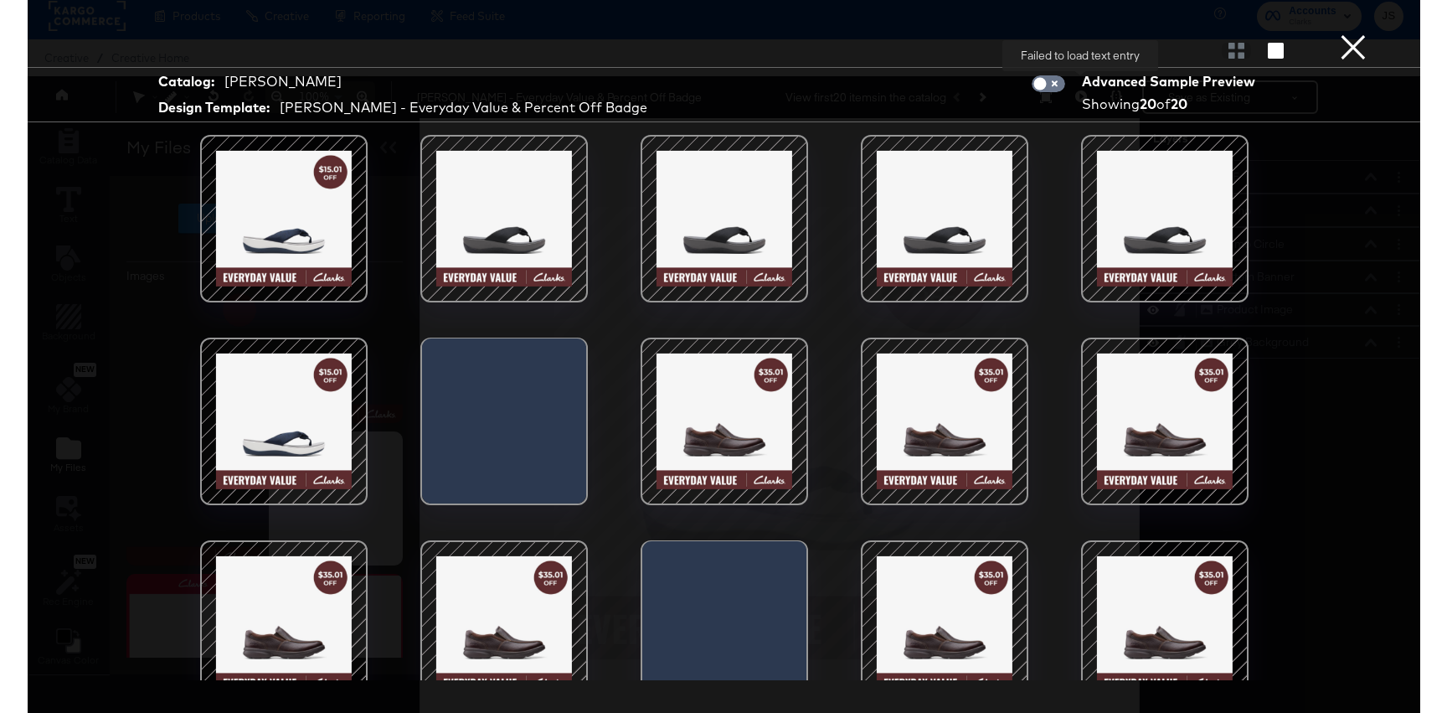
scroll to position [230, 0]
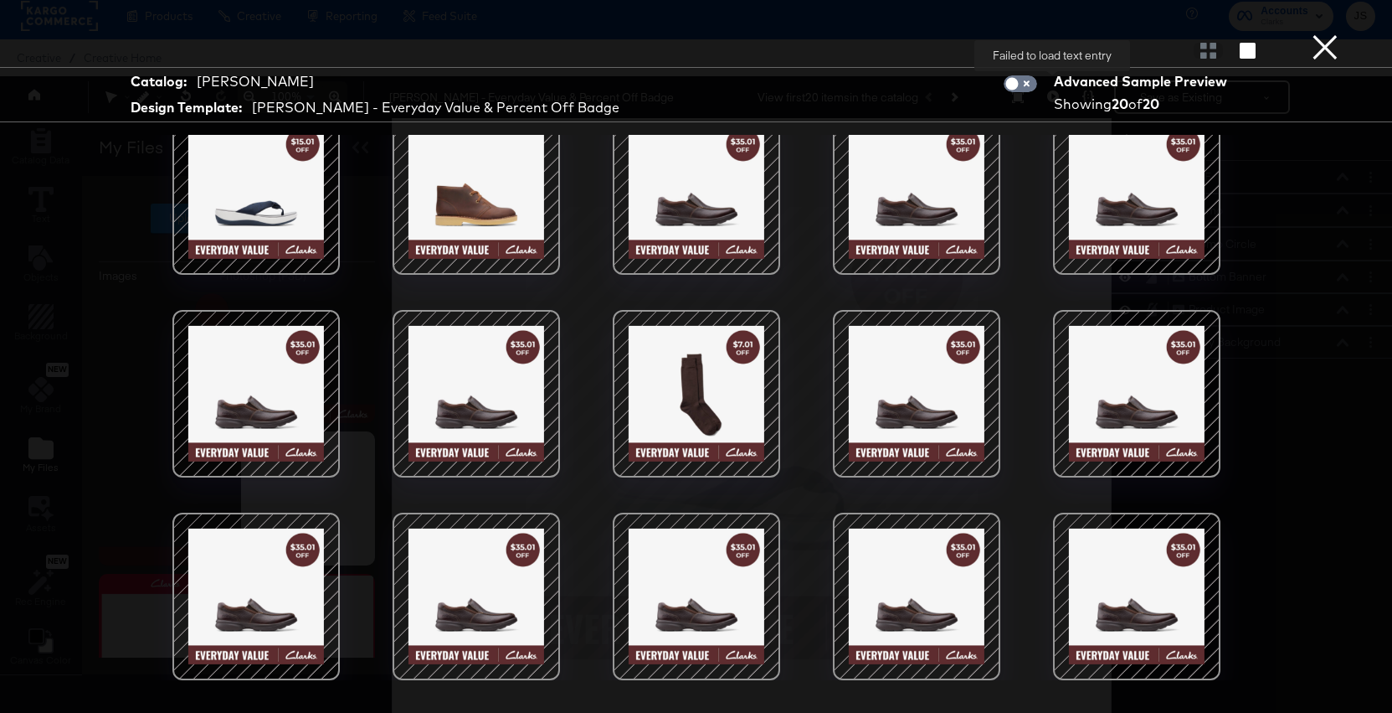
click at [517, 376] on div at bounding box center [476, 393] width 142 height 142
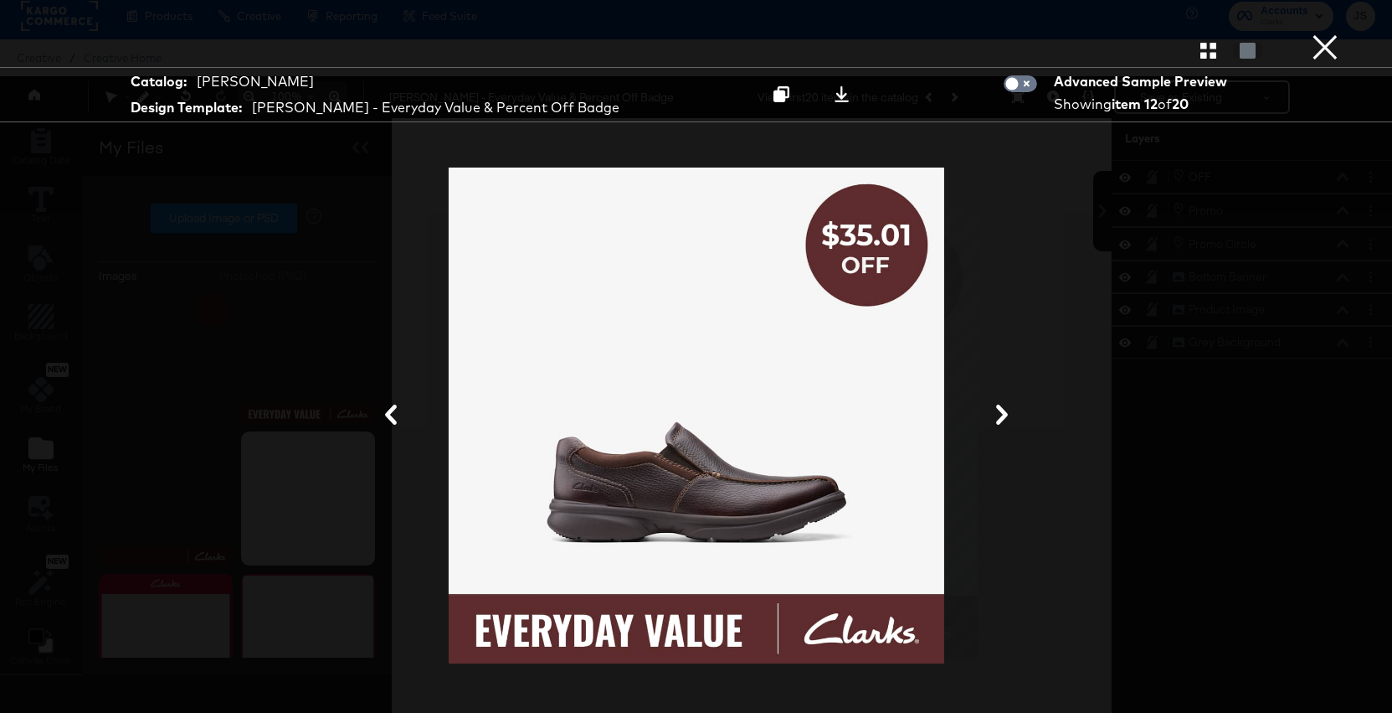
click at [999, 413] on icon at bounding box center [1002, 414] width 20 height 20
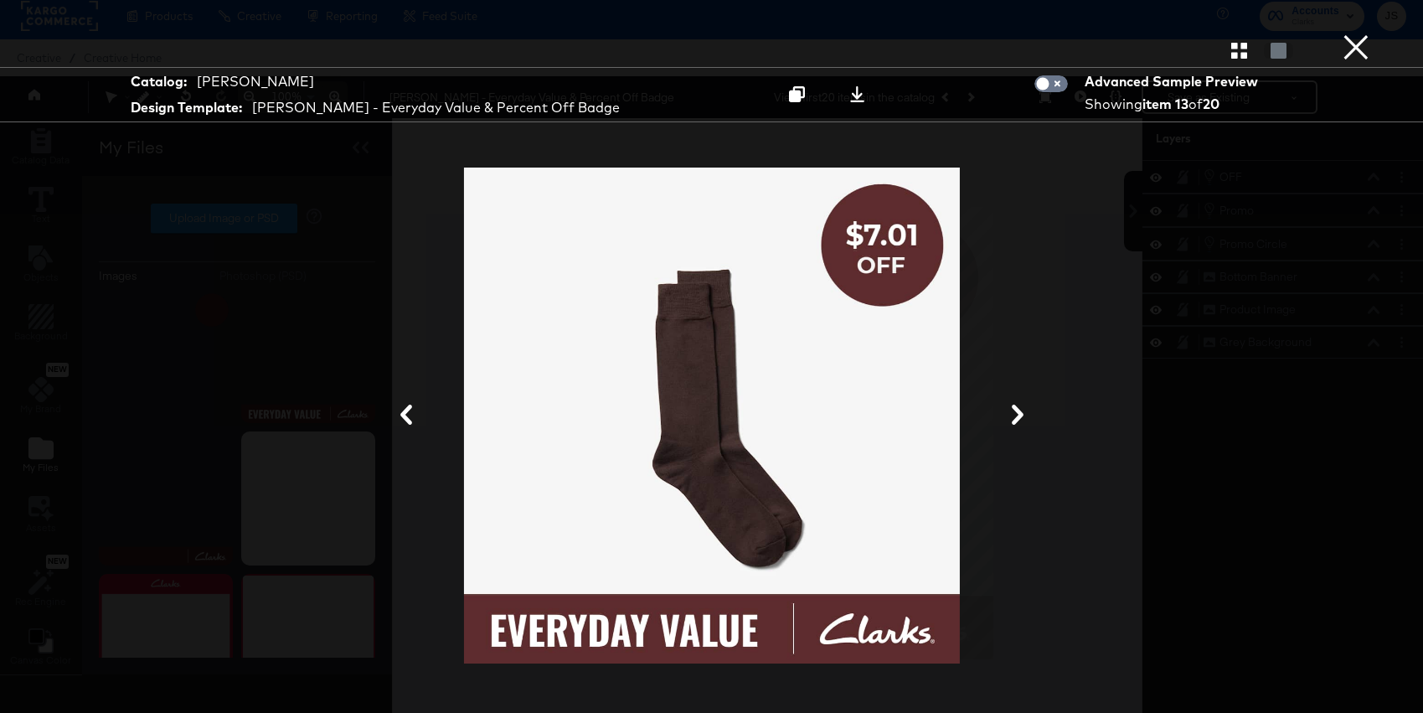
click at [1352, 33] on button "×" at bounding box center [1355, 16] width 33 height 33
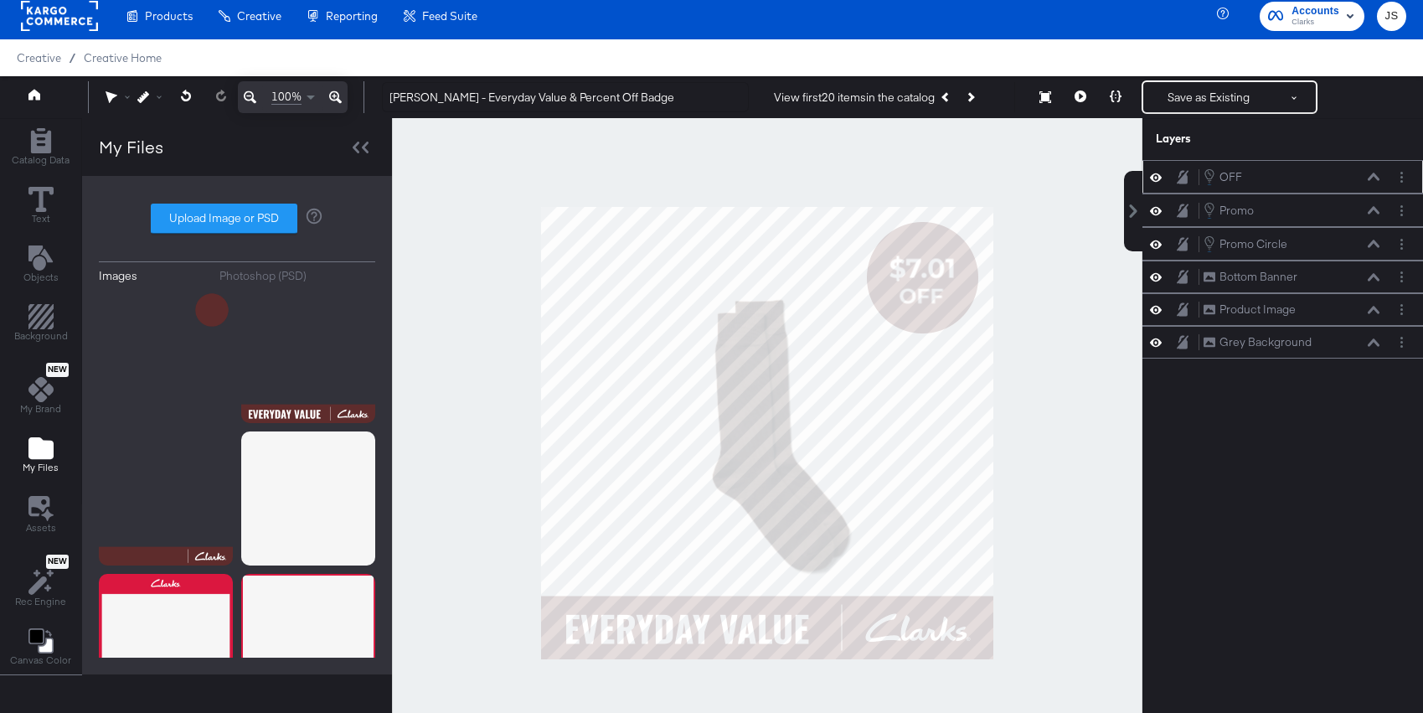
click at [1368, 185] on div "OFF OFF" at bounding box center [1291, 176] width 178 height 18
click at [1372, 178] on icon at bounding box center [1373, 176] width 12 height 8
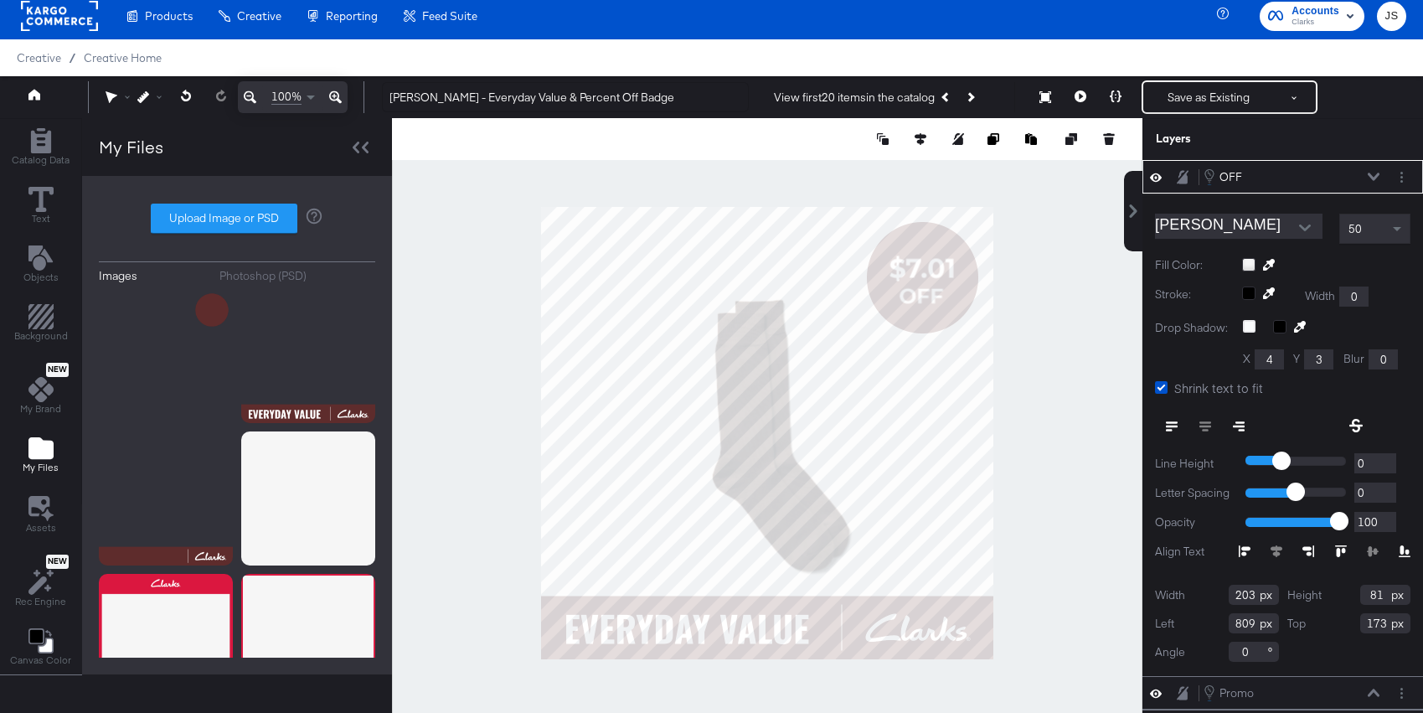
type input "810"
click at [1122, 337] on div at bounding box center [767, 433] width 750 height 630
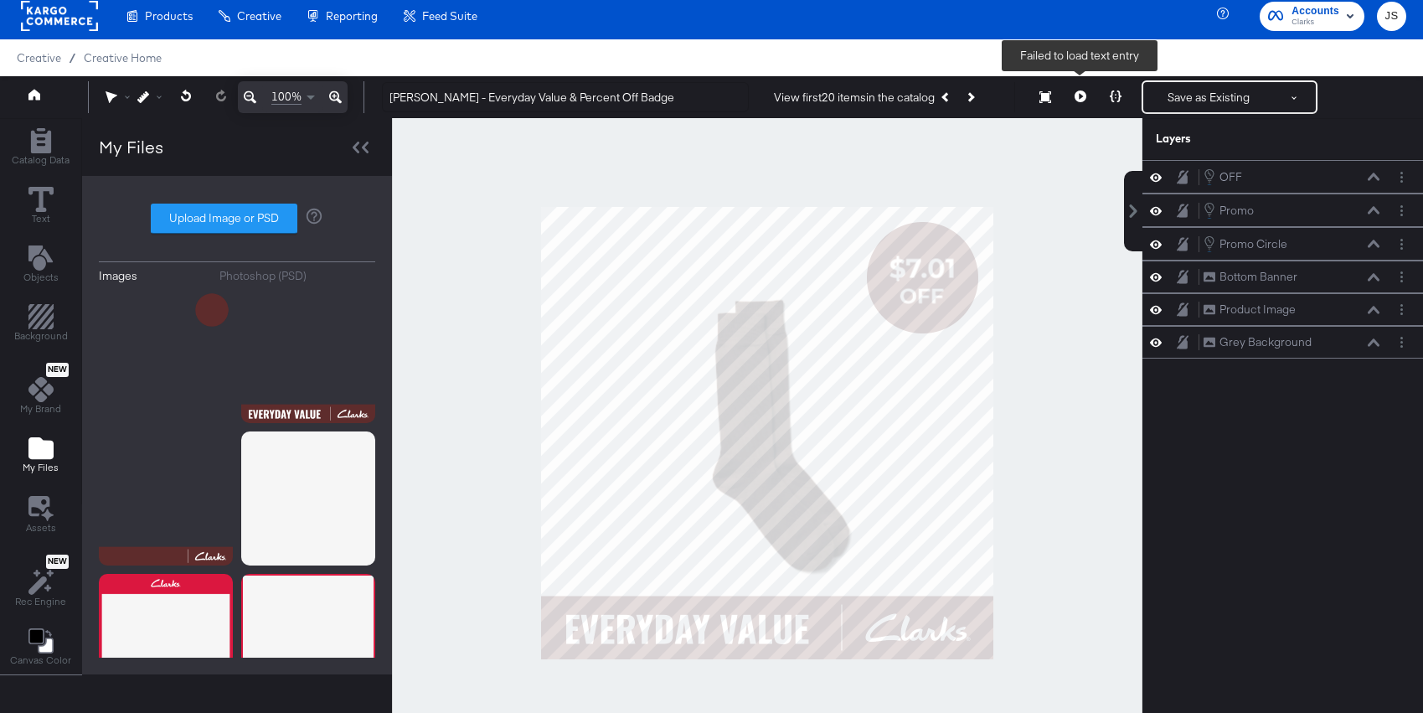
click at [1110, 95] on icon at bounding box center [1115, 96] width 12 height 12
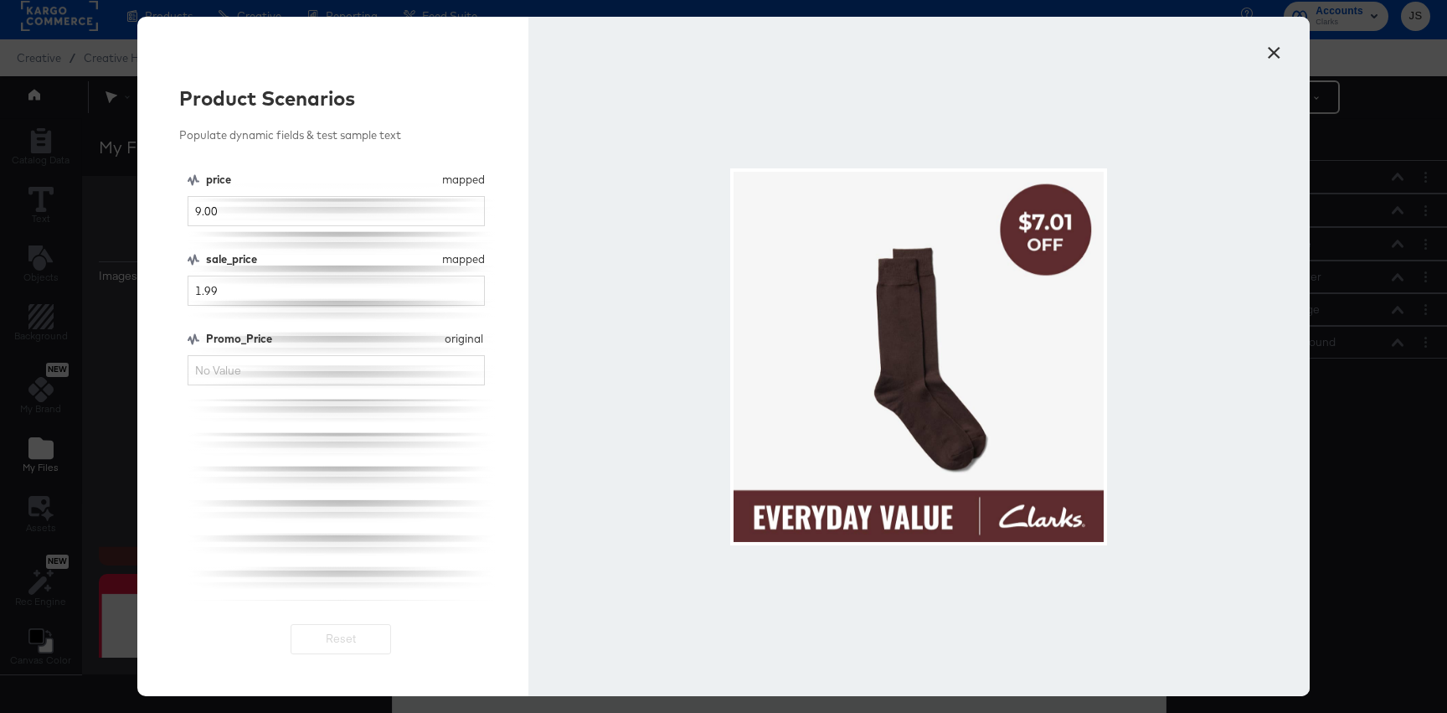
click at [1272, 55] on button "×" at bounding box center [1274, 48] width 30 height 30
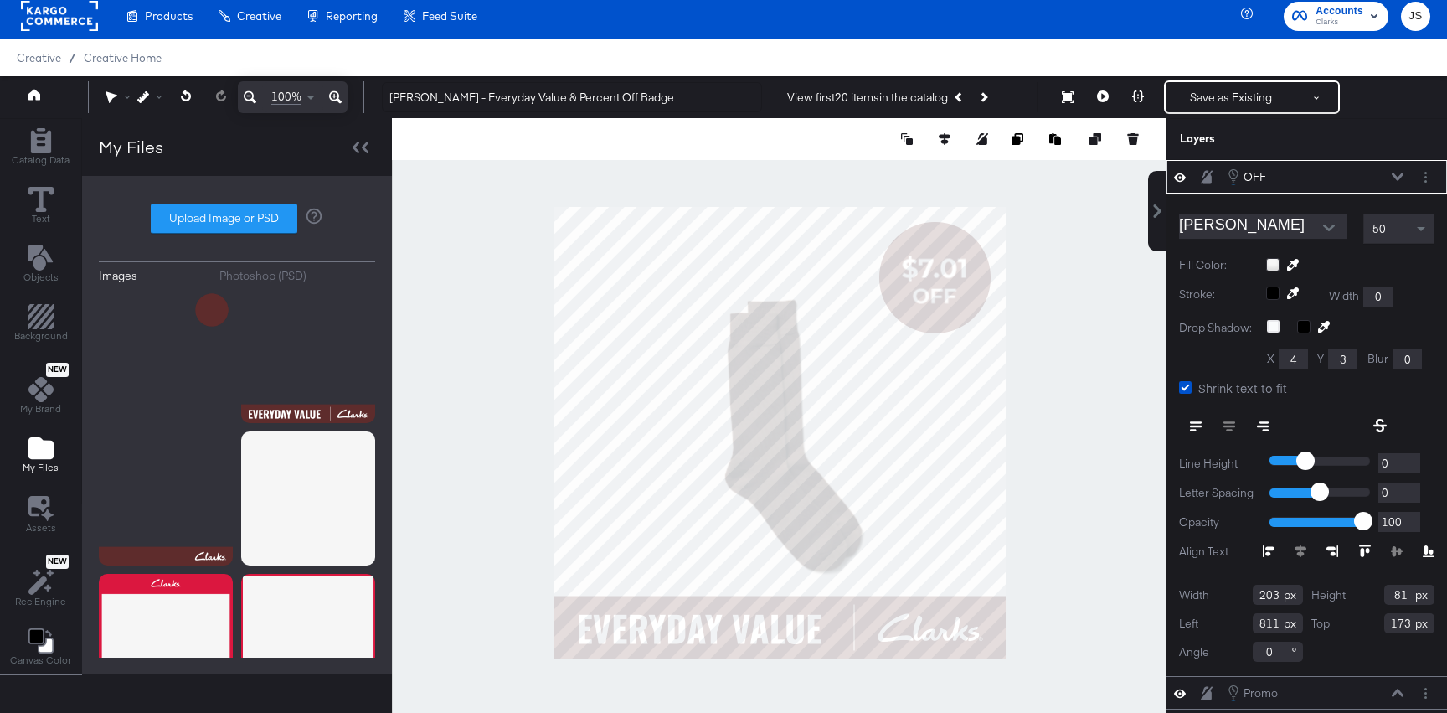
type input "812"
click at [1079, 370] on div at bounding box center [779, 433] width 775 height 630
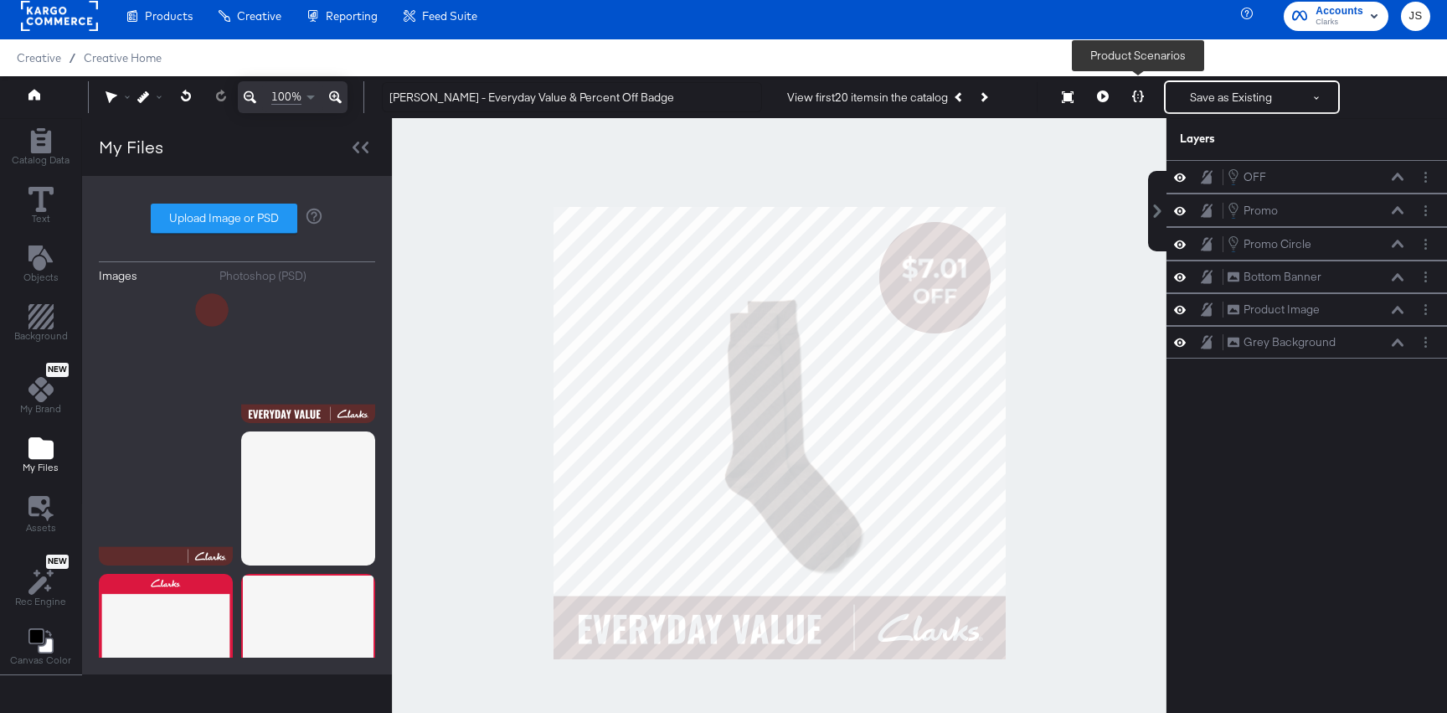
click at [1140, 94] on icon at bounding box center [1138, 96] width 12 height 12
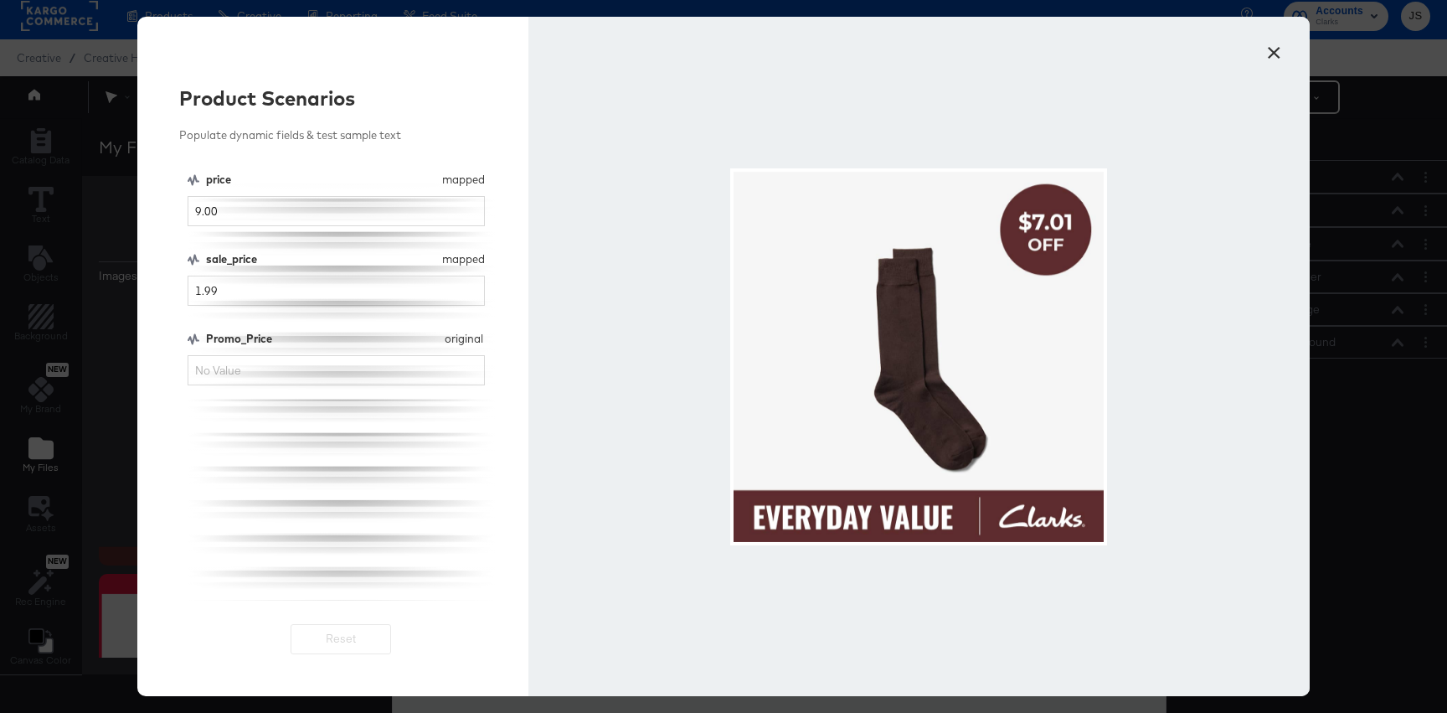
click at [1274, 55] on button "×" at bounding box center [1274, 48] width 30 height 30
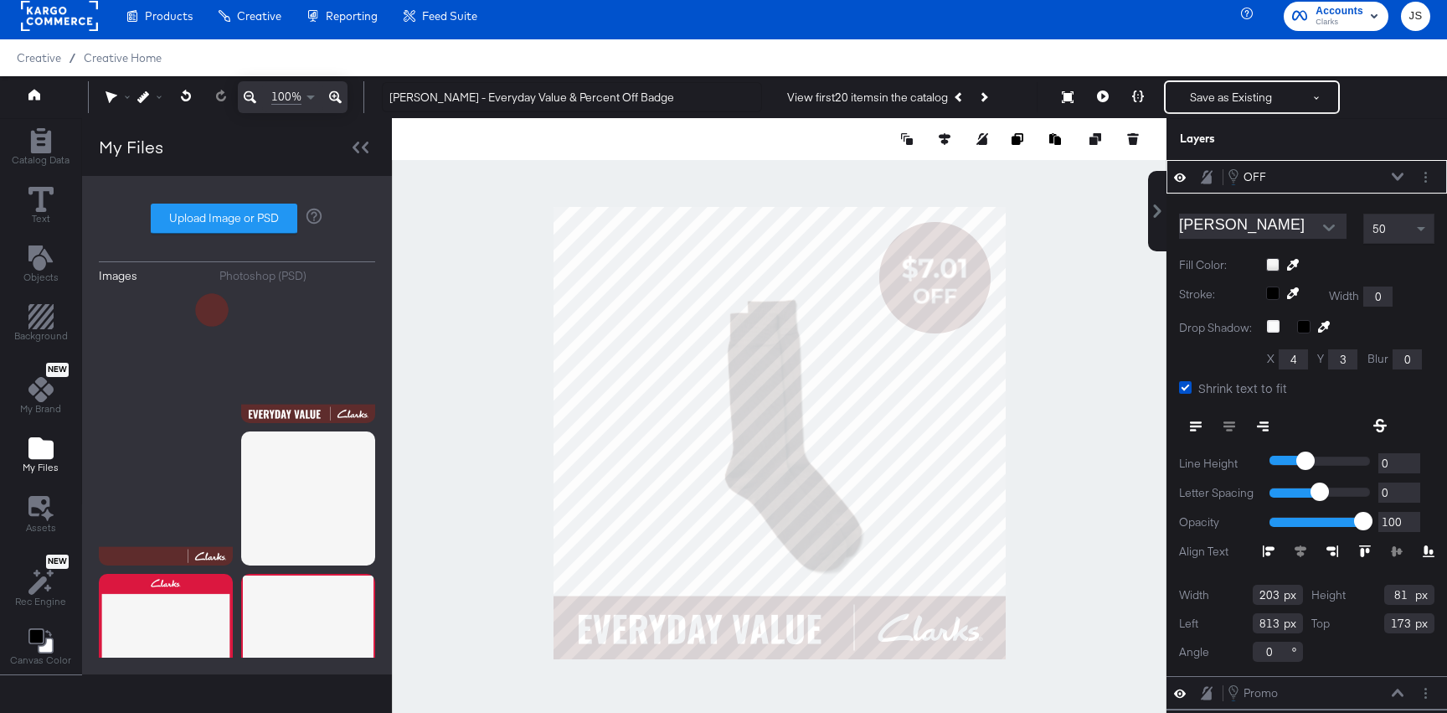
type input "814"
click at [1071, 311] on div at bounding box center [779, 433] width 775 height 630
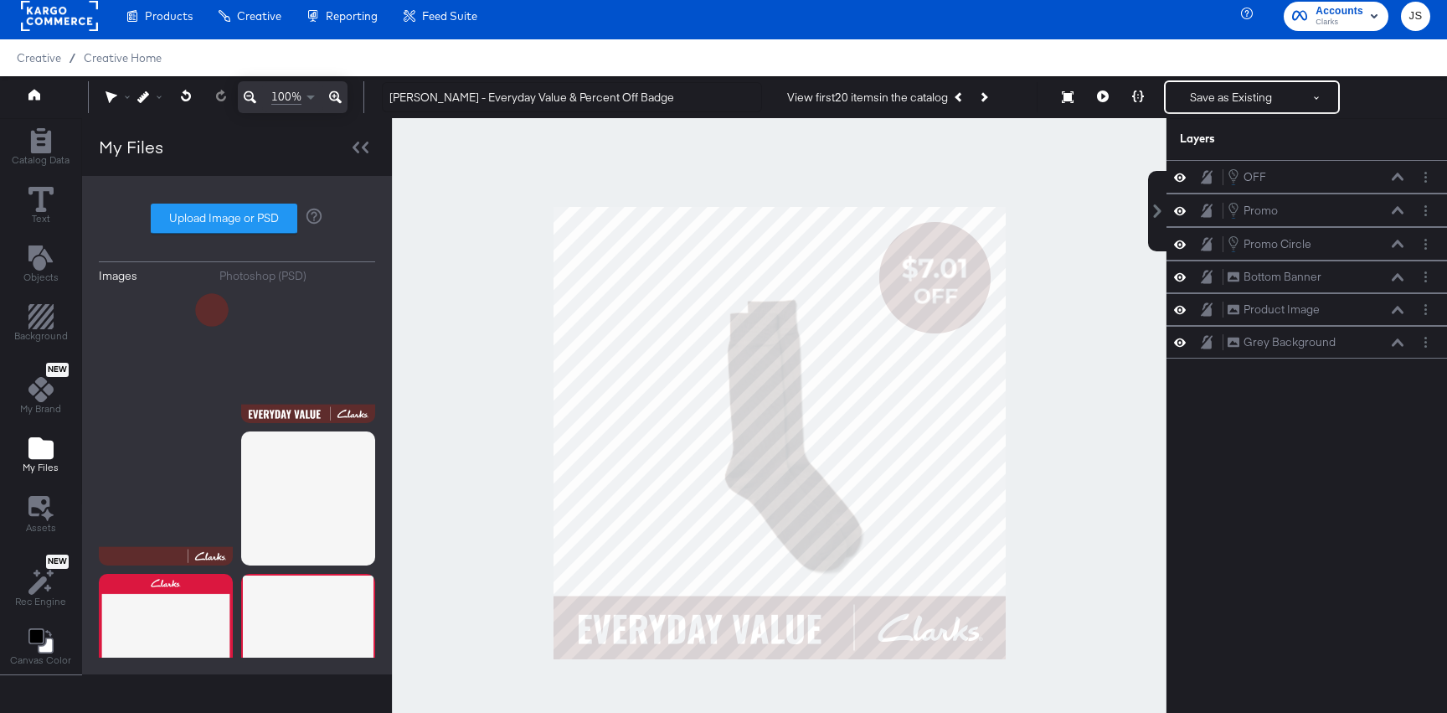
click at [1136, 98] on icon at bounding box center [1138, 96] width 12 height 12
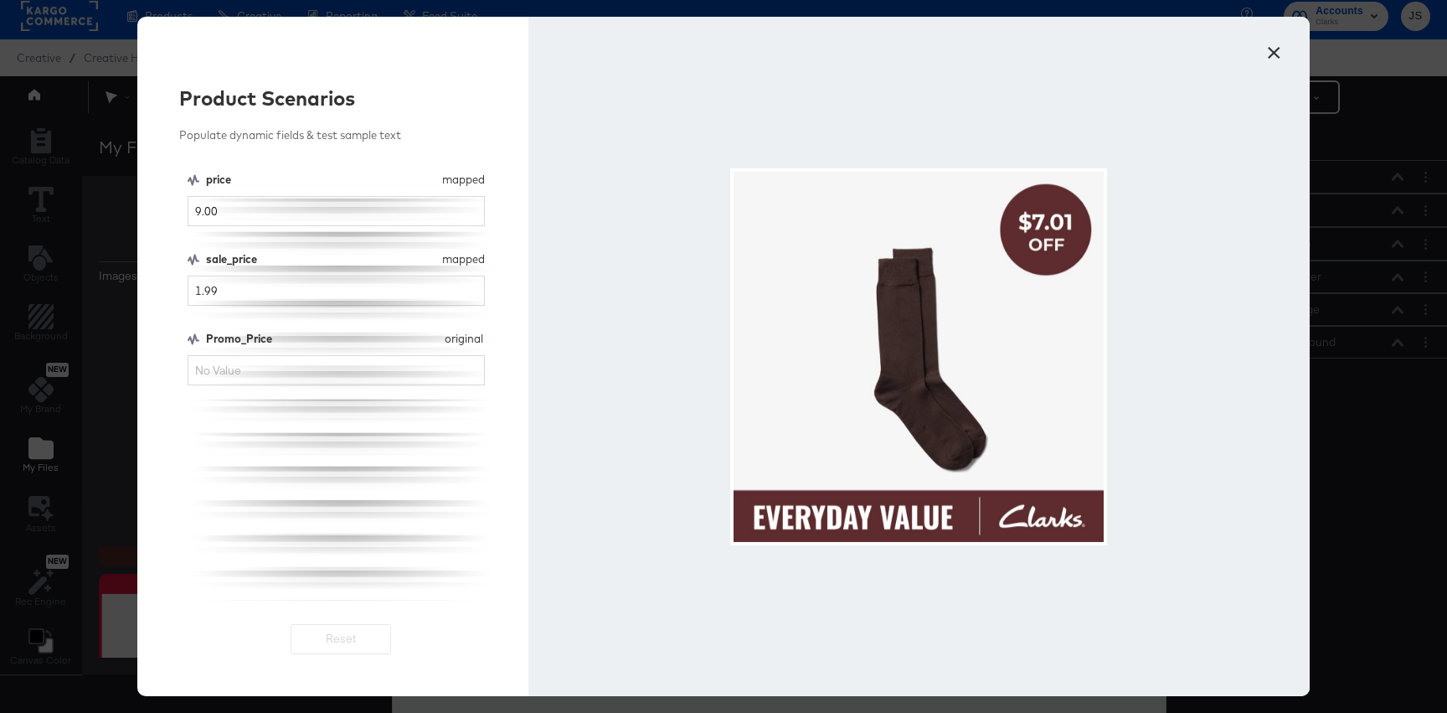
click at [1279, 56] on button "×" at bounding box center [1274, 48] width 30 height 30
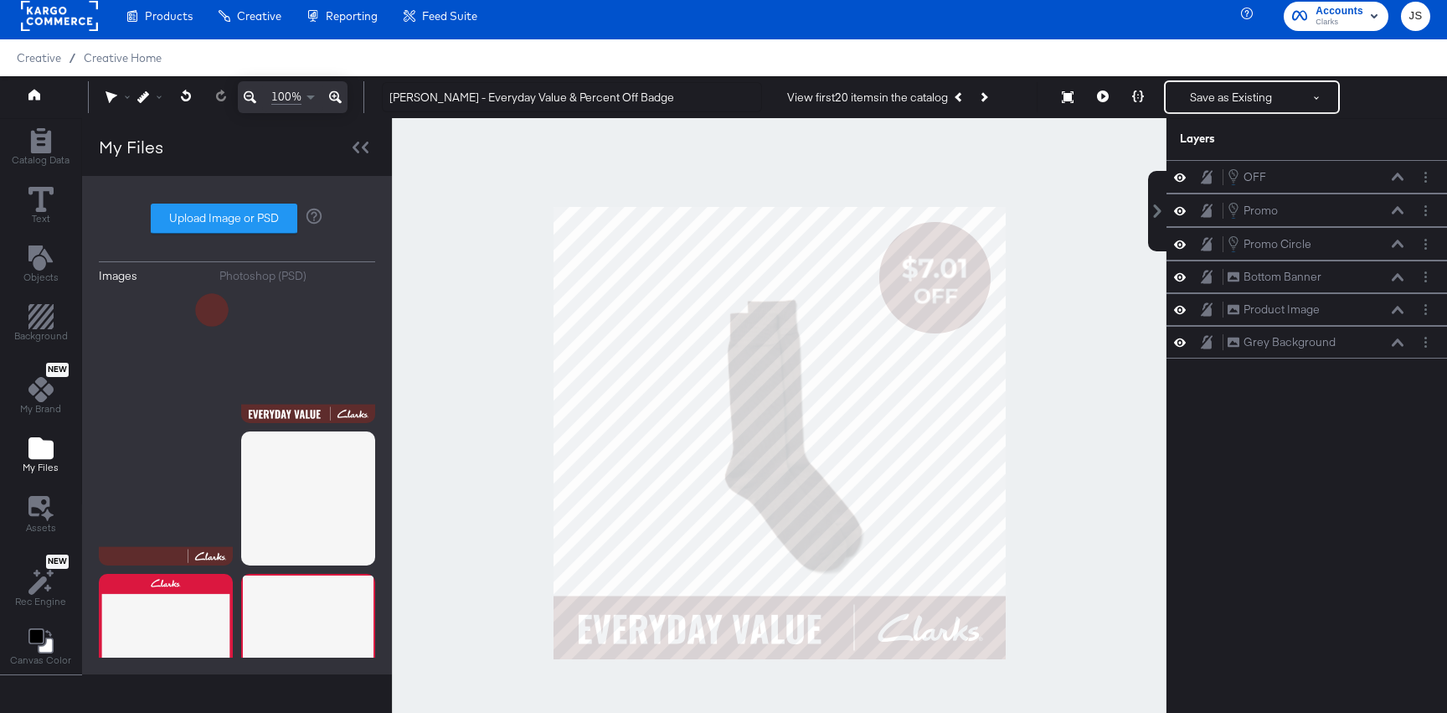
click at [1058, 297] on div at bounding box center [779, 433] width 775 height 630
click at [1114, 339] on div at bounding box center [779, 433] width 775 height 630
click at [1137, 90] on icon at bounding box center [1138, 96] width 12 height 12
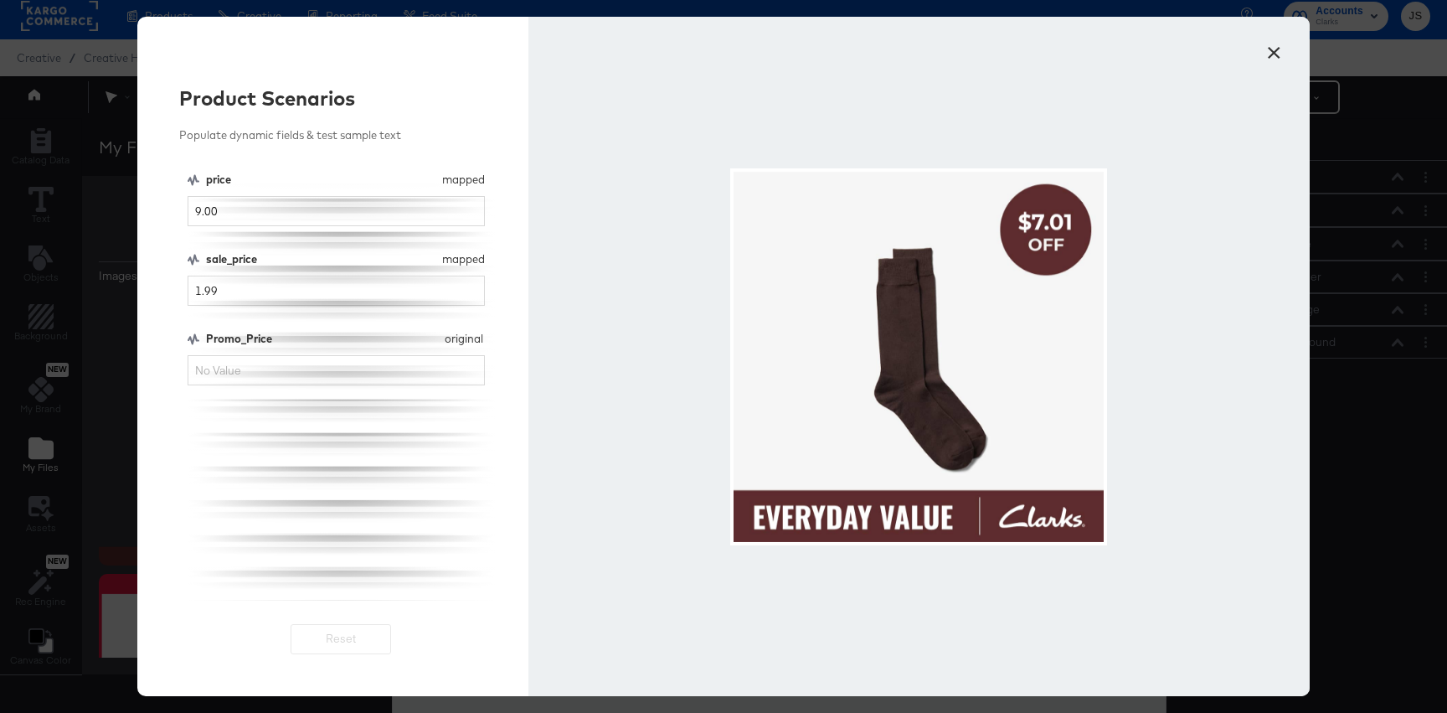
click at [1282, 52] on button "×" at bounding box center [1274, 48] width 30 height 30
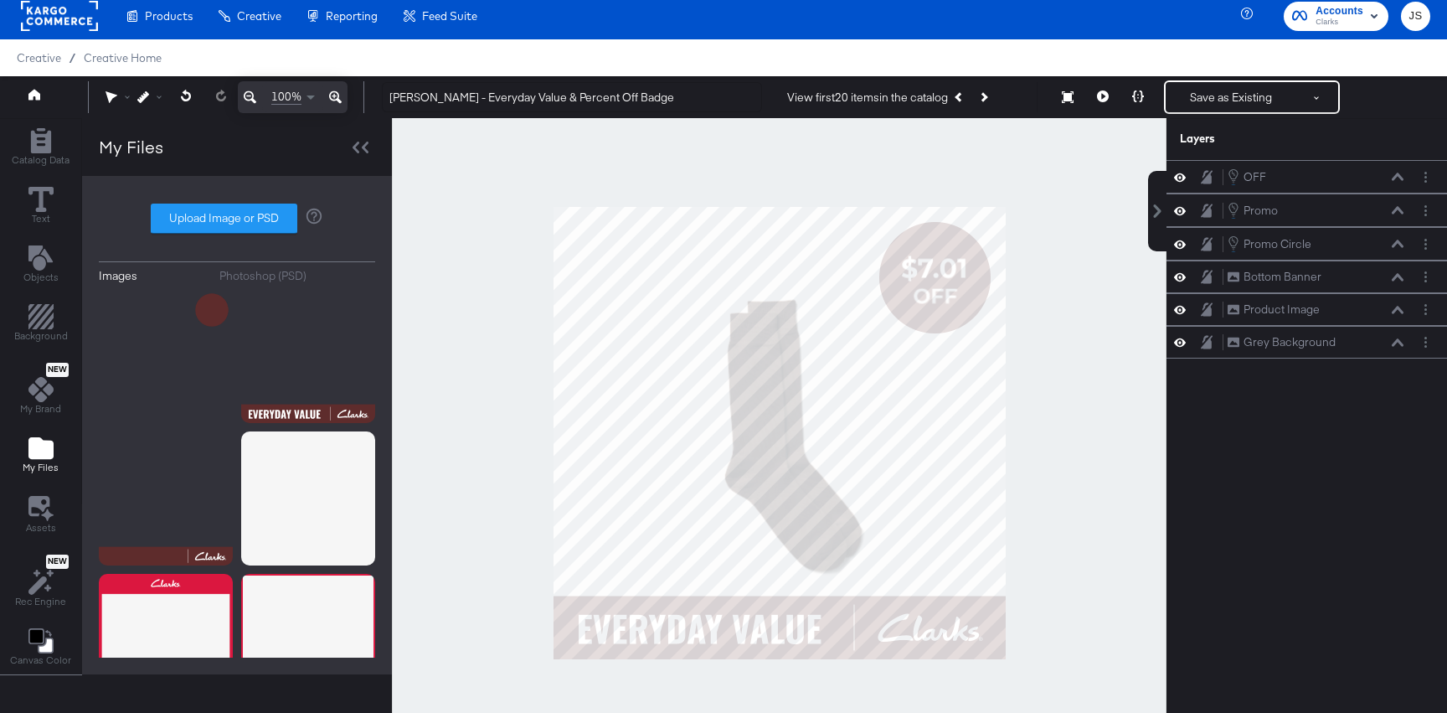
click at [1136, 93] on icon at bounding box center [1138, 96] width 12 height 12
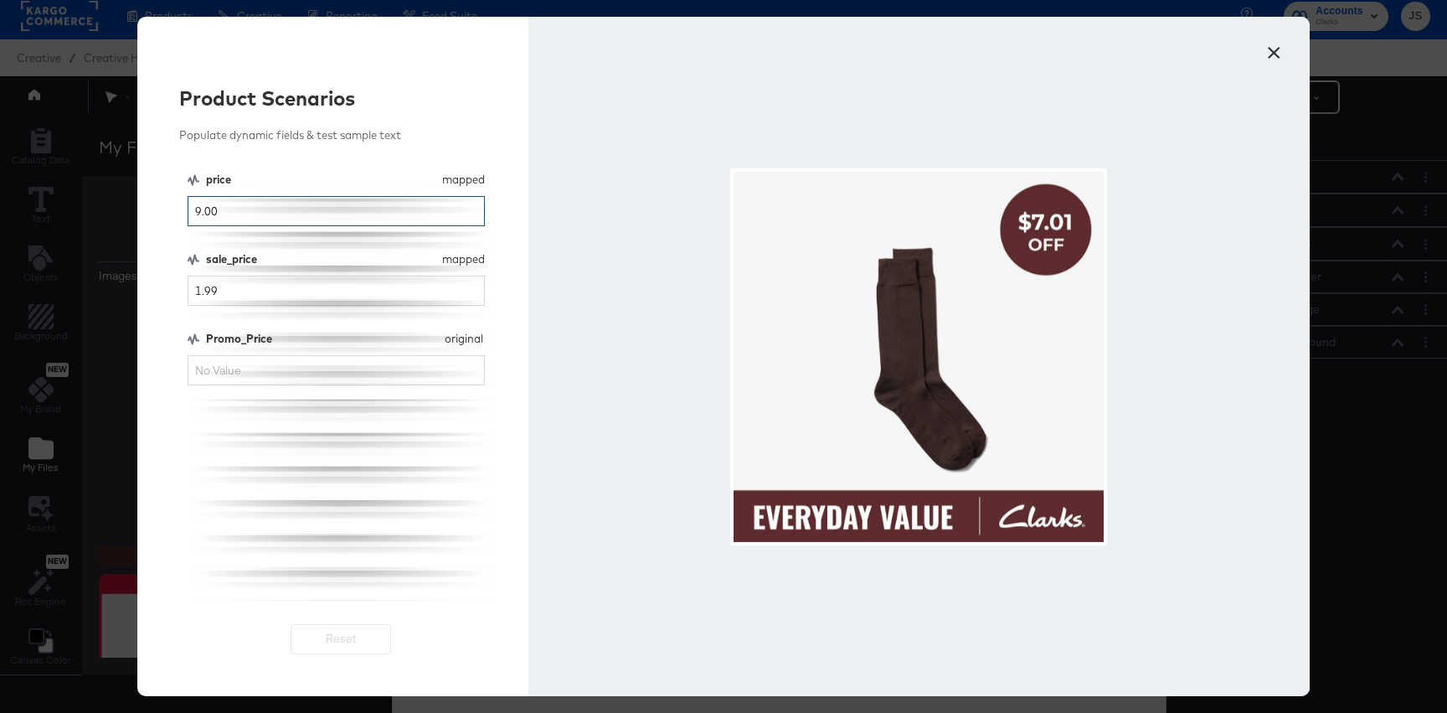
drag, startPoint x: 261, startPoint y: 220, endPoint x: 176, endPoint y: 220, distance: 85.4
click at [176, 220] on div "Product Scenarios Populate dynamic fields & test sample text price mapped price…" at bounding box center [332, 356] width 391 height 679
type input "9"
drag, startPoint x: 219, startPoint y: 301, endPoint x: 173, endPoint y: 301, distance: 46.1
click at [173, 301] on div "Product Scenarios Populate dynamic fields & test sample text price mapped price…" at bounding box center [332, 356] width 391 height 679
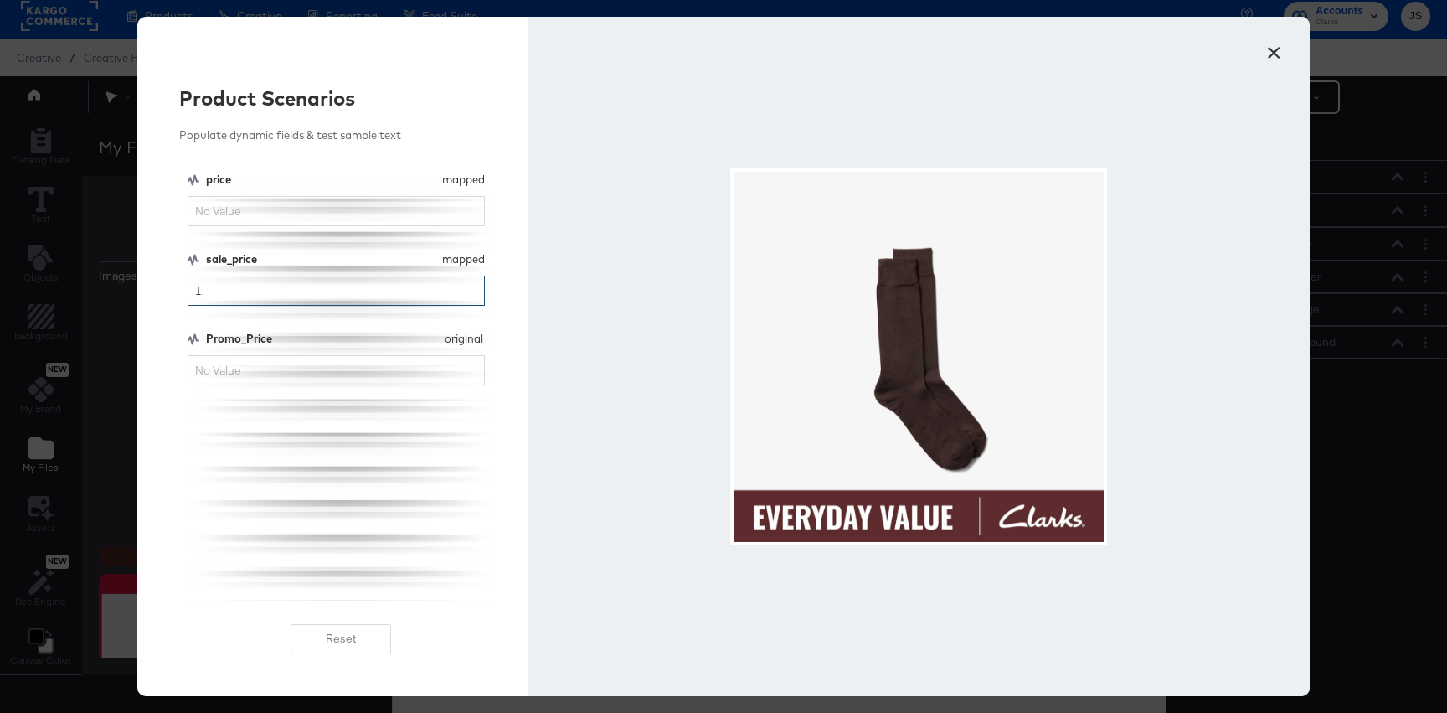
type input "1"
click at [1268, 55] on button "×" at bounding box center [1274, 48] width 30 height 30
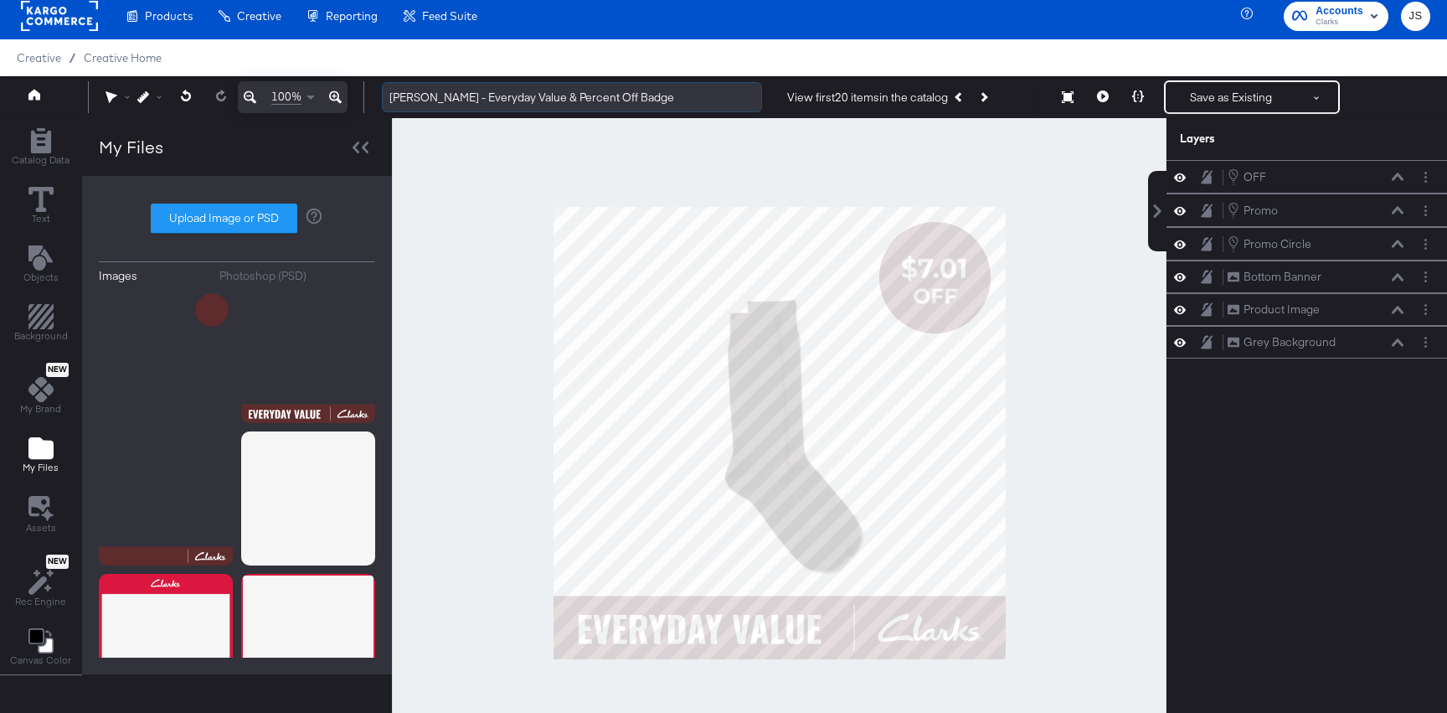
click at [620, 93] on input "Clarks - Everyday Value & Percent Off Badge" at bounding box center [572, 97] width 380 height 31
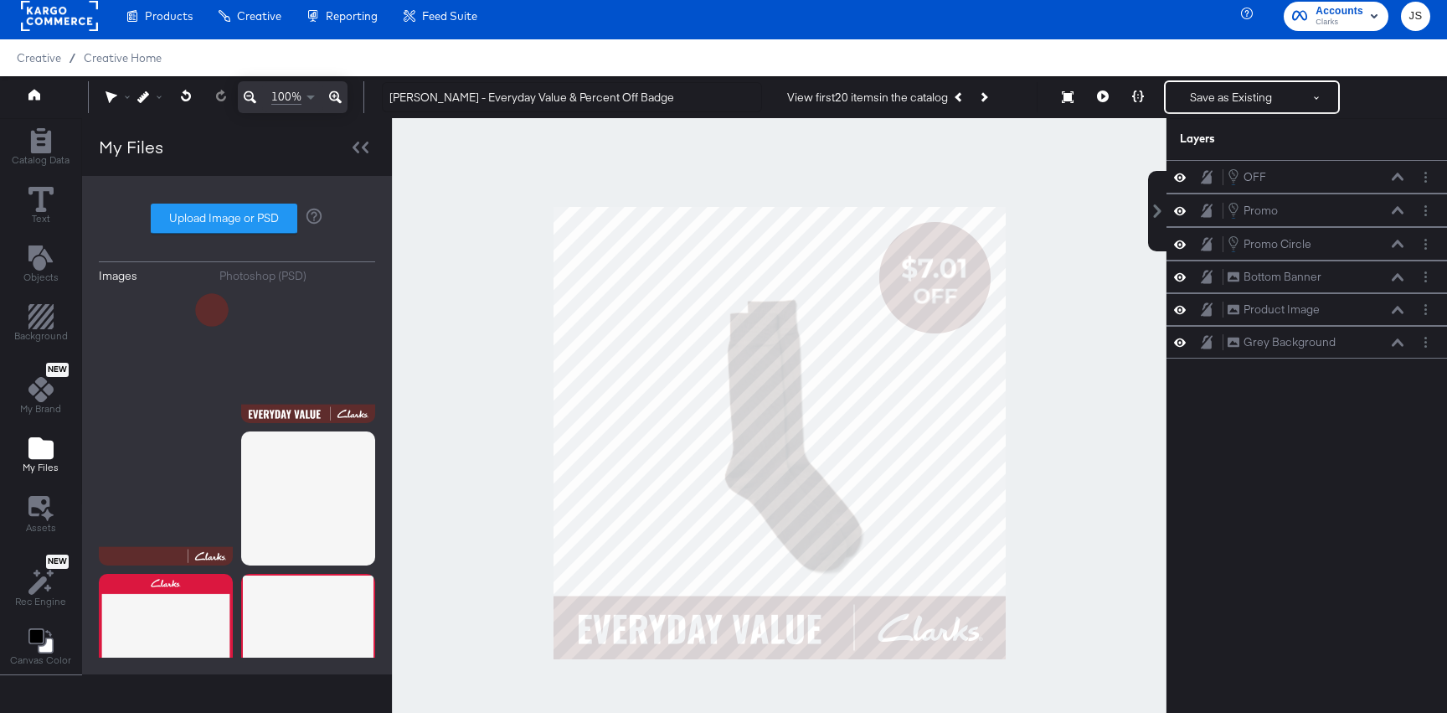
click at [463, 264] on div at bounding box center [779, 433] width 775 height 630
click at [1233, 97] on button "Save as Existing" at bounding box center [1231, 97] width 131 height 30
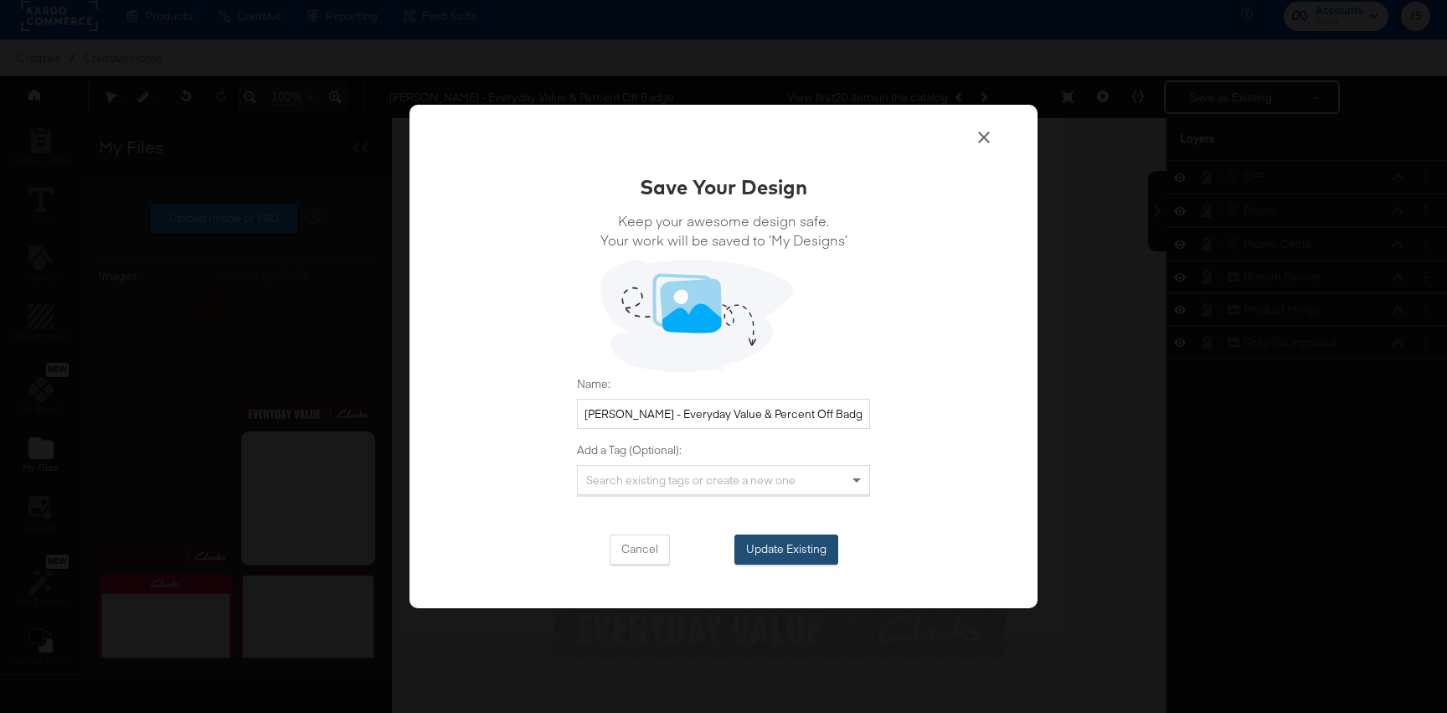
click at [795, 556] on button "Update Existing" at bounding box center [786, 549] width 104 height 30
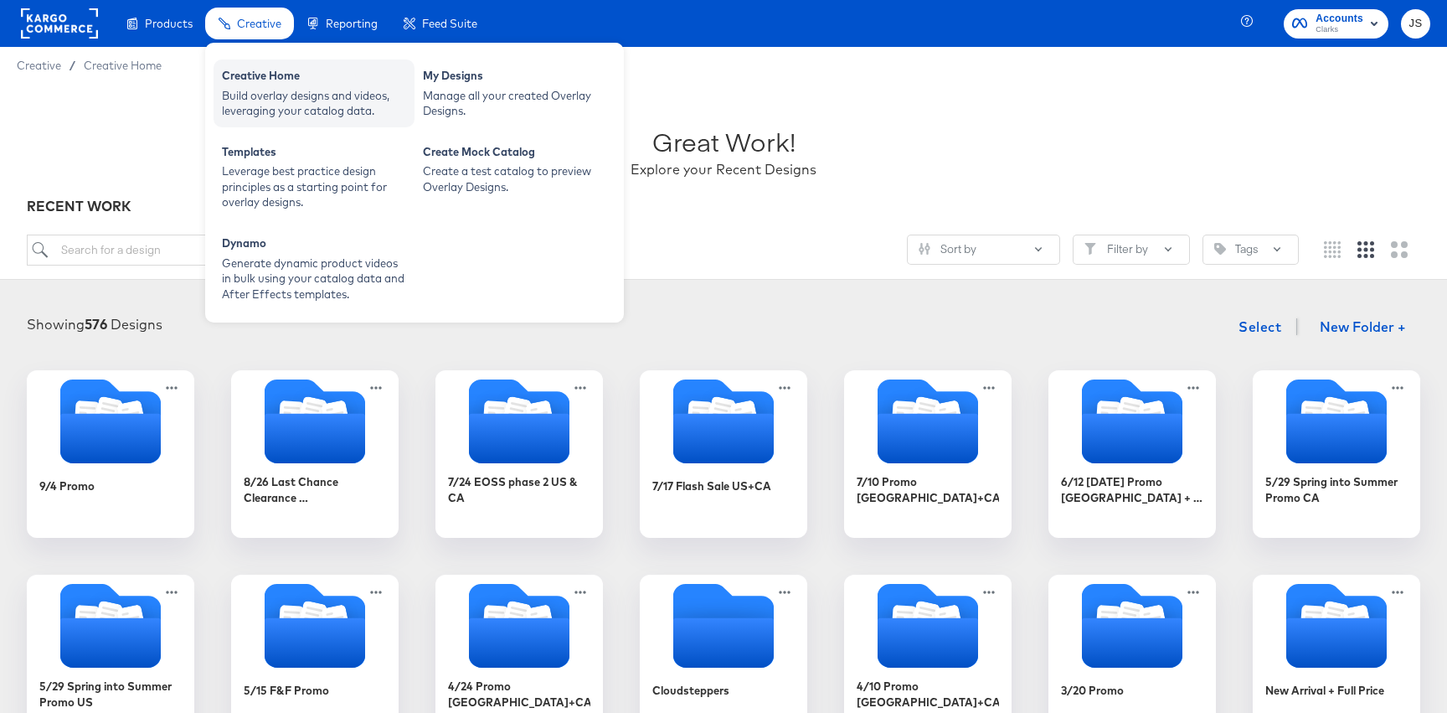
click at [233, 82] on div "Creative Home" at bounding box center [314, 78] width 184 height 20
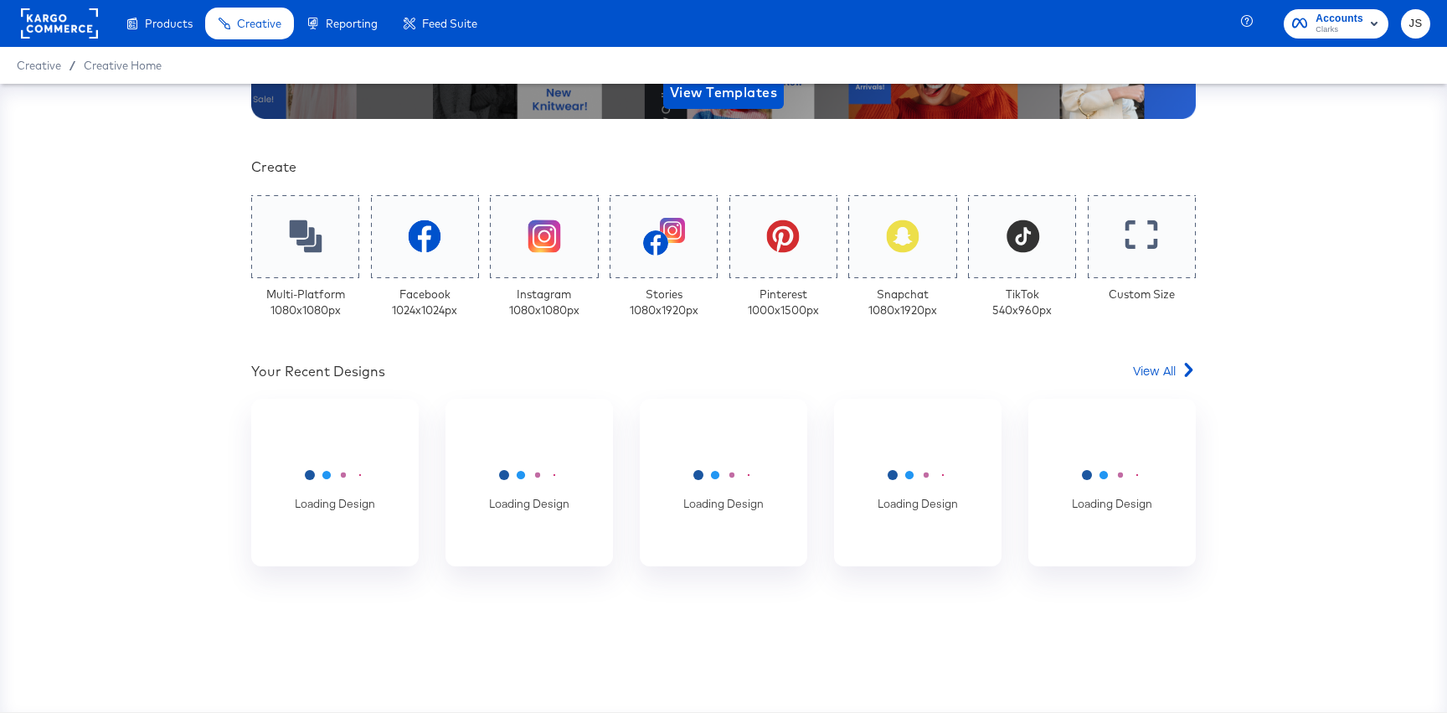
scroll to position [314, 0]
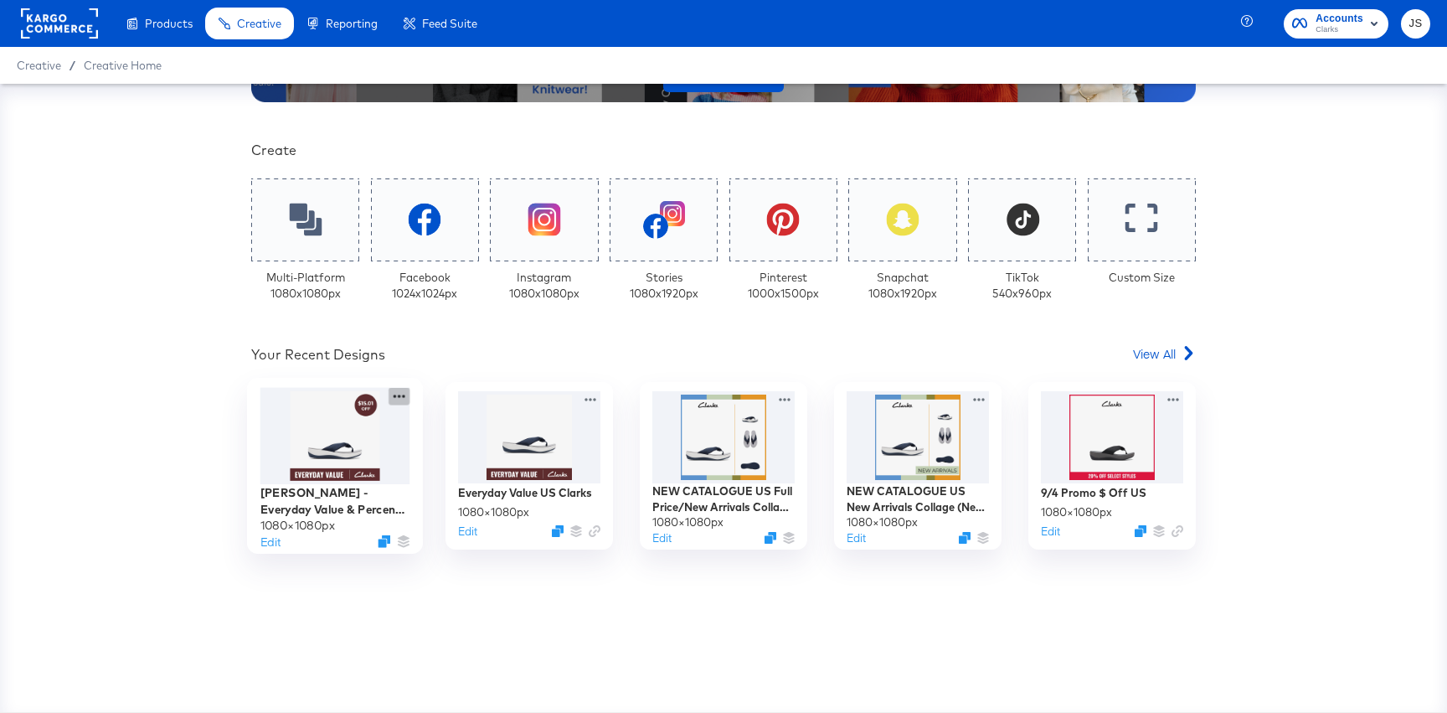
click at [399, 398] on icon at bounding box center [399, 397] width 21 height 18
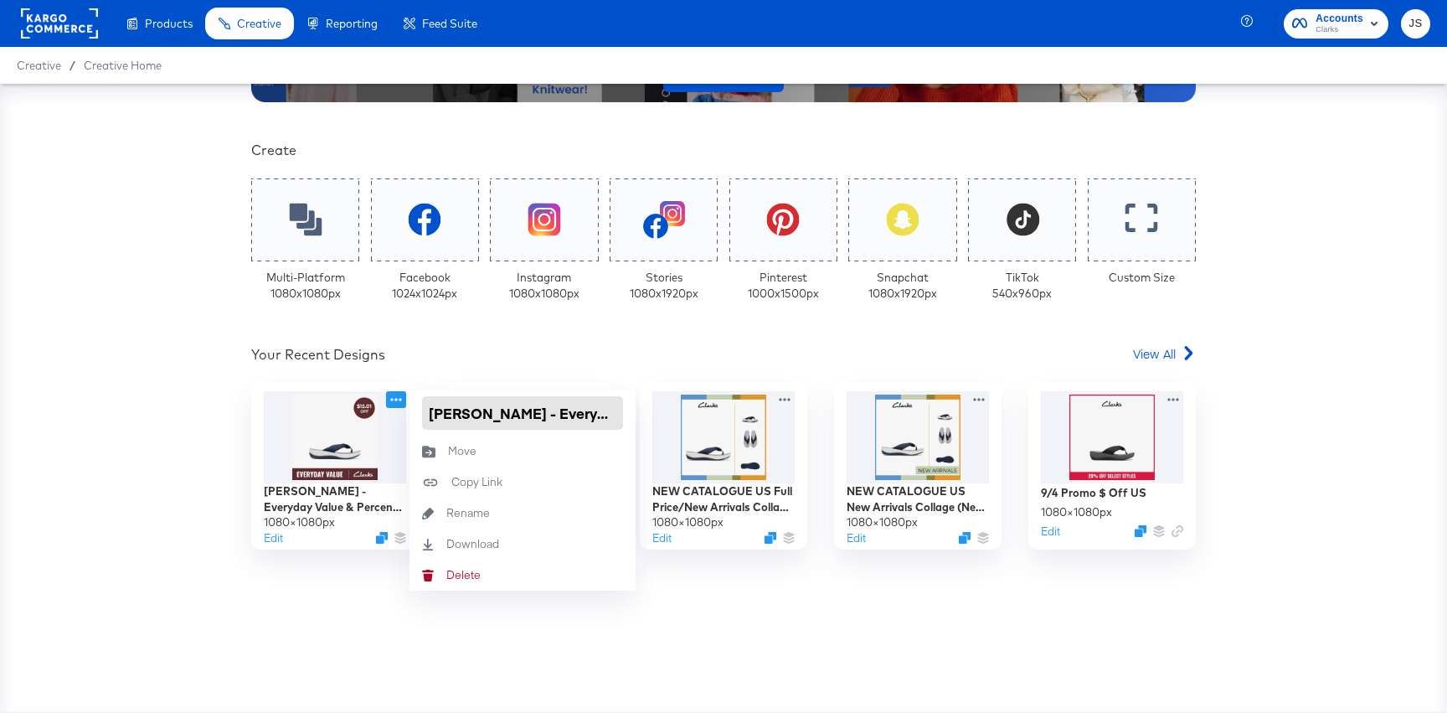
click at [487, 404] on input "Clarks - Everyday Value & Percent Off Badge" at bounding box center [522, 412] width 201 height 33
drag, startPoint x: 486, startPoint y: 414, endPoint x: 398, endPoint y: 412, distance: 88.0
click at [398, 412] on div "Clarks - Everyday Value & Percent Off Badge 1080 × 1080 px Edit Clarks - Everyd…" at bounding box center [334, 465] width 167 height 167
type input "Everyday Value & Percent Off Badge"
click at [427, 360] on div "Your Recent Designs View All" at bounding box center [723, 357] width 945 height 24
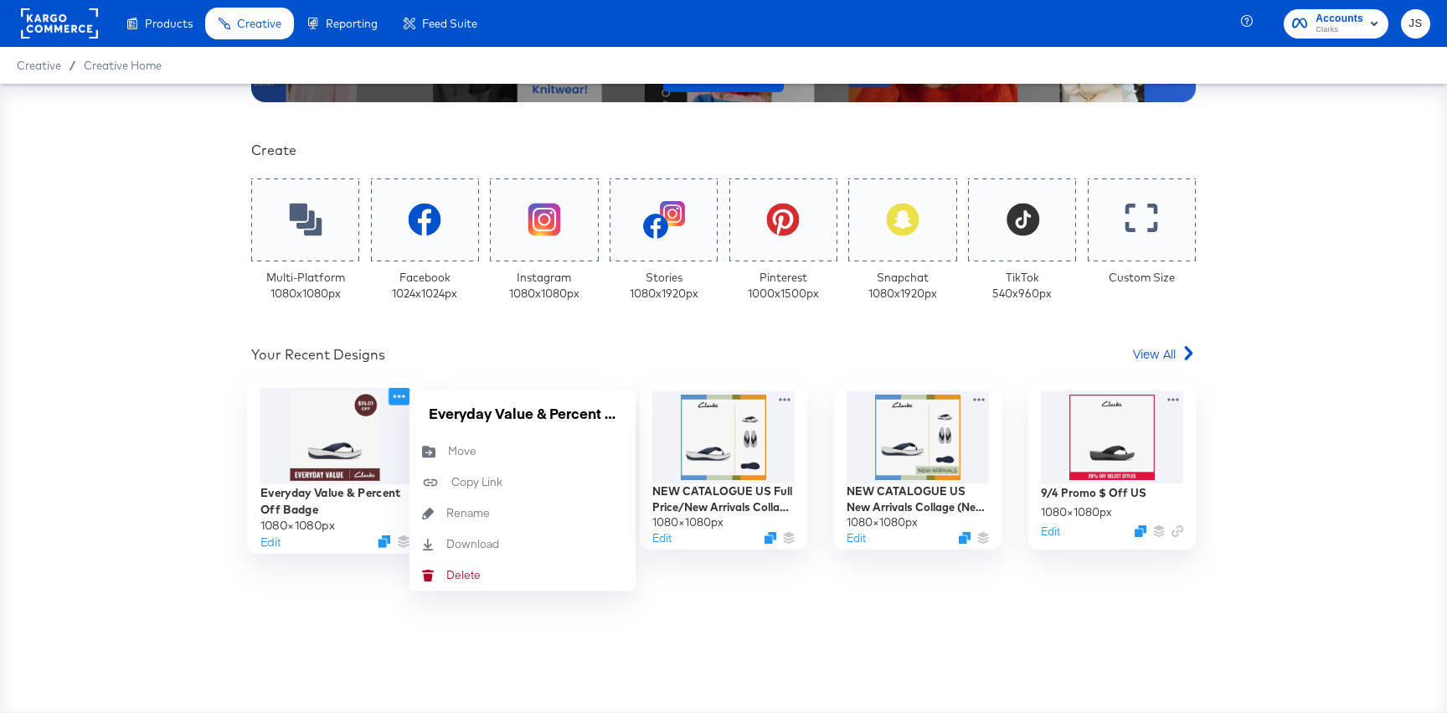
click at [393, 394] on icon at bounding box center [399, 397] width 21 height 18
click at [478, 340] on div "Your Custom Templates Beautiful Templates Curated Just for You! View Templates …" at bounding box center [723, 263] width 945 height 935
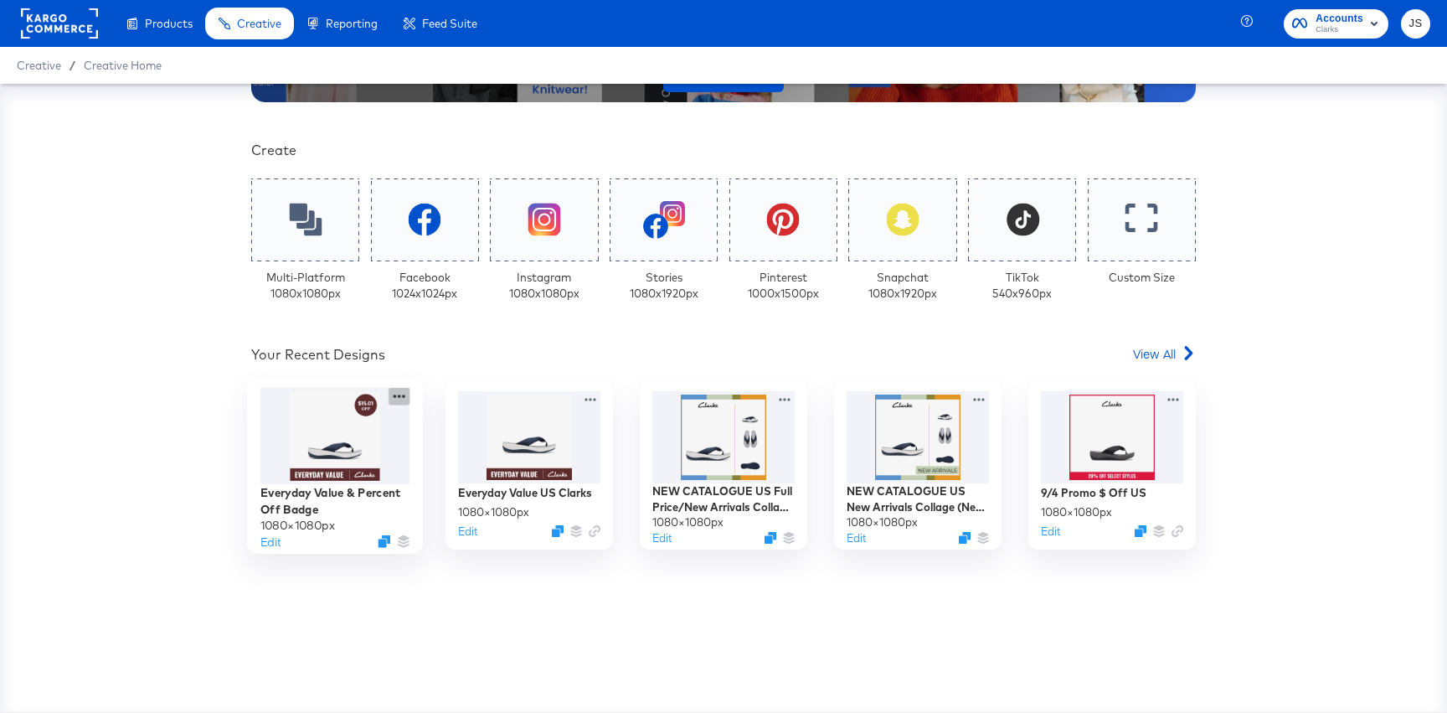
click at [399, 398] on icon at bounding box center [399, 397] width 21 height 18
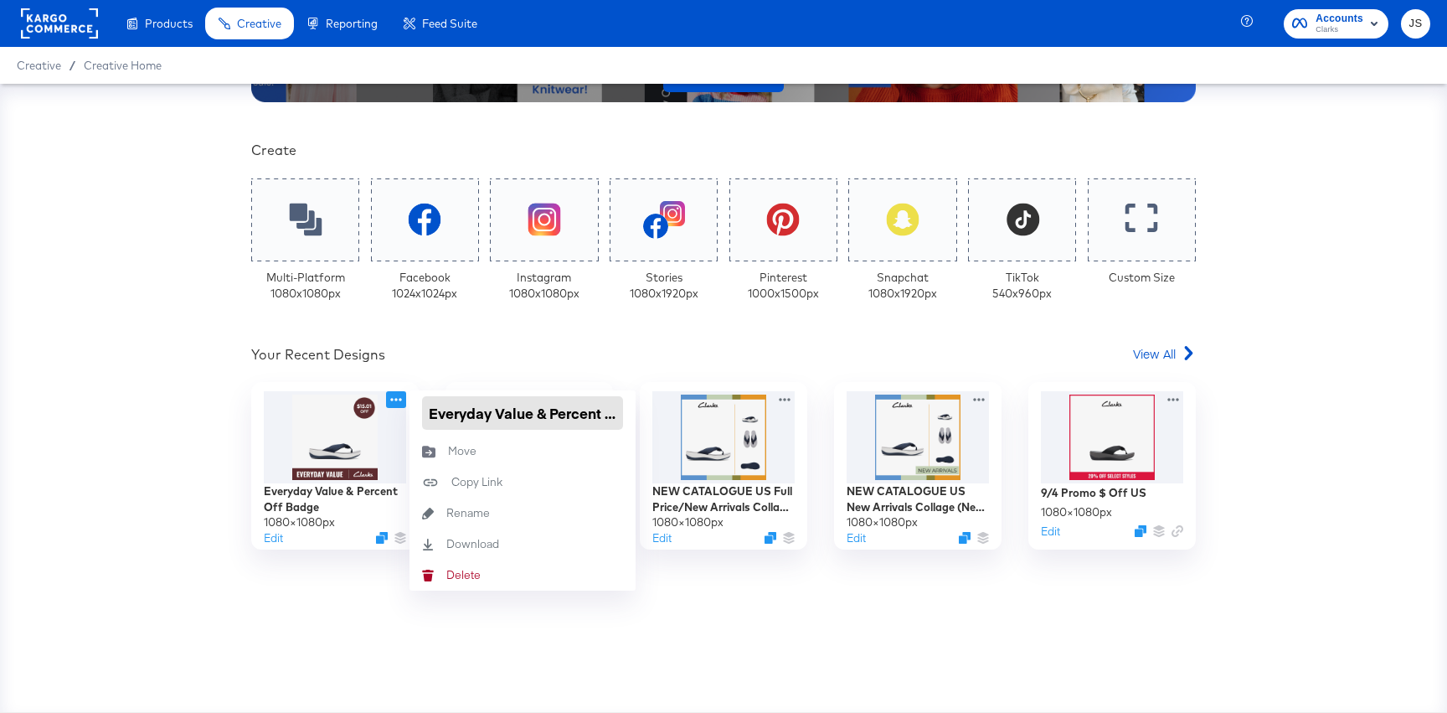
click at [536, 409] on input "Everyday Value & Percent Off Badge" at bounding box center [522, 412] width 201 height 33
type input "Everyday Value US & Percent Off Badge"
click at [564, 363] on div "Your Recent Designs View All" at bounding box center [723, 357] width 945 height 24
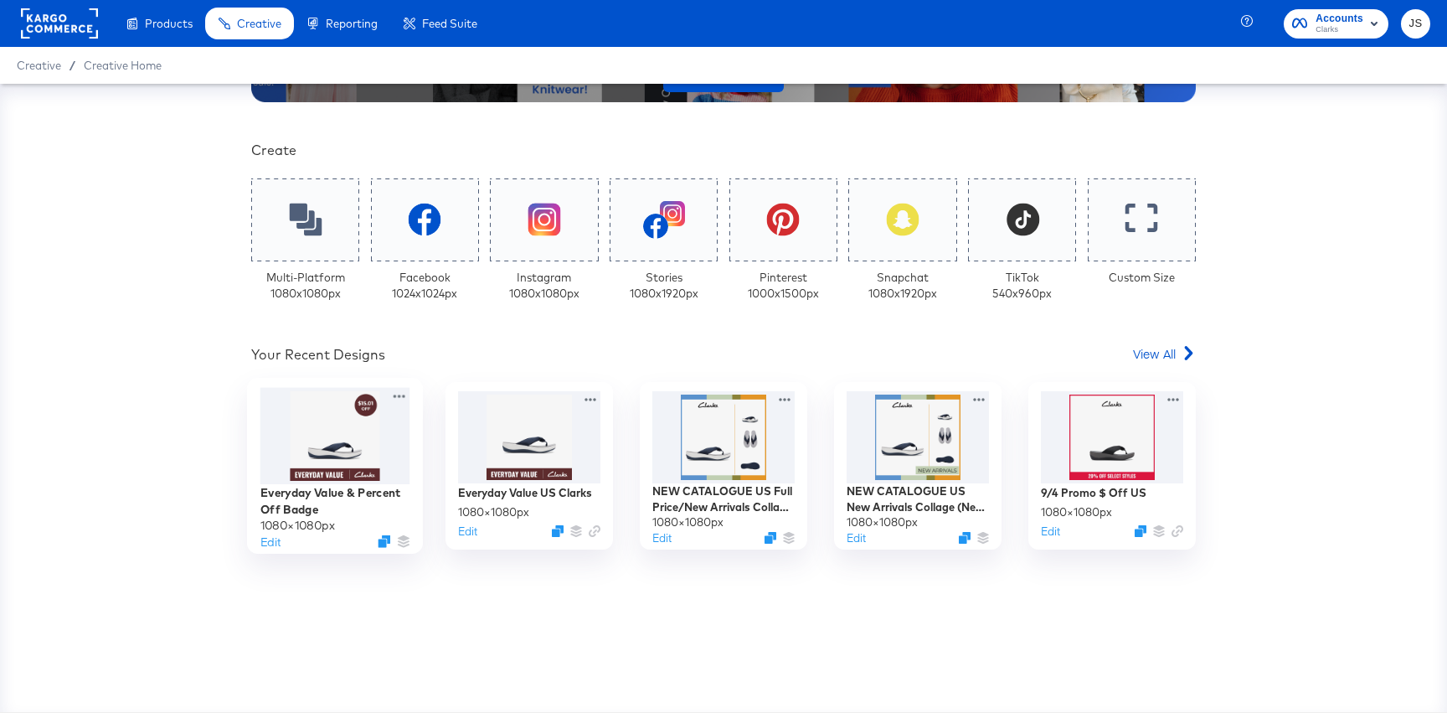
click at [351, 466] on div at bounding box center [335, 436] width 150 height 96
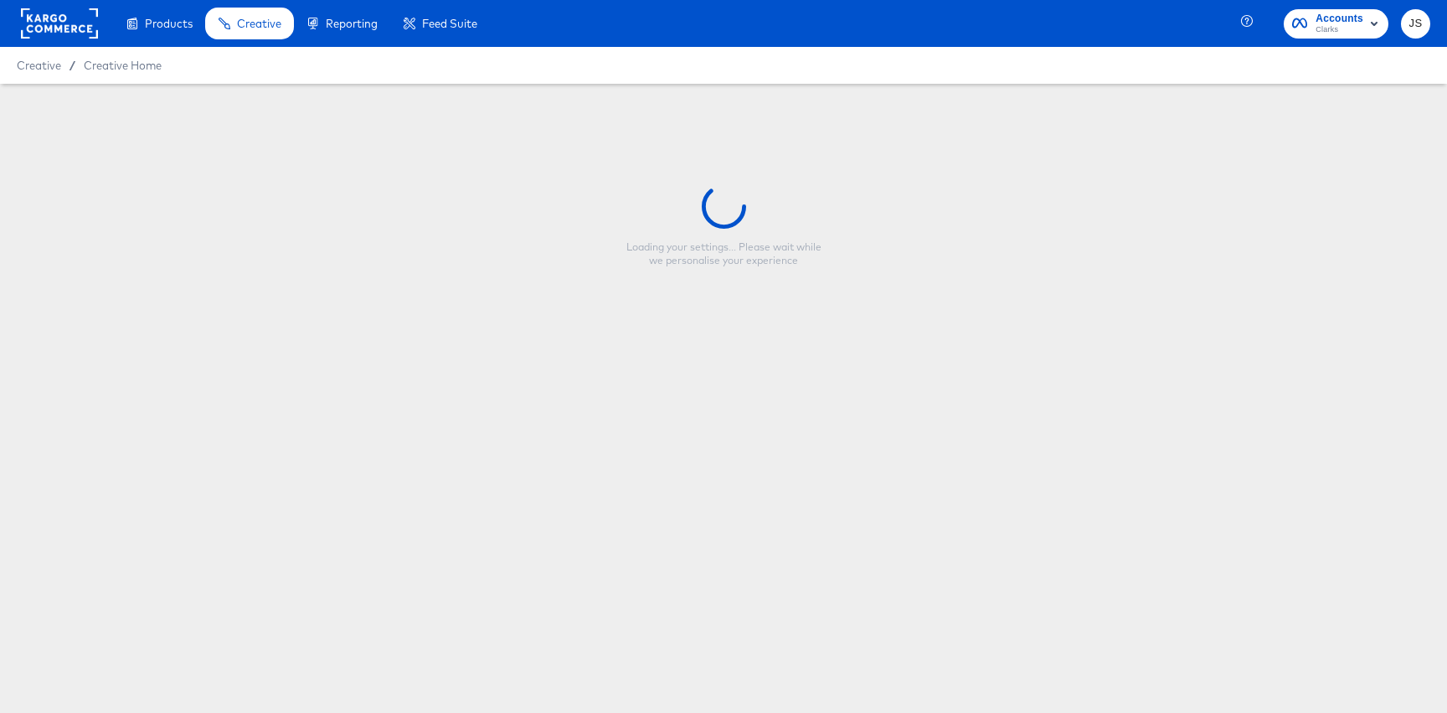
type input "Everyday Value US & Percent Off Badge"
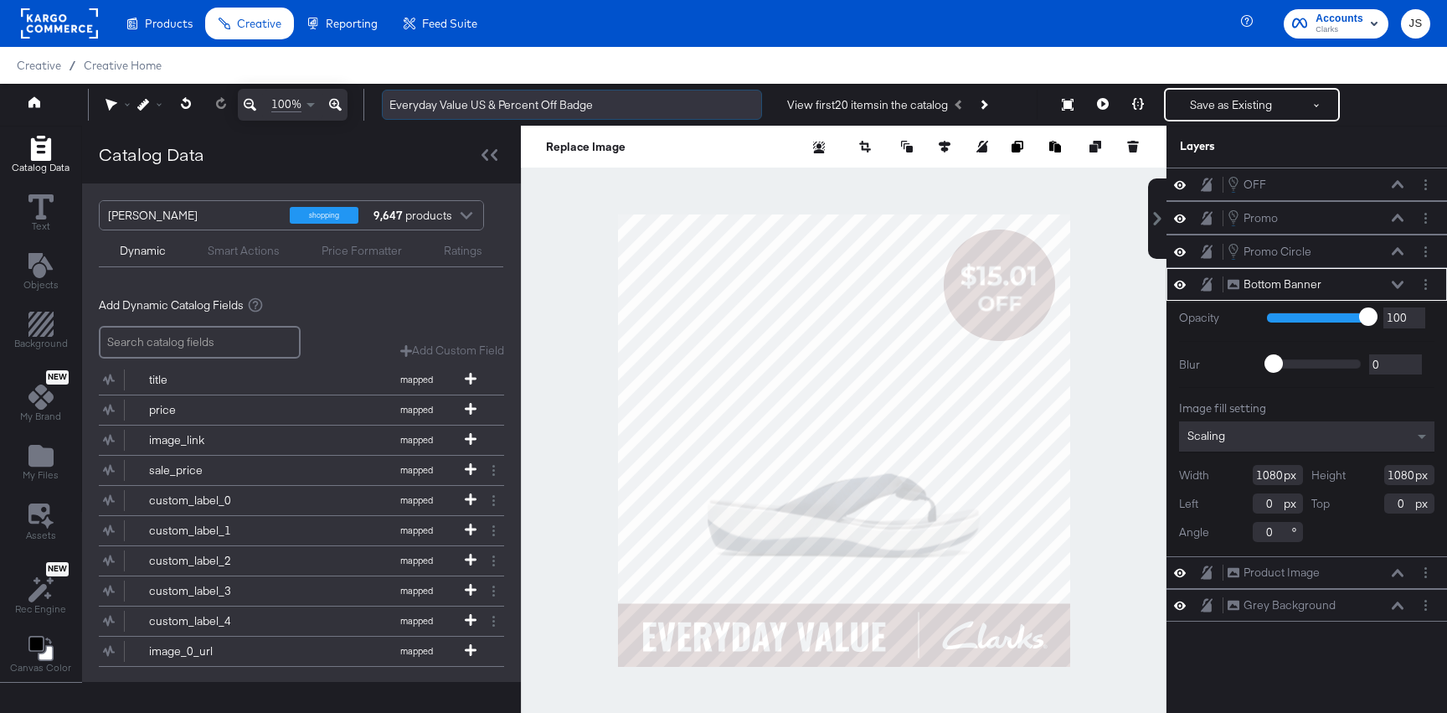
click at [674, 100] on input "Everyday Value US & Percent Off Badge" at bounding box center [572, 105] width 380 height 31
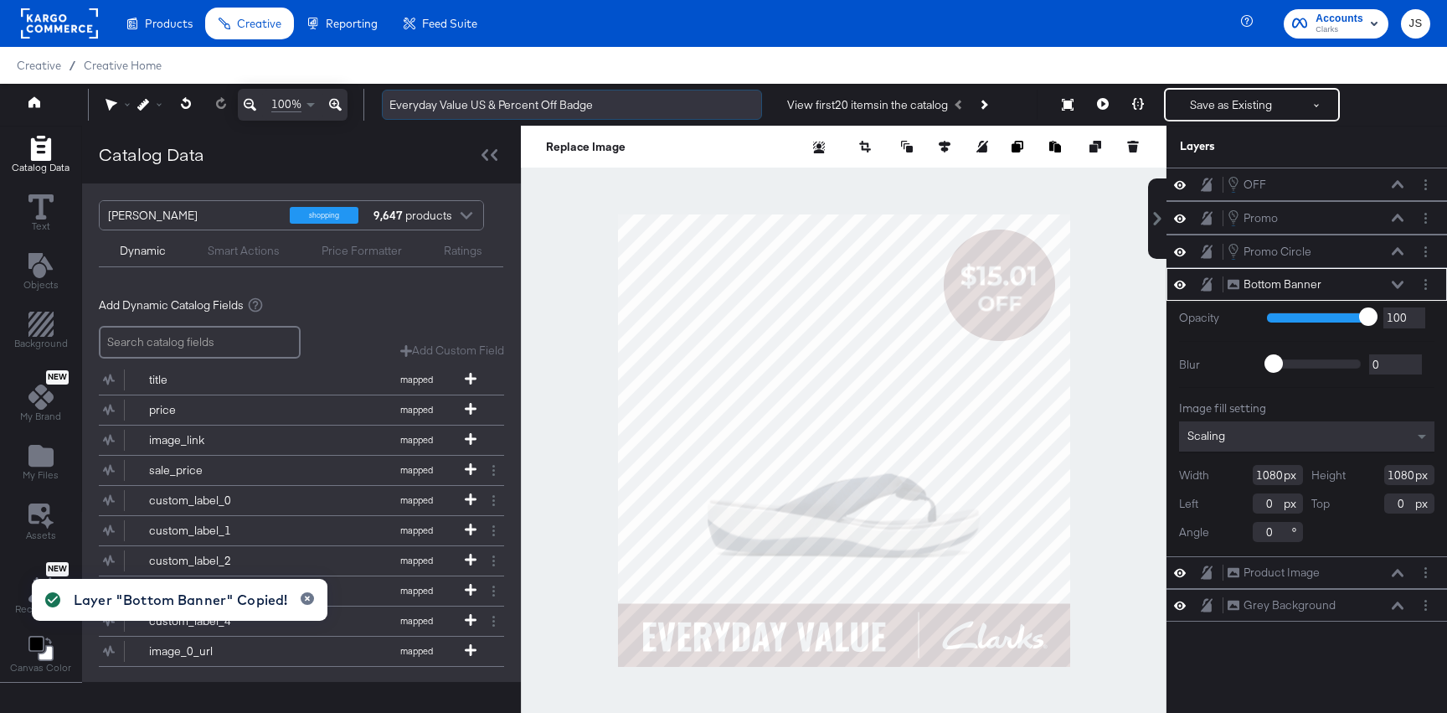
click at [595, 100] on input "Everyday Value US & Percent Off Badge" at bounding box center [572, 105] width 380 height 31
drag, startPoint x: 639, startPoint y: 102, endPoint x: 361, endPoint y: 102, distance: 278.0
click at [360, 102] on div "100% Everyday Value US & Percent Off Badge View first 20 items in the catalog S…" at bounding box center [723, 105] width 1447 height 42
click at [563, 45] on div "Products Products Product Catalogs Enhance Your Product Catalog, Map Them to Pu…" at bounding box center [723, 23] width 1447 height 47
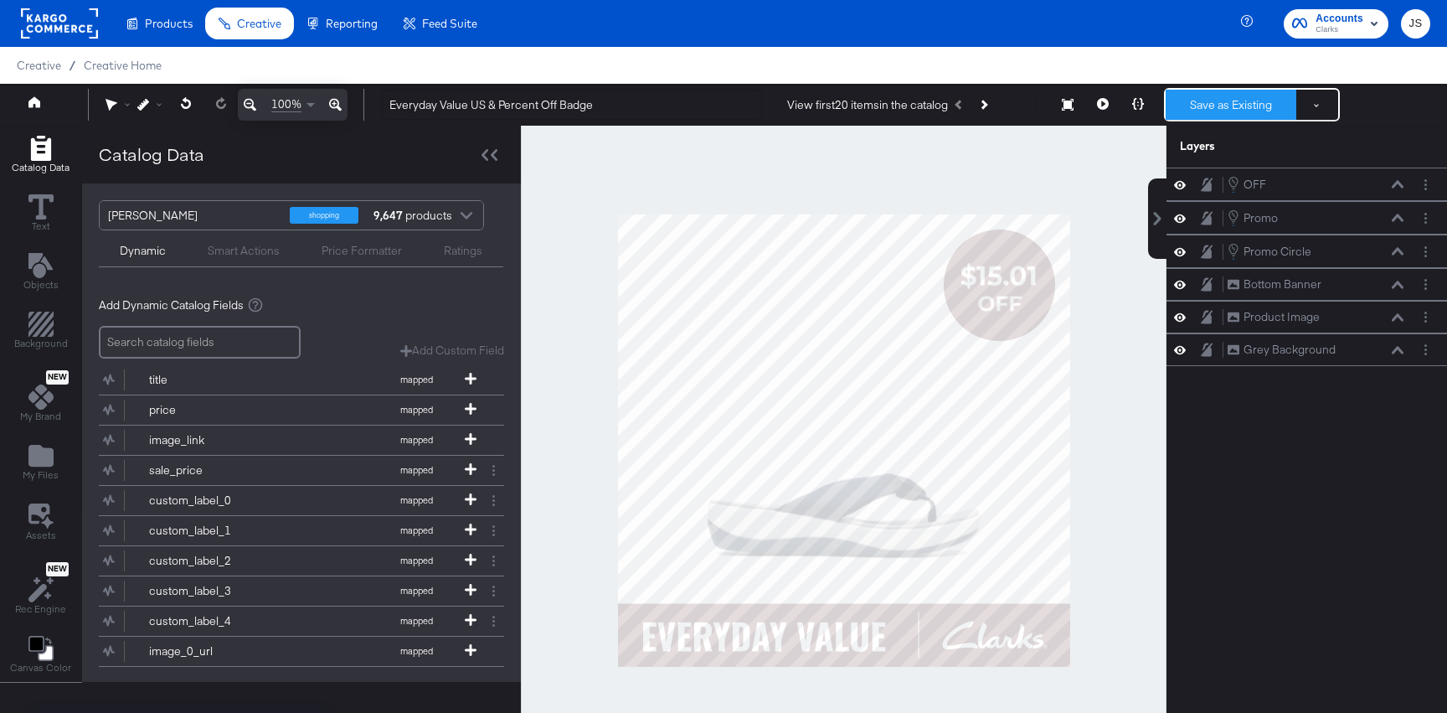
click at [1195, 106] on button "Save as Existing" at bounding box center [1231, 105] width 131 height 30
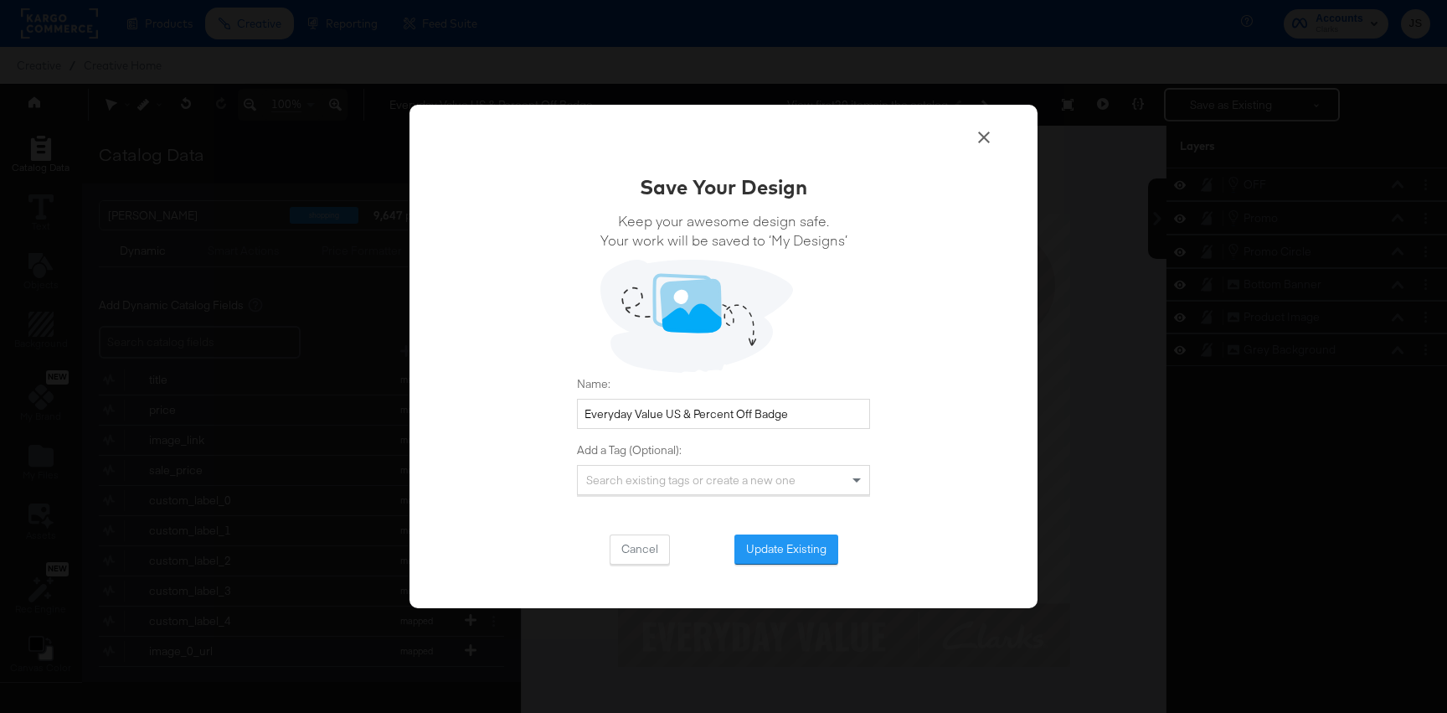
click at [768, 532] on div "Save Your Design Keep your awesome design safe. Your work will be saved to ‘My …" at bounding box center [723, 368] width 293 height 392
click at [768, 544] on button "Update Existing" at bounding box center [786, 549] width 104 height 30
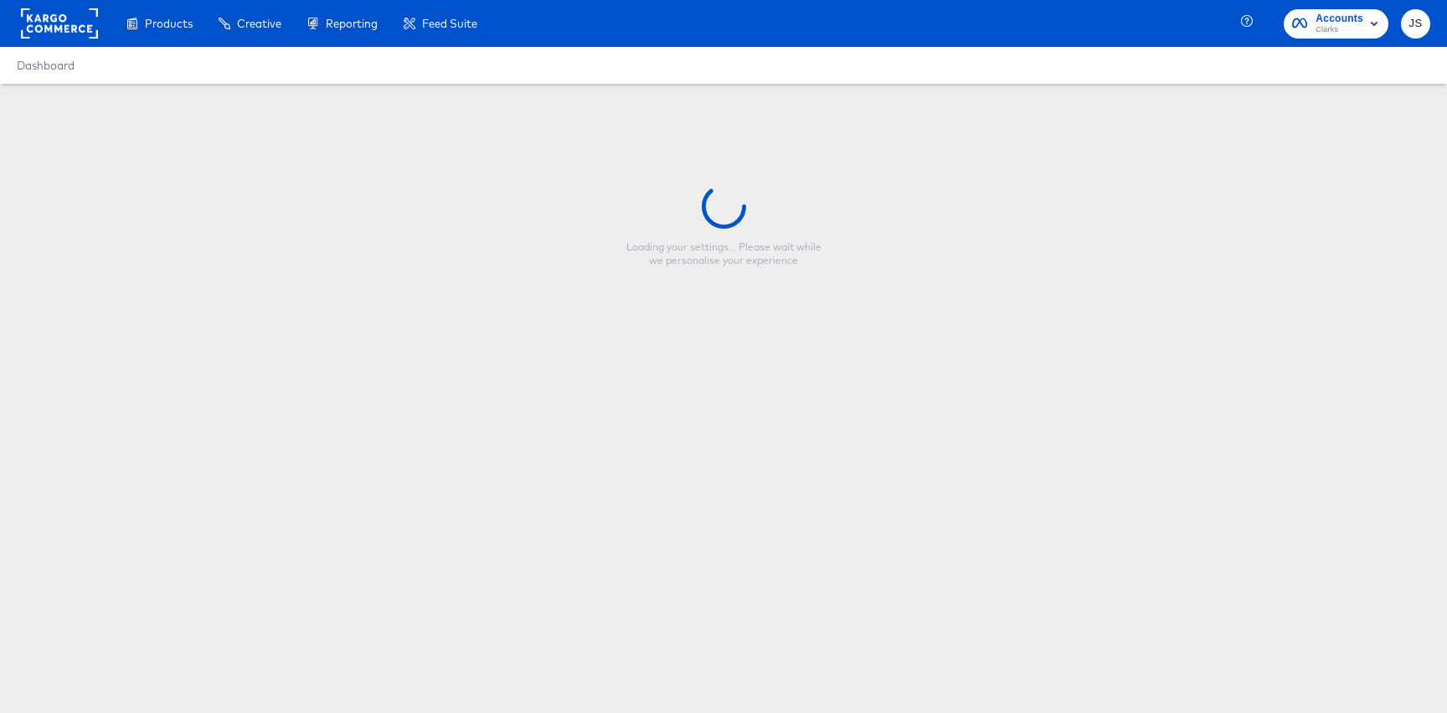
type input "Everyday Value US & Percent Off Badge"
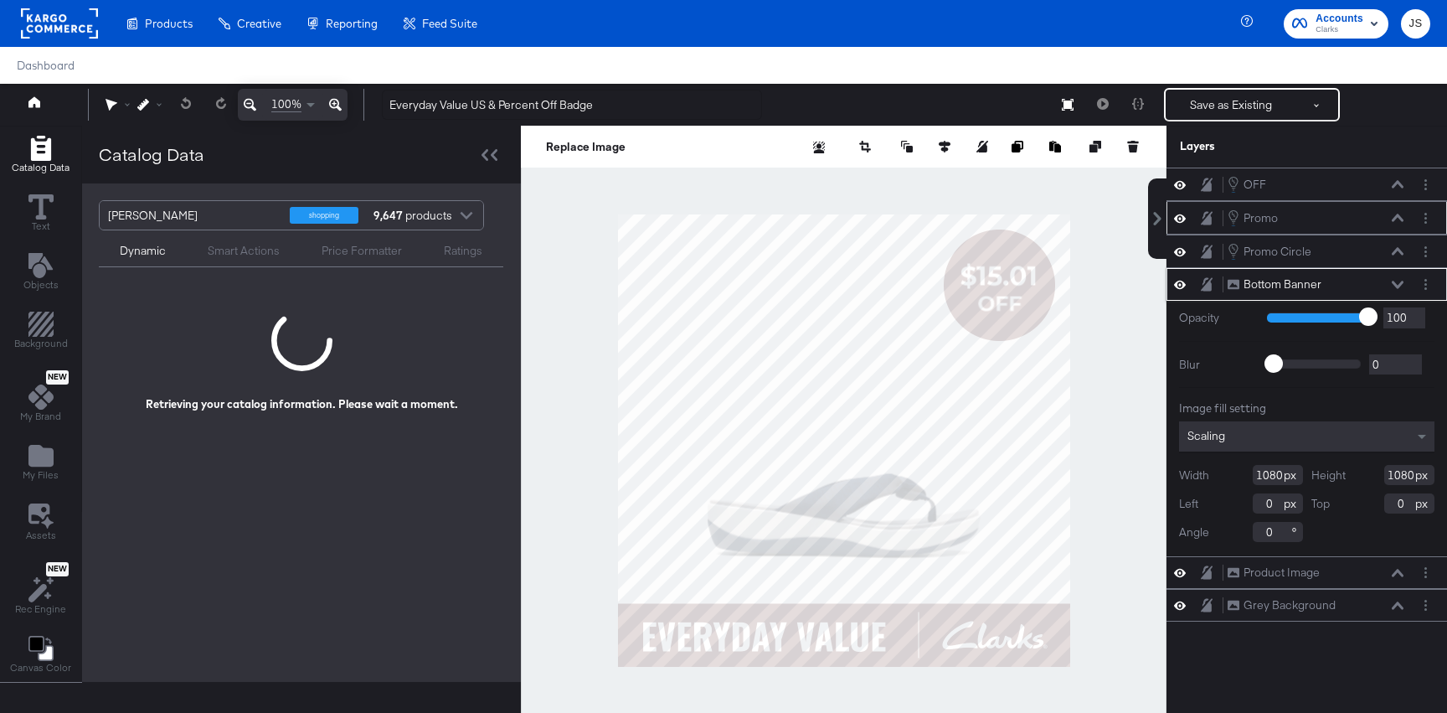
click at [1400, 216] on icon at bounding box center [1398, 218] width 12 height 8
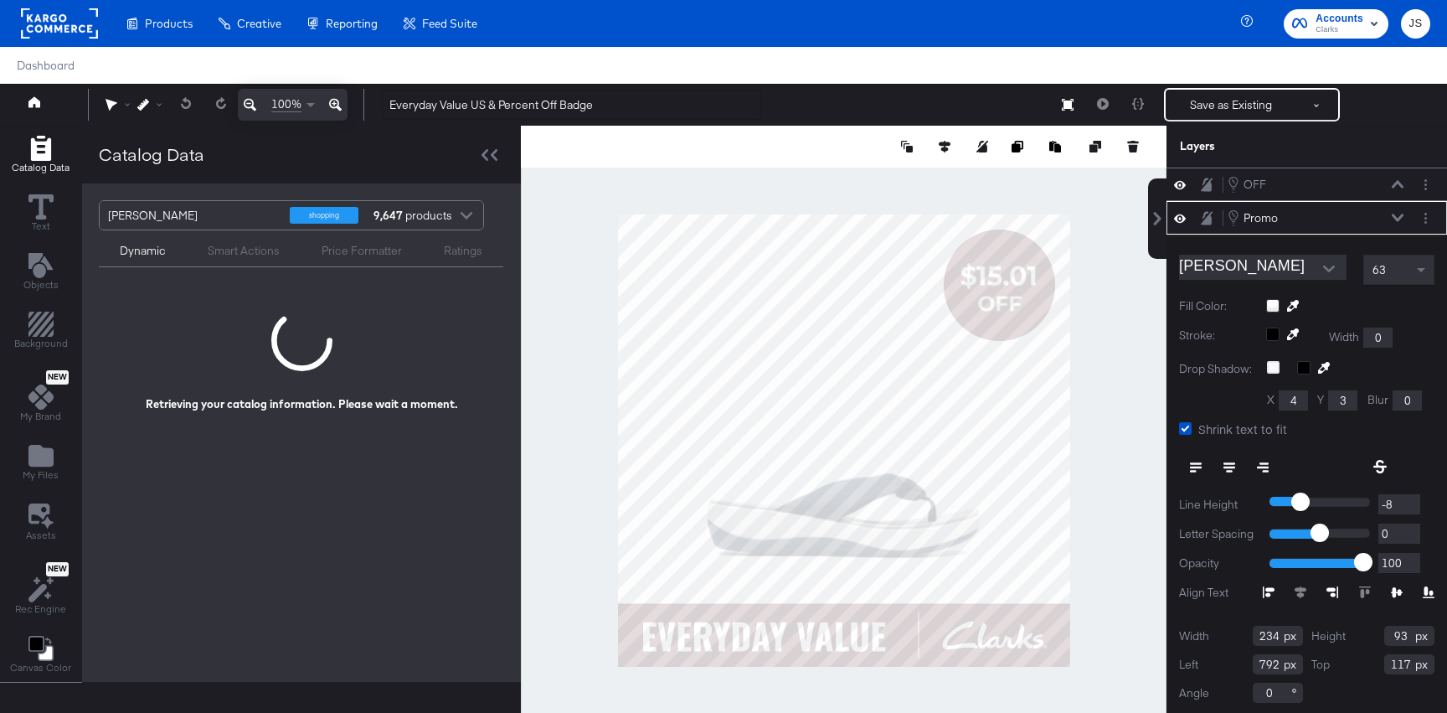
scroll to position [3, 0]
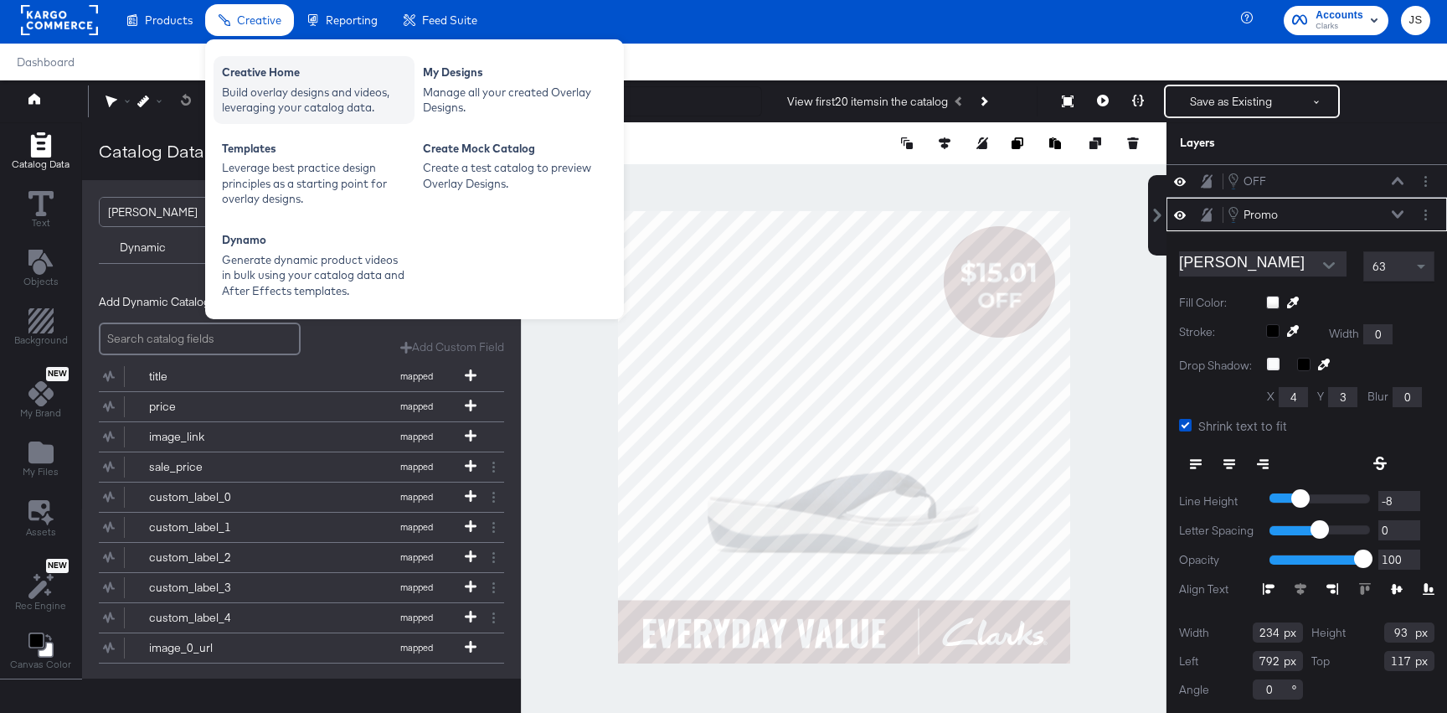
click at [298, 113] on div "Build overlay designs and videos, leveraging your catalog data." at bounding box center [314, 100] width 184 height 31
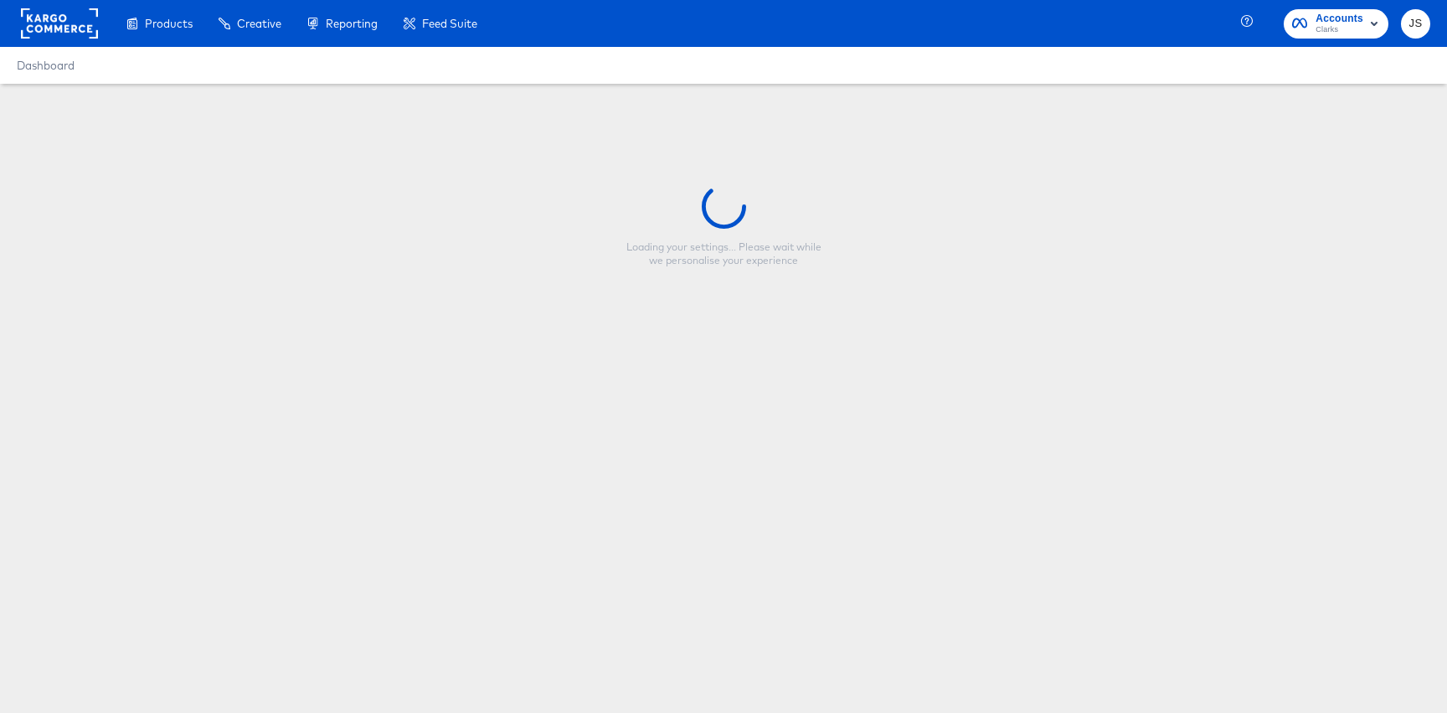
type input "Everyday Value US & Percent Off Badge"
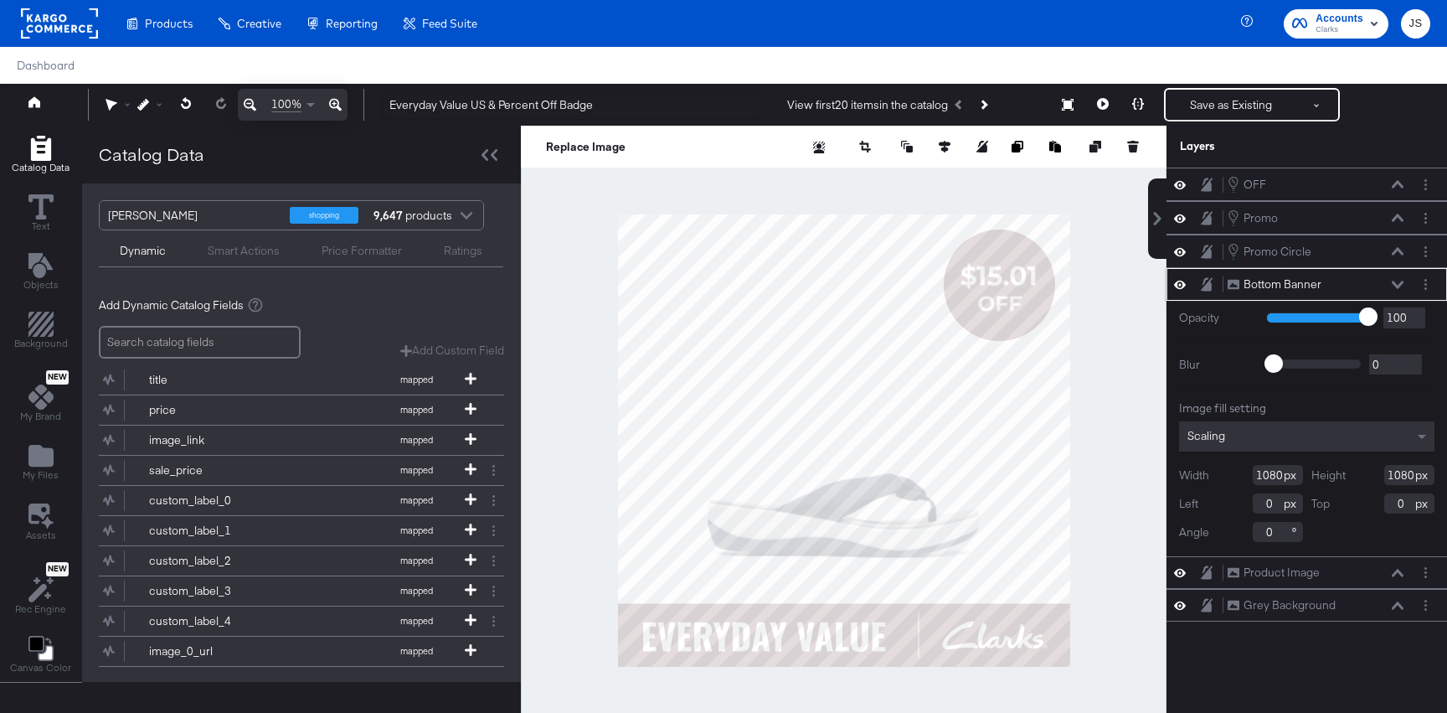
click at [1399, 285] on icon at bounding box center [1398, 285] width 12 height 8
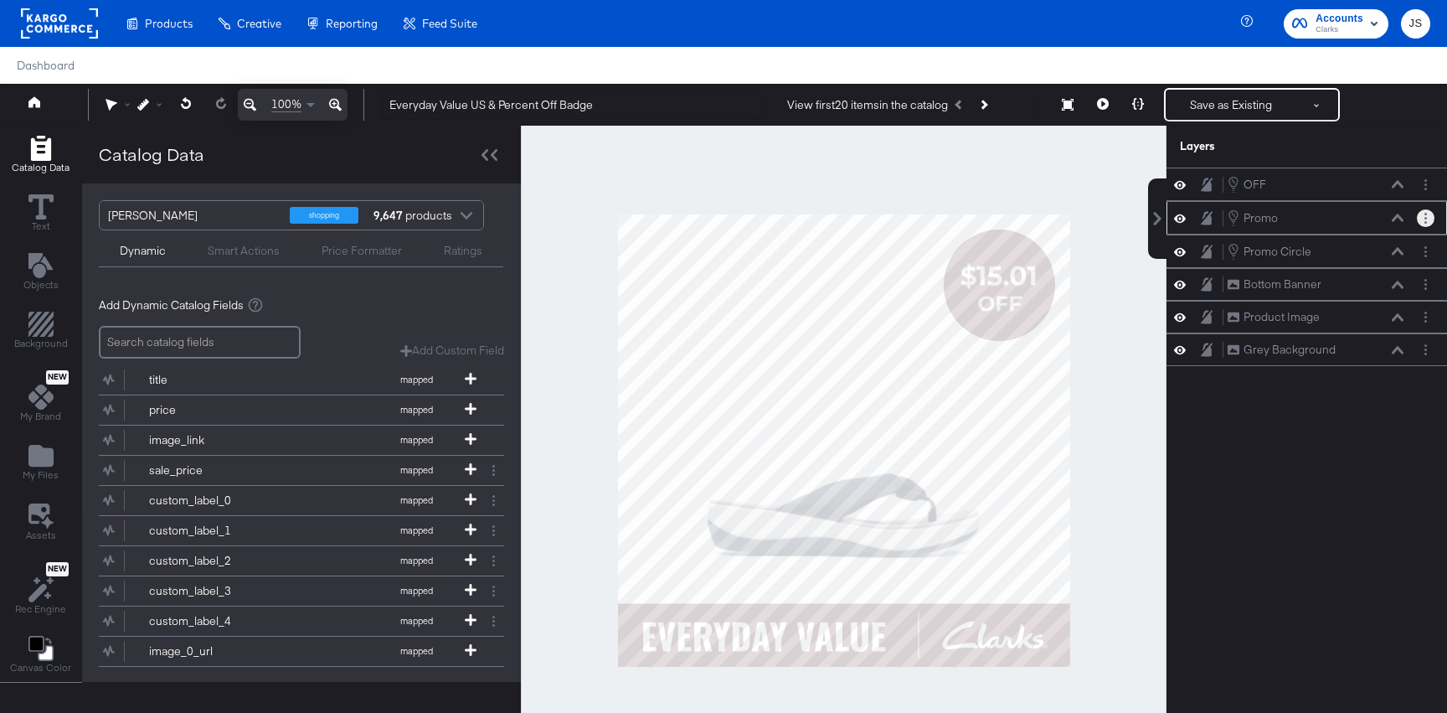
click at [1428, 223] on button "Layer Options" at bounding box center [1426, 218] width 18 height 18
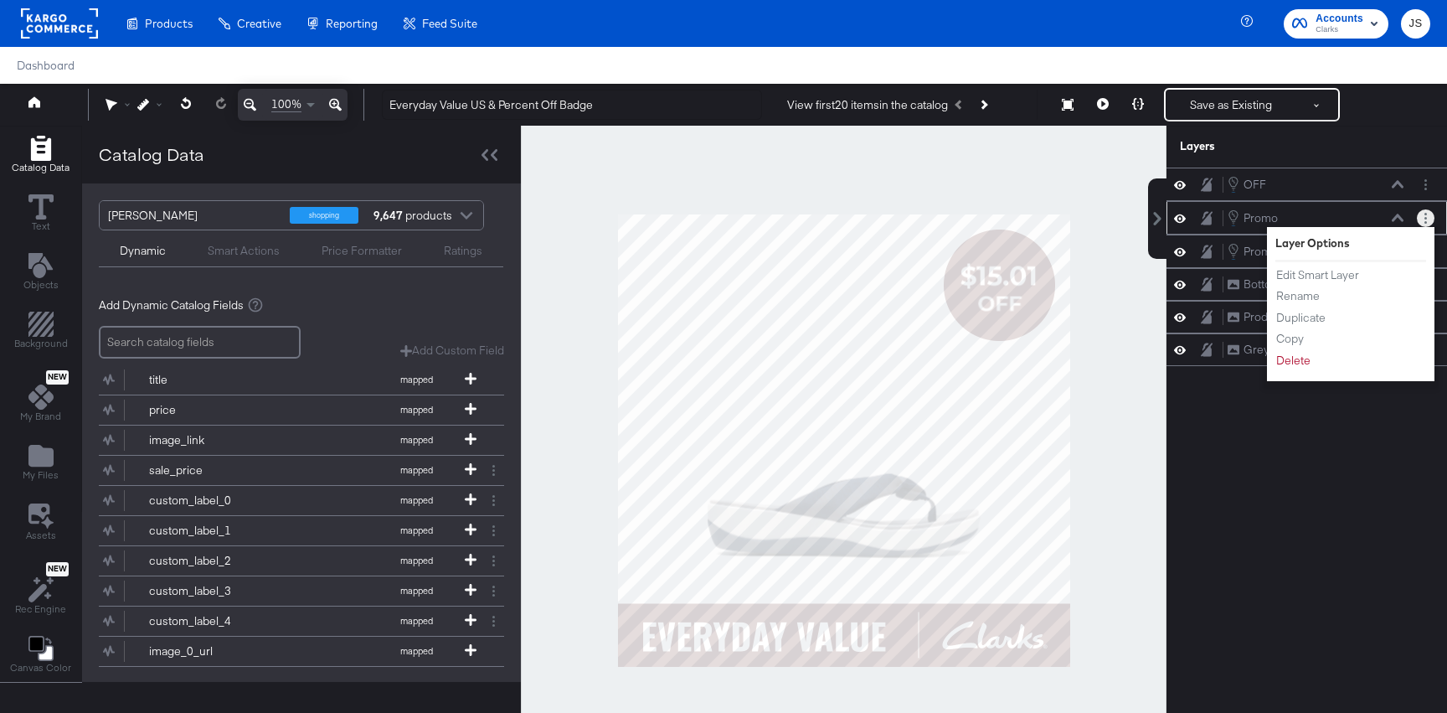
click at [1335, 284] on ul "Edit Smart Layer Rename Duplicate Copy Delete" at bounding box center [1321, 317] width 92 height 103
click at [1332, 280] on button "Edit Smart Layer" at bounding box center [1317, 275] width 85 height 18
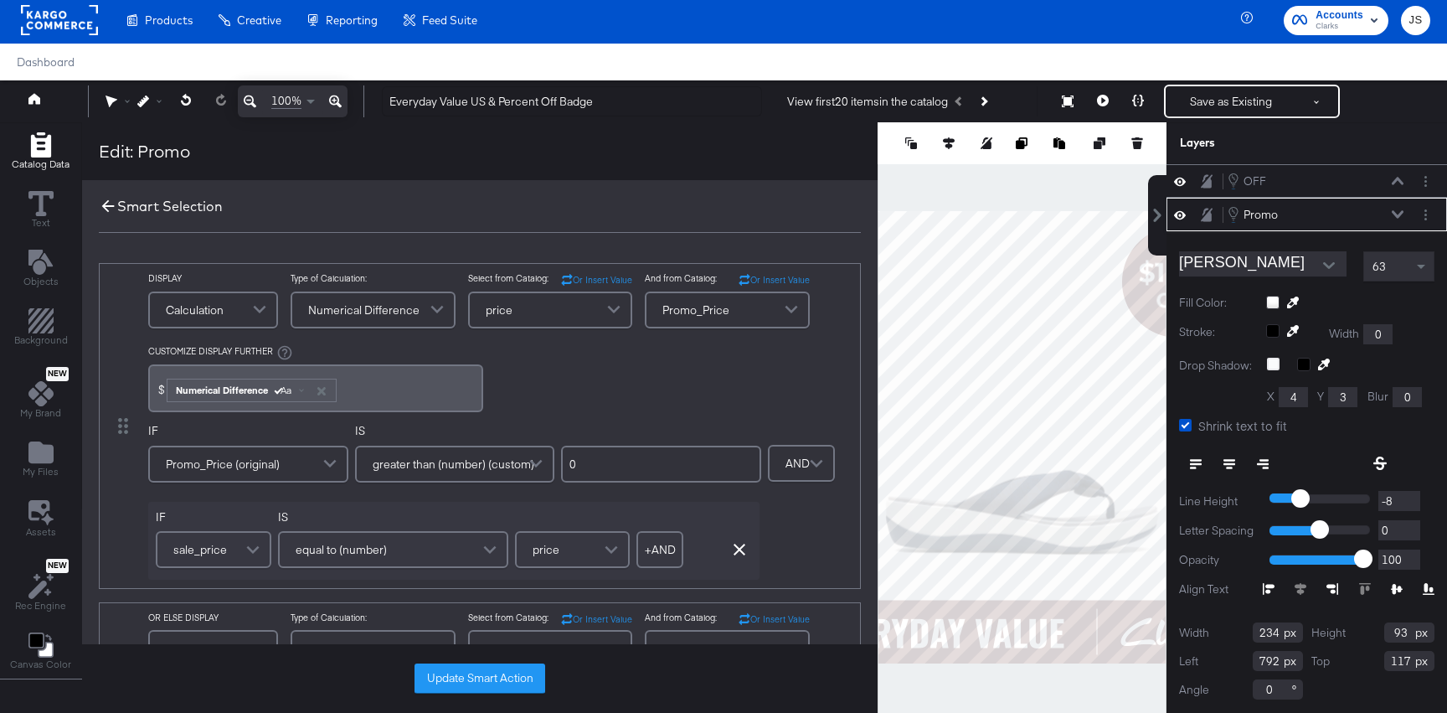
click at [110, 209] on icon at bounding box center [108, 206] width 18 height 18
